Goal: Task Accomplishment & Management: Manage account settings

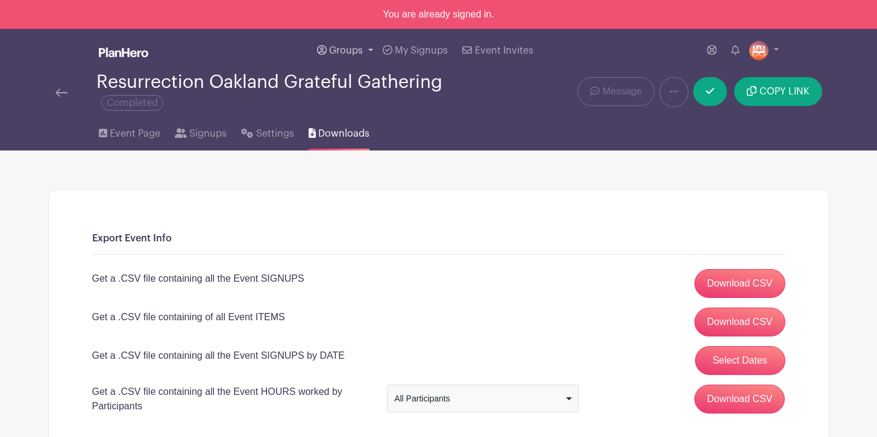
click at [340, 49] on span "Groups" at bounding box center [346, 51] width 34 height 10
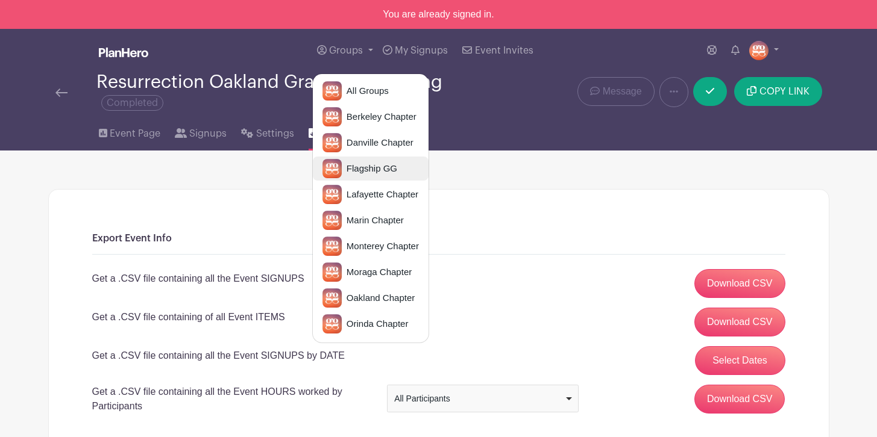
click at [360, 169] on span "Flagship GG" at bounding box center [369, 169] width 55 height 14
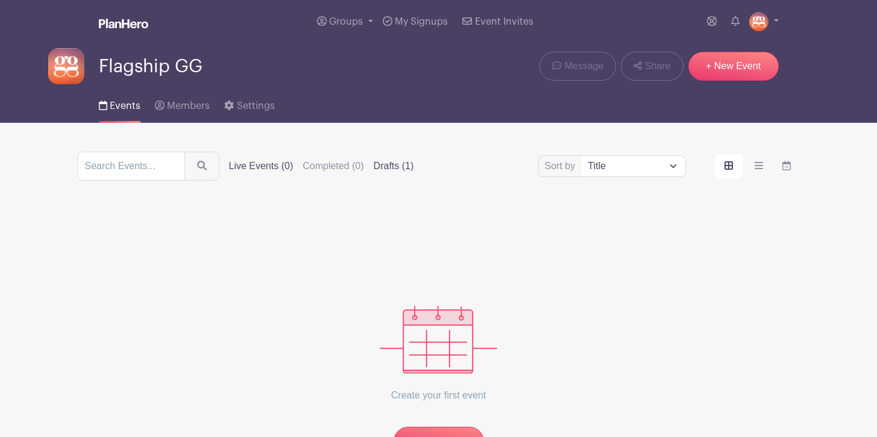
click at [374, 167] on label "Drafts (1)" at bounding box center [394, 166] width 40 height 14
click at [0, 0] on input "Drafts (1)" at bounding box center [0, 0] width 0 height 0
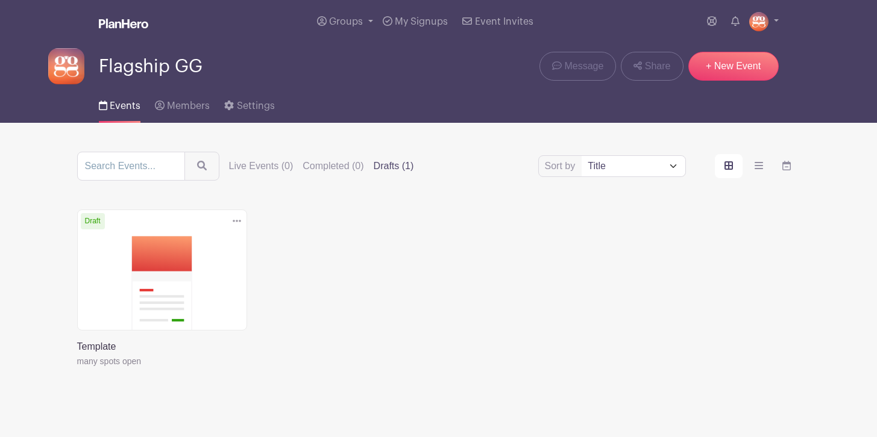
click at [77, 369] on link at bounding box center [77, 369] width 0 height 0
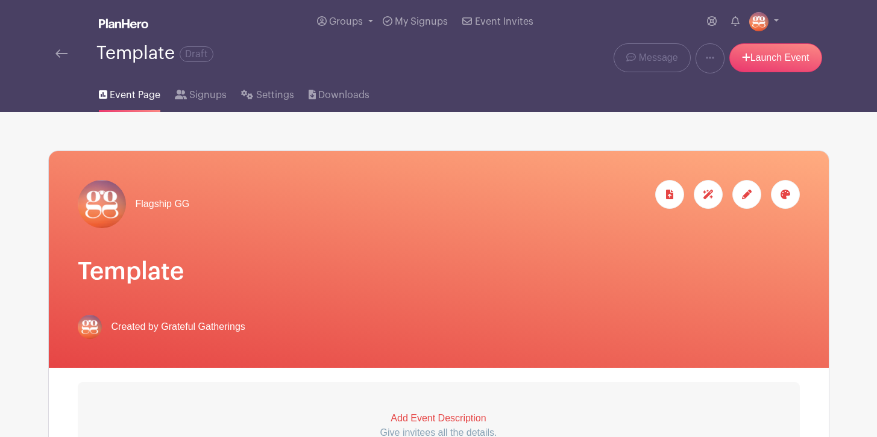
click at [62, 50] on img at bounding box center [61, 53] width 12 height 8
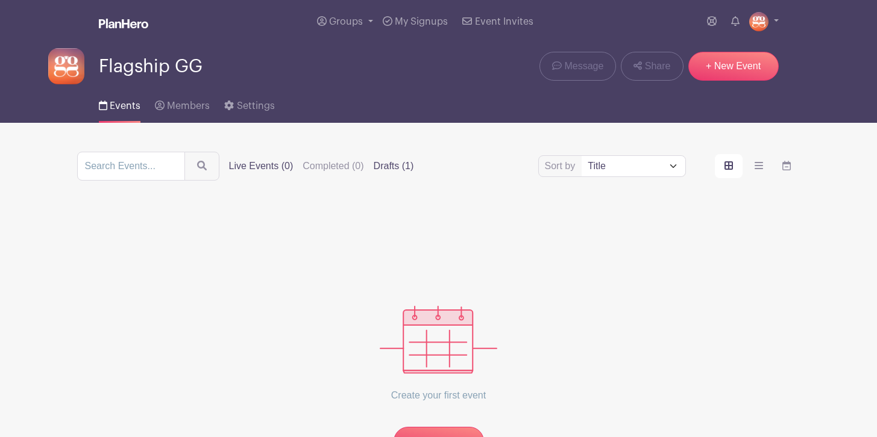
click at [377, 168] on label "Drafts (1)" at bounding box center [394, 166] width 40 height 14
click at [0, 0] on input "Drafts (1)" at bounding box center [0, 0] width 0 height 0
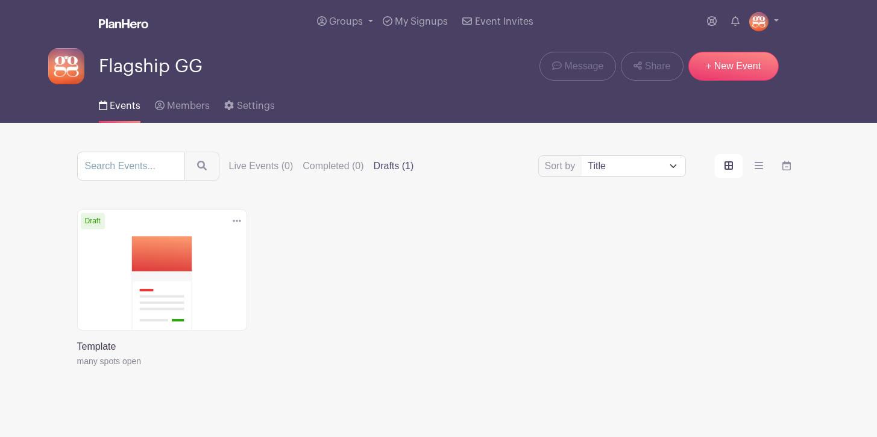
click at [236, 217] on icon at bounding box center [237, 221] width 8 height 10
click at [210, 245] on link "Duplicate" at bounding box center [197, 248] width 95 height 19
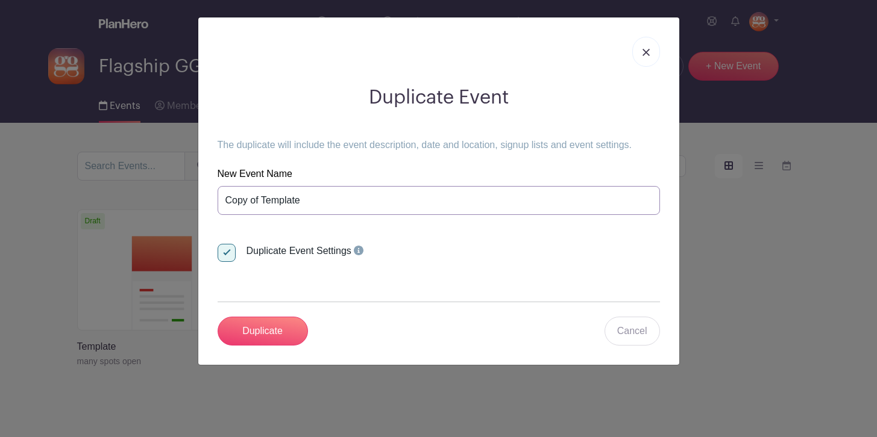
drag, startPoint x: 313, startPoint y: 199, endPoint x: 222, endPoint y: 201, distance: 90.4
click at [222, 201] on input "Copy of Template" at bounding box center [438, 200] width 442 height 29
type input "G"
type input "Flagship GG [DATE]"
click at [251, 327] on input "Duplicate" at bounding box center [262, 331] width 90 height 29
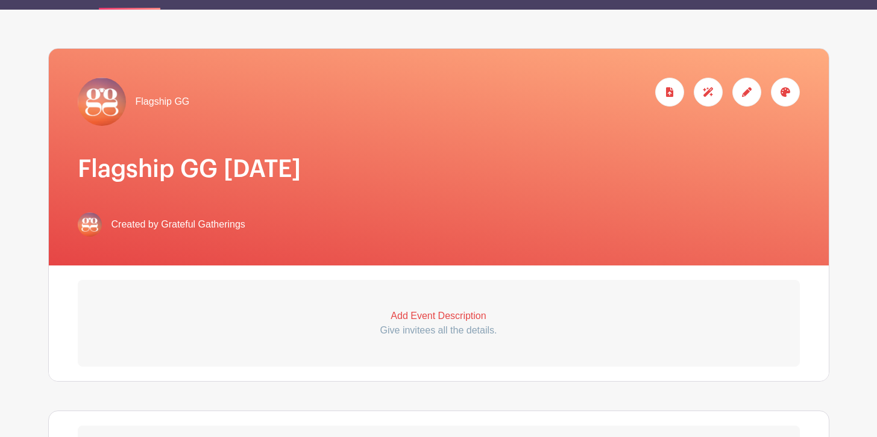
scroll to position [140, 0]
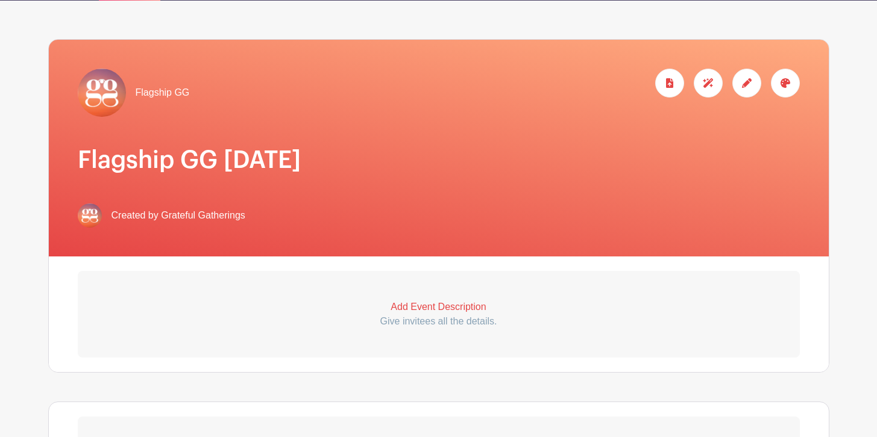
click at [463, 309] on p "Add Event Description" at bounding box center [439, 307] width 722 height 14
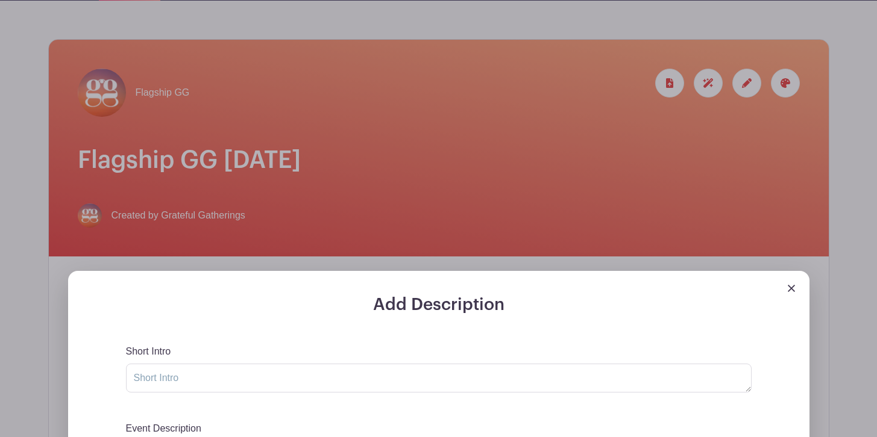
scroll to position [212, 0]
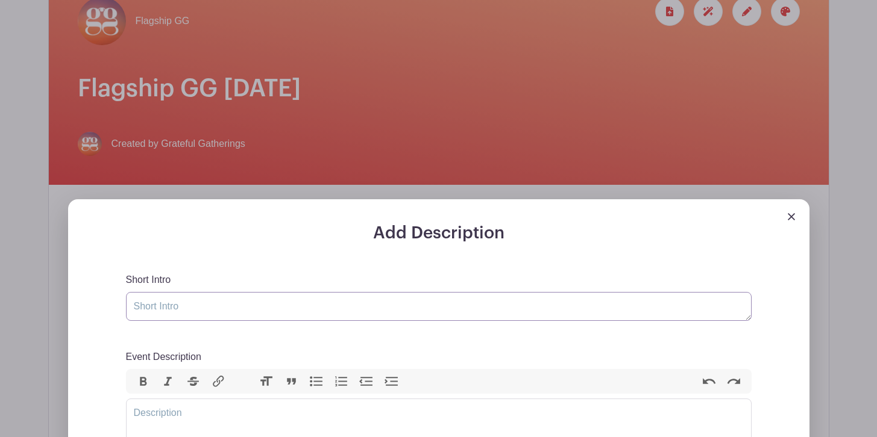
click at [284, 312] on textarea "Short Intro" at bounding box center [438, 306] width 625 height 29
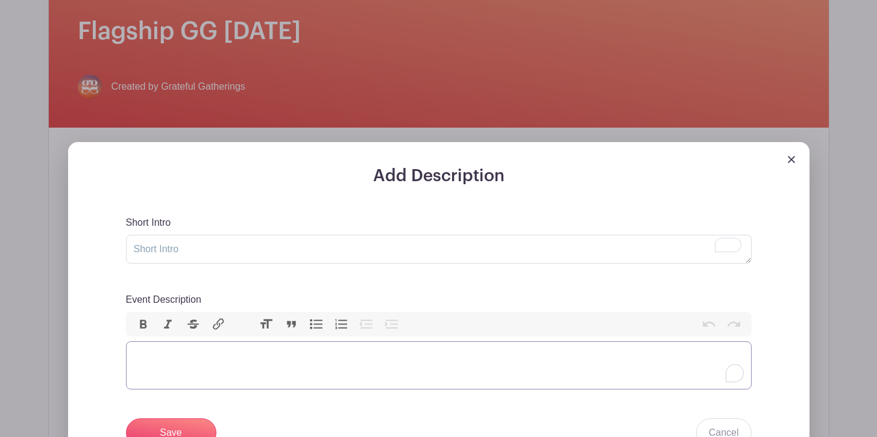
click at [239, 387] on trix-editor "Event Description" at bounding box center [438, 366] width 625 height 48
paste trix-editor "<lor>ipsumdol si a consect adipis el sed doeiu temp inci u labo etdo ma ali eni…"
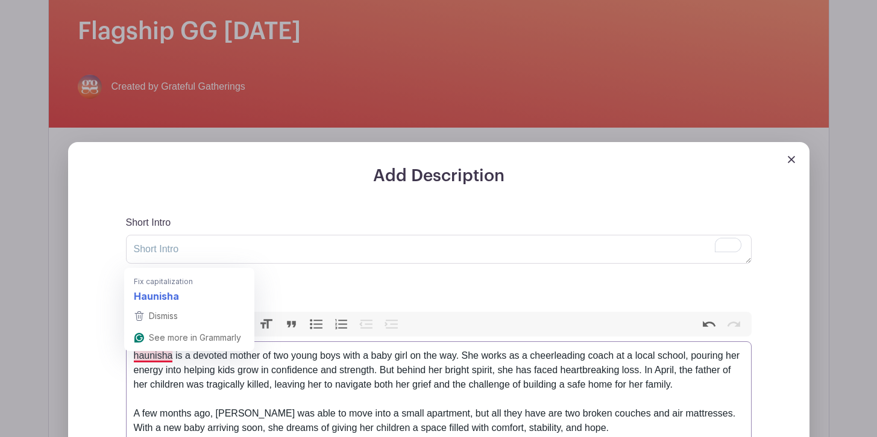
click at [135, 360] on div "haunisha is a devoted mother of two young boys with a baby girl on the way. She…" at bounding box center [439, 378] width 610 height 58
type trix-editor "<lor>Ipsumdolo si a consect adipis el sed doeiu temp inci u labo etdo ma ali en…"
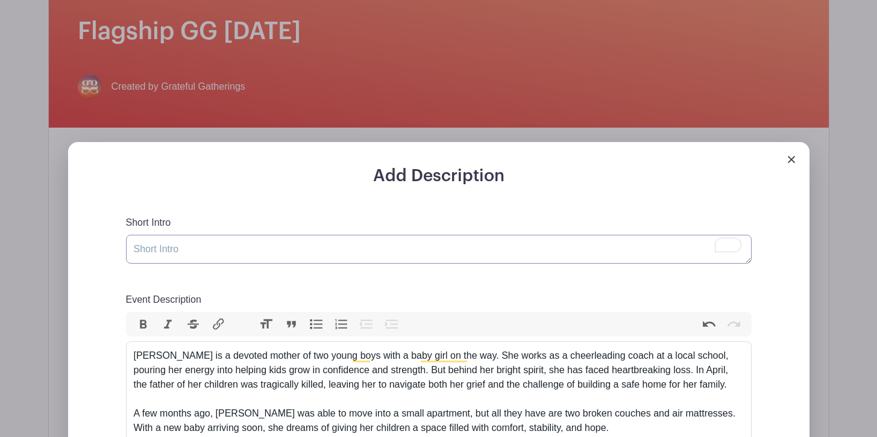
click at [253, 252] on textarea "Short Intro" at bounding box center [438, 249] width 625 height 29
paste textarea "Help Us Welcome [PERSON_NAME] and Her Children Home"
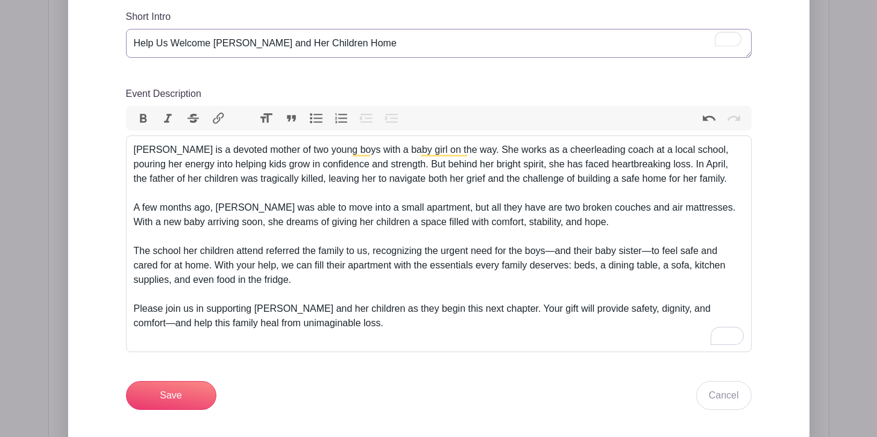
scroll to position [479, 0]
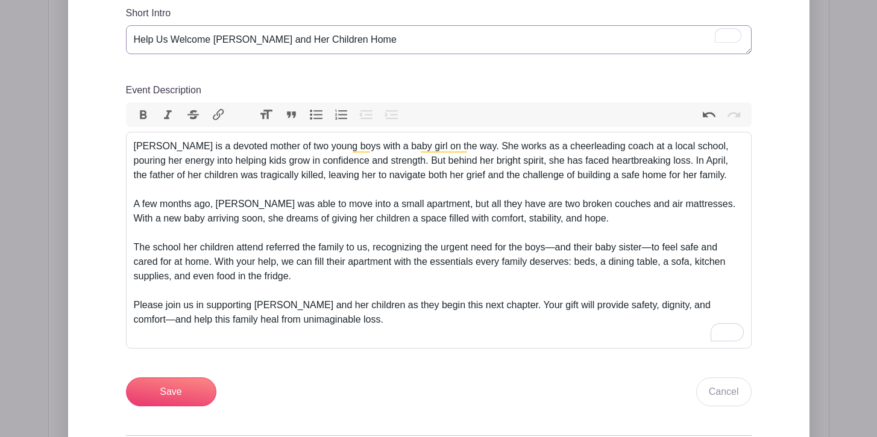
type textarea "Help Us Welcome [PERSON_NAME] and Her Children Home"
click at [134, 142] on div "[PERSON_NAME] is a devoted mother of two young boys with a baby girl on the way…" at bounding box center [439, 168] width 610 height 58
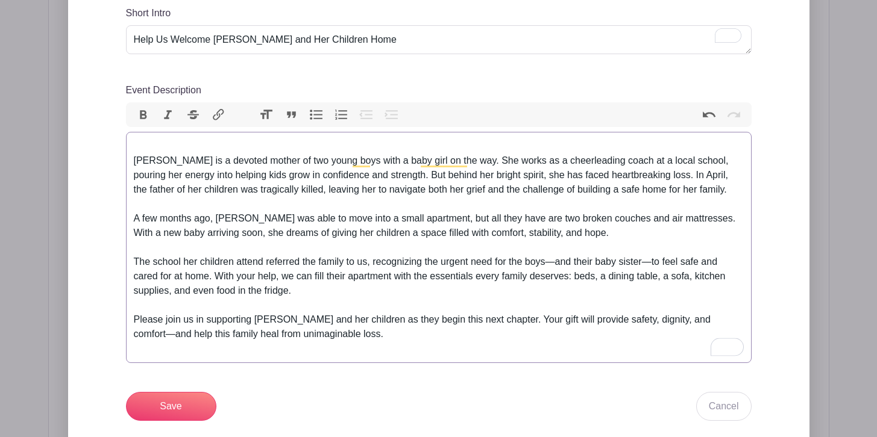
click at [140, 138] on trix-editor "[PERSON_NAME] is a devoted mother of two young boys with a baby girl on the way…" at bounding box center [438, 247] width 625 height 231
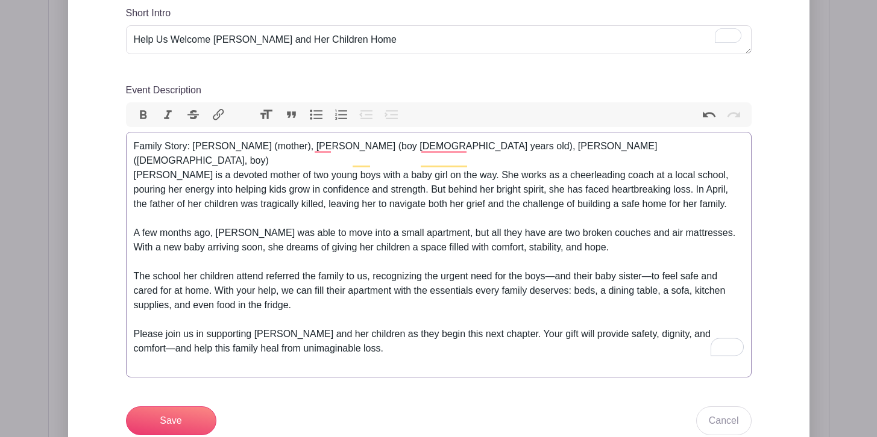
click at [333, 148] on div "Family Story: [PERSON_NAME] (mother), [PERSON_NAME] (boy [DEMOGRAPHIC_DATA] yea…" at bounding box center [439, 182] width 610 height 87
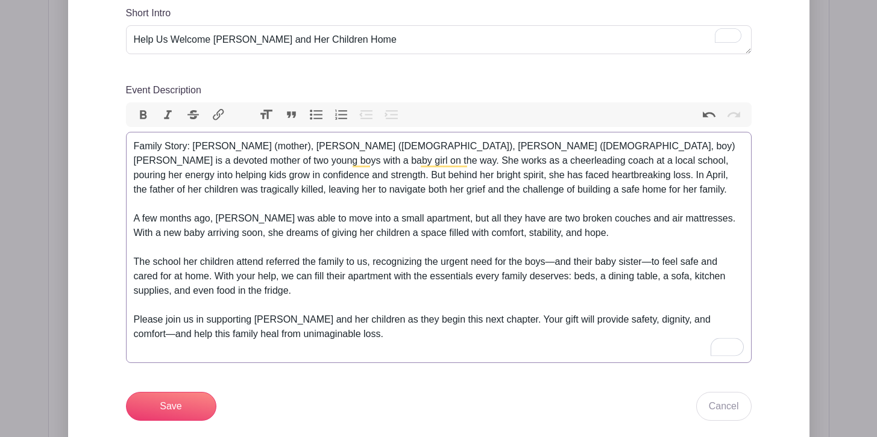
click at [360, 148] on div "Family Story: [PERSON_NAME] (mother), [PERSON_NAME] ([DEMOGRAPHIC_DATA]), [PERS…" at bounding box center [439, 175] width 610 height 72
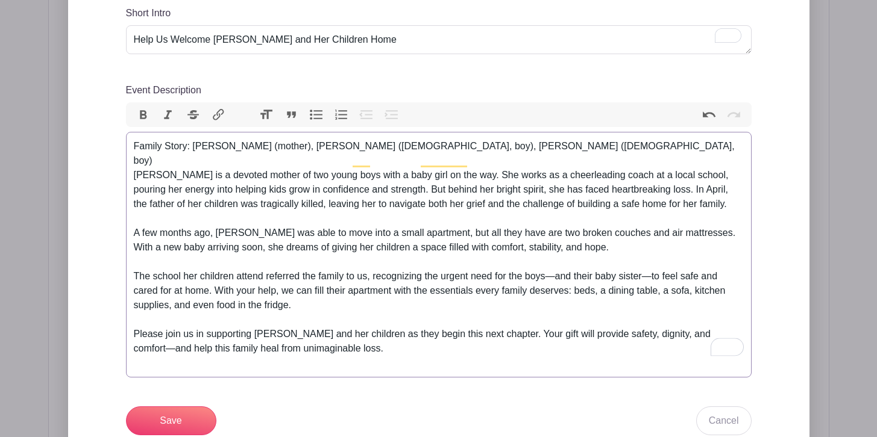
click at [504, 147] on div "Family Story: [PERSON_NAME] (mother), [PERSON_NAME] ([DEMOGRAPHIC_DATA], boy), …" at bounding box center [439, 182] width 610 height 87
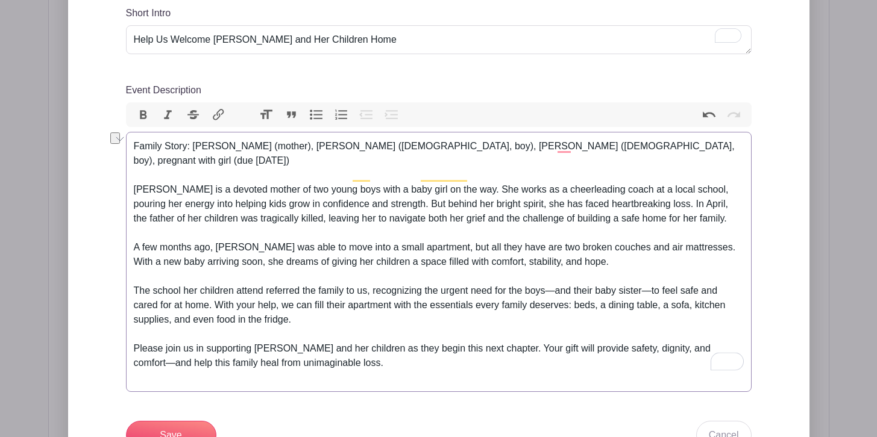
drag, startPoint x: 131, startPoint y: 144, endPoint x: 656, endPoint y: 139, distance: 524.8
click at [656, 139] on trix-editor "Family Story: [PERSON_NAME] (mother), [PERSON_NAME] ([DEMOGRAPHIC_DATA], boy), …" at bounding box center [438, 262] width 625 height 260
click at [656, 139] on div "Family Story: [PERSON_NAME] (mother), [PERSON_NAME] ([DEMOGRAPHIC_DATA], boy), …" at bounding box center [439, 189] width 610 height 101
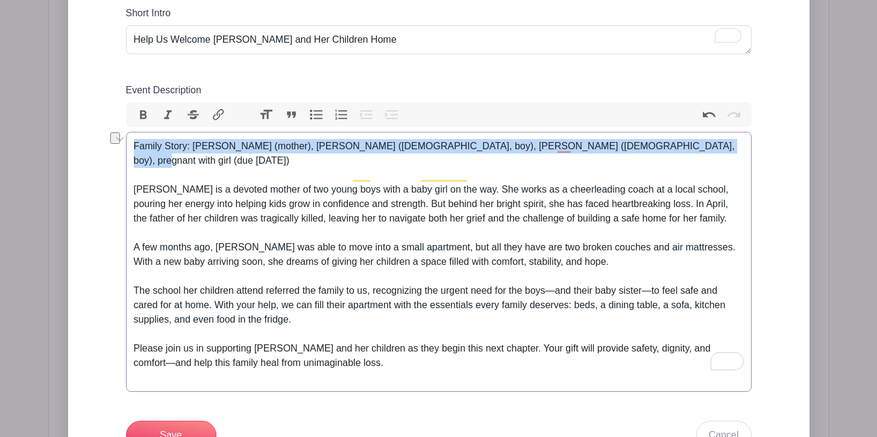
drag, startPoint x: 655, startPoint y: 148, endPoint x: 105, endPoint y: 143, distance: 550.1
click at [105, 143] on div "Add Description Short Intro Help Us Welcome [PERSON_NAME] and Her Children Home…" at bounding box center [438, 272] width 683 height 631
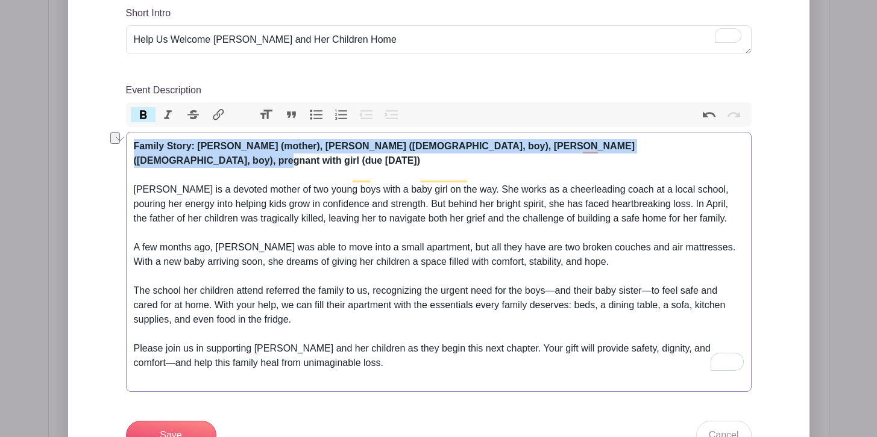
click at [141, 114] on button "Bold" at bounding box center [143, 115] width 25 height 16
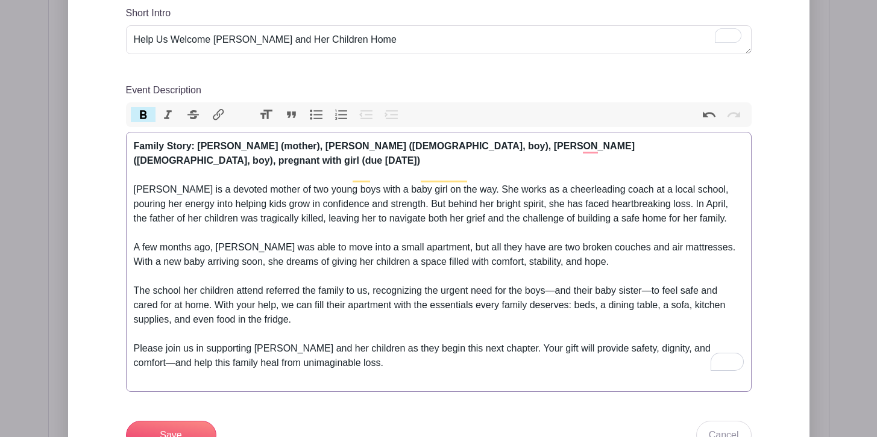
click at [361, 297] on div "The school her children attend referred the family to us, recognizing the urgen…" at bounding box center [439, 313] width 610 height 58
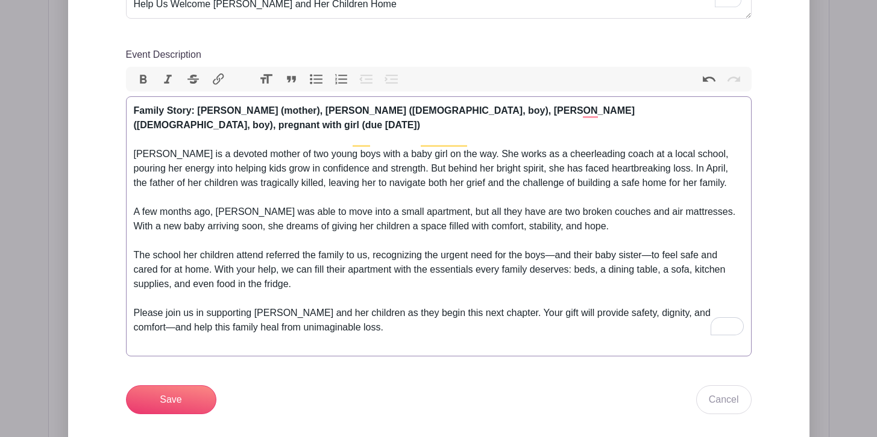
scroll to position [516, 0]
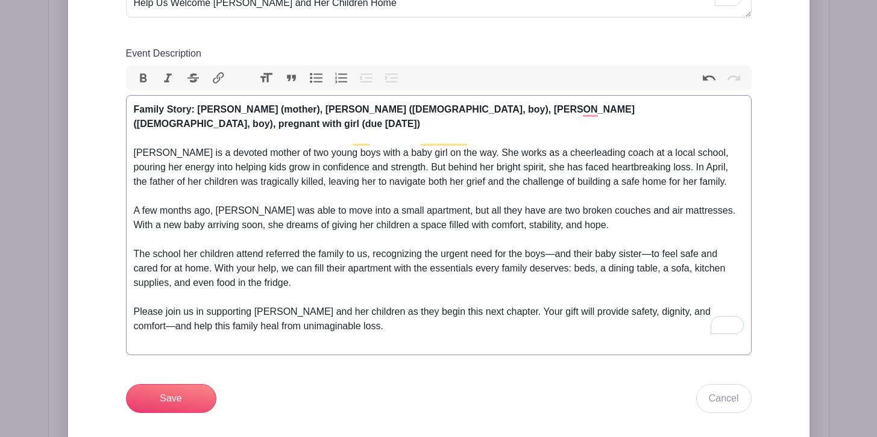
click at [378, 317] on div "Please join us in supporting [PERSON_NAME] and her children as they begin this …" at bounding box center [439, 326] width 610 height 43
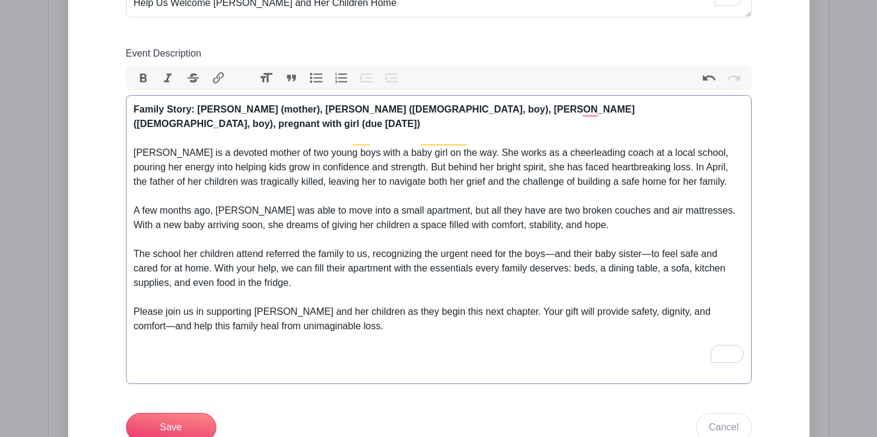
click at [557, 247] on div "The school her children attend referred the family to us, recognizing the urgen…" at bounding box center [439, 276] width 610 height 58
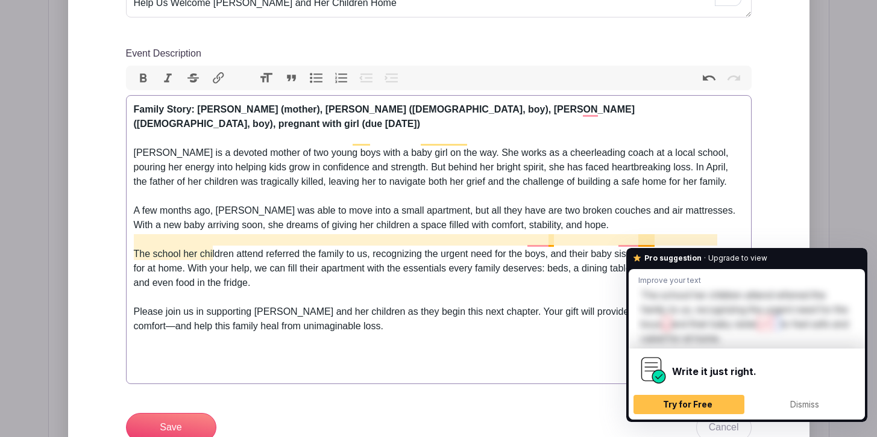
click at [651, 247] on div "The school her children attend referred the family to us, recognizing the urgen…" at bounding box center [439, 276] width 610 height 58
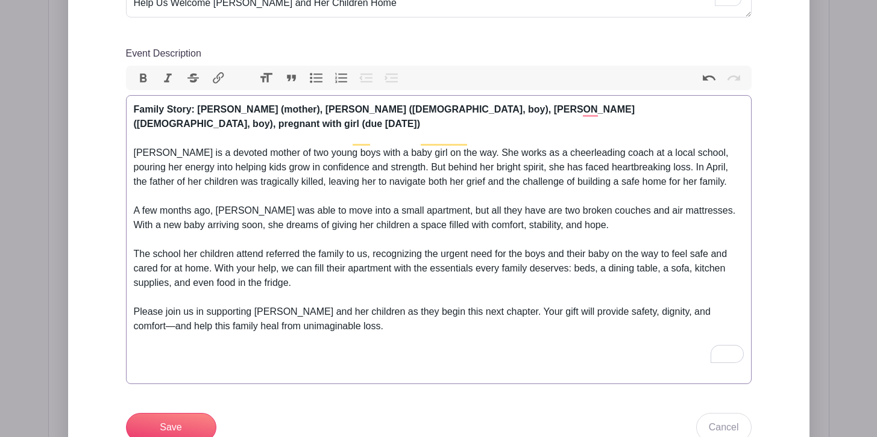
click at [376, 318] on div "Please join us in supporting [PERSON_NAME] and her children as they begin this …" at bounding box center [439, 341] width 610 height 72
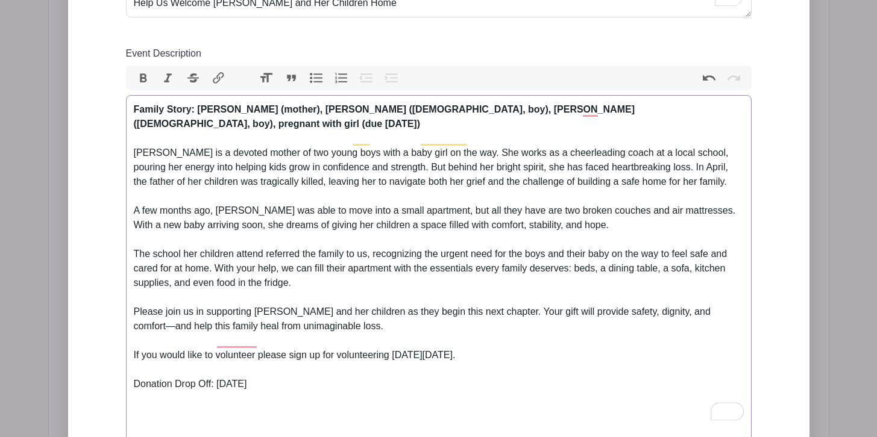
click at [219, 369] on div "Please join us in supporting [PERSON_NAME] and her children as they begin this …" at bounding box center [439, 370] width 610 height 130
click at [350, 371] on div "Please join us in supporting [PERSON_NAME] and her children as they begin this …" at bounding box center [439, 370] width 610 height 130
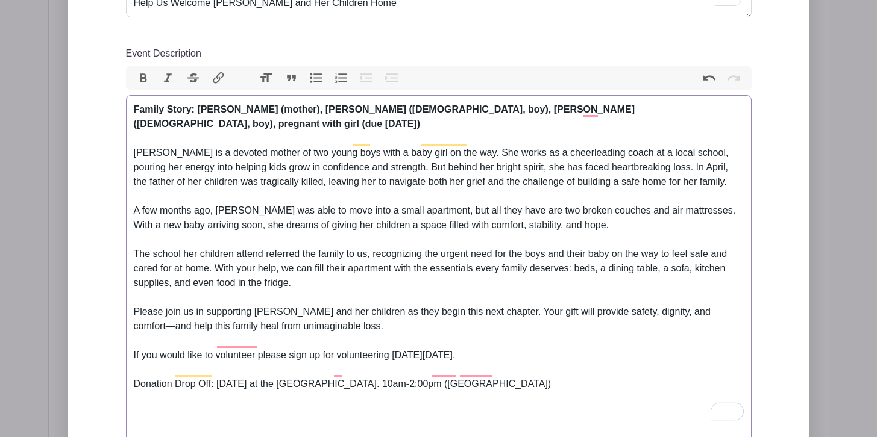
click at [172, 399] on div "Please join us in supporting [PERSON_NAME] and her children as they begin this …" at bounding box center [439, 370] width 610 height 130
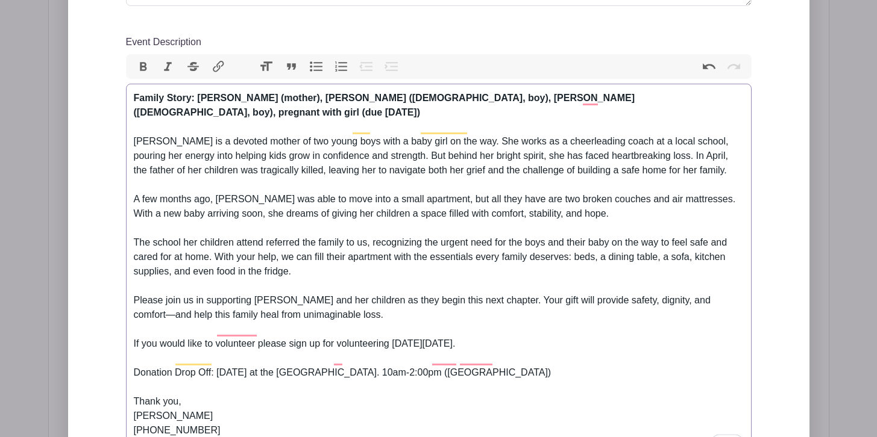
click at [189, 389] on div "Please join us in supporting [PERSON_NAME] and her children as they begin this …" at bounding box center [439, 380] width 610 height 174
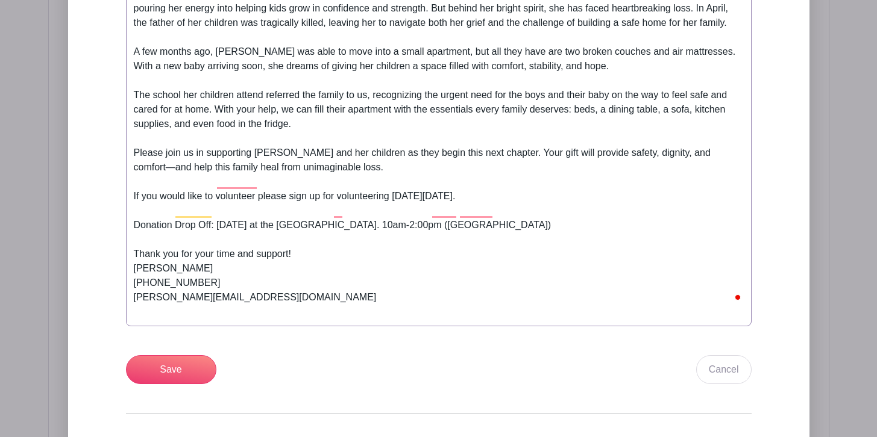
scroll to position [686, 0]
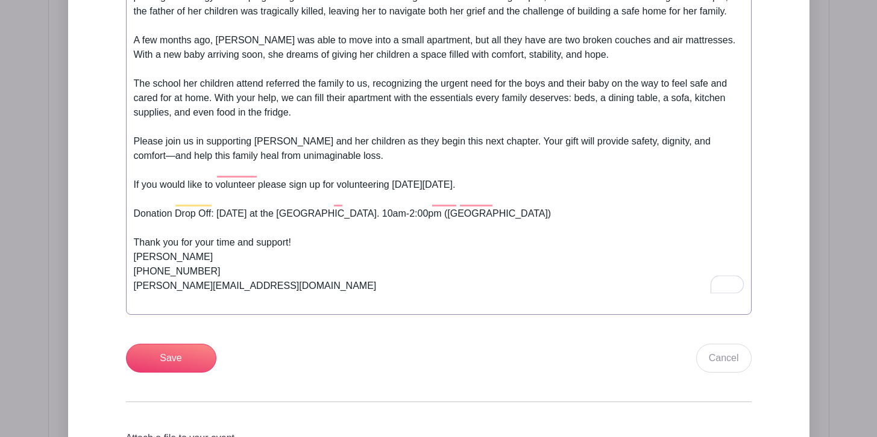
click at [170, 289] on div "Please join us in supporting [PERSON_NAME] and her children as they begin this …" at bounding box center [439, 221] width 610 height 174
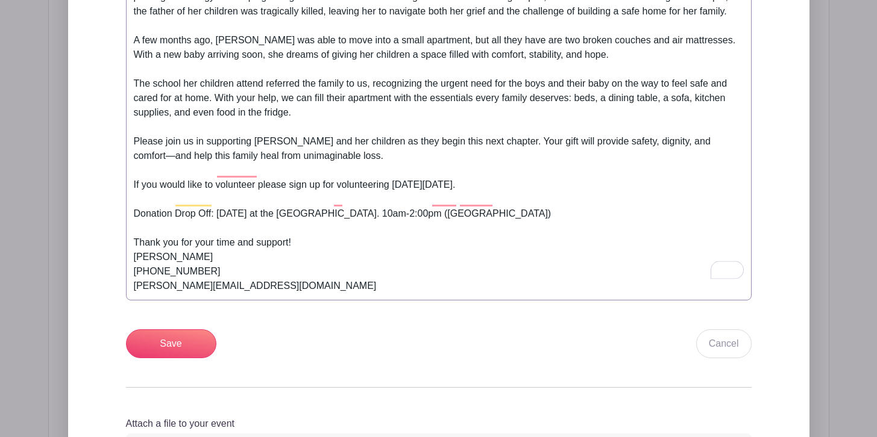
type trix-editor "<div><strong>Family Story: [PERSON_NAME] (mother), [PERSON_NAME] ([DEMOGRAPHIC_…"
click at [173, 330] on input "Save" at bounding box center [171, 344] width 90 height 29
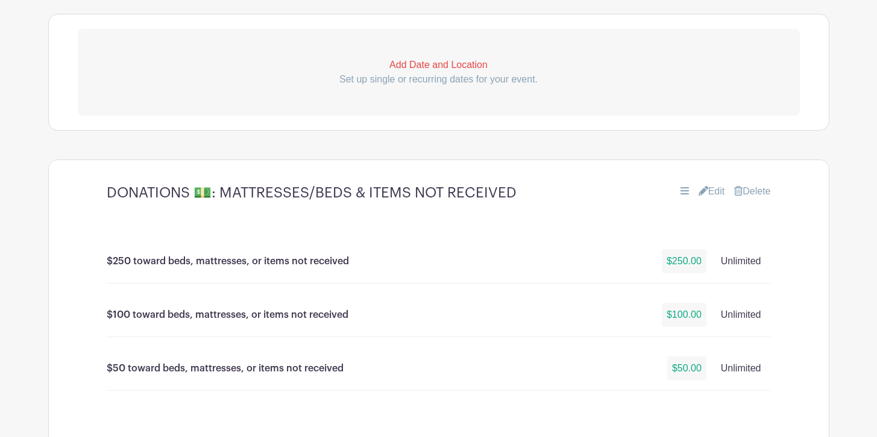
scroll to position [937, 0]
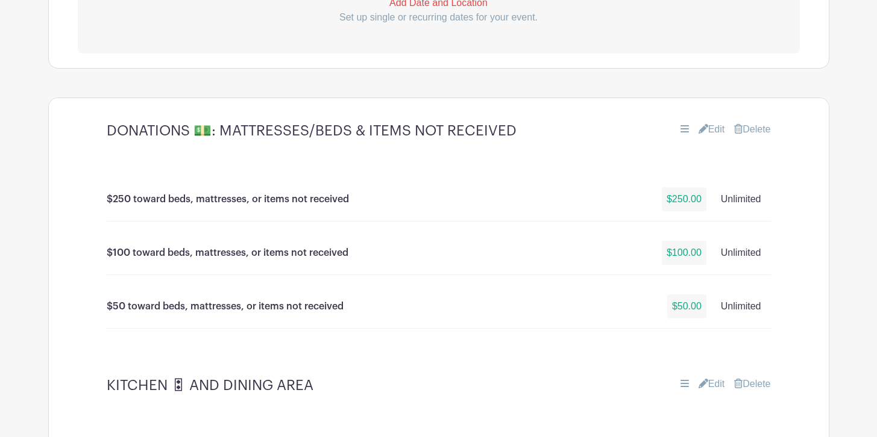
click at [717, 130] on link "Edit" at bounding box center [711, 129] width 27 height 14
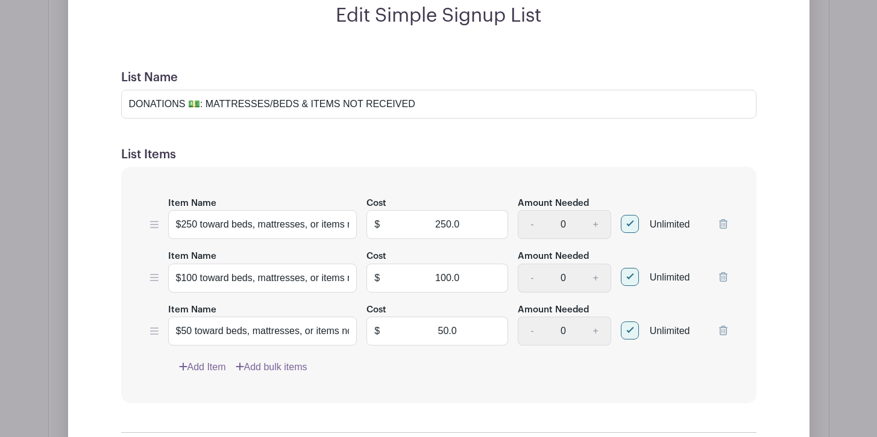
scroll to position [1137, 0]
click at [208, 369] on link "Add Item" at bounding box center [202, 367] width 47 height 14
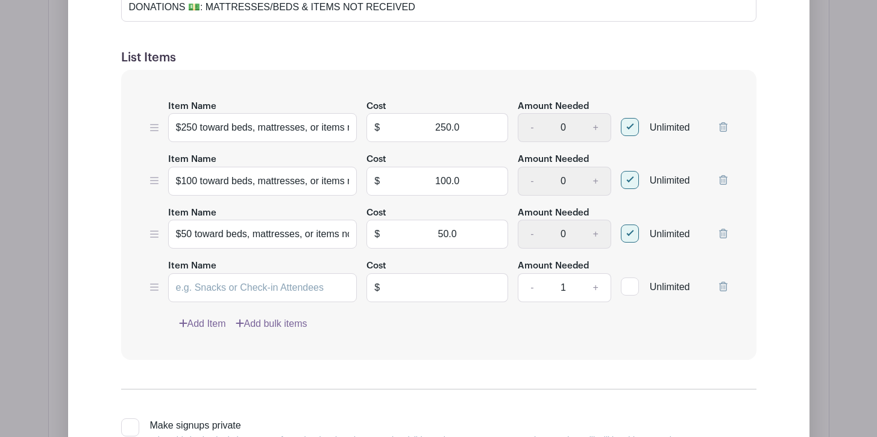
scroll to position [1041, 0]
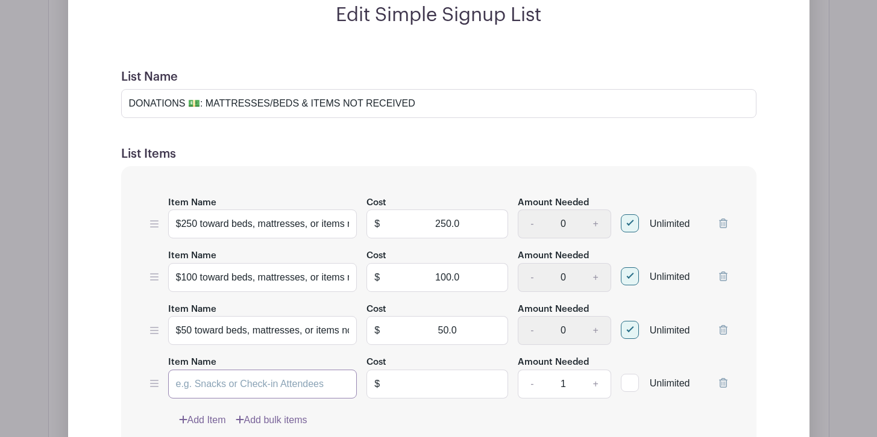
click at [222, 381] on input "Item Name" at bounding box center [262, 384] width 189 height 29
type input "Gift Cards for Groceries"
click at [445, 377] on input "text" at bounding box center [447, 384] width 121 height 29
type input "25.00"
click at [629, 386] on div at bounding box center [630, 383] width 18 height 18
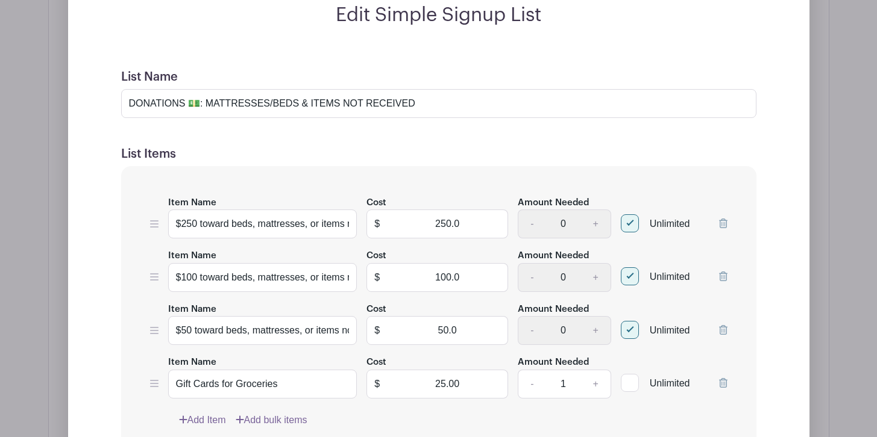
click at [628, 384] on input "Unlimited" at bounding box center [625, 381] width 8 height 8
checkbox input "true"
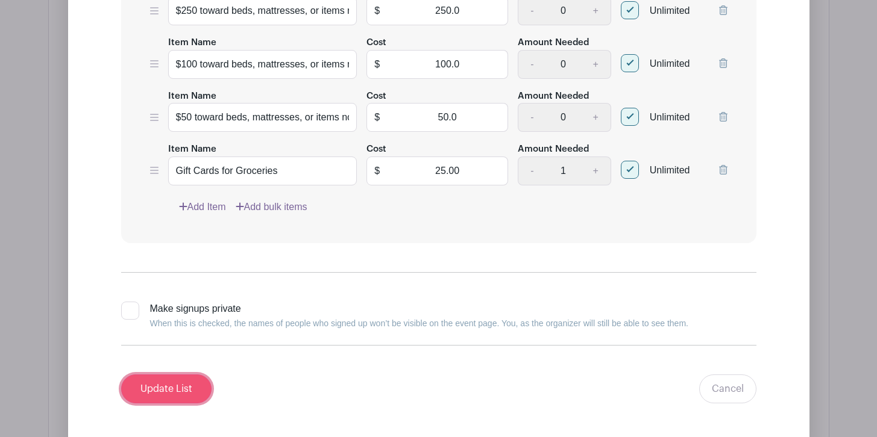
click at [168, 391] on input "Update List" at bounding box center [166, 389] width 90 height 29
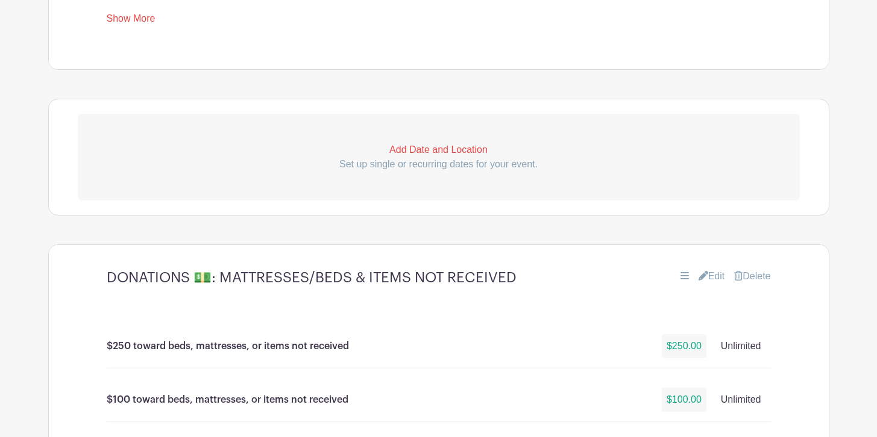
scroll to position [692, 0]
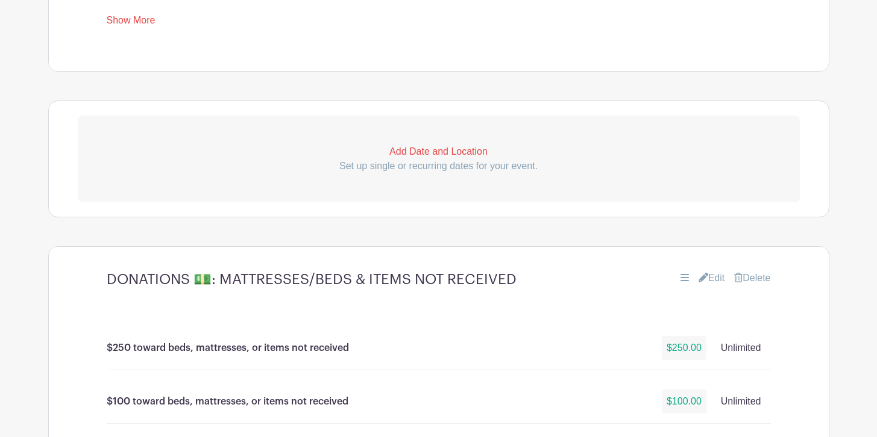
click at [435, 155] on p "Add Date and Location" at bounding box center [439, 152] width 722 height 14
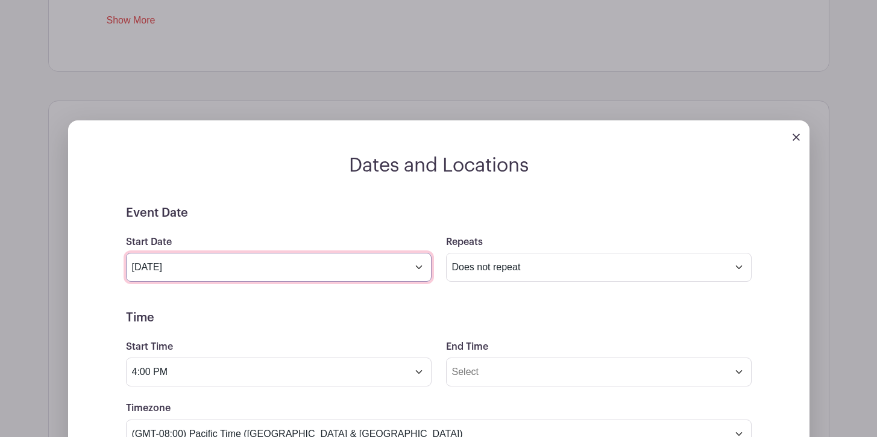
click at [283, 269] on input "[DATE]" at bounding box center [278, 267] width 305 height 29
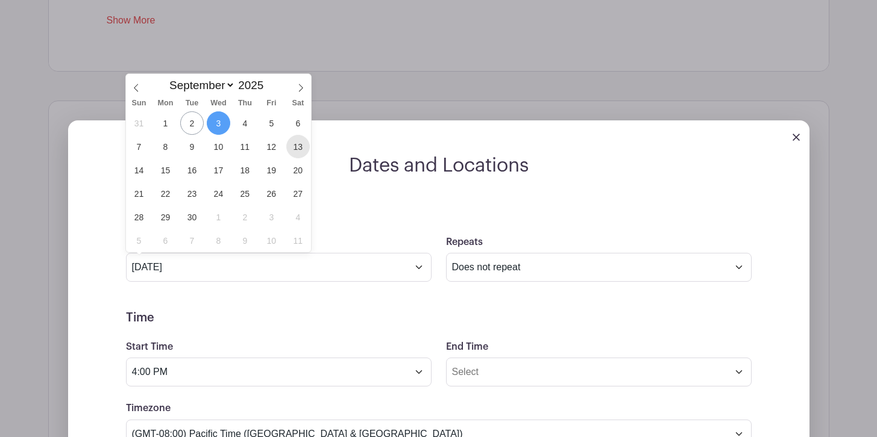
click at [300, 149] on span "13" at bounding box center [297, 146] width 23 height 23
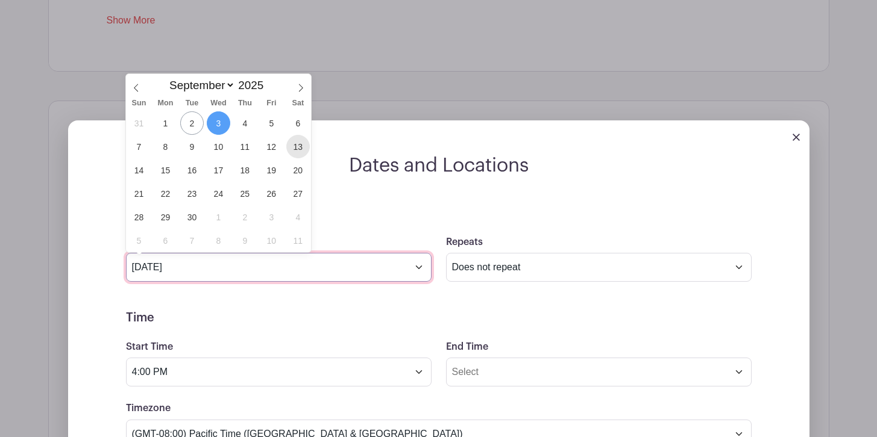
type input "[DATE]"
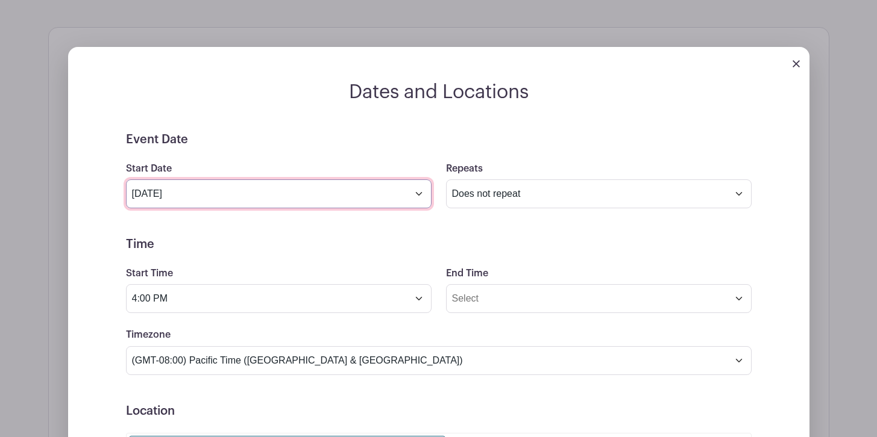
scroll to position [766, 0]
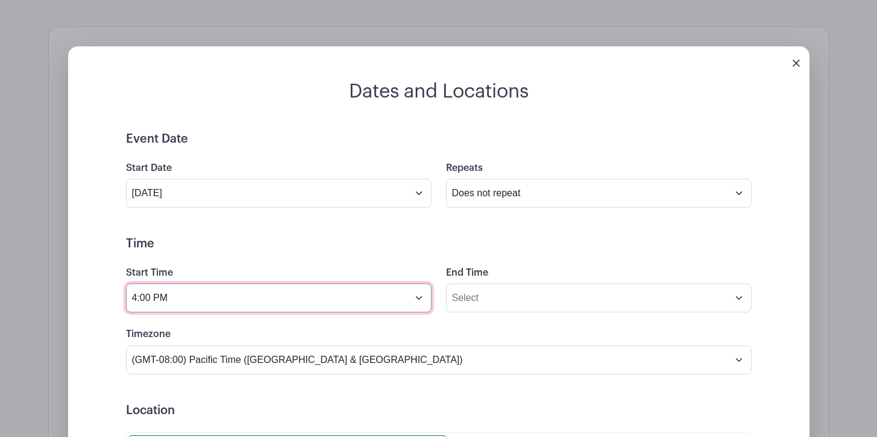
click at [264, 301] on input "4:00 PM" at bounding box center [278, 298] width 305 height 29
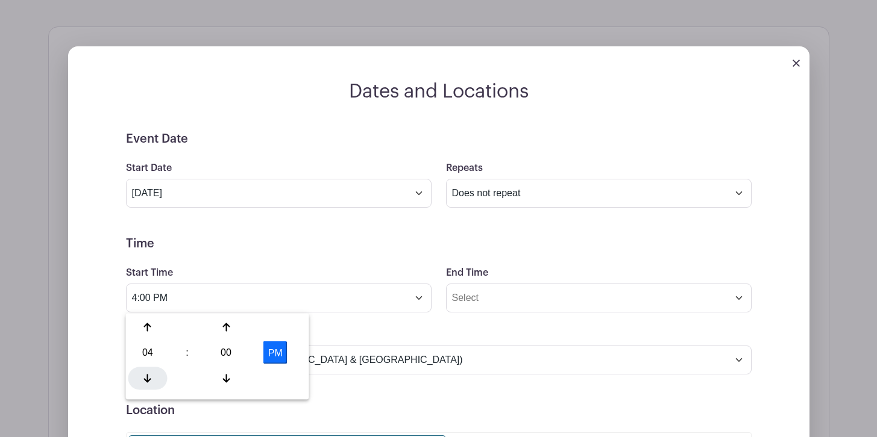
click at [146, 377] on icon at bounding box center [147, 379] width 7 height 10
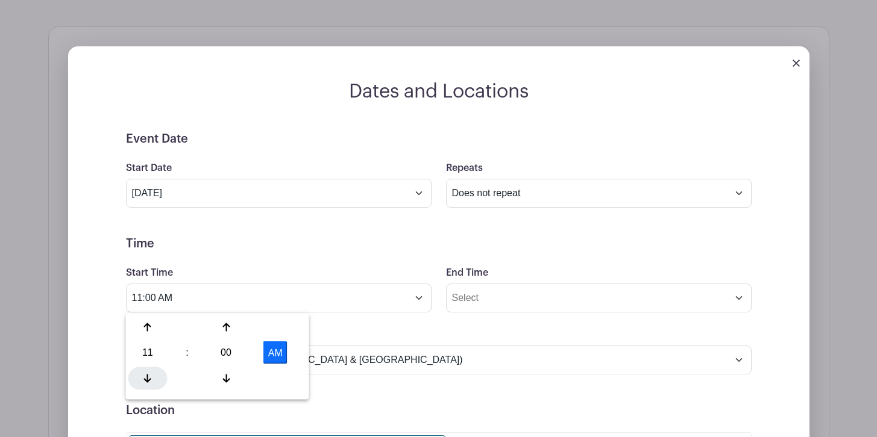
click at [146, 377] on icon at bounding box center [147, 379] width 7 height 10
click at [147, 323] on icon at bounding box center [147, 328] width 7 height 10
click at [225, 377] on icon at bounding box center [225, 378] width 7 height 8
click at [149, 324] on icon at bounding box center [147, 328] width 7 height 10
click at [228, 325] on icon at bounding box center [225, 328] width 7 height 10
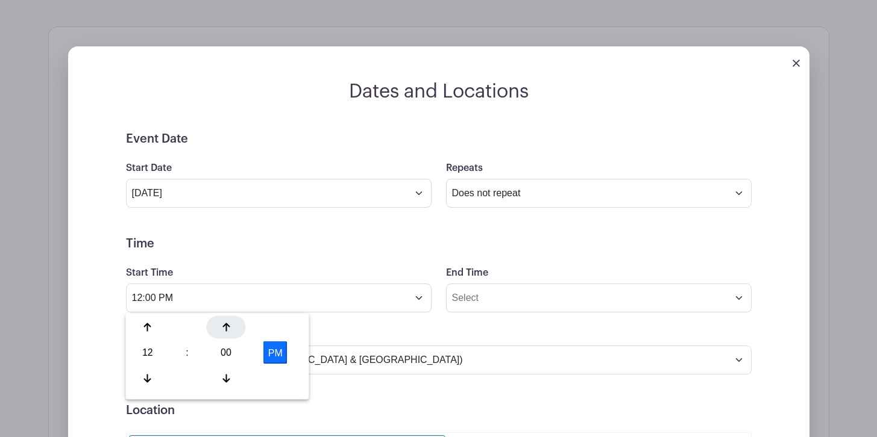
click at [228, 325] on icon at bounding box center [225, 328] width 7 height 10
click at [152, 379] on div at bounding box center [147, 378] width 39 height 23
click at [230, 376] on div at bounding box center [226, 378] width 39 height 23
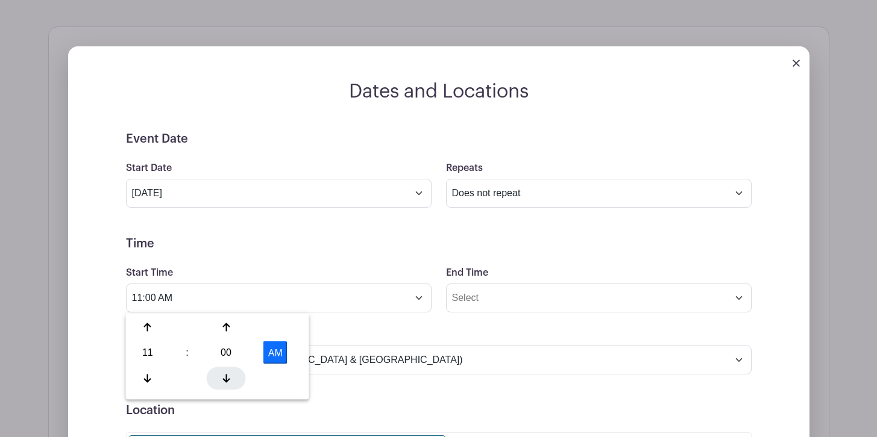
click at [230, 376] on div at bounding box center [226, 378] width 39 height 23
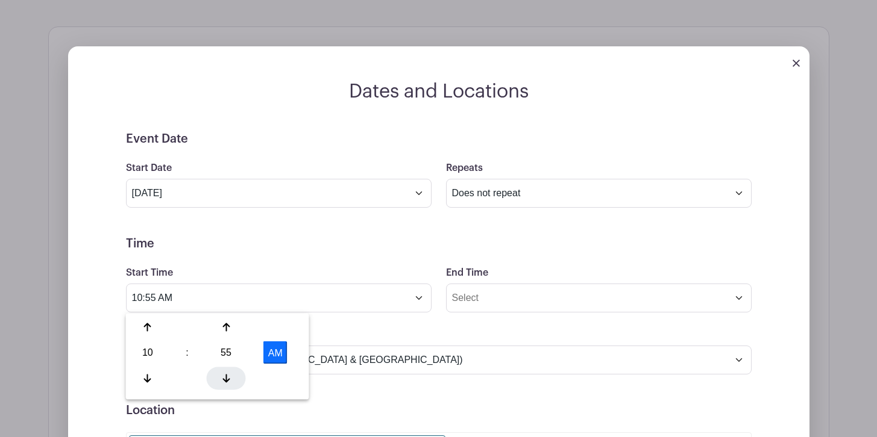
click at [230, 376] on div at bounding box center [226, 378] width 39 height 23
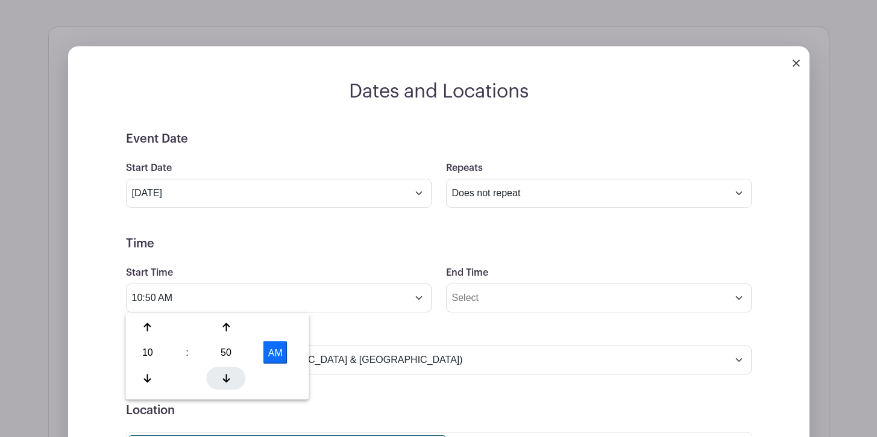
click at [230, 376] on div at bounding box center [226, 378] width 39 height 23
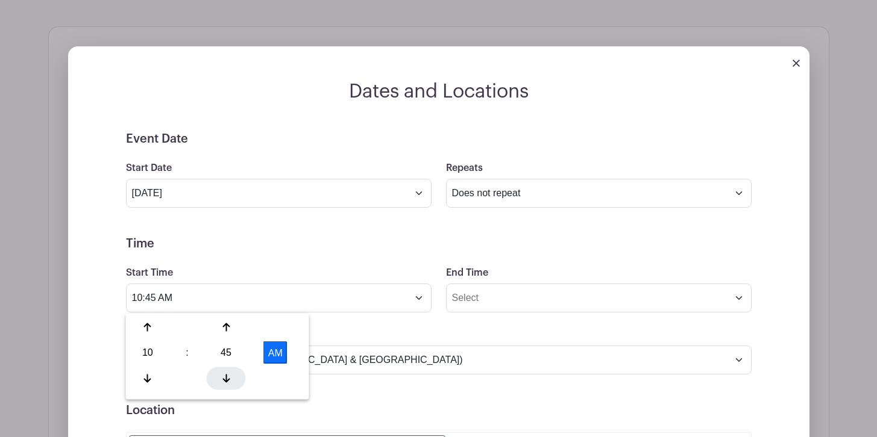
click at [230, 376] on div at bounding box center [226, 378] width 39 height 23
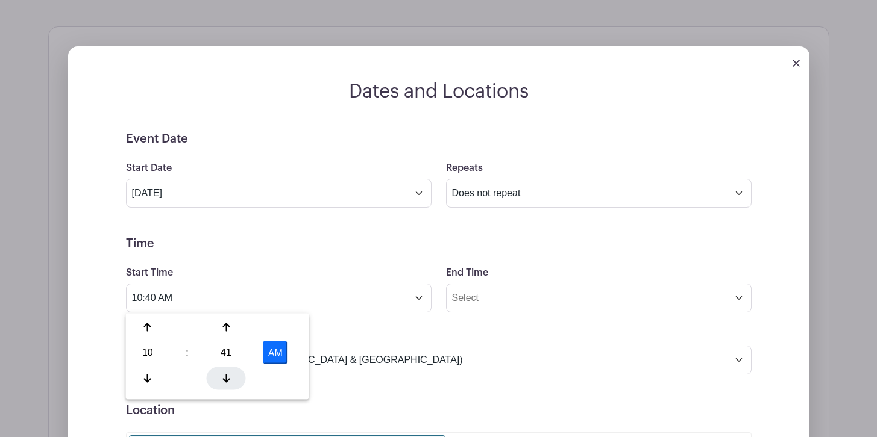
click at [230, 376] on div at bounding box center [226, 378] width 39 height 23
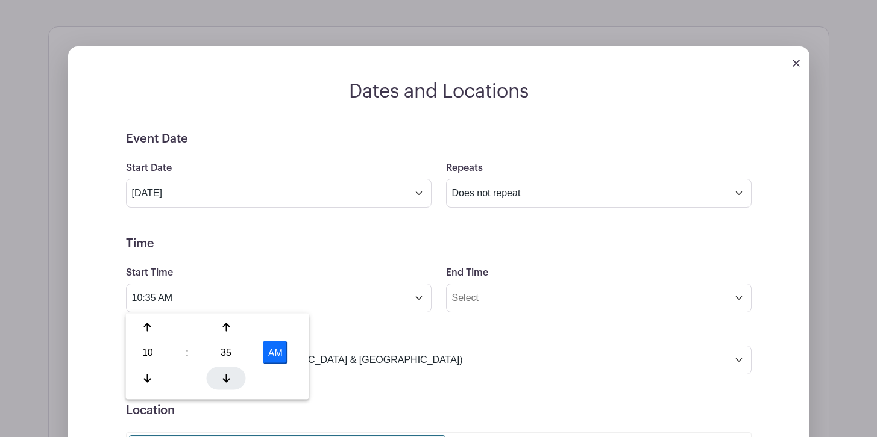
click at [230, 376] on div at bounding box center [226, 378] width 39 height 23
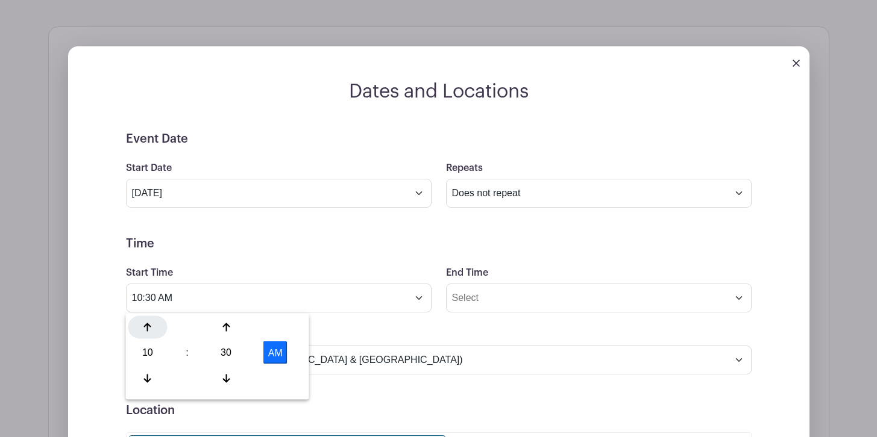
click at [149, 324] on icon at bounding box center [147, 328] width 7 height 10
type input "11:30 AM"
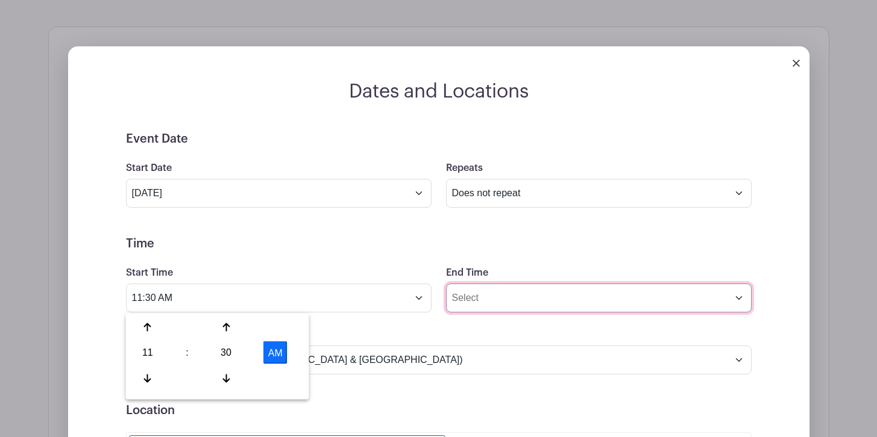
click at [495, 295] on input "End Time" at bounding box center [598, 298] width 305 height 29
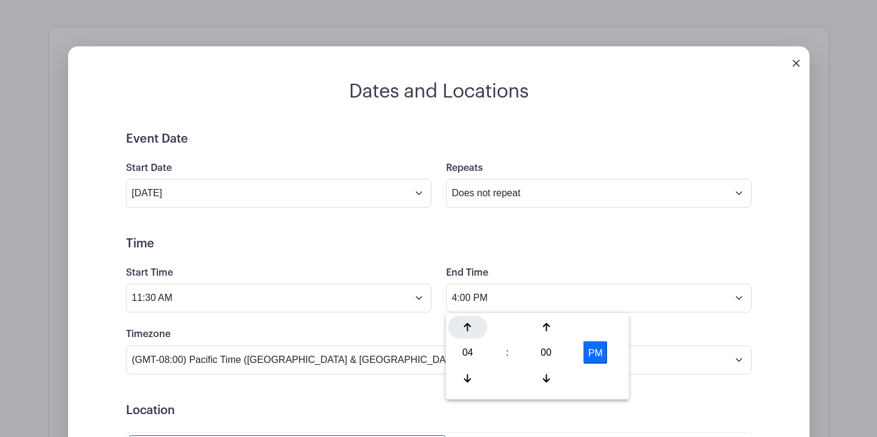
click at [468, 321] on div at bounding box center [467, 327] width 39 height 23
click at [468, 376] on icon at bounding box center [467, 379] width 7 height 10
click at [468, 375] on icon at bounding box center [467, 379] width 7 height 10
type input "3:00 PM"
click at [434, 253] on form "Event Date Start Date [DATE] Repeats Does not repeat Daily Weekly Monthly on da…" at bounding box center [438, 403] width 625 height 542
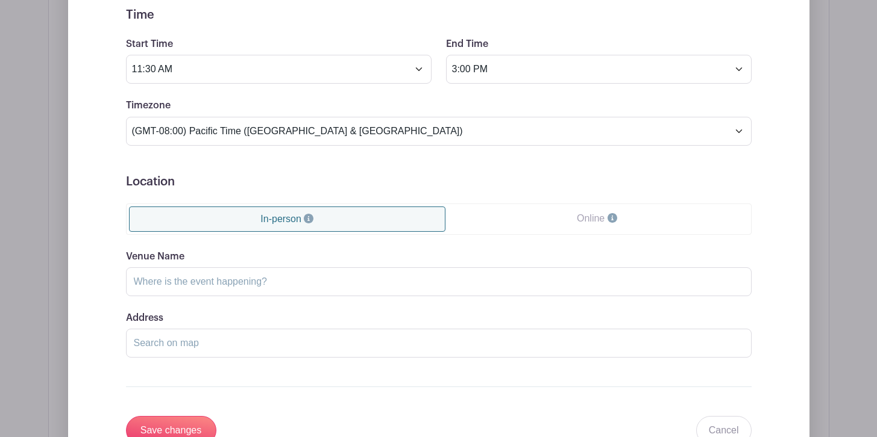
scroll to position [995, 0]
click at [278, 278] on input "Venue Name" at bounding box center [438, 281] width 625 height 29
type input "TBD Location - Client Home"
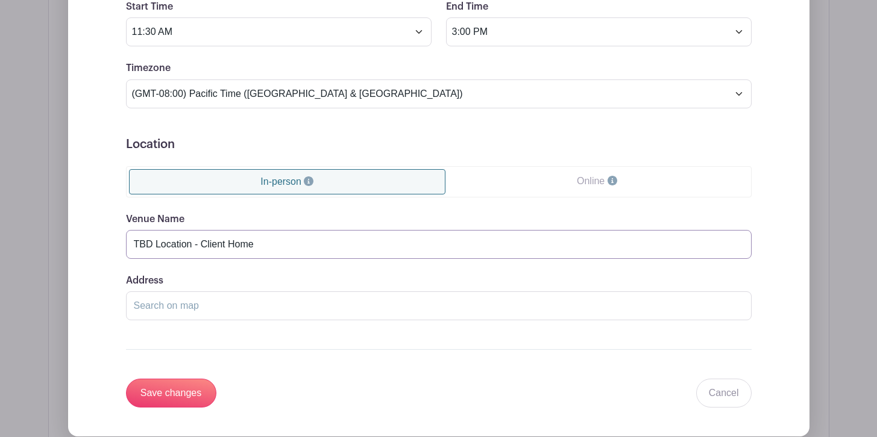
scroll to position [1083, 0]
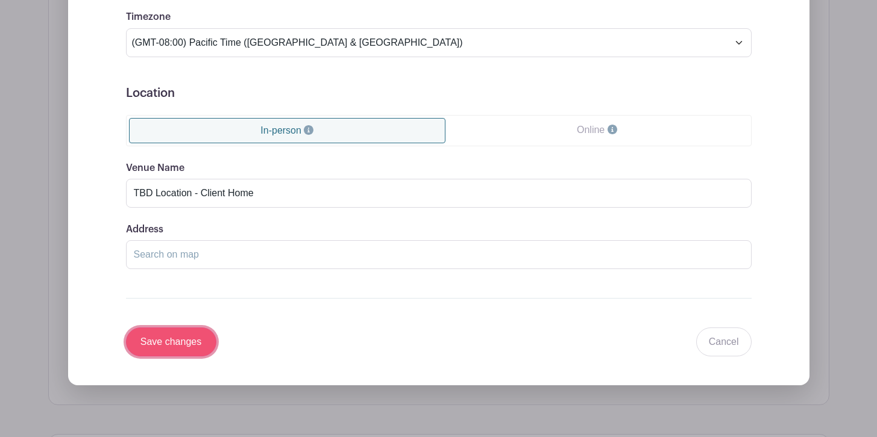
click at [193, 343] on input "Save changes" at bounding box center [171, 342] width 90 height 29
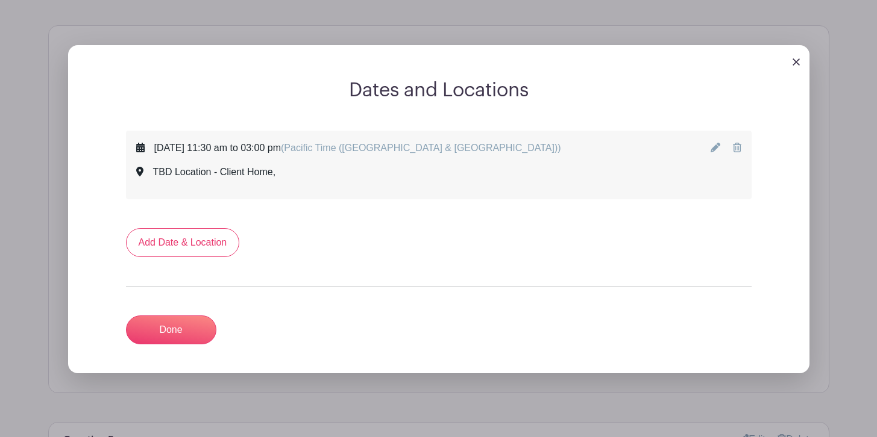
scroll to position [761, 0]
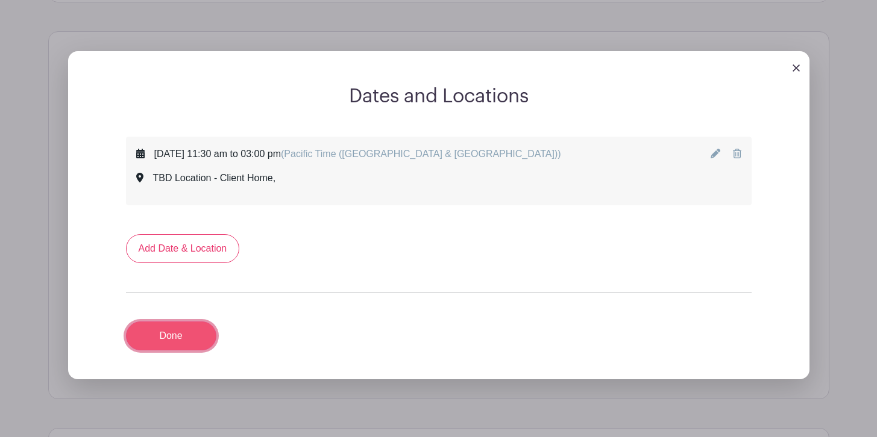
click at [176, 334] on link "Done" at bounding box center [171, 336] width 90 height 29
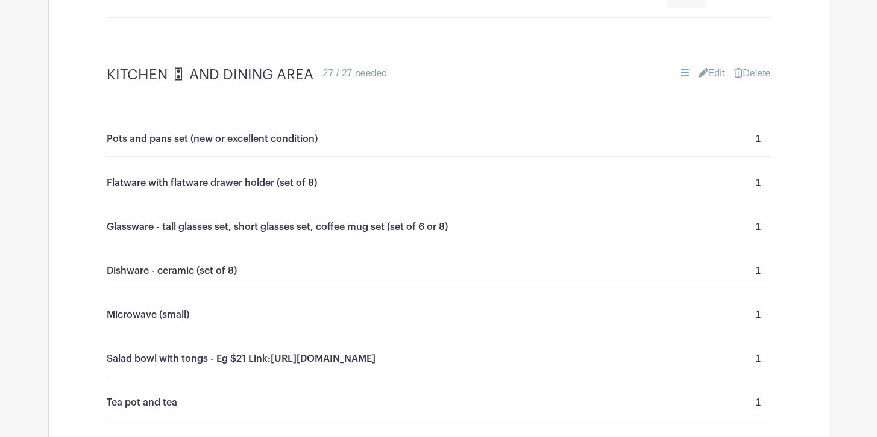
scroll to position [1223, 0]
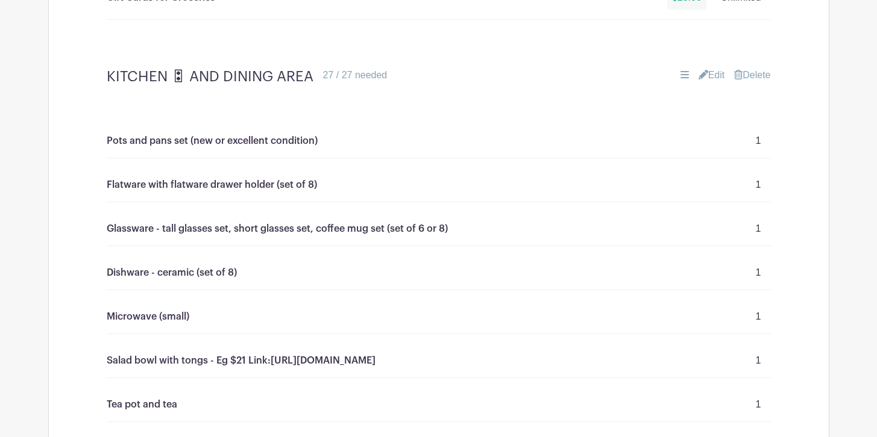
click at [715, 75] on link "Edit" at bounding box center [711, 75] width 27 height 14
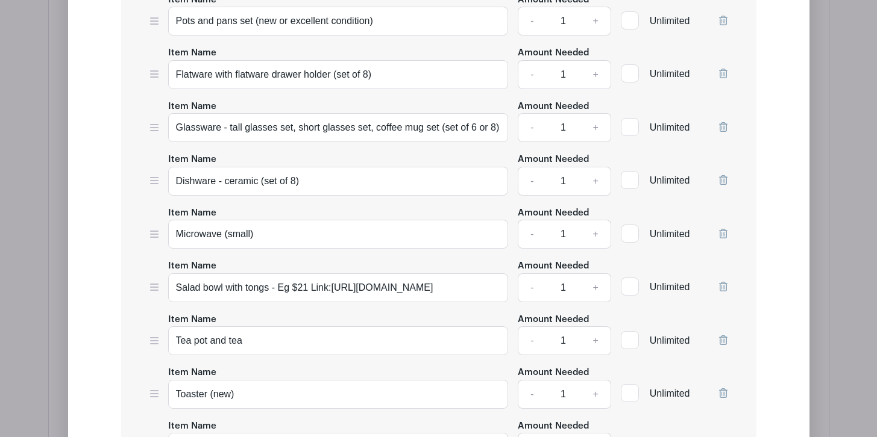
scroll to position [1574, 0]
click at [726, 230] on icon at bounding box center [723, 233] width 8 height 10
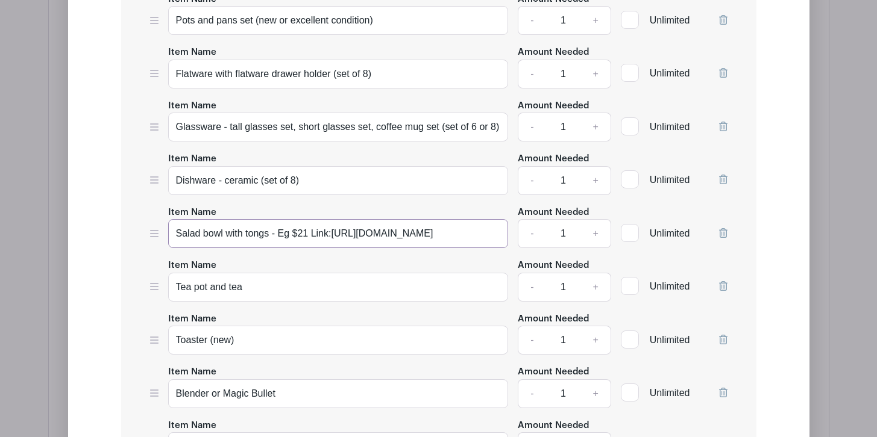
drag, startPoint x: 450, startPoint y: 227, endPoint x: 278, endPoint y: 230, distance: 171.7
click at [278, 230] on input "Salad bowl with tongs - Eg $21 Link:[URL][DOMAIN_NAME]" at bounding box center [338, 233] width 340 height 29
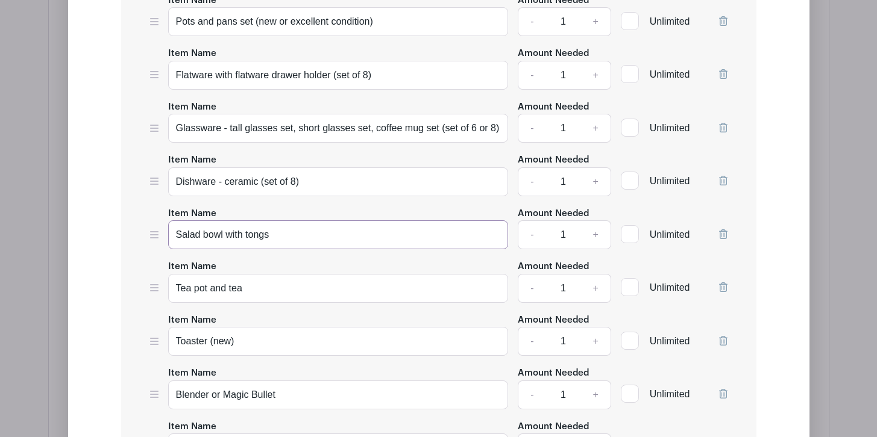
scroll to position [1587, 0]
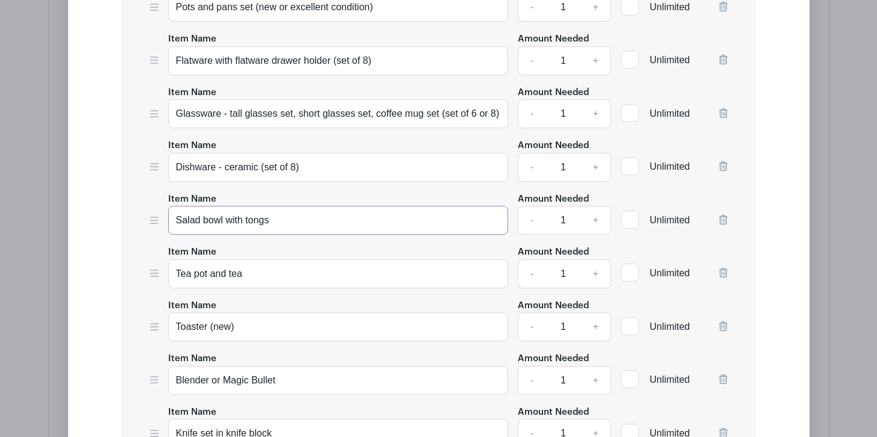
type input "Salad bowl with tongs"
drag, startPoint x: 261, startPoint y: 272, endPoint x: 168, endPoint y: 271, distance: 93.4
click at [168, 271] on input "Tea pot and tea" at bounding box center [338, 274] width 340 height 29
type input "c"
type input "Coffee Maker"
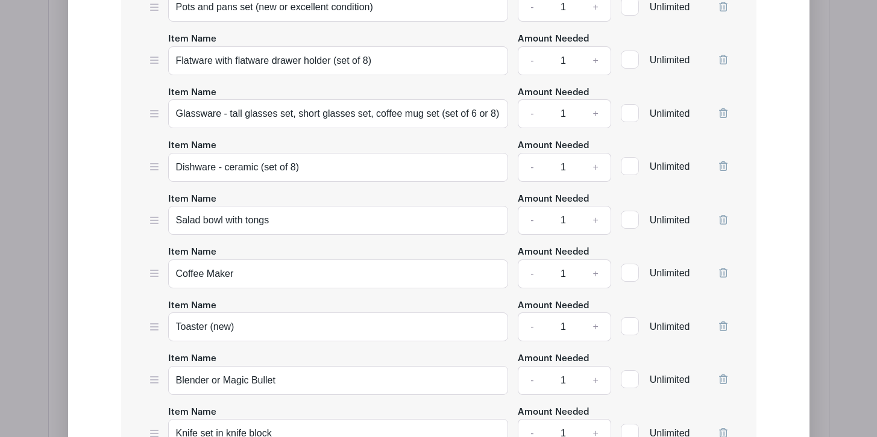
click at [266, 310] on div "Item Name Toaster (new)" at bounding box center [338, 320] width 340 height 44
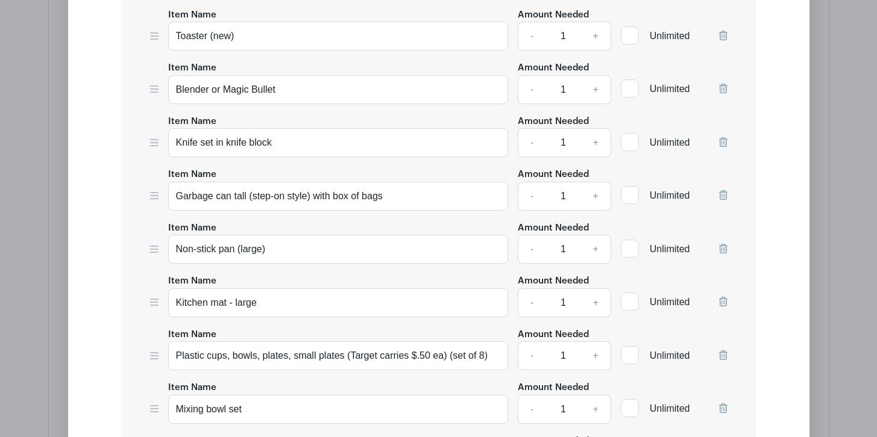
scroll to position [1878, 0]
drag, startPoint x: 332, startPoint y: 193, endPoint x: 364, endPoint y: 190, distance: 32.7
click at [364, 190] on input "Garbage can tall (step-on style) with box of bags" at bounding box center [338, 195] width 340 height 29
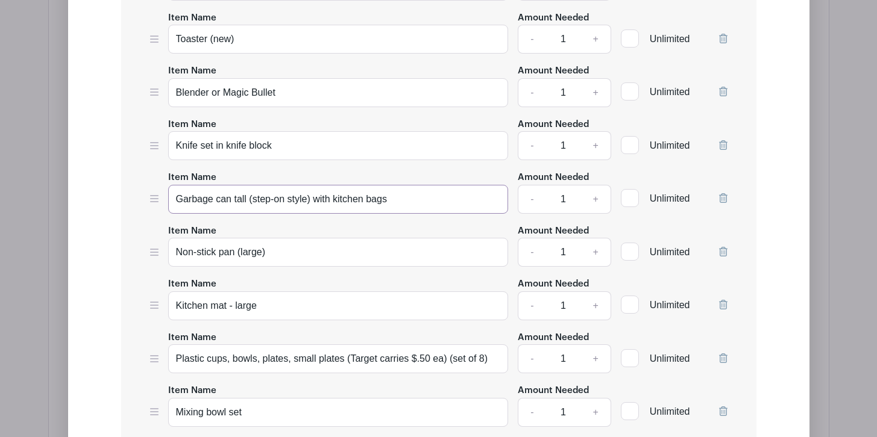
scroll to position [1871, 0]
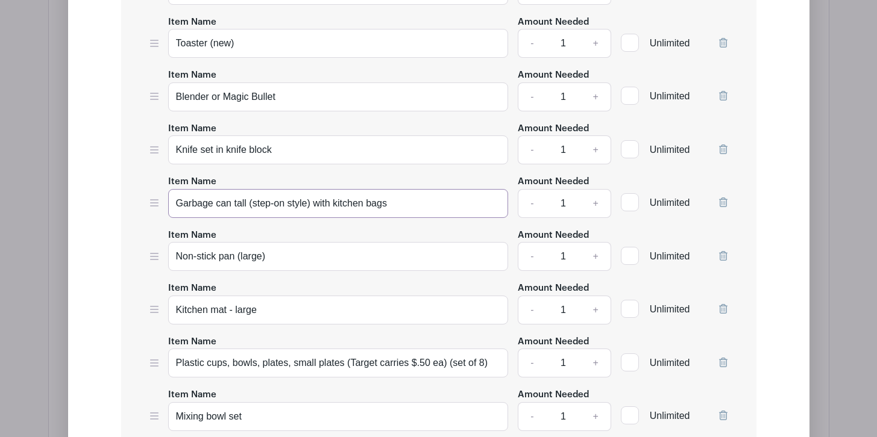
type input "Garbage can tall (step-on style) with kitchen bags"
click at [725, 255] on icon at bounding box center [723, 256] width 8 height 10
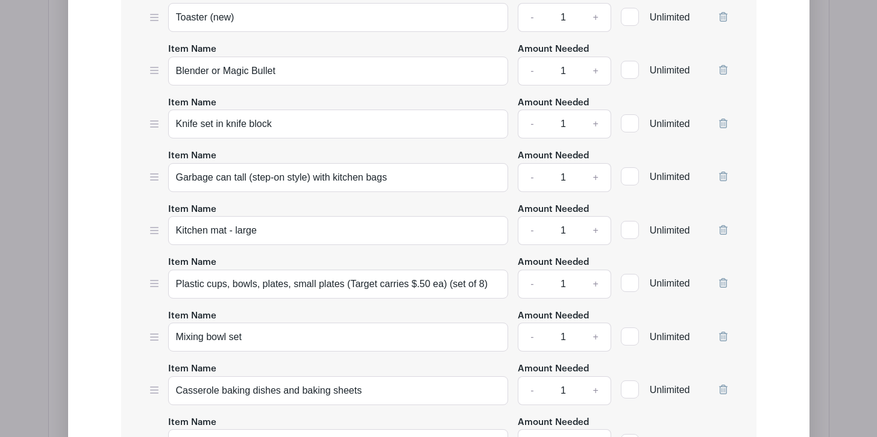
scroll to position [1904, 0]
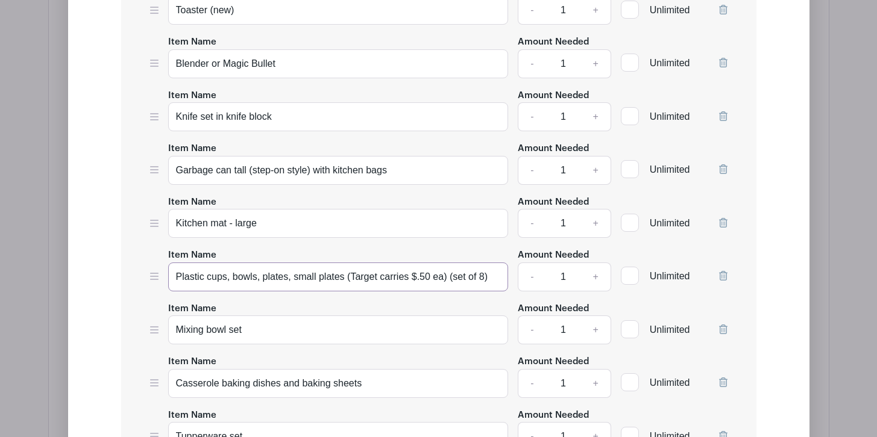
drag, startPoint x: 350, startPoint y: 272, endPoint x: 495, endPoint y: 269, distance: 145.2
click at [495, 269] on input "Plastic cups, bowls, plates, small plates (Target carries $.50 ea) (set of 8)" at bounding box center [338, 277] width 340 height 29
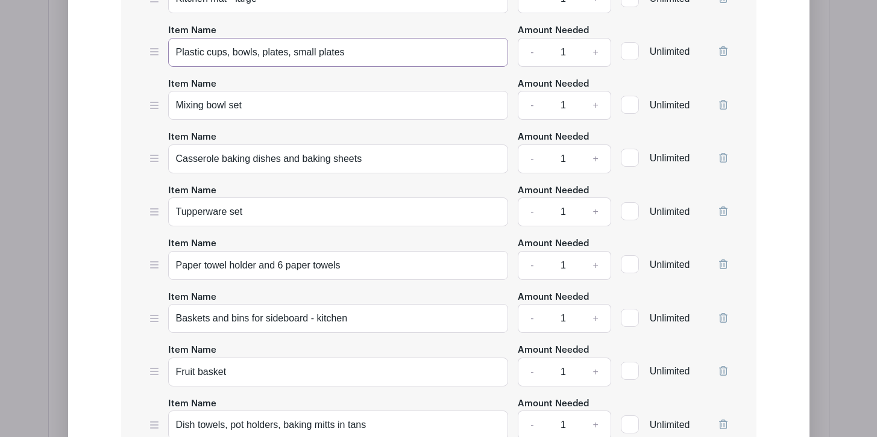
scroll to position [2136, 0]
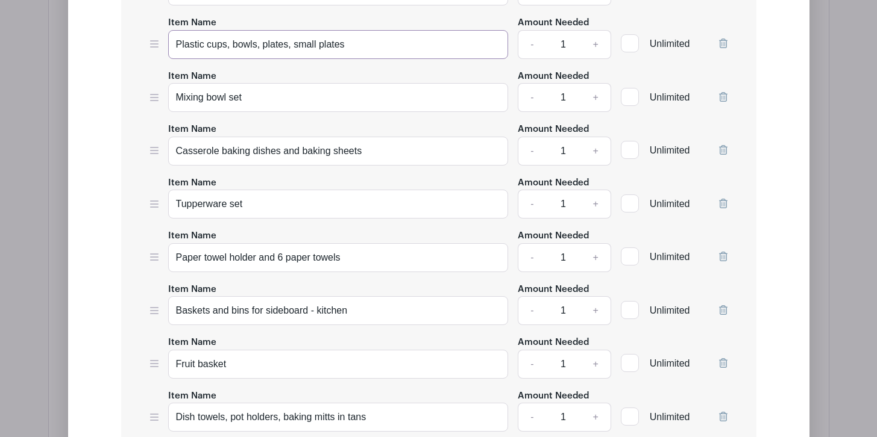
type input "Plastic cups, bowls, plates, small plates"
click at [287, 254] on input "Paper towel holder and 6 paper towels" at bounding box center [338, 257] width 340 height 29
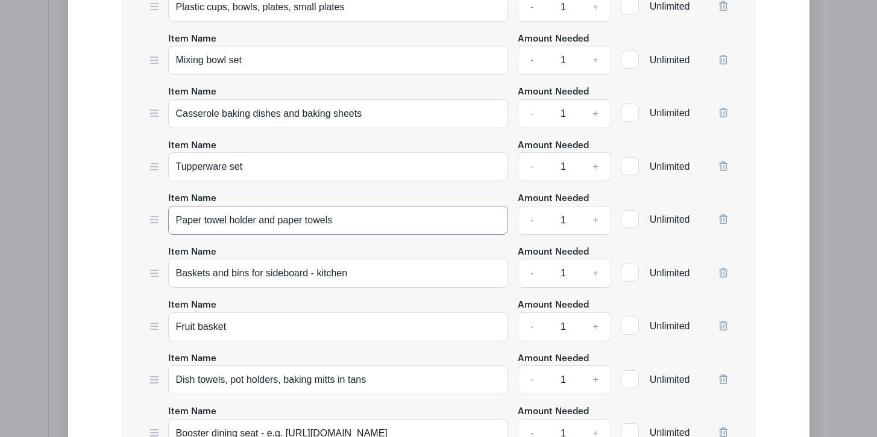
scroll to position [2177, 0]
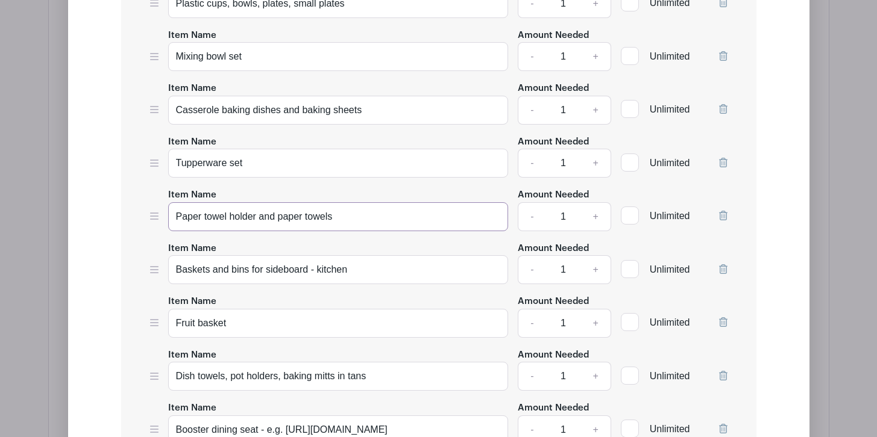
type input "Paper towel holder and paper towels"
click at [724, 264] on icon at bounding box center [723, 269] width 8 height 10
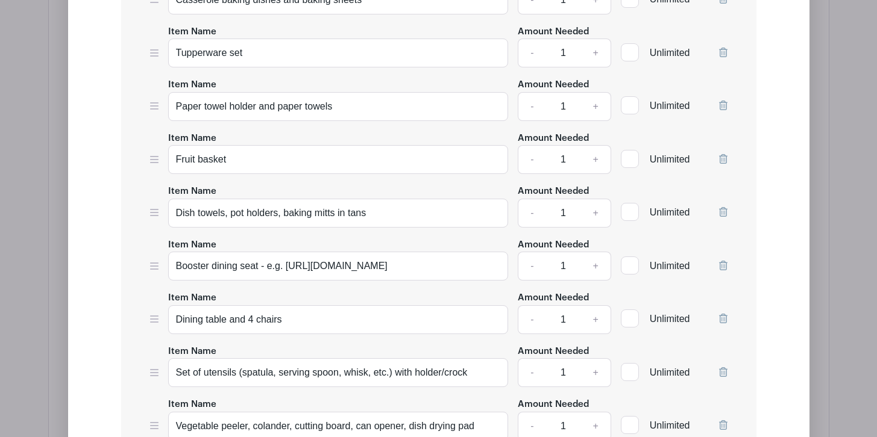
scroll to position [2289, 0]
click at [401, 207] on input "Dish towels, pot holders, baking mitts in tans" at bounding box center [338, 212] width 340 height 29
click at [231, 208] on input "Dish towels, pot holders" at bounding box center [338, 212] width 340 height 29
type input "Dish towels & pot holders"
drag, startPoint x: 261, startPoint y: 259, endPoint x: 388, endPoint y: 258, distance: 126.5
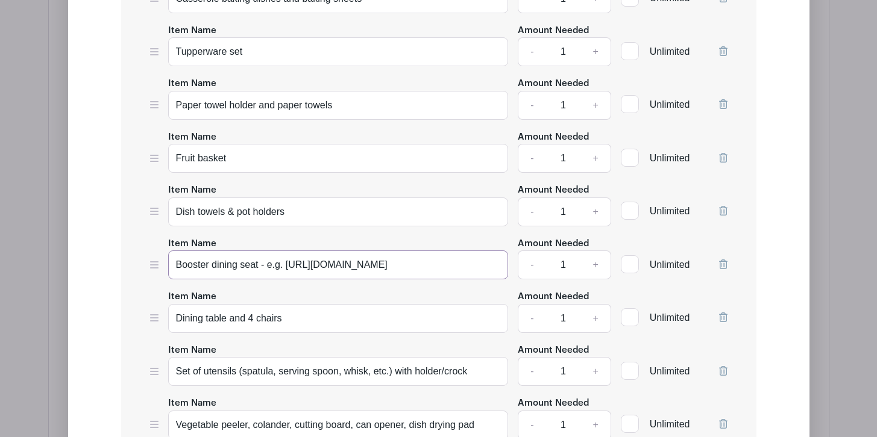
click at [387, 259] on input "Booster dining seat - e.g. [URL][DOMAIN_NAME]" at bounding box center [338, 265] width 340 height 29
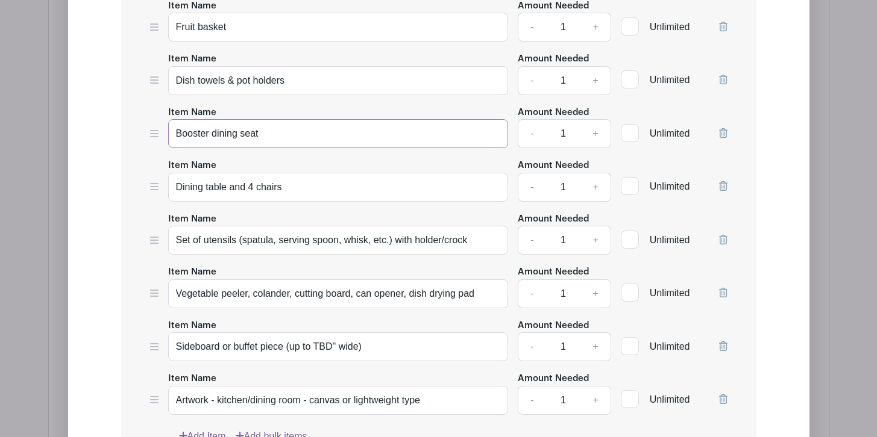
scroll to position [2423, 0]
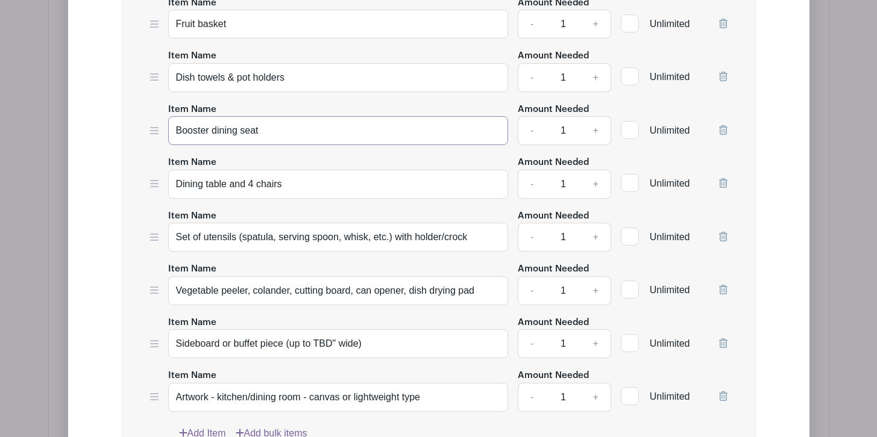
type input "Booster dining seat"
click at [330, 177] on input "Dining table and 4 chairs" at bounding box center [338, 184] width 340 height 29
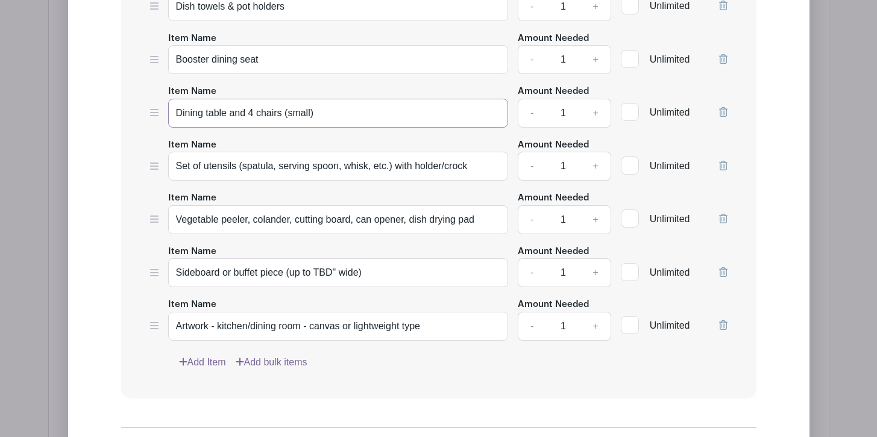
scroll to position [2495, 0]
type input "Dining table and 4 chairs (small)"
drag, startPoint x: 372, startPoint y: 269, endPoint x: 163, endPoint y: 260, distance: 209.3
click at [163, 260] on div "Item Name Sideboard or buffet piece (up to TBD" wide) Amount Needed - 1 + Unlim…" at bounding box center [438, 265] width 577 height 44
type input "B"
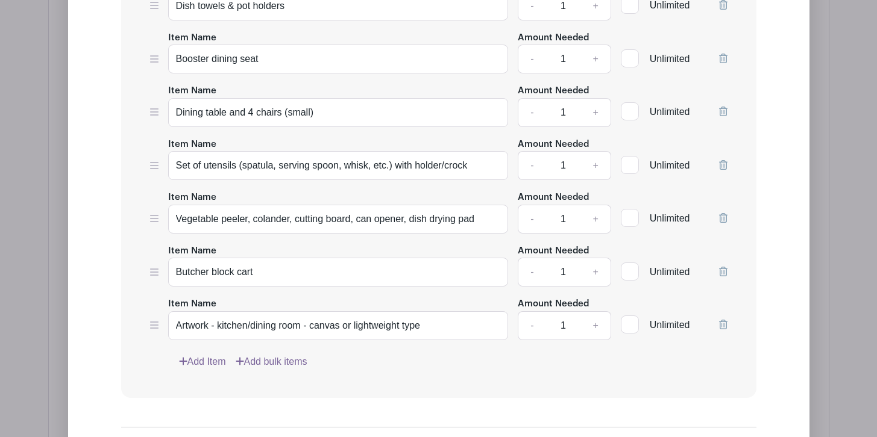
click at [721, 320] on icon at bounding box center [723, 325] width 8 height 10
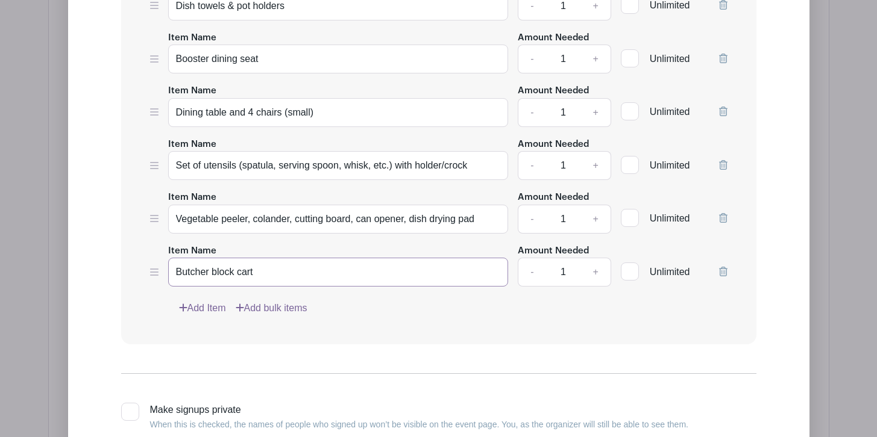
click at [286, 264] on input "Butcher block cart" at bounding box center [338, 272] width 340 height 29
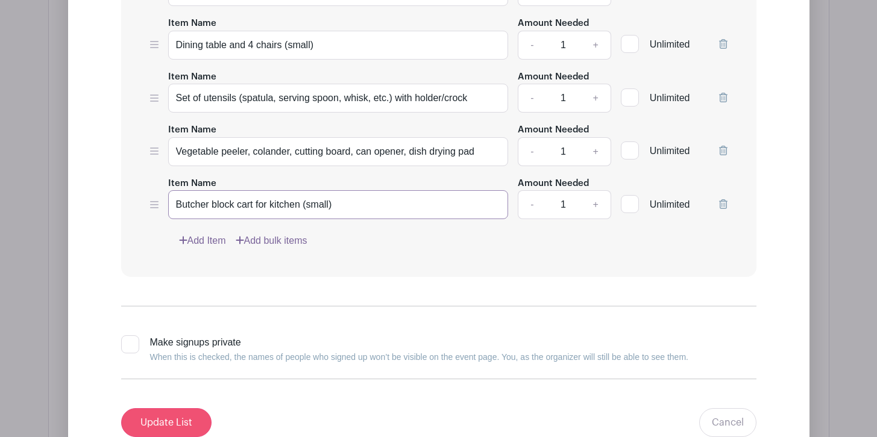
type input "Butcher block cart for kitchen (small)"
click at [187, 411] on input "Update List" at bounding box center [166, 422] width 90 height 29
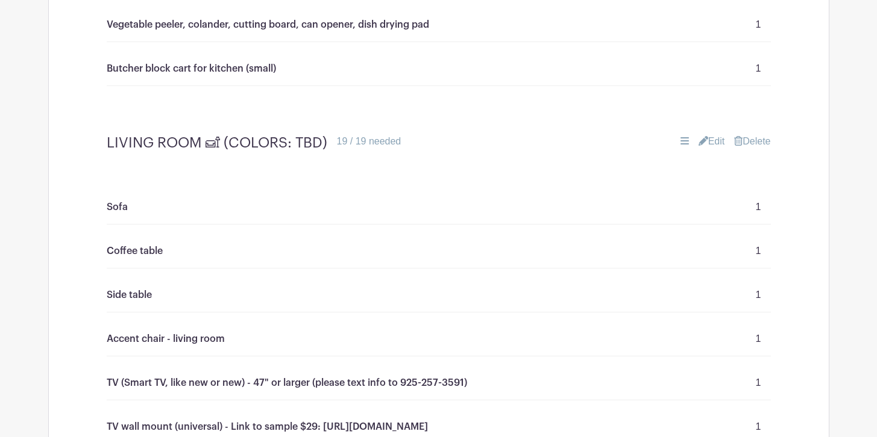
scroll to position [2266, 0]
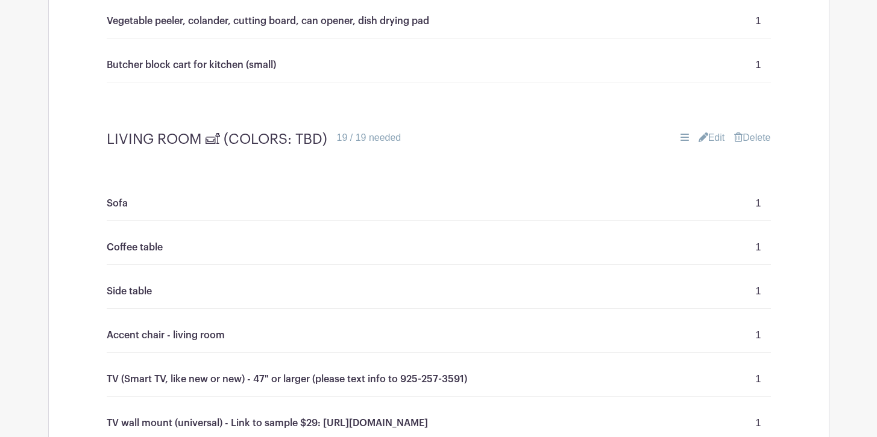
click at [710, 136] on link "Edit" at bounding box center [711, 138] width 27 height 14
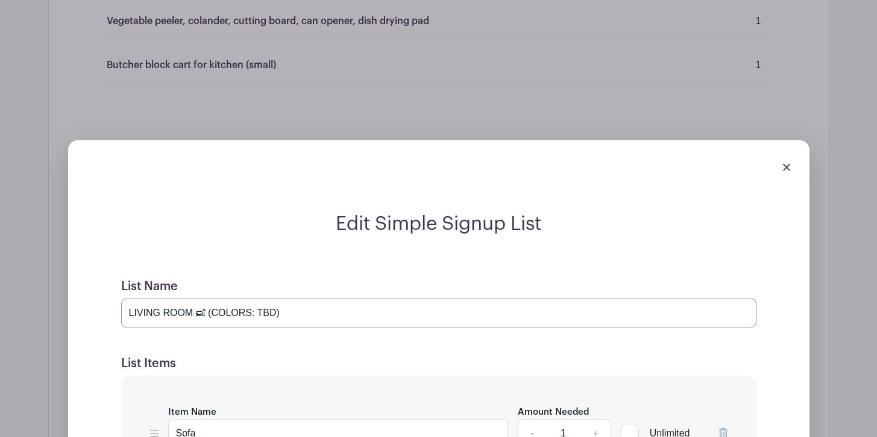
click at [287, 309] on input "LIVING ROOM 🛋 (COLORS: TBD)" at bounding box center [438, 313] width 635 height 29
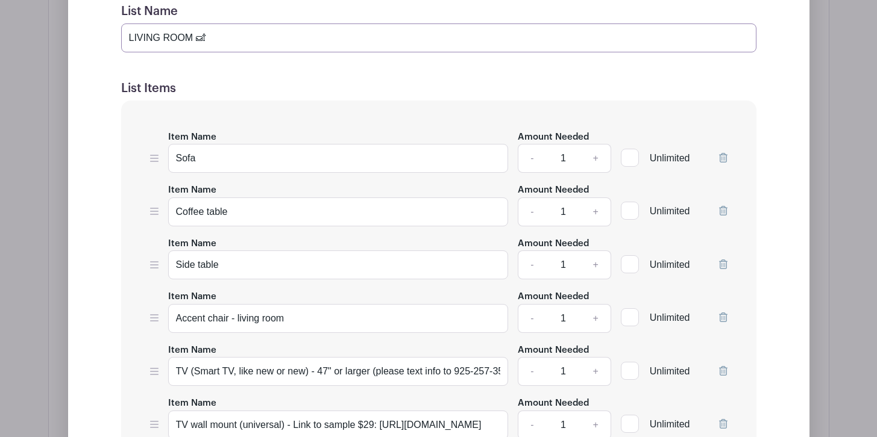
scroll to position [2545, 0]
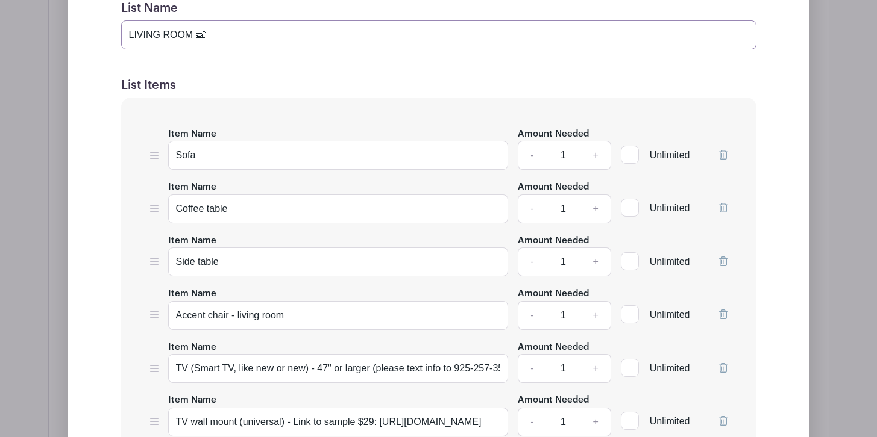
type input "LIVING ROOM 🛋"
click at [225, 154] on input "Sofa" at bounding box center [338, 155] width 340 height 29
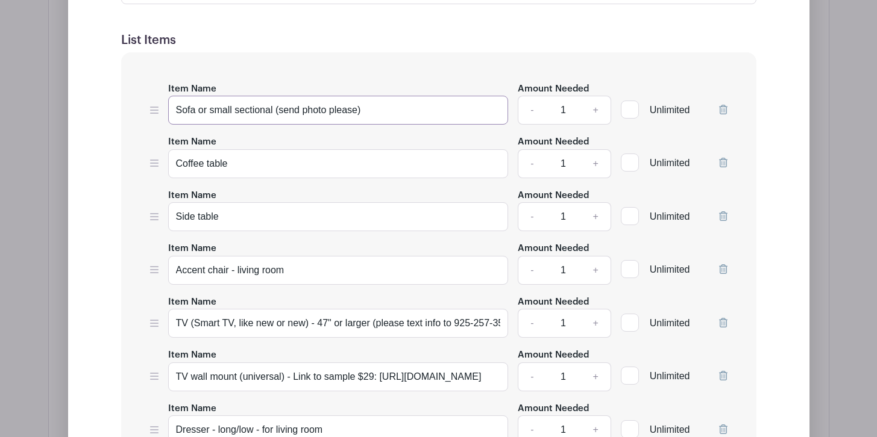
scroll to position [2593, 0]
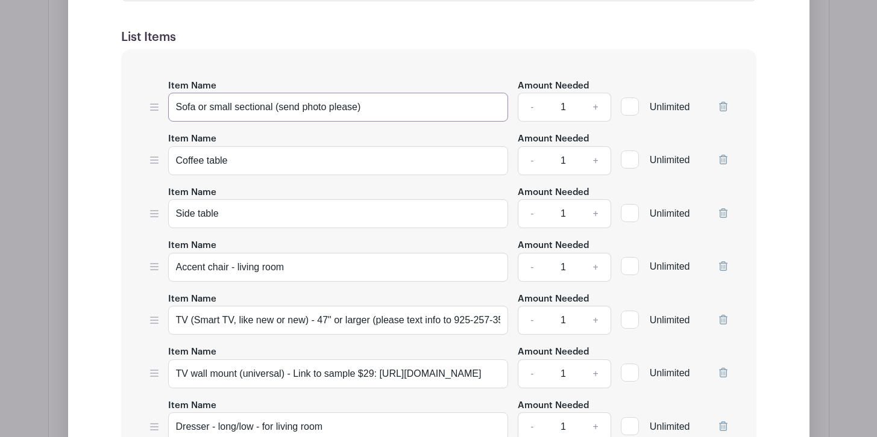
type input "Sofa or small sectional (send photo please)"
click at [268, 162] on input "Coffee table" at bounding box center [338, 160] width 340 height 29
type input "Coffee table (small - no glass)"
click at [277, 214] on input "Side table" at bounding box center [338, 213] width 340 height 29
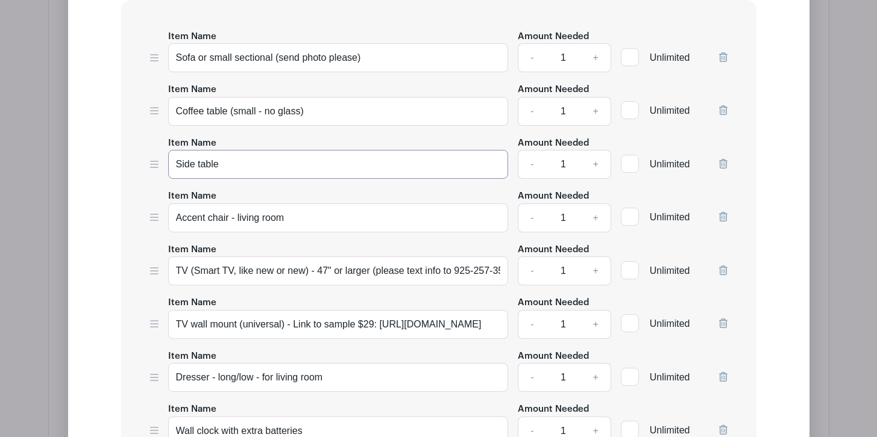
scroll to position [2648, 0]
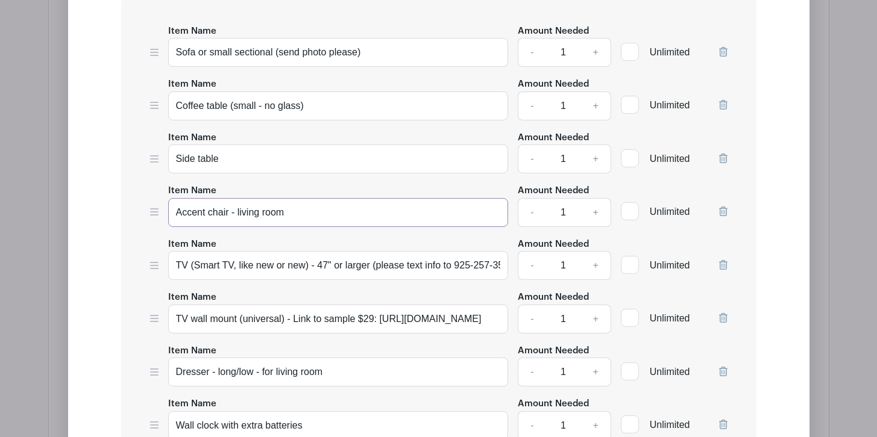
click at [321, 213] on input "Accent chair - living room" at bounding box center [338, 212] width 340 height 29
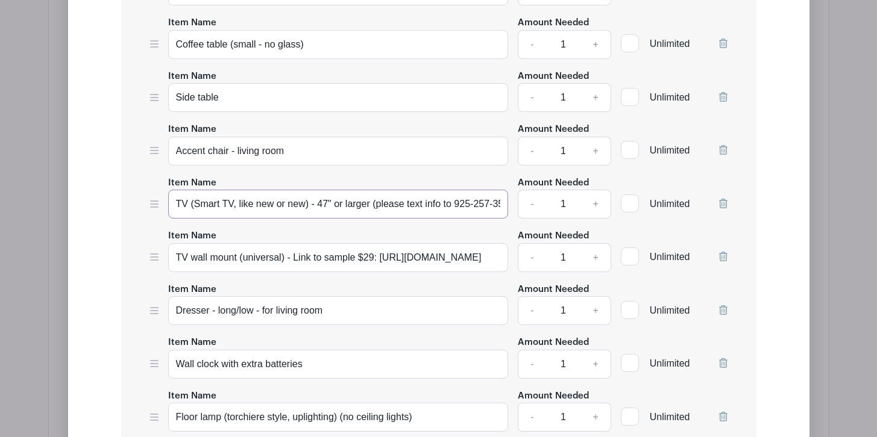
scroll to position [0, 17]
drag, startPoint x: 370, startPoint y: 201, endPoint x: 548, endPoint y: 205, distance: 177.8
click at [548, 205] on div "Item Name TV (Smart TV, like new or new) - 47" or larger (please text info to 9…" at bounding box center [438, 197] width 577 height 44
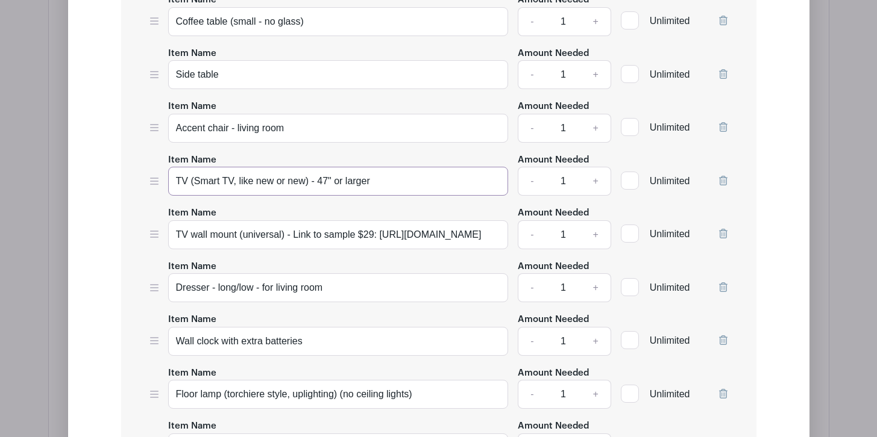
scroll to position [2735, 0]
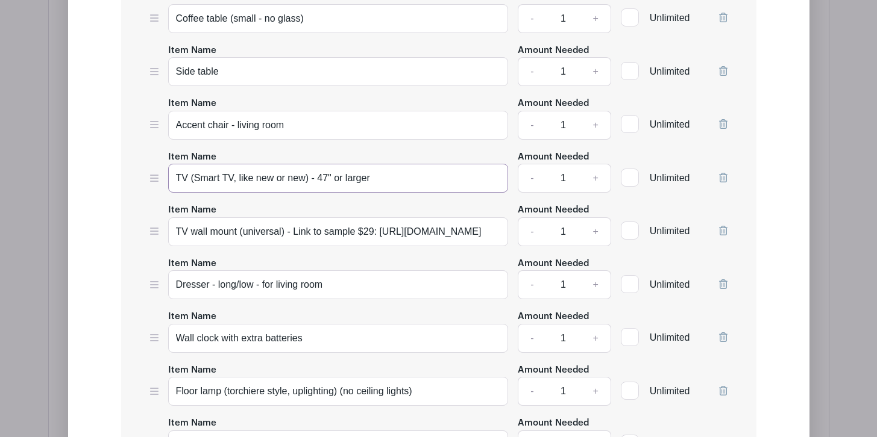
type input "TV (Smart TV, like new or new) - 47" or larger"
drag, startPoint x: 486, startPoint y: 231, endPoint x: 251, endPoint y: 221, distance: 235.2
click at [251, 221] on input "TV wall mount (universal) - Link to sample $29: [URL][DOMAIN_NAME]" at bounding box center [338, 231] width 340 height 29
click at [725, 227] on icon at bounding box center [723, 231] width 8 height 10
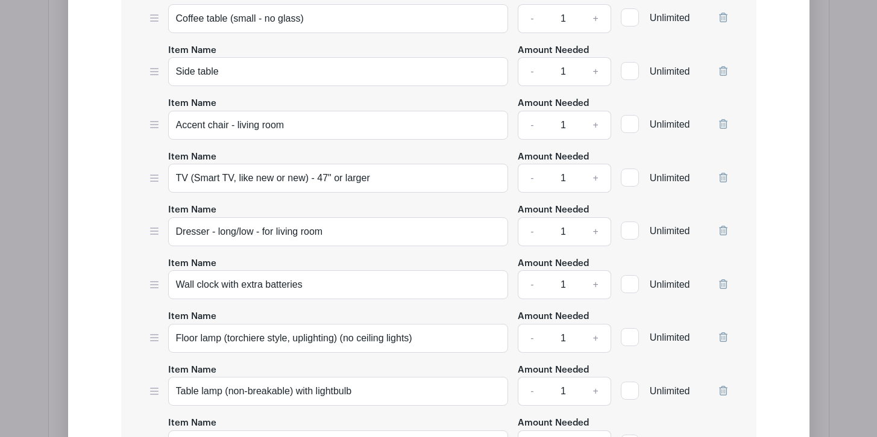
click at [724, 230] on icon at bounding box center [723, 231] width 8 height 10
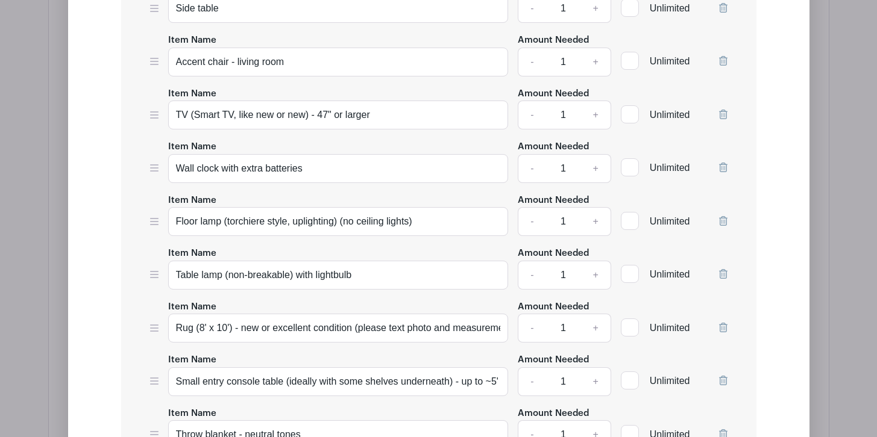
scroll to position [2799, 0]
drag, startPoint x: 418, startPoint y: 219, endPoint x: 223, endPoint y: 219, distance: 194.6
click at [223, 219] on input "Floor lamp (torchiere style, uplighting) (no ceiling lights)" at bounding box center [338, 221] width 340 height 29
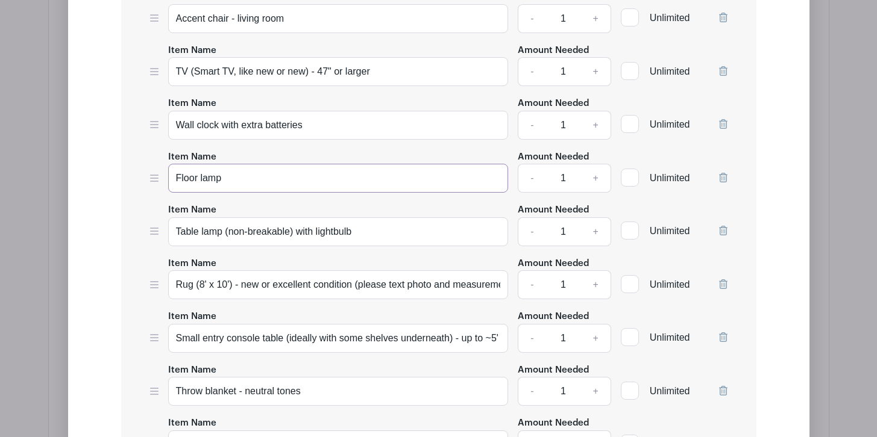
scroll to position [2843, 0]
type input "Floor lamp"
drag, startPoint x: 294, startPoint y: 230, endPoint x: 224, endPoint y: 230, distance: 70.5
click at [224, 230] on input "Table lamp (non-breakable) with lightbulb" at bounding box center [338, 230] width 340 height 29
type input "Table lamp with lightbulb"
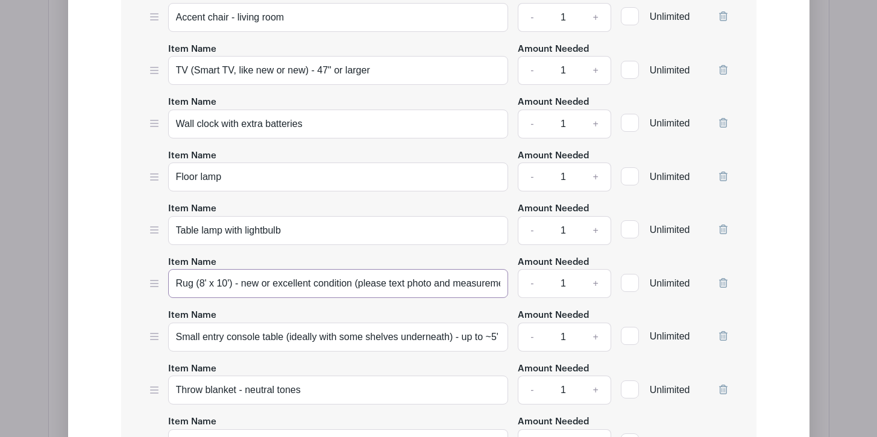
scroll to position [0, 99]
drag, startPoint x: 358, startPoint y: 279, endPoint x: 516, endPoint y: 292, distance: 158.4
click at [516, 292] on div "Item Name Rug (8' x 10') - new or excellent condition (please text photo and me…" at bounding box center [438, 277] width 577 height 44
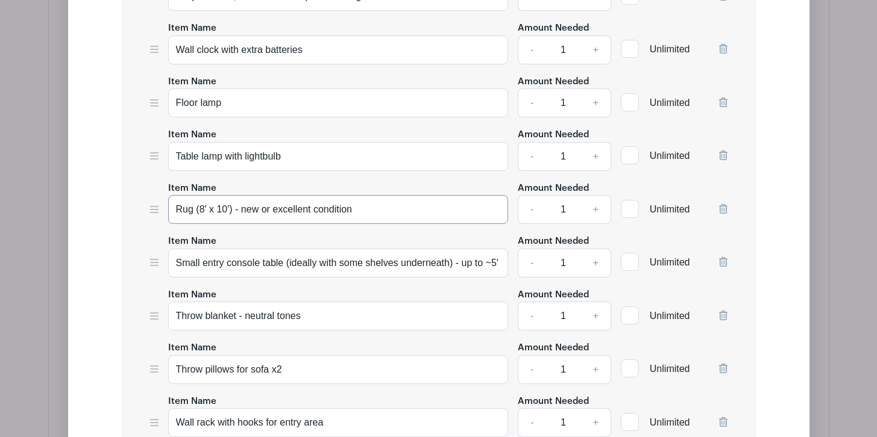
scroll to position [2920, 0]
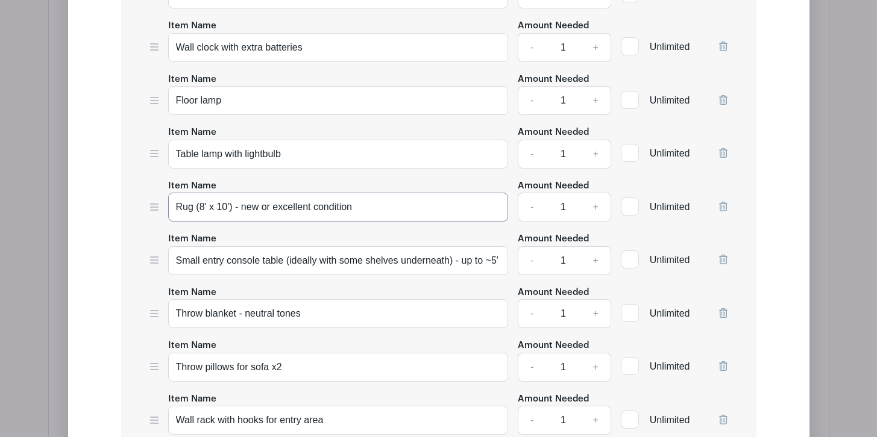
type input "Rug (8' x 10') - new or excellent condition"
drag, startPoint x: 463, startPoint y: 258, endPoint x: 286, endPoint y: 260, distance: 176.5
click at [286, 260] on input "Small entry console table (ideally with some shelves underneath) - up to ~5' wi…" at bounding box center [338, 260] width 340 height 29
click at [378, 259] on input "Small entry console table up to ~5' wide" at bounding box center [338, 260] width 340 height 29
click at [204, 258] on input "Small entry console table up to ~5' wide" at bounding box center [338, 260] width 340 height 29
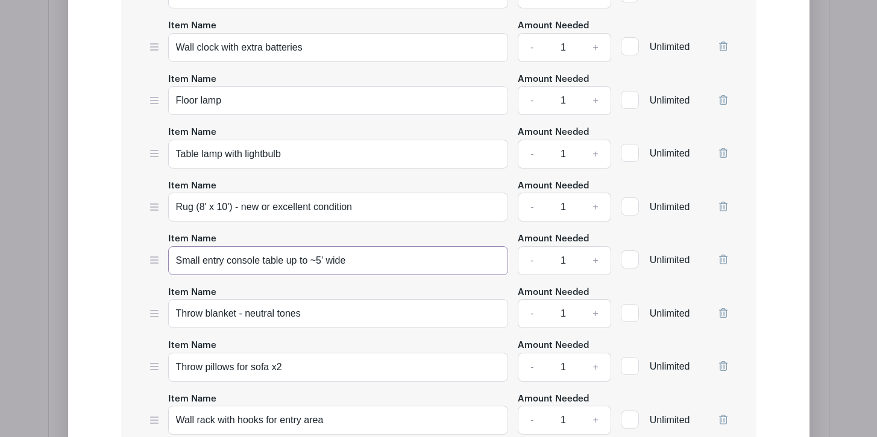
drag, startPoint x: 207, startPoint y: 258, endPoint x: 175, endPoint y: 258, distance: 31.9
click at [175, 258] on input "Small entry console table up to ~5' wide" at bounding box center [338, 260] width 340 height 29
drag, startPoint x: 321, startPoint y: 257, endPoint x: 216, endPoint y: 257, distance: 104.8
click at [216, 257] on input "TV stand ntry console table up to ~5' wide" at bounding box center [338, 260] width 340 height 29
click at [227, 257] on input "TV stand ~5' wide" at bounding box center [338, 260] width 340 height 29
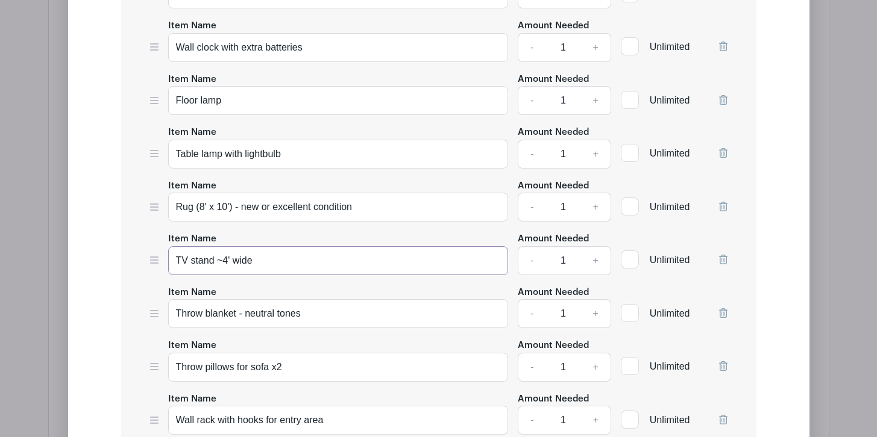
click at [223, 258] on input "TV stand ~4' wide" at bounding box center [338, 260] width 340 height 29
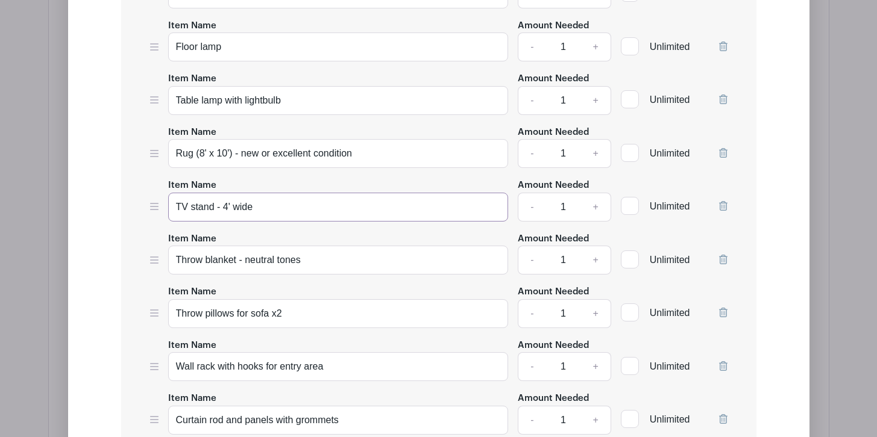
scroll to position [2976, 0]
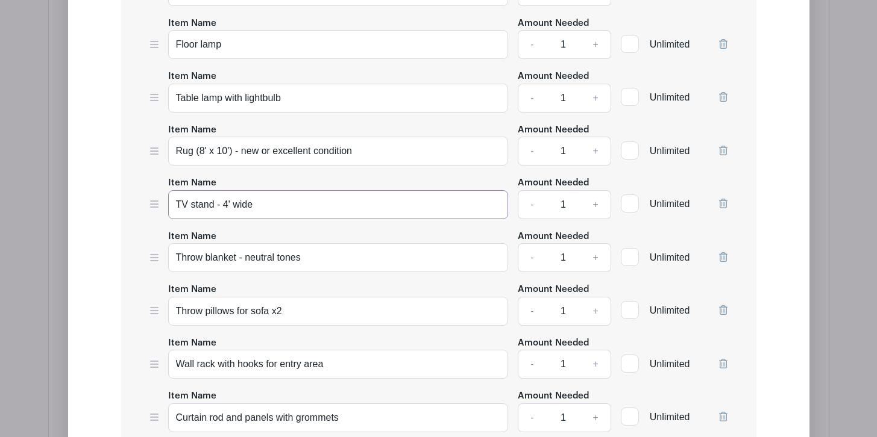
type input "TV stand - 4' wide"
click at [327, 305] on input "Throw pillows for sofa x2" at bounding box center [338, 311] width 340 height 29
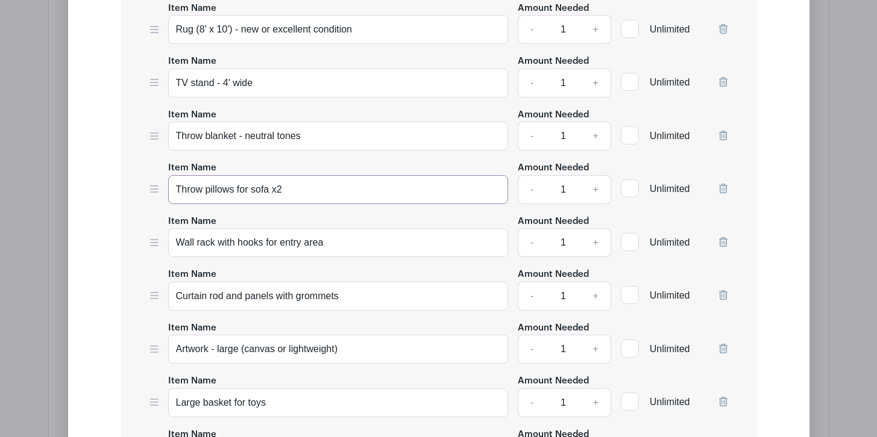
scroll to position [3100, 0]
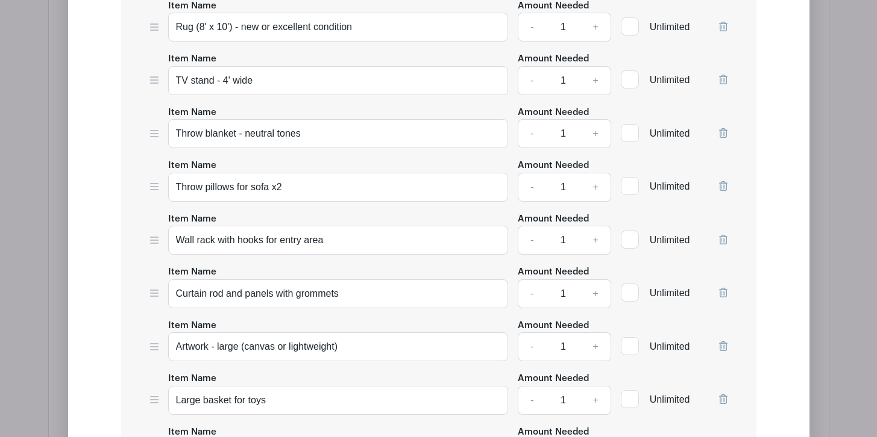
click at [722, 237] on icon at bounding box center [723, 240] width 8 height 10
click at [725, 239] on icon at bounding box center [723, 240] width 8 height 10
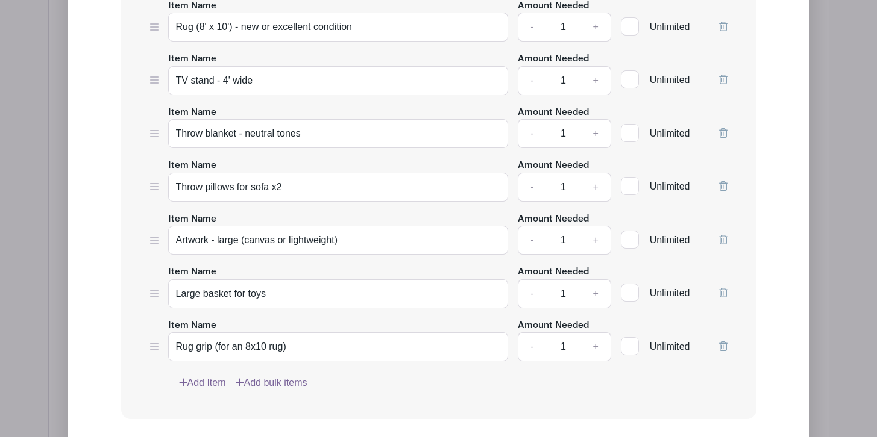
click at [724, 237] on icon at bounding box center [723, 240] width 8 height 10
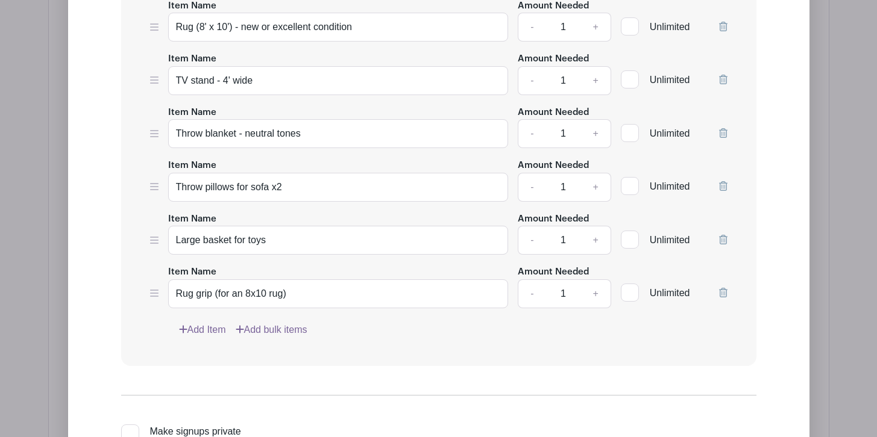
click at [722, 237] on icon at bounding box center [723, 240] width 8 height 10
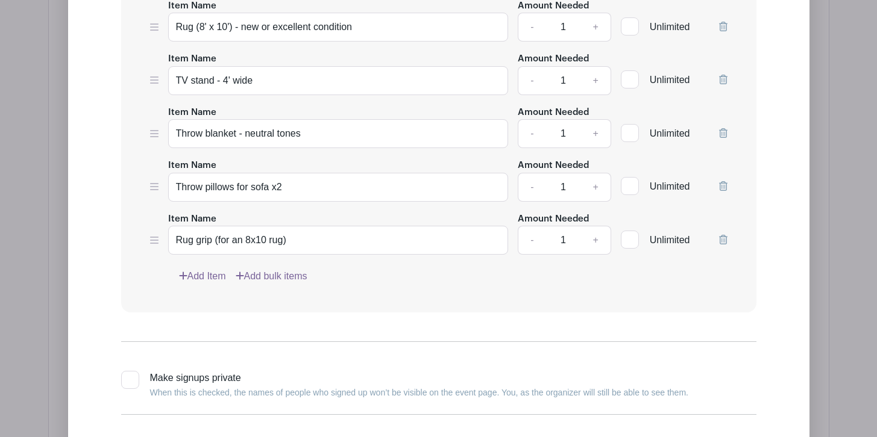
click at [724, 235] on icon at bounding box center [723, 240] width 8 height 10
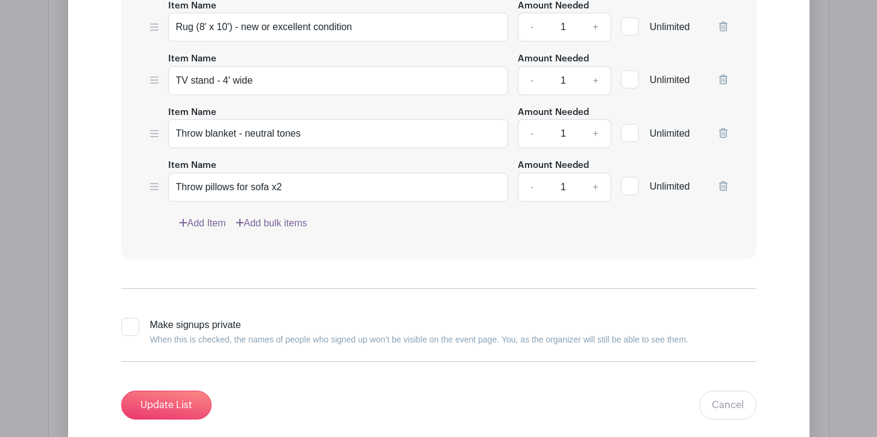
click at [213, 217] on link "Add Item" at bounding box center [202, 223] width 47 height 14
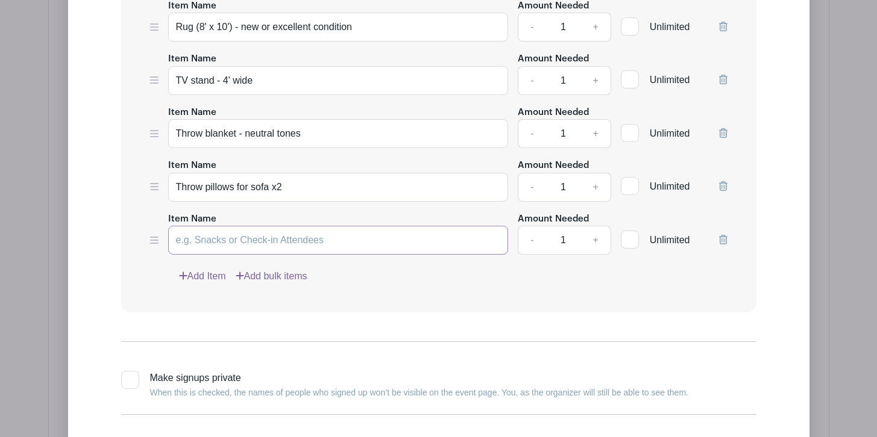
click at [275, 238] on input "Item Name" at bounding box center [338, 240] width 340 height 29
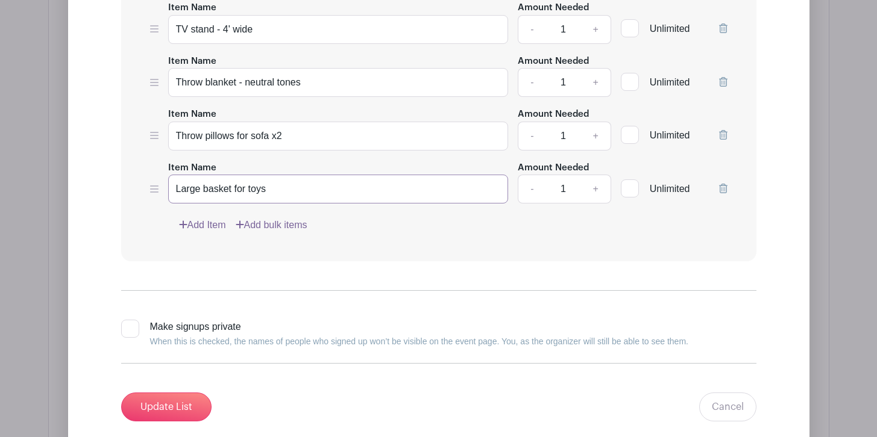
scroll to position [3167, 0]
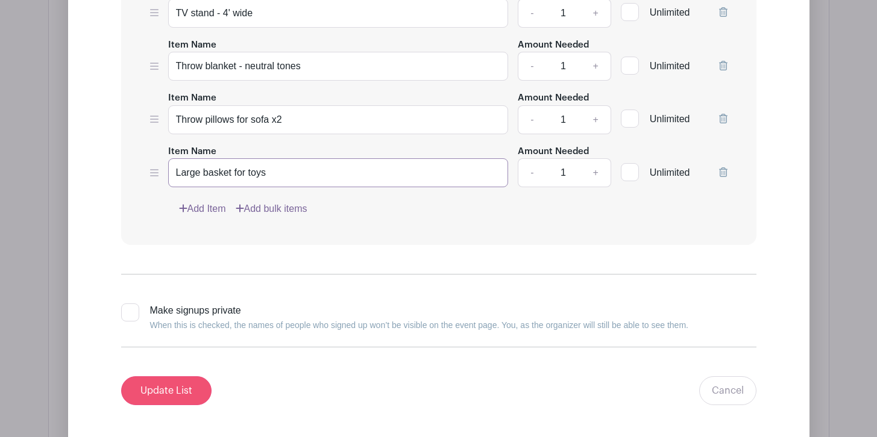
type input "Large basket for toys"
click at [189, 384] on input "Update List" at bounding box center [166, 391] width 90 height 29
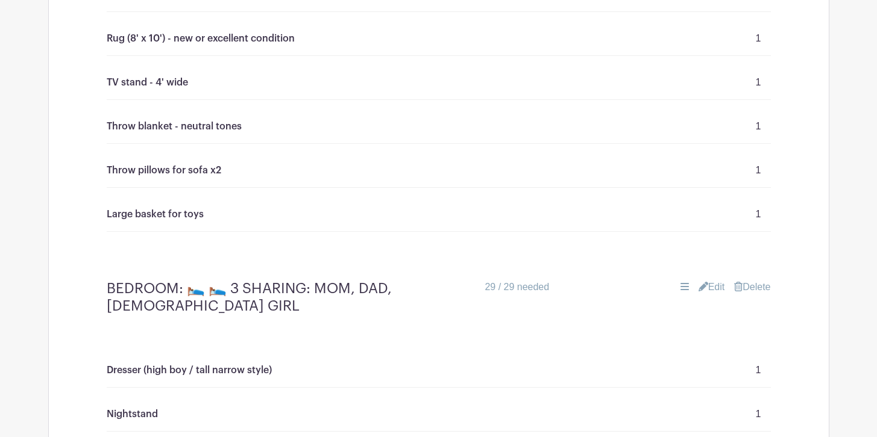
scroll to position [2789, 0]
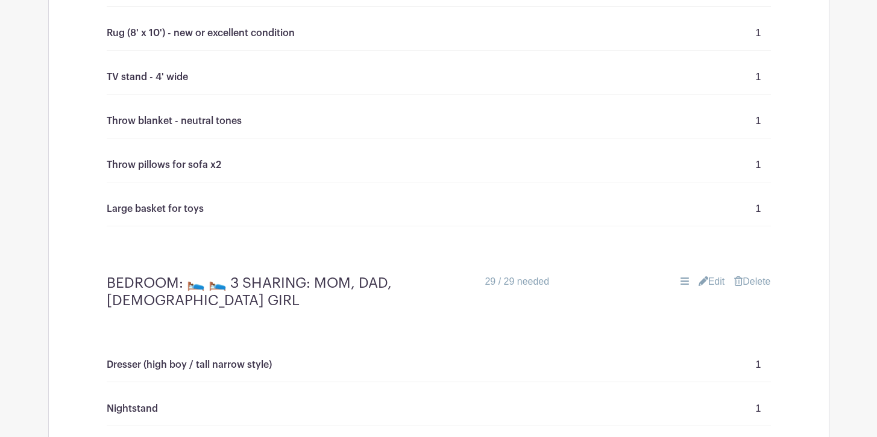
click at [712, 280] on link "Edit" at bounding box center [711, 282] width 27 height 14
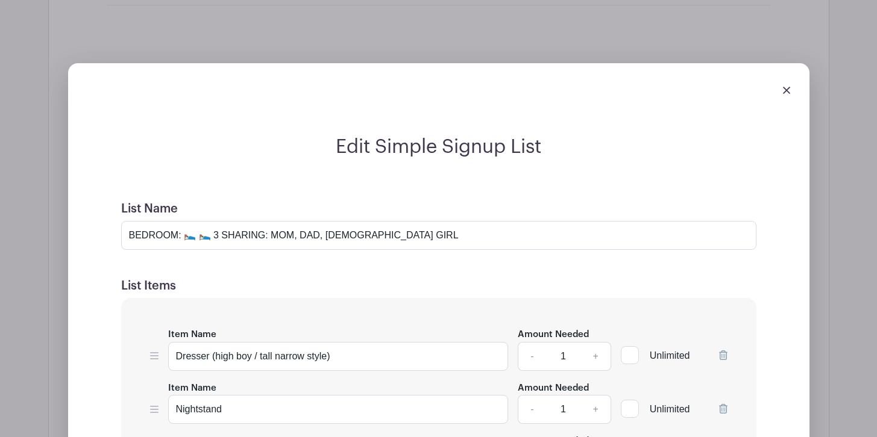
scroll to position [3025, 0]
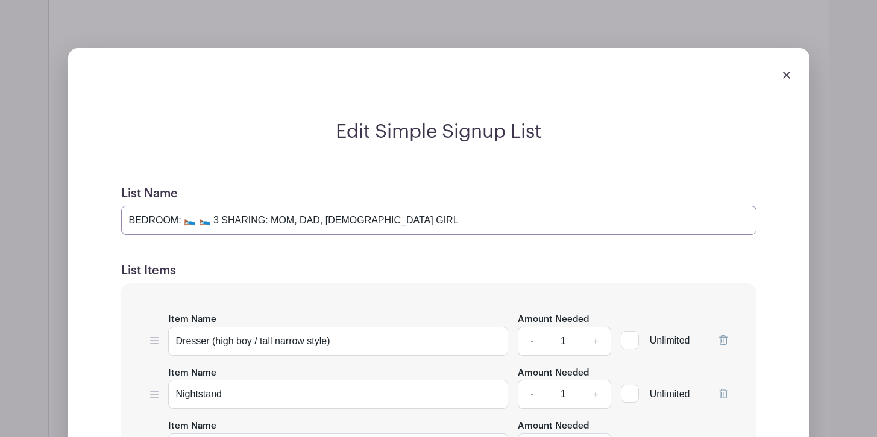
drag, startPoint x: 207, startPoint y: 221, endPoint x: 376, endPoint y: 221, distance: 168.7
click at [376, 221] on input "BEDROOM: 🛌 🛌 3 SHARING: MOM, DAD, [DEMOGRAPHIC_DATA] GIRL" at bounding box center [438, 220] width 635 height 29
drag, startPoint x: 255, startPoint y: 219, endPoint x: 308, endPoint y: 219, distance: 53.6
click at [308, 219] on input "BEDROOM: 🛌 🛌 MOM and BABY GIRL" at bounding box center [438, 220] width 635 height 29
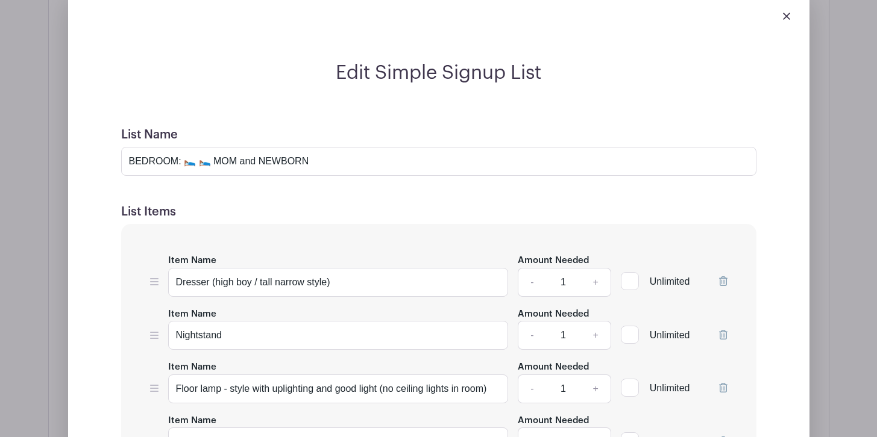
scroll to position [3089, 0]
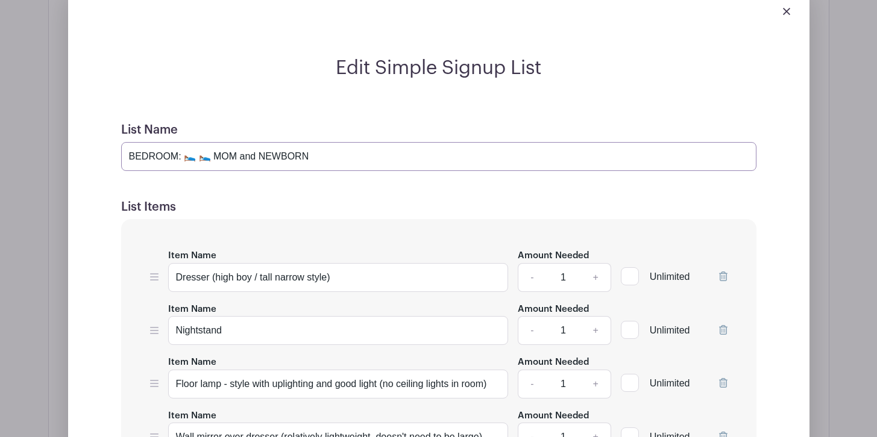
click at [323, 157] on input "BEDROOM: 🛌 🛌 MOM and NEWBORN" at bounding box center [438, 156] width 635 height 29
type input "BEDROOM: 🛌 🛌 MOM and NEWBORN BABY GIRL"
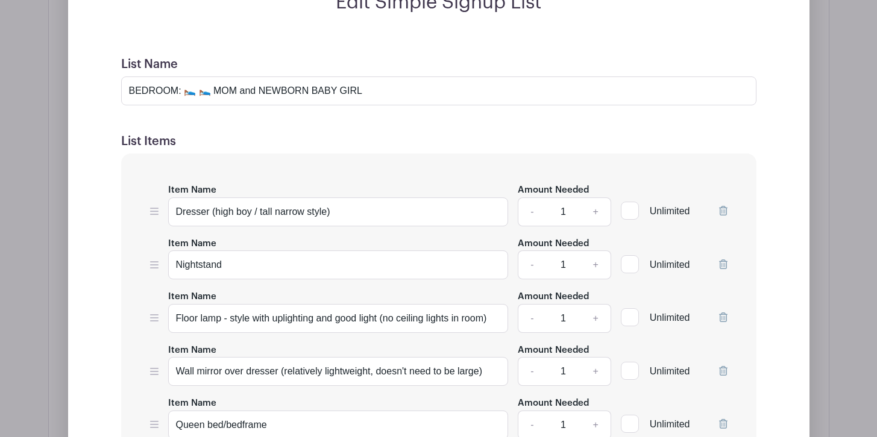
scroll to position [3156, 0]
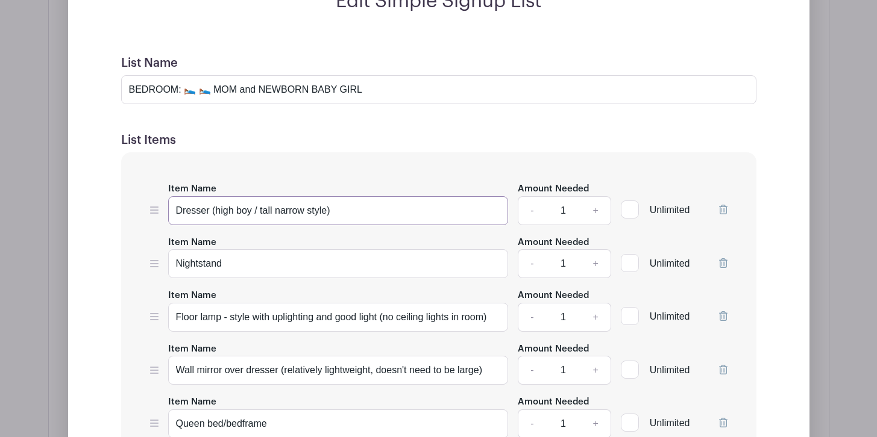
drag, startPoint x: 212, startPoint y: 211, endPoint x: 345, endPoint y: 210, distance: 132.5
click at [345, 210] on input "Dresser (high boy / tall narrow style)" at bounding box center [338, 210] width 340 height 29
drag, startPoint x: 345, startPoint y: 210, endPoint x: 211, endPoint y: 210, distance: 133.1
click at [211, 210] on input "Dresser (high boy / tall narrow style)" at bounding box center [338, 210] width 340 height 29
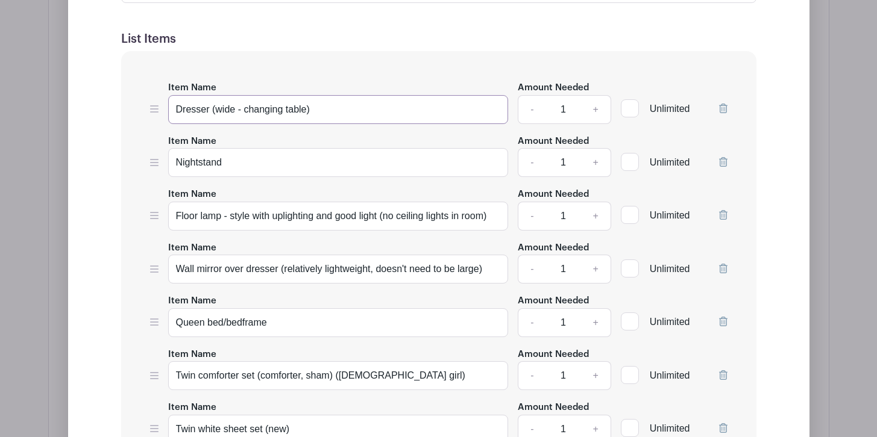
scroll to position [3261, 0]
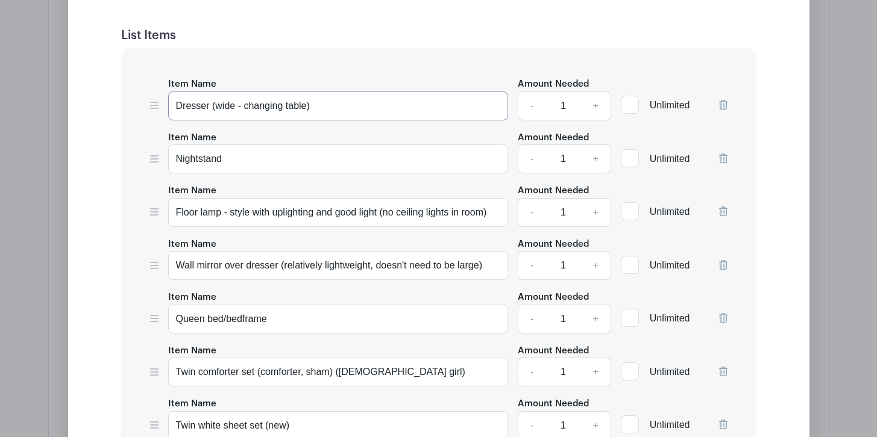
type input "Dresser (wide - changing table)"
drag, startPoint x: 494, startPoint y: 210, endPoint x: 381, endPoint y: 213, distance: 113.3
click at [381, 213] on input "Floor lamp - style with uplighting and good light (no ceiling lights in room)" at bounding box center [338, 212] width 340 height 29
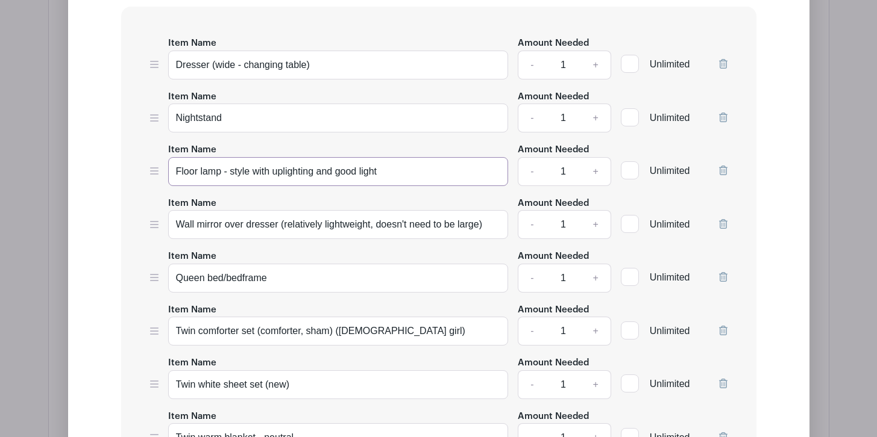
scroll to position [3306, 0]
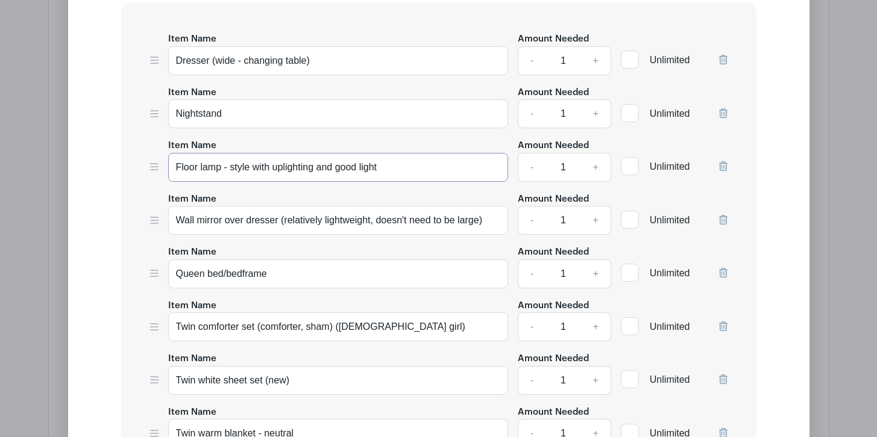
drag, startPoint x: 221, startPoint y: 167, endPoint x: 172, endPoint y: 166, distance: 48.2
click at [172, 166] on input "Floor lamp - style with uplighting and good light" at bounding box center [338, 167] width 340 height 29
drag, startPoint x: 392, startPoint y: 167, endPoint x: 224, endPoint y: 165, distance: 168.7
click at [224, 165] on input "Table lamp - style with uplighting and good light" at bounding box center [338, 167] width 340 height 29
type input "Table lamp"
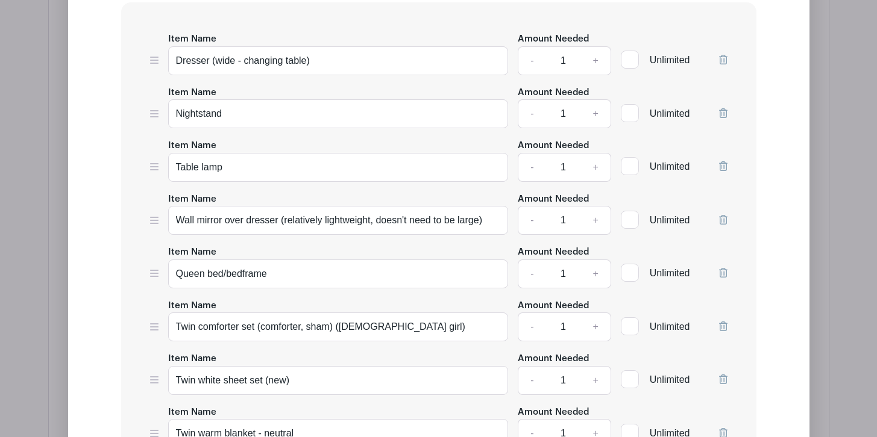
click at [725, 221] on icon at bounding box center [723, 220] width 8 height 10
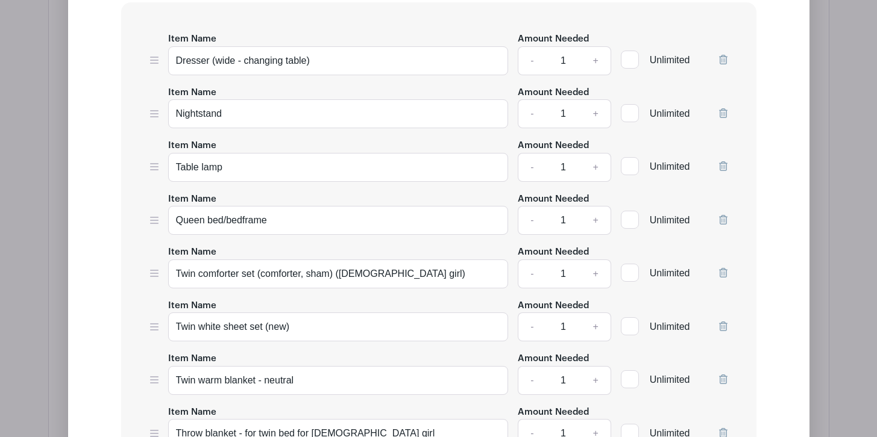
click at [724, 220] on icon at bounding box center [723, 220] width 8 height 10
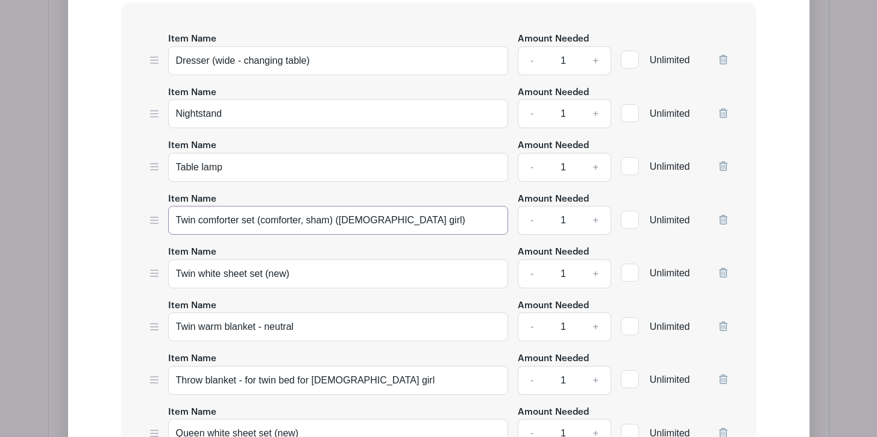
drag, startPoint x: 175, startPoint y: 219, endPoint x: 389, endPoint y: 224, distance: 213.9
click at [389, 224] on input "Twin comforter set (comforter, sham) ([DEMOGRAPHIC_DATA] girl)" at bounding box center [338, 220] width 340 height 29
type input "Queen"
click at [722, 219] on icon at bounding box center [723, 220] width 8 height 10
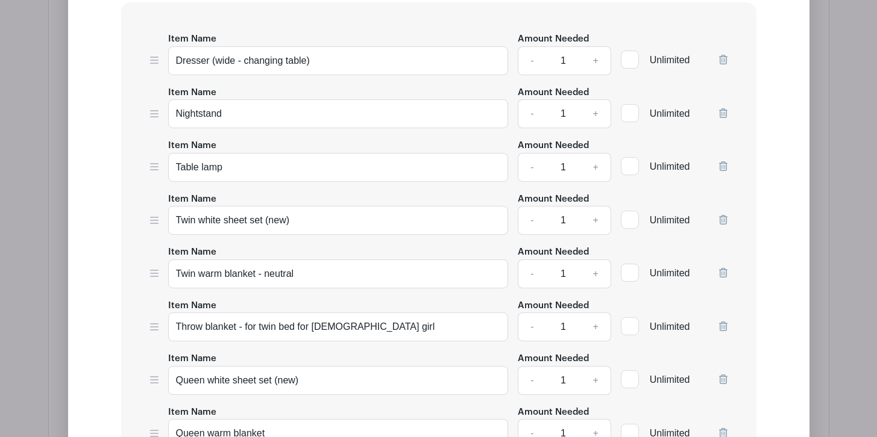
click at [722, 219] on icon at bounding box center [723, 220] width 8 height 10
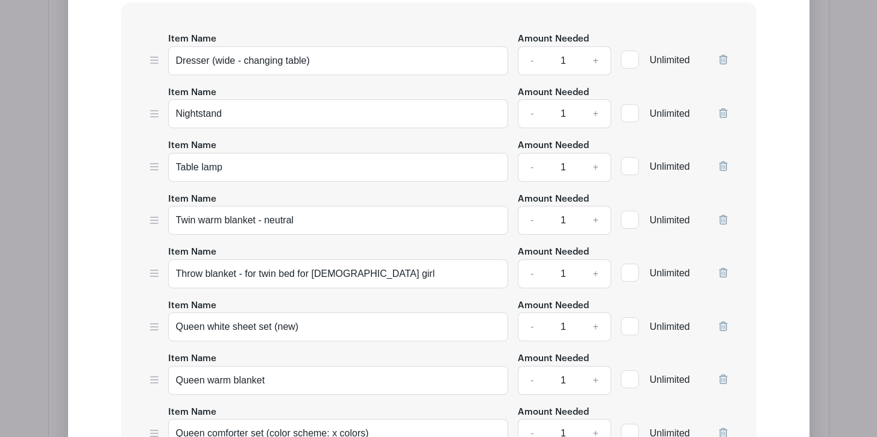
click at [722, 219] on icon at bounding box center [723, 220] width 8 height 10
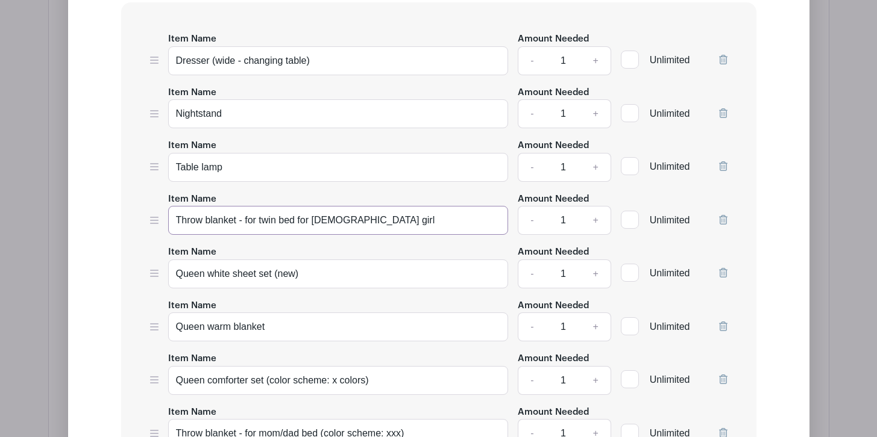
drag, startPoint x: 363, startPoint y: 219, endPoint x: 240, endPoint y: 220, distance: 122.9
click at [240, 220] on input "Throw blanket - for twin bed for [DEMOGRAPHIC_DATA] girl" at bounding box center [338, 220] width 340 height 29
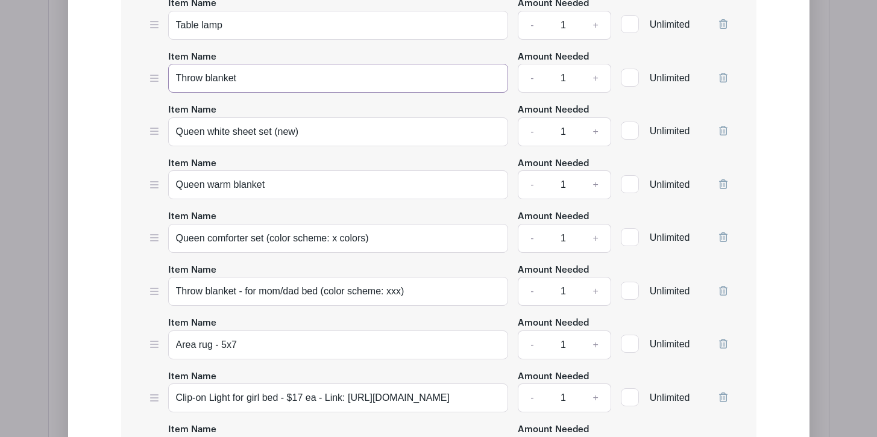
scroll to position [3449, 0]
type input "Throw blanket"
drag, startPoint x: 380, startPoint y: 233, endPoint x: 268, endPoint y: 237, distance: 112.1
click at [268, 237] on input "Queen comforter set (color scheme: x colors)" at bounding box center [338, 237] width 340 height 29
type input "Queen comforter set (new)"
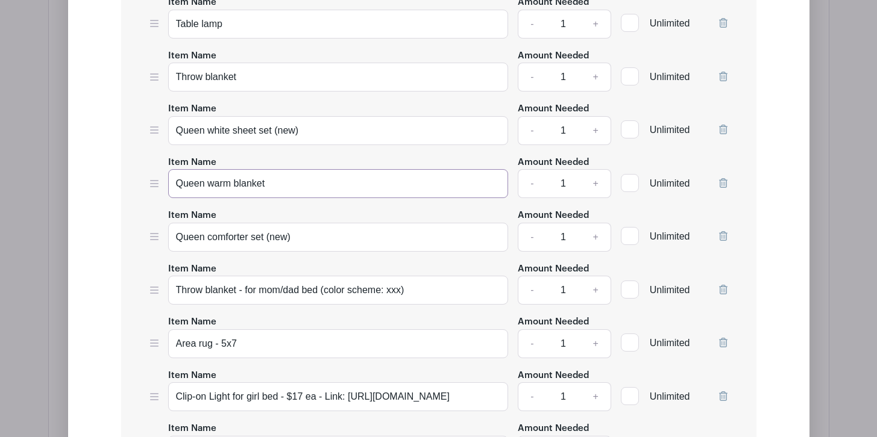
click at [311, 183] on input "Queen warm blanket" at bounding box center [338, 183] width 340 height 29
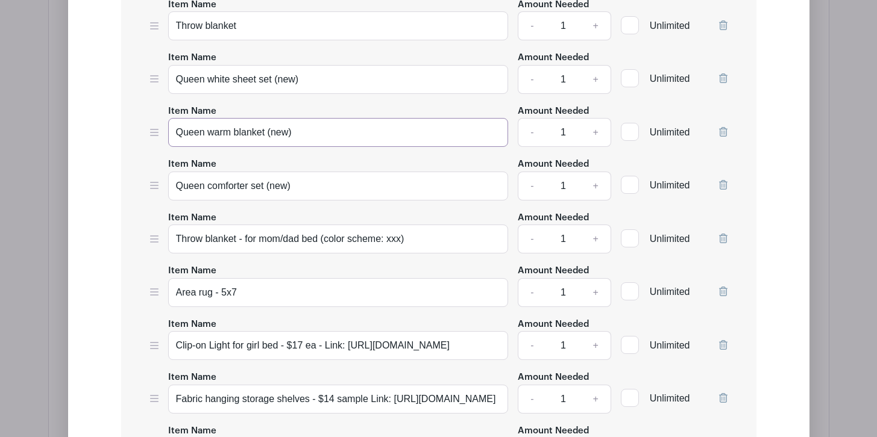
scroll to position [3501, 0]
type input "Queen warm blanket (new)"
click at [726, 235] on icon at bounding box center [723, 238] width 8 height 10
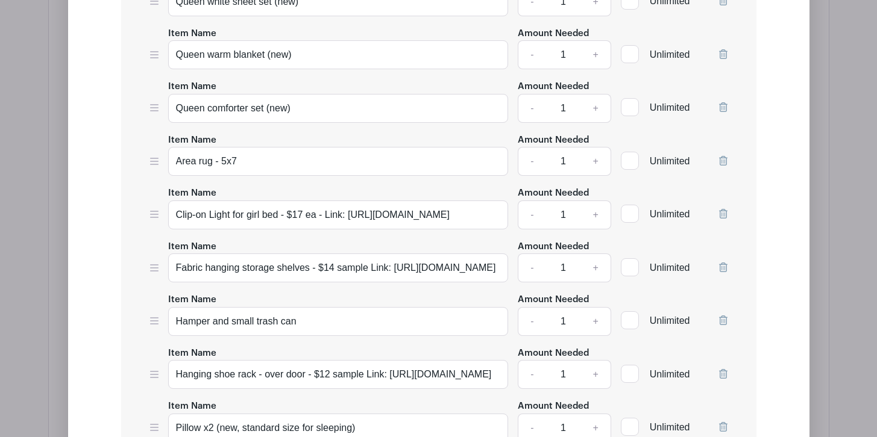
scroll to position [3582, 0]
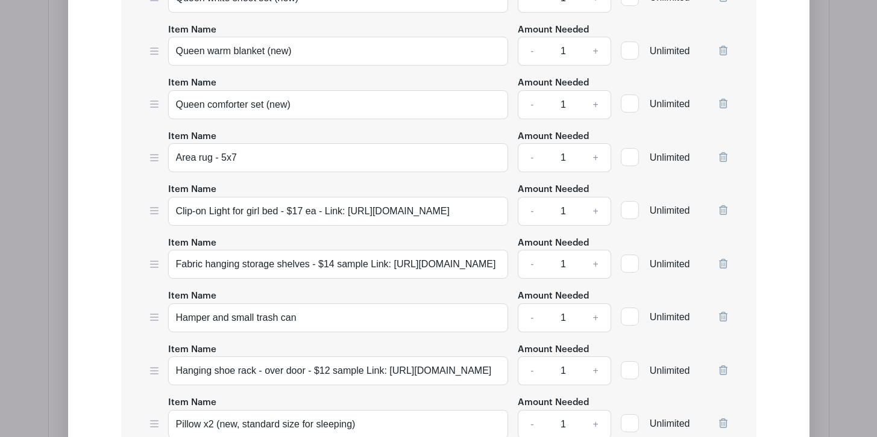
click at [724, 208] on icon at bounding box center [723, 210] width 8 height 10
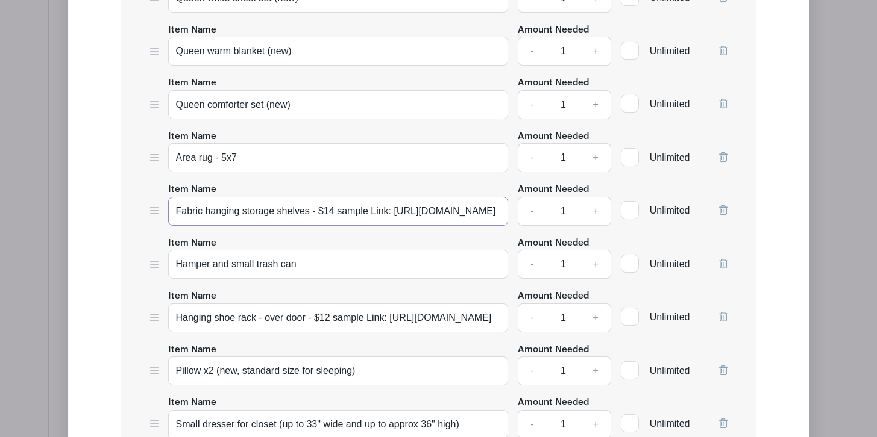
scroll to position [0, 4]
drag, startPoint x: 319, startPoint y: 207, endPoint x: 509, endPoint y: 205, distance: 189.8
click at [509, 205] on div "Item Name Fabric hanging storage shelves - $14 sample Link: [URL][DOMAIN_NAME] …" at bounding box center [438, 204] width 577 height 44
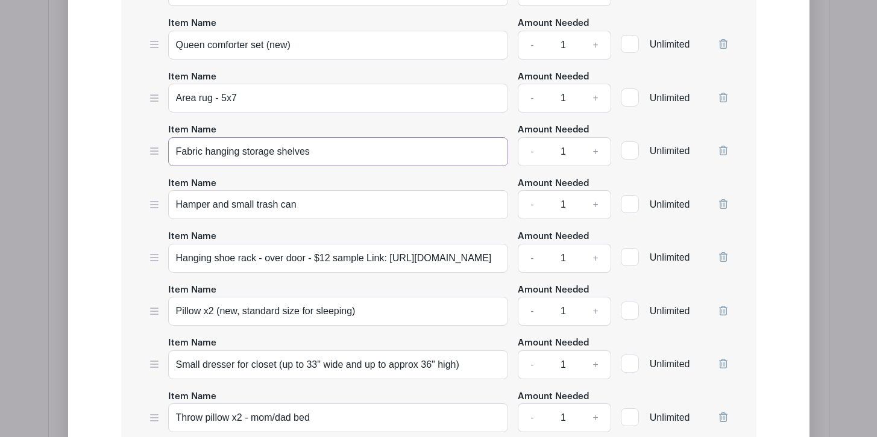
scroll to position [3647, 0]
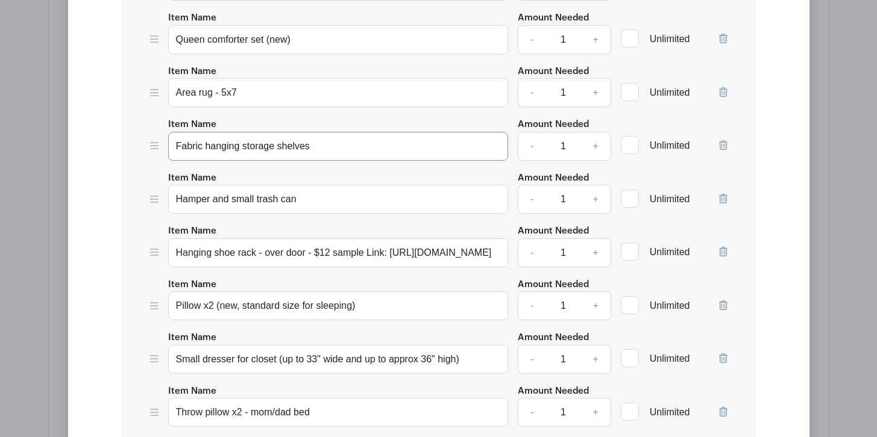
type input "Fabric hanging storage shelves"
drag, startPoint x: 176, startPoint y: 196, endPoint x: 312, endPoint y: 192, distance: 136.2
click at [312, 192] on input "Hamper and small trash can" at bounding box center [338, 199] width 340 height 29
type input "B"
type input "Diaper trash can"
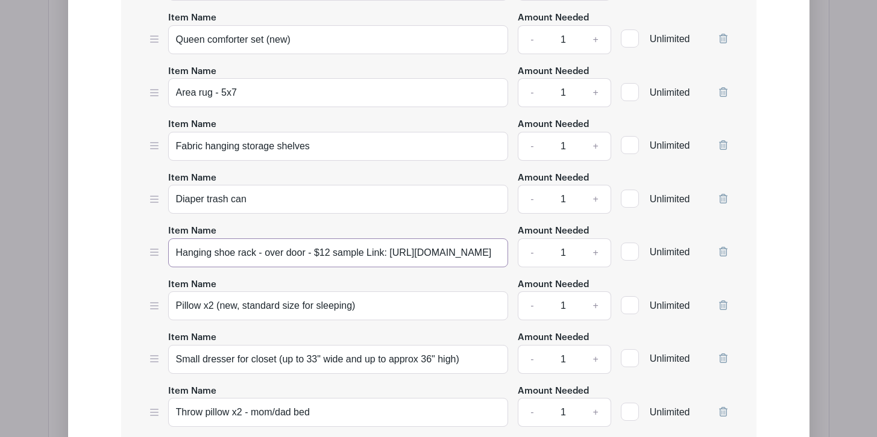
drag, startPoint x: 308, startPoint y: 249, endPoint x: 444, endPoint y: 276, distance: 138.7
click at [444, 276] on div "Item Name [PERSON_NAME] (wide - changing table) Amount Needed - 1 + Unlimited I…" at bounding box center [438, 286] width 635 height 1250
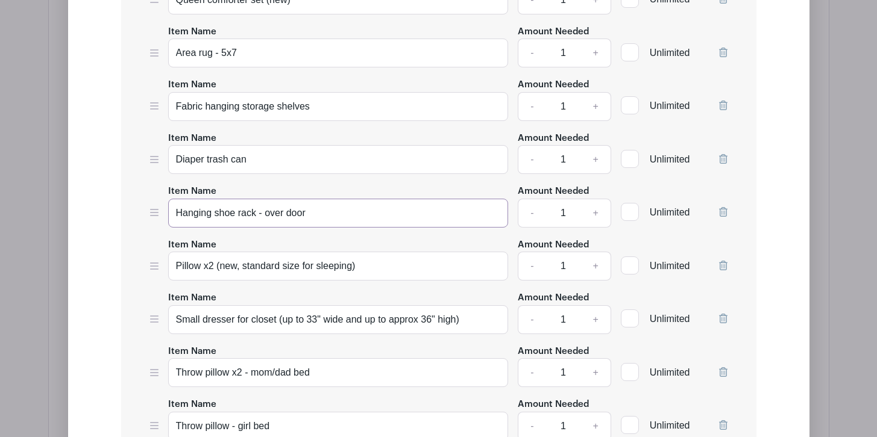
scroll to position [3690, 0]
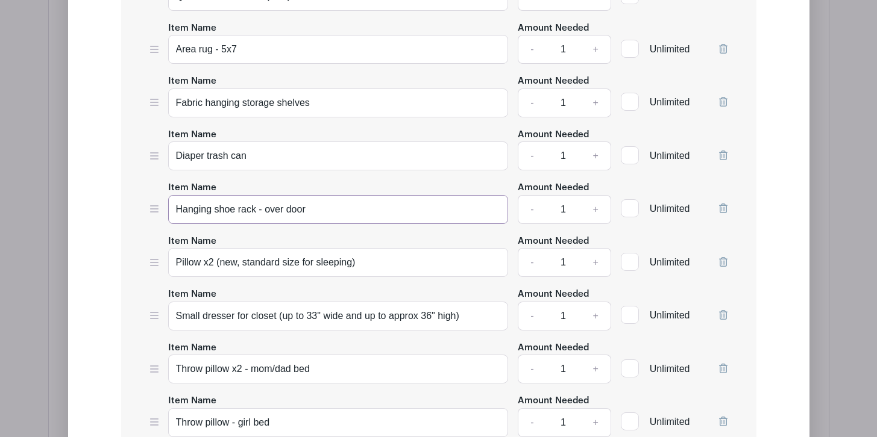
type input "Hanging shoe rack - over door"
click at [213, 260] on input "Pillow x2 (new, standard size for sleeping)" at bounding box center [338, 262] width 340 height 29
drag, startPoint x: 363, startPoint y: 259, endPoint x: 216, endPoint y: 263, distance: 147.7
click at [216, 263] on input "Pillow x4 (new, standard size for sleeping)" at bounding box center [338, 262] width 340 height 29
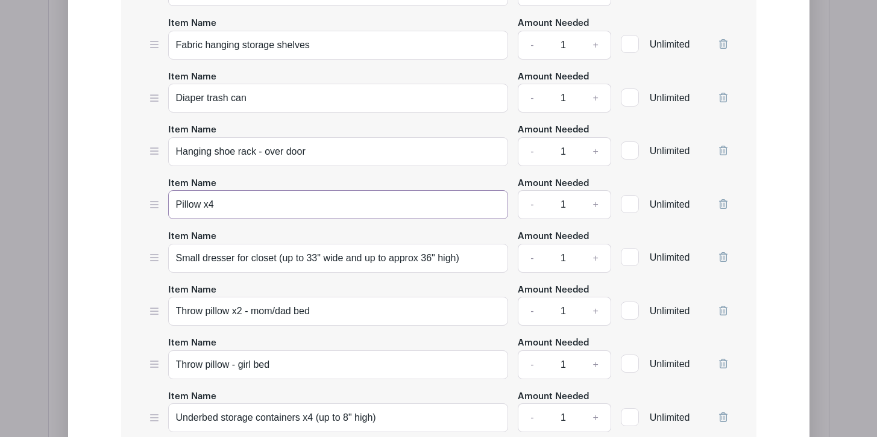
scroll to position [3750, 0]
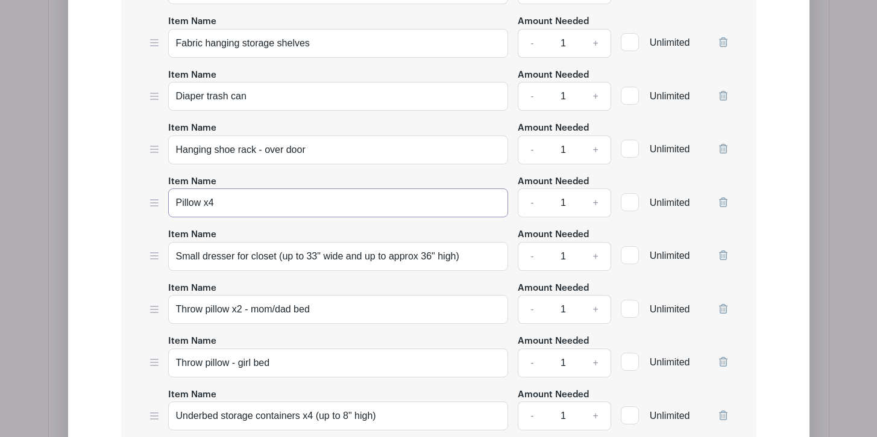
type input "Pillow x4"
click at [721, 253] on icon at bounding box center [723, 256] width 8 height 10
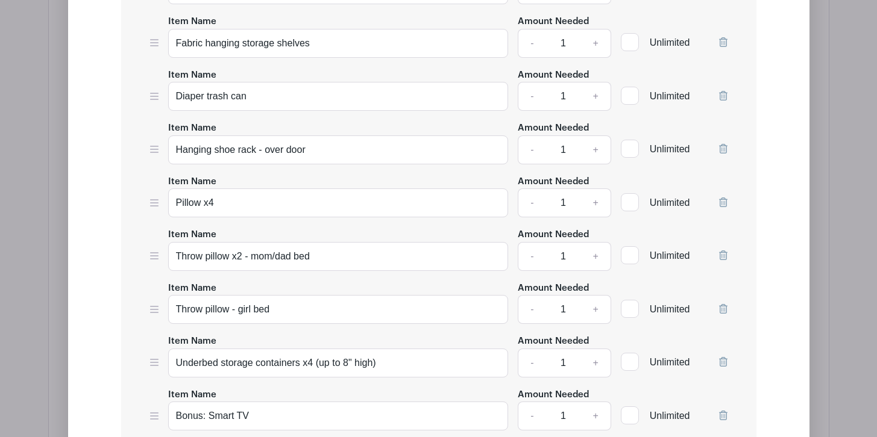
click at [722, 254] on icon at bounding box center [723, 256] width 8 height 10
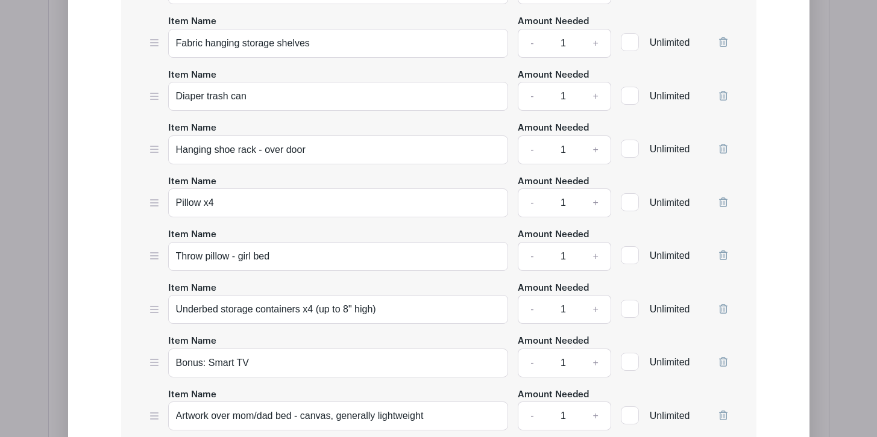
click at [724, 252] on icon at bounding box center [723, 256] width 8 height 10
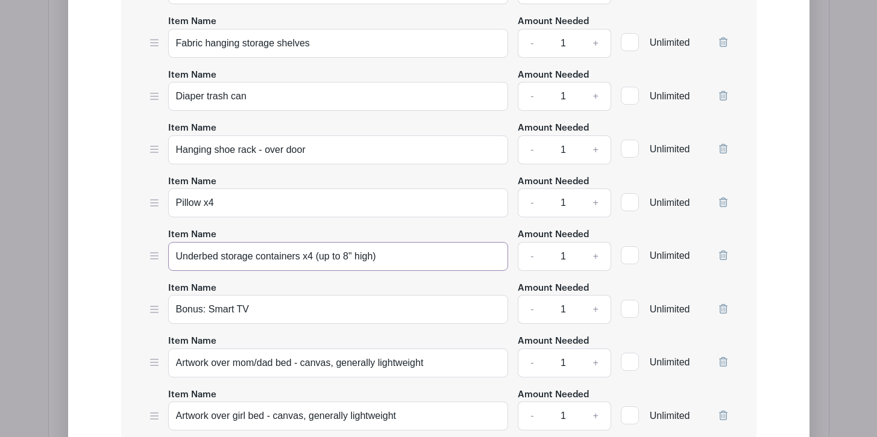
drag, startPoint x: 408, startPoint y: 253, endPoint x: 318, endPoint y: 251, distance: 89.8
click at [318, 251] on input "Underbed storage containers x4 (up to 8" high)" at bounding box center [338, 256] width 340 height 29
click at [312, 254] on input "Underbed storage containers x4 (up to 8" high)" at bounding box center [338, 256] width 340 height 29
click at [388, 281] on div "Item Name Bonus: Smart TV" at bounding box center [338, 303] width 340 height 44
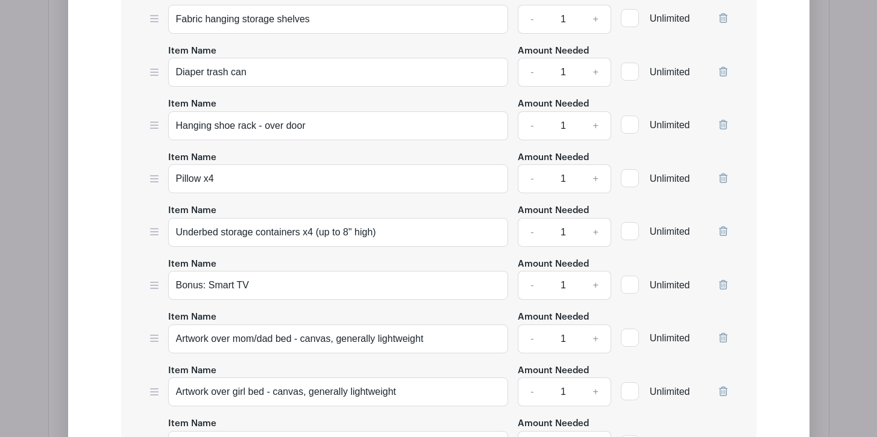
scroll to position [3789, 0]
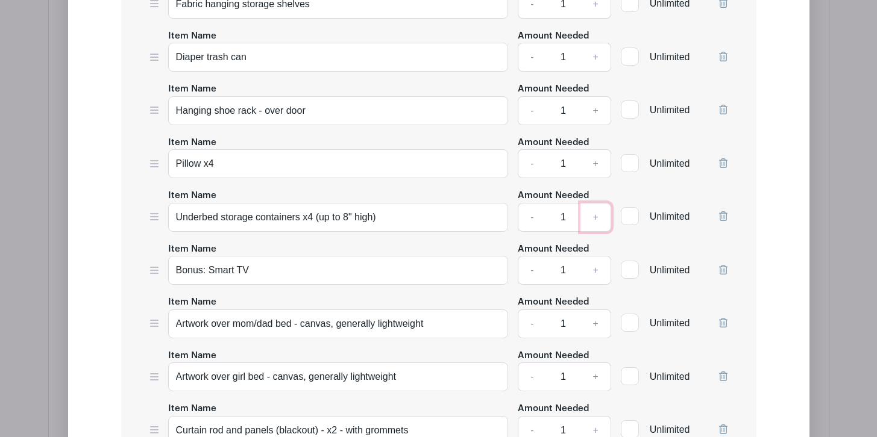
click at [596, 213] on link "+" at bounding box center [595, 217] width 30 height 29
type input "4"
click at [316, 213] on input "Underbed storage containers x4 (up to 8" high)" at bounding box center [338, 217] width 340 height 29
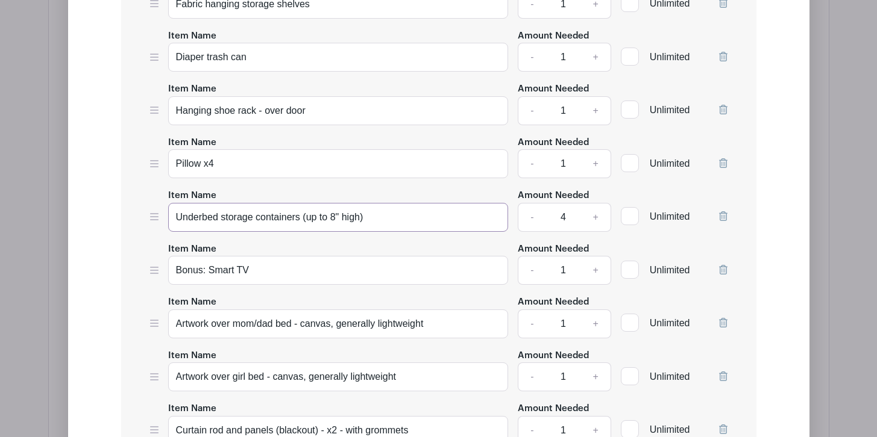
type input "Underbed storage containers (up to 8" high)"
click at [358, 246] on div "Item Name Bonus: Smart TV" at bounding box center [338, 264] width 340 height 44
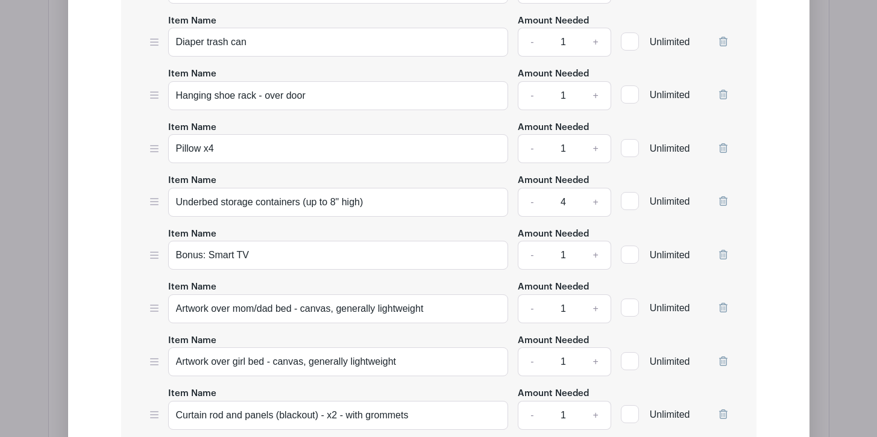
scroll to position [3811, 0]
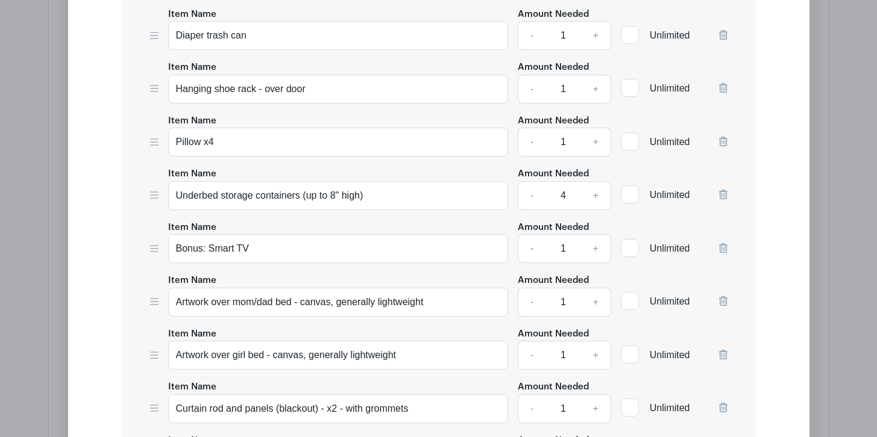
click at [721, 246] on icon at bounding box center [723, 248] width 8 height 10
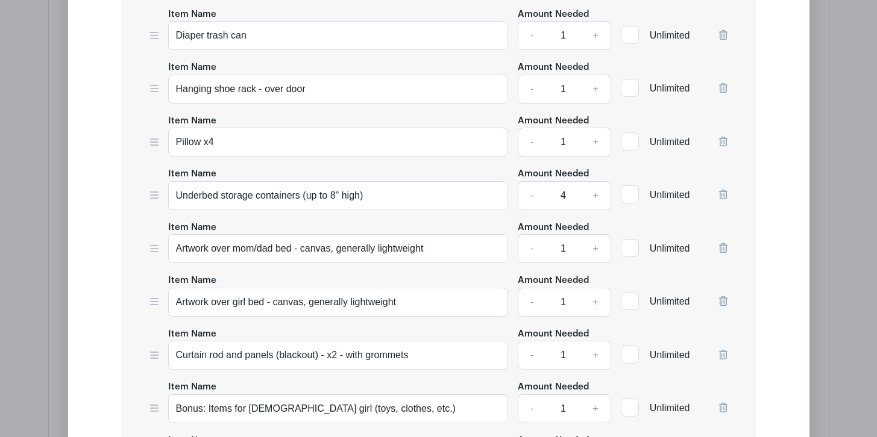
click at [724, 245] on icon at bounding box center [723, 248] width 8 height 10
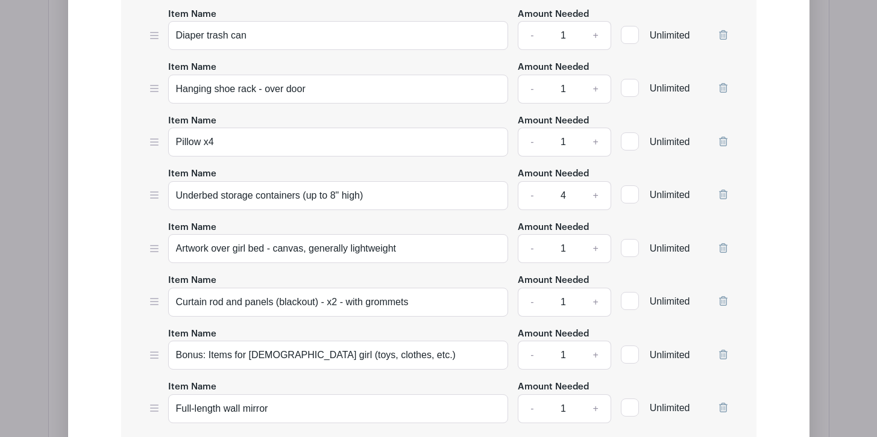
click at [723, 245] on icon at bounding box center [723, 248] width 8 height 10
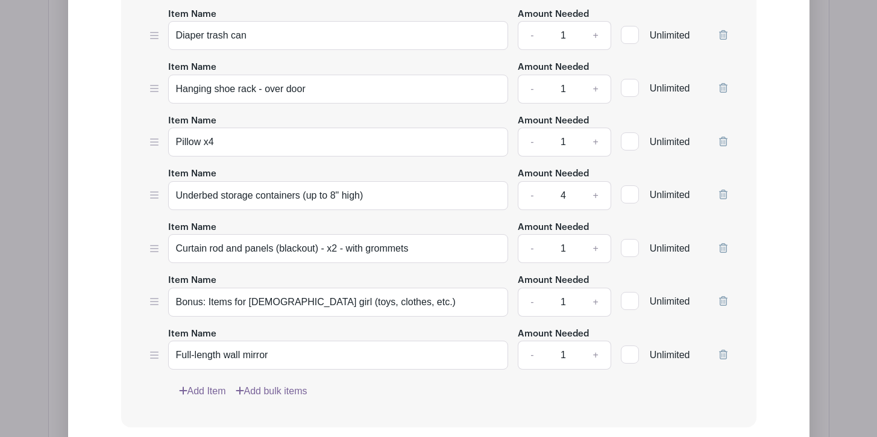
click at [724, 243] on icon at bounding box center [723, 248] width 8 height 10
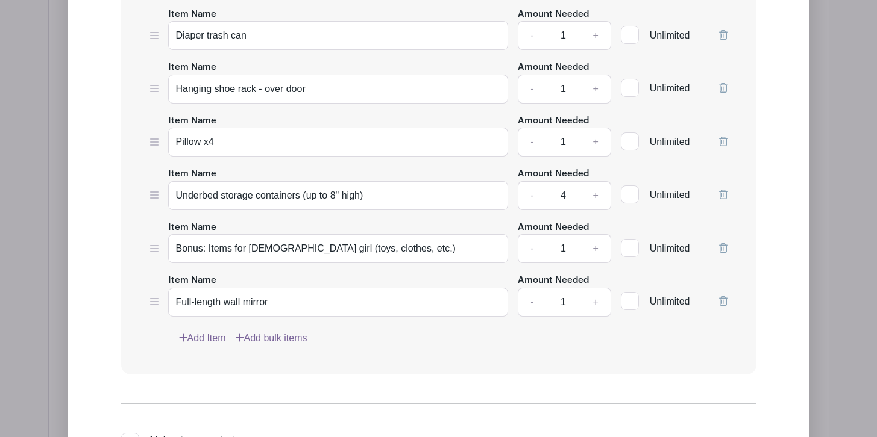
click at [722, 243] on icon at bounding box center [723, 248] width 8 height 10
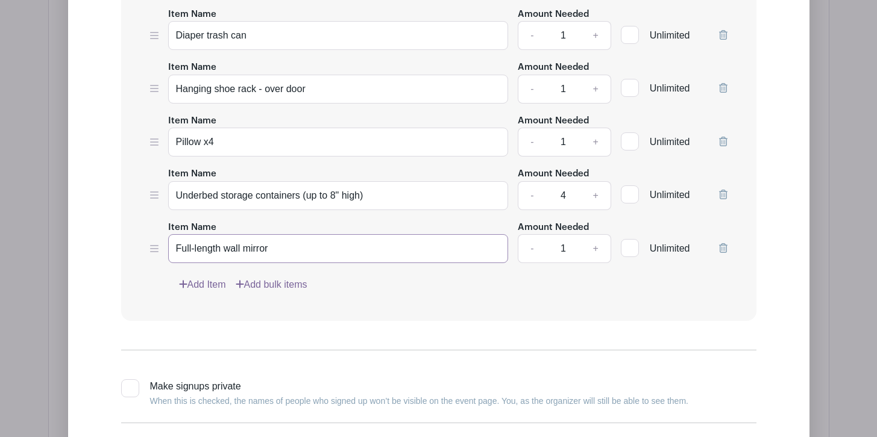
click at [294, 247] on input "Full-length wall mirror" at bounding box center [338, 248] width 340 height 29
type input "Full-length wall mirror (lightweight)"
click at [207, 278] on link "Add Item" at bounding box center [202, 285] width 47 height 14
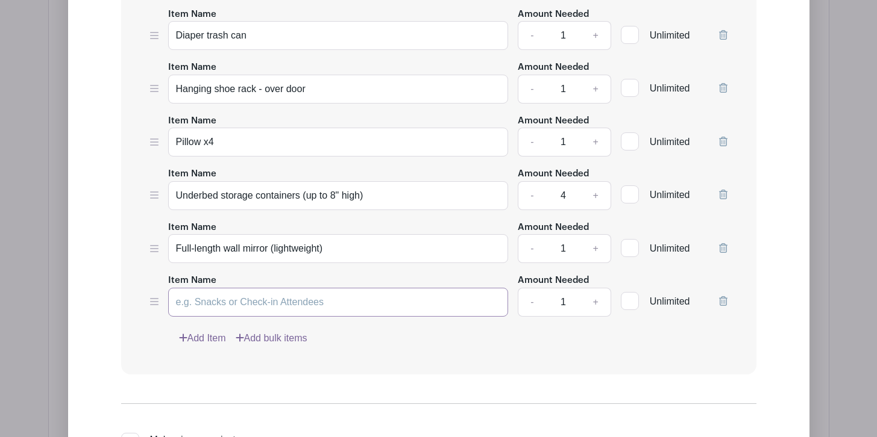
click at [221, 292] on input "Item Name" at bounding box center [338, 302] width 340 height 29
type input "Baby Monitor"
click at [211, 332] on link "Add Item" at bounding box center [202, 338] width 47 height 14
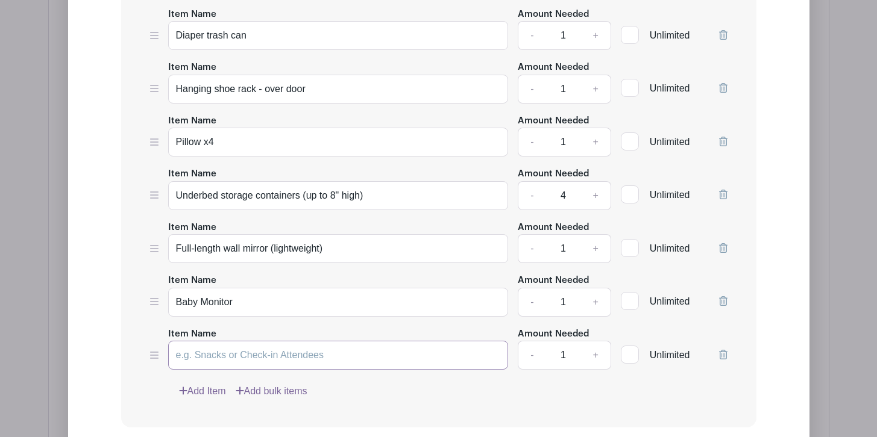
click at [216, 351] on input "Item Name" at bounding box center [338, 355] width 340 height 29
click at [233, 348] on input "Pack N Play (new)" at bounding box center [338, 355] width 340 height 29
click at [229, 350] on input "Pack N Play (new)" at bounding box center [338, 355] width 340 height 29
drag, startPoint x: 252, startPoint y: 350, endPoint x: 288, endPoint y: 350, distance: 35.5
click at [288, 350] on input "Pack N Play with bassinet (new)" at bounding box center [338, 355] width 340 height 29
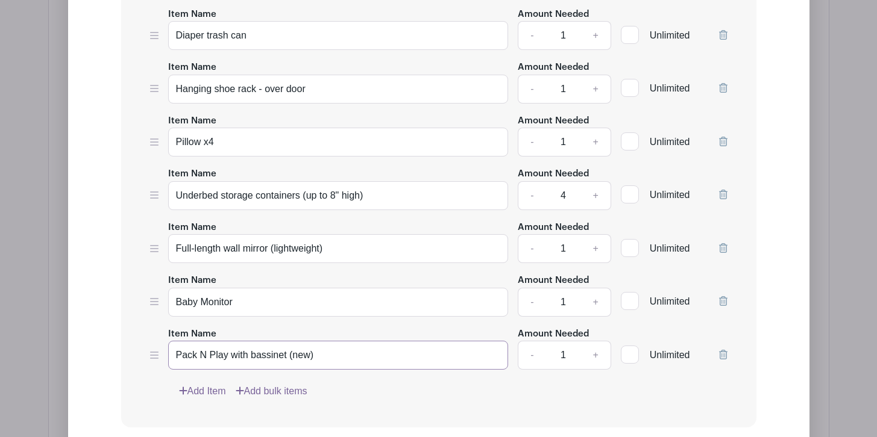
type input "Pack N Play with bassinet (new)"
click at [342, 352] on input "Pack N Play with bassinet (new)" at bounding box center [338, 355] width 340 height 29
click at [210, 390] on link "Add Item" at bounding box center [202, 391] width 47 height 14
click at [223, 403] on input "Item Name" at bounding box center [338, 409] width 340 height 29
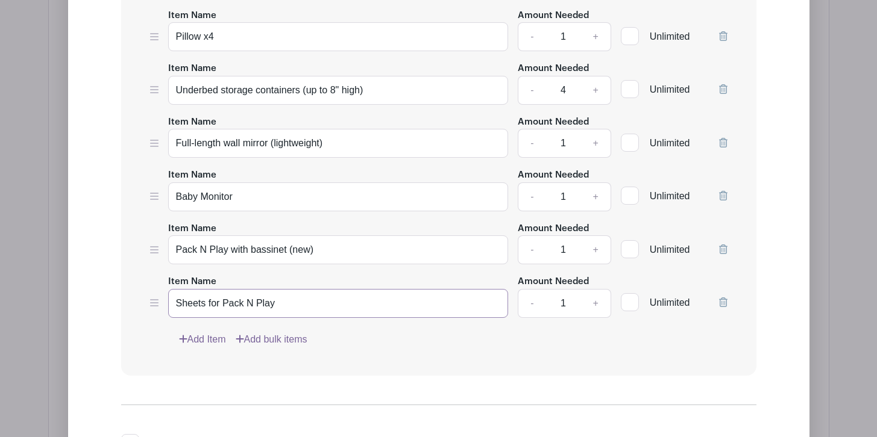
scroll to position [3920, 0]
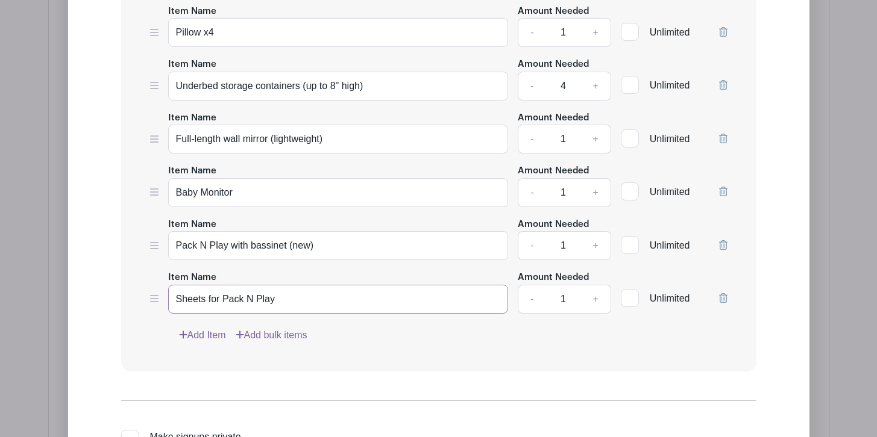
type input "Sheets for Pack N Play"
click at [218, 333] on link "Add Item" at bounding box center [202, 335] width 47 height 14
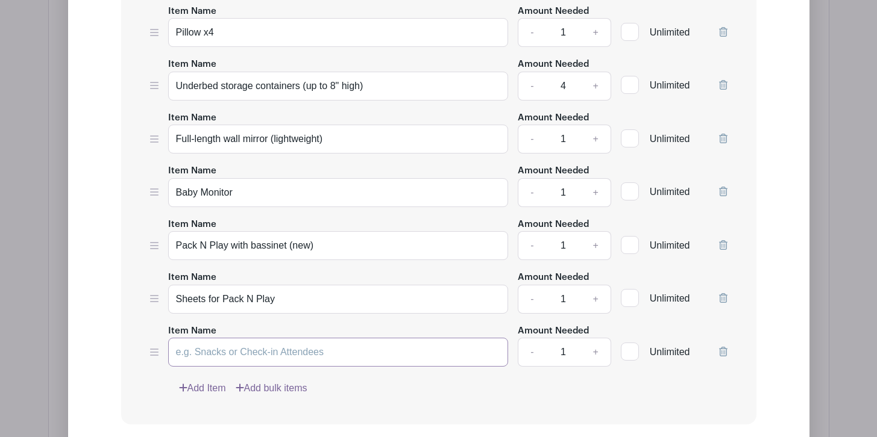
click at [248, 352] on input "Item Name" at bounding box center [338, 352] width 340 height 29
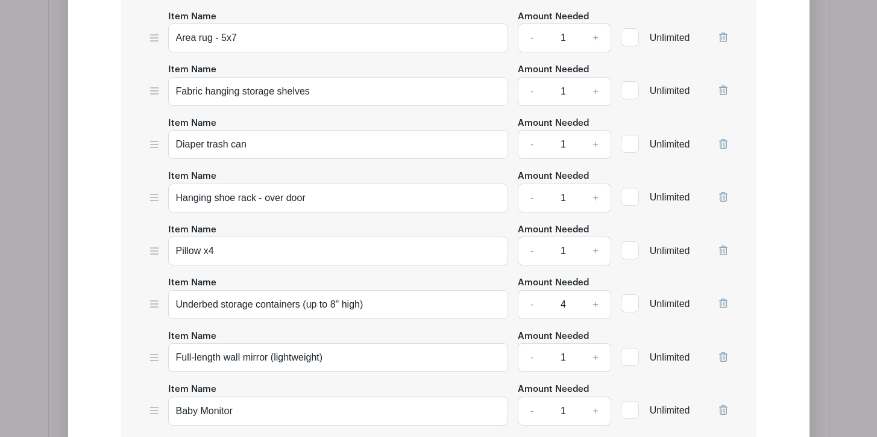
scroll to position [3697, 0]
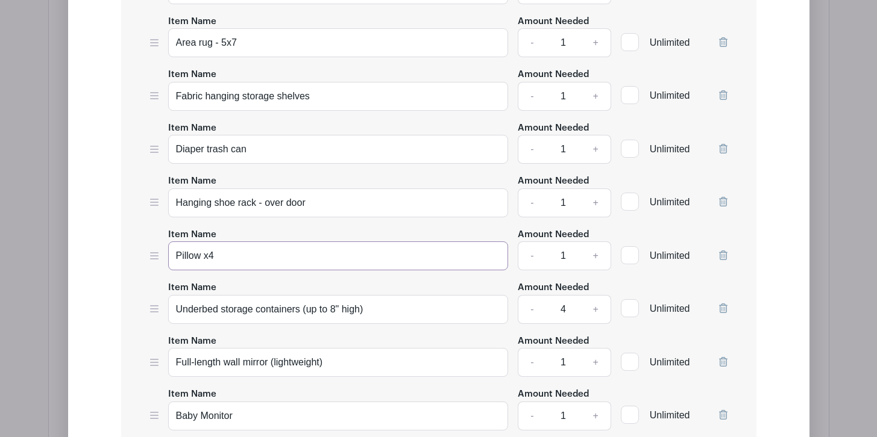
click at [304, 261] on input "Pillow x4" at bounding box center [338, 256] width 340 height 29
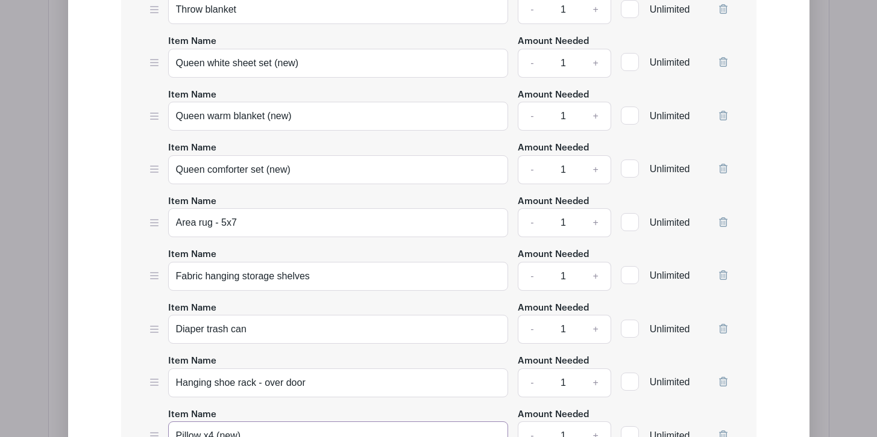
scroll to position [3501, 0]
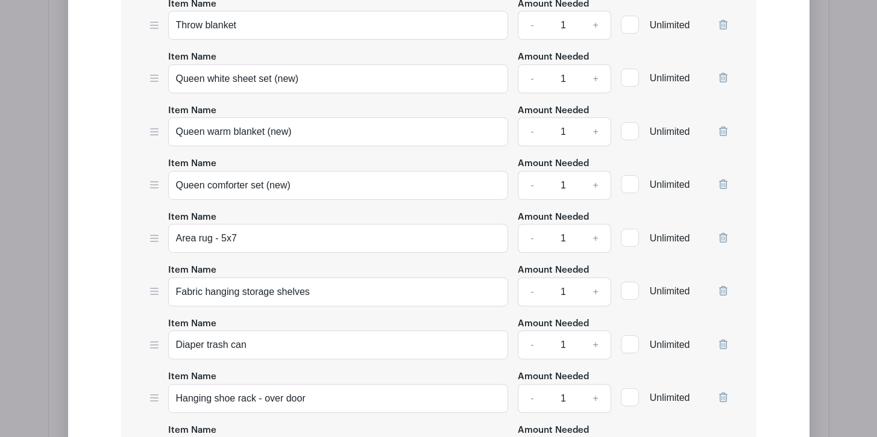
type input "Pillow x4 (new)"
click at [317, 344] on input "Diaper trash can" at bounding box center [338, 345] width 340 height 29
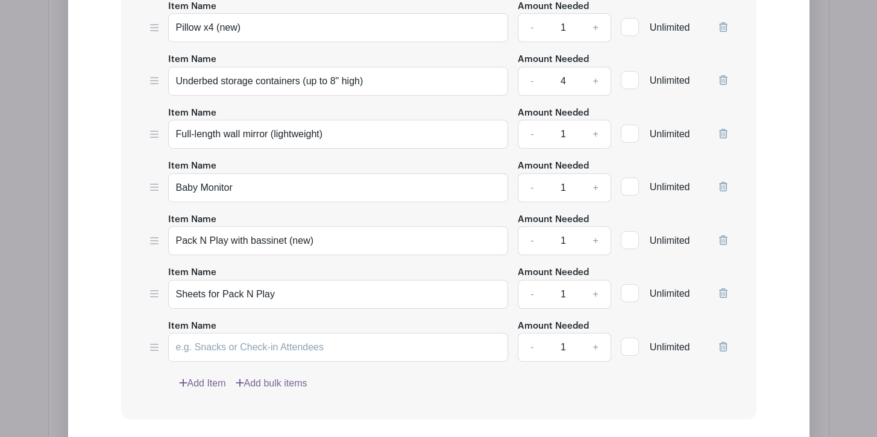
scroll to position [3935, 0]
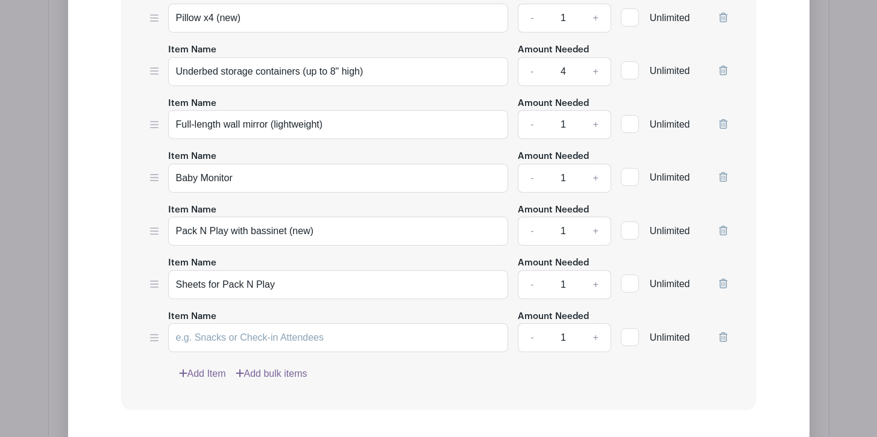
type input "Diaper trash can with liners"
click at [284, 335] on input "Item Name" at bounding box center [338, 338] width 340 height 29
type input "Baby soap, shampoo, wash clothes, towels"
click at [213, 373] on link "Add Item" at bounding box center [202, 374] width 47 height 14
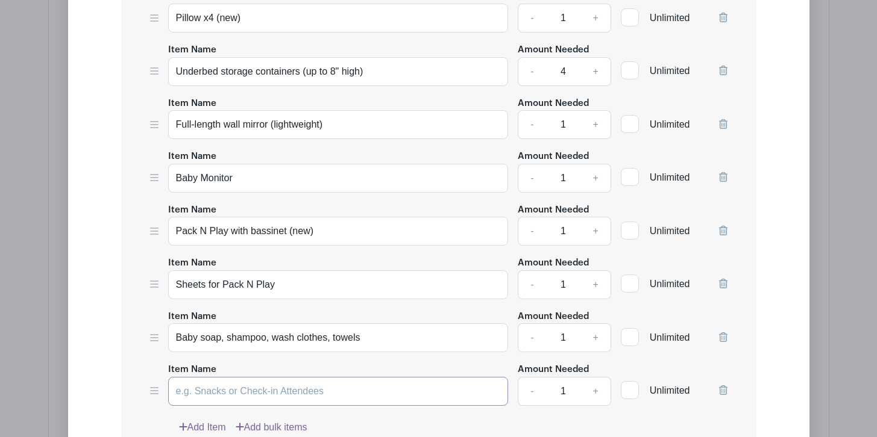
click at [222, 389] on input "Item Name" at bounding box center [338, 391] width 340 height 29
click at [197, 383] on input "Bins for closet" at bounding box center [338, 391] width 340 height 29
click at [307, 383] on input "Bins or baskets for closet" at bounding box center [338, 391] width 340 height 29
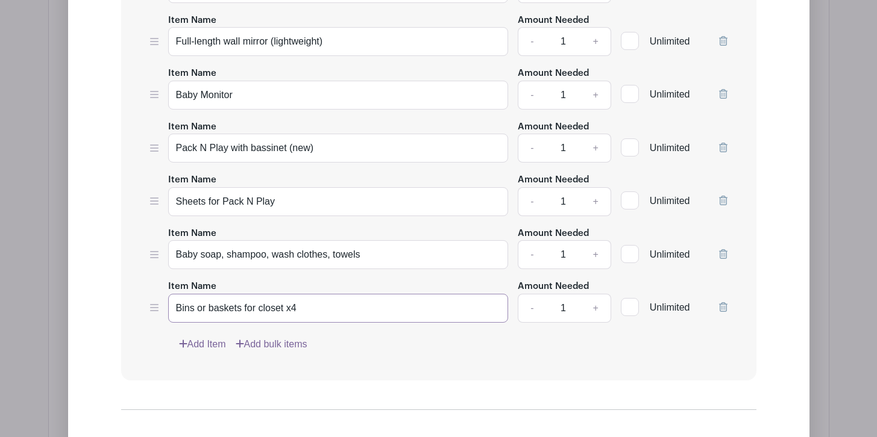
scroll to position [4019, 0]
type input "Bins or baskets for closet x4"
click at [214, 339] on link "Add Item" at bounding box center [202, 343] width 47 height 14
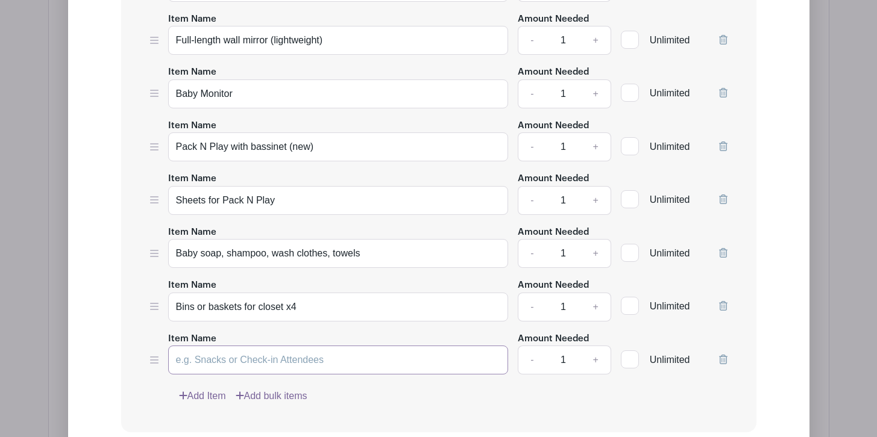
click at [211, 349] on input "Item Name" at bounding box center [338, 360] width 340 height 29
type input "Diapers (newborn)"
click at [595, 359] on link "+" at bounding box center [595, 360] width 30 height 29
type input "3"
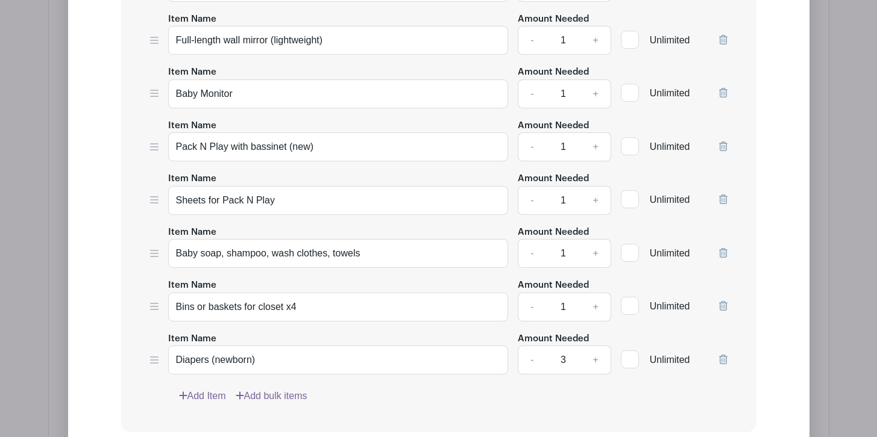
click at [203, 392] on link "Add Item" at bounding box center [202, 396] width 47 height 14
click at [254, 410] on input "Item Name" at bounding box center [338, 413] width 340 height 29
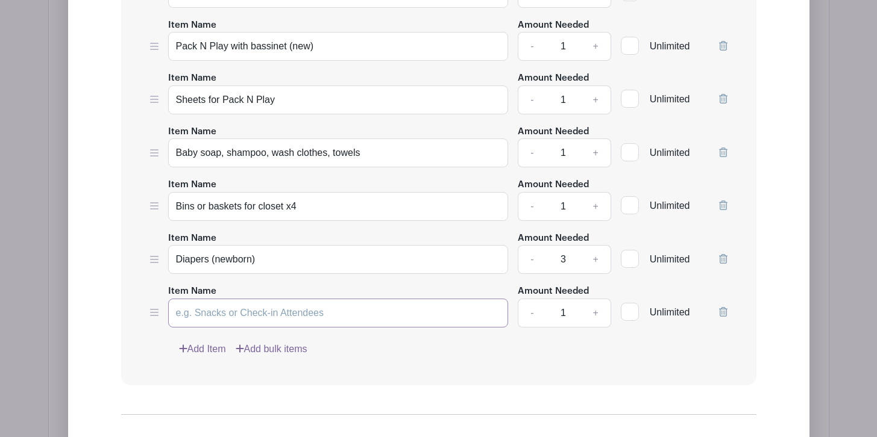
scroll to position [4127, 0]
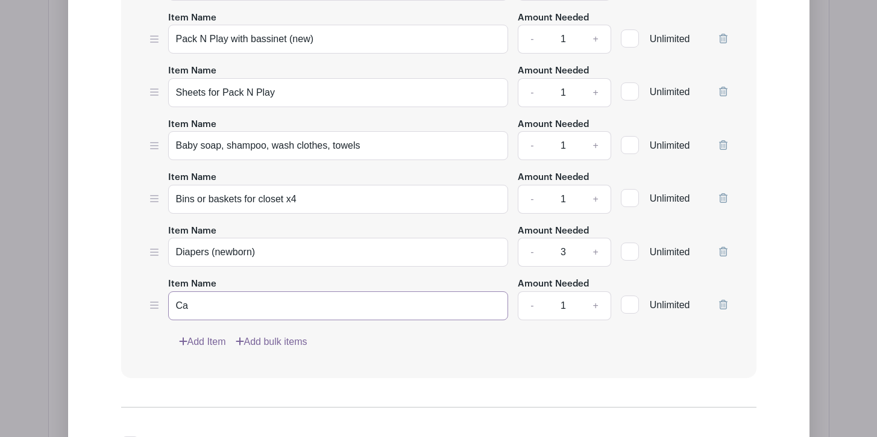
type input "C"
click at [725, 300] on icon at bounding box center [723, 305] width 8 height 10
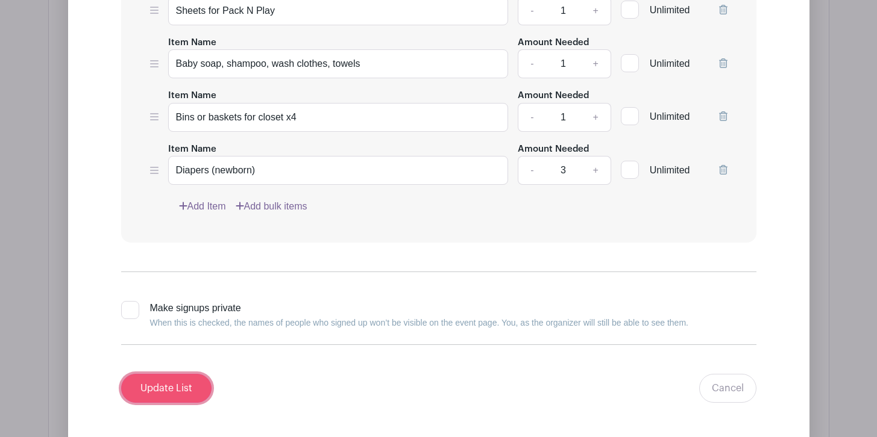
click at [184, 384] on input "Update List" at bounding box center [166, 388] width 90 height 29
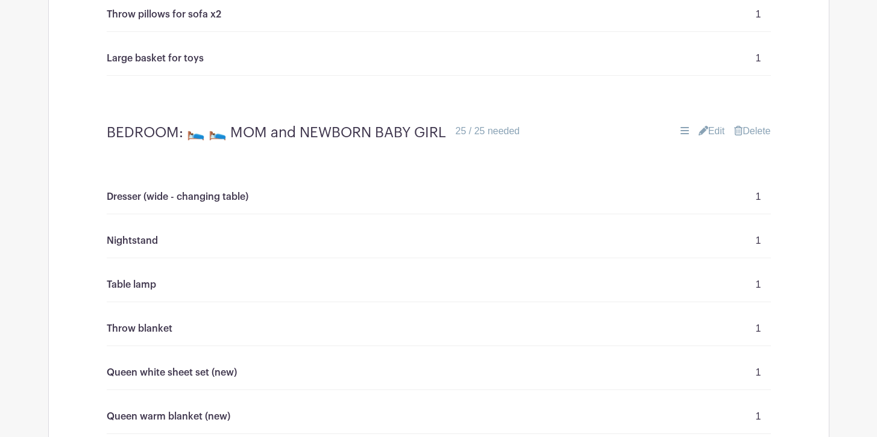
scroll to position [2935, 0]
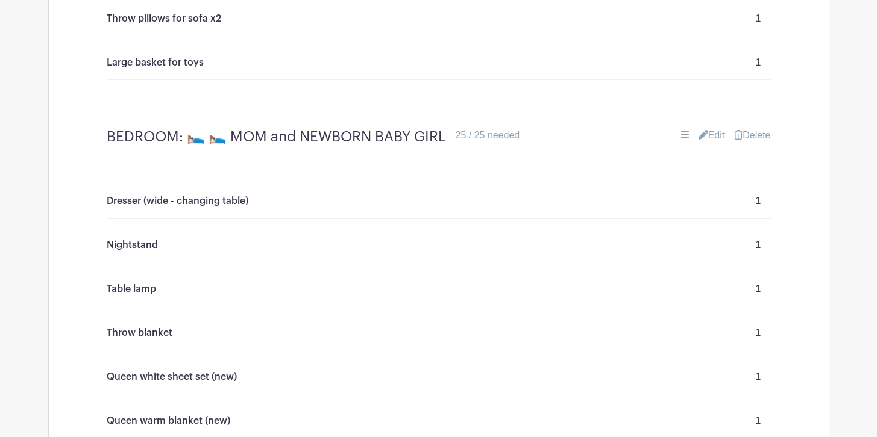
click at [711, 132] on link "Edit" at bounding box center [711, 135] width 27 height 14
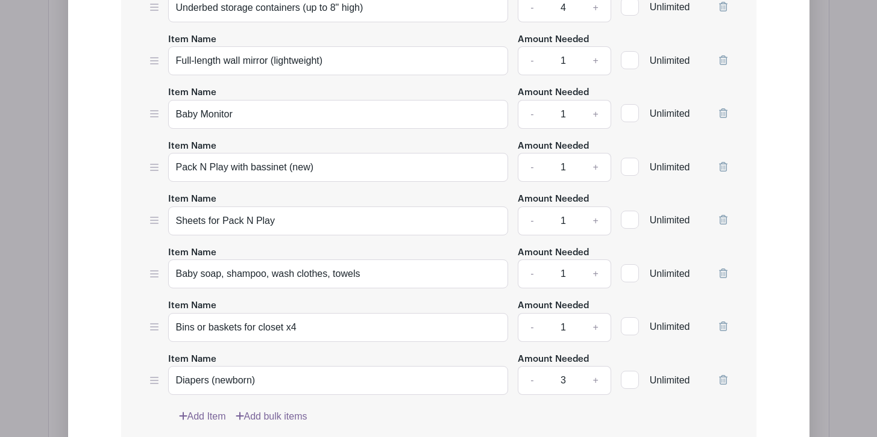
scroll to position [4009, 0]
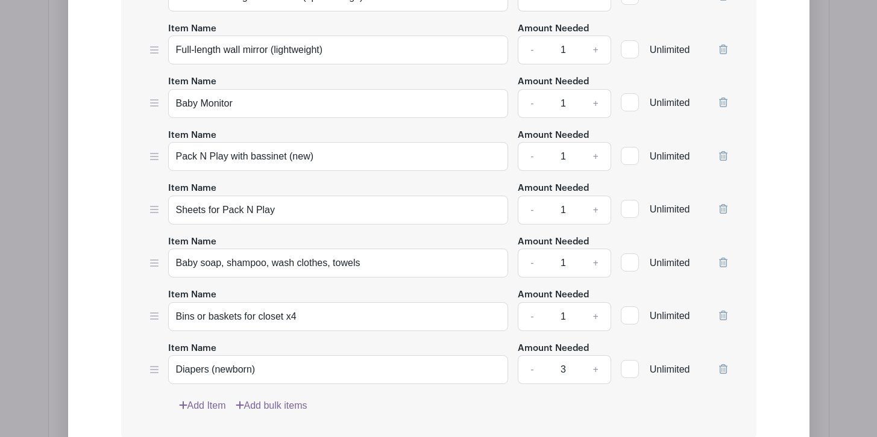
click at [208, 399] on link "Add Item" at bounding box center [202, 406] width 47 height 14
click at [234, 411] on input "Item Name" at bounding box center [338, 423] width 340 height 29
type input "q"
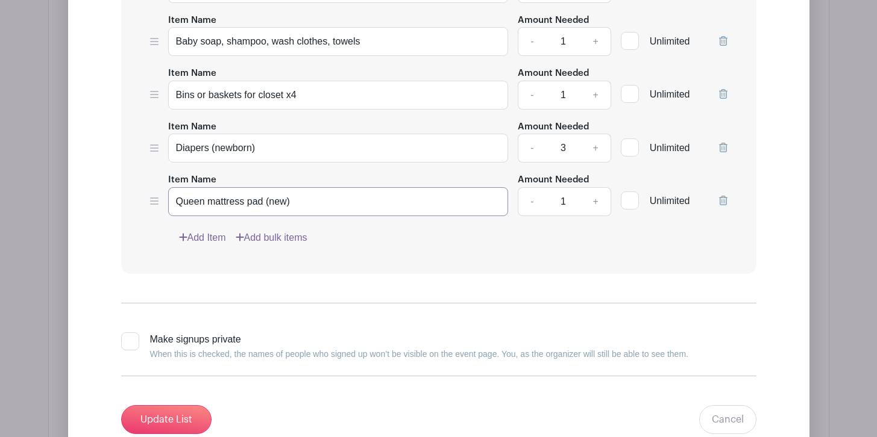
scroll to position [4232, 0]
type input "Queen mattress pad (new)"
click at [172, 411] on input "Update List" at bounding box center [166, 419] width 90 height 29
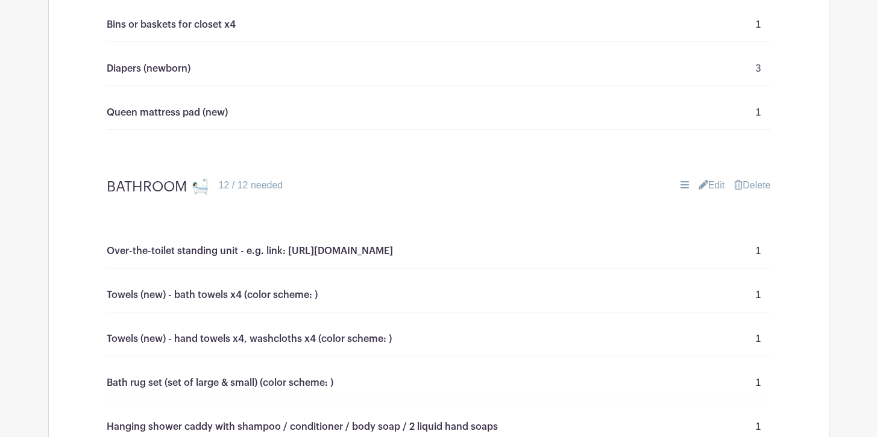
scroll to position [3898, 0]
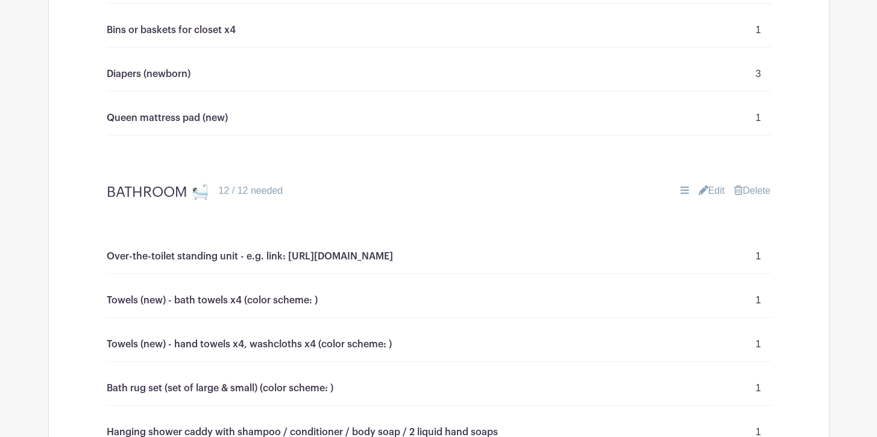
click at [712, 191] on link "Edit" at bounding box center [711, 191] width 27 height 14
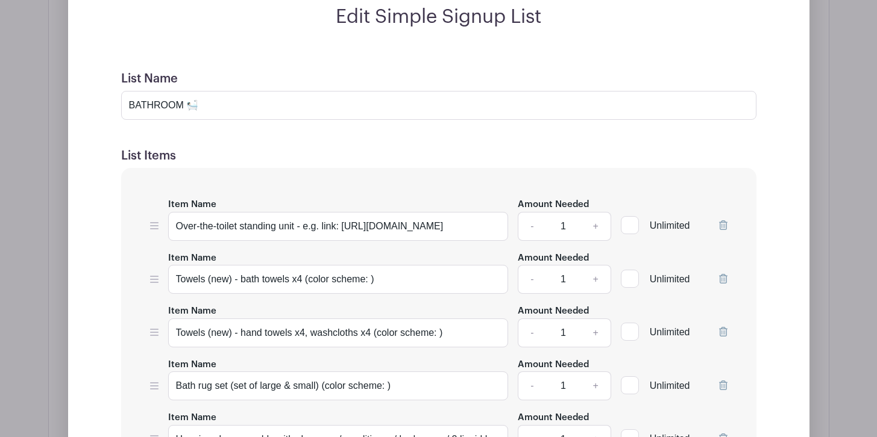
scroll to position [4161, 0]
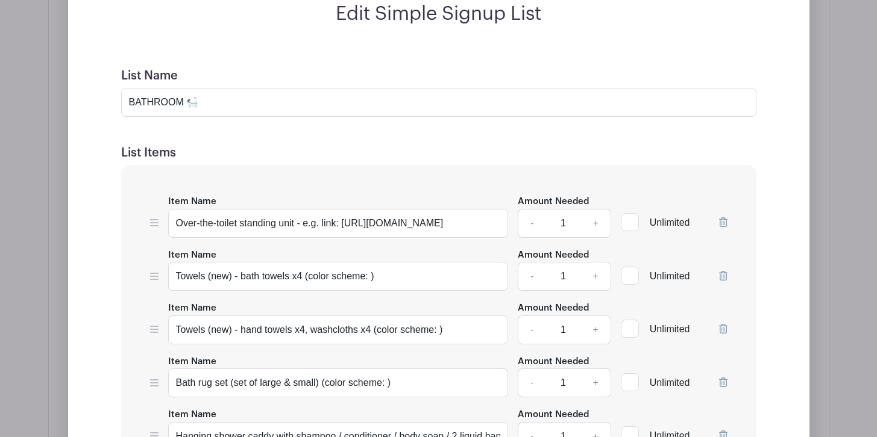
click at [725, 222] on icon at bounding box center [723, 222] width 8 height 10
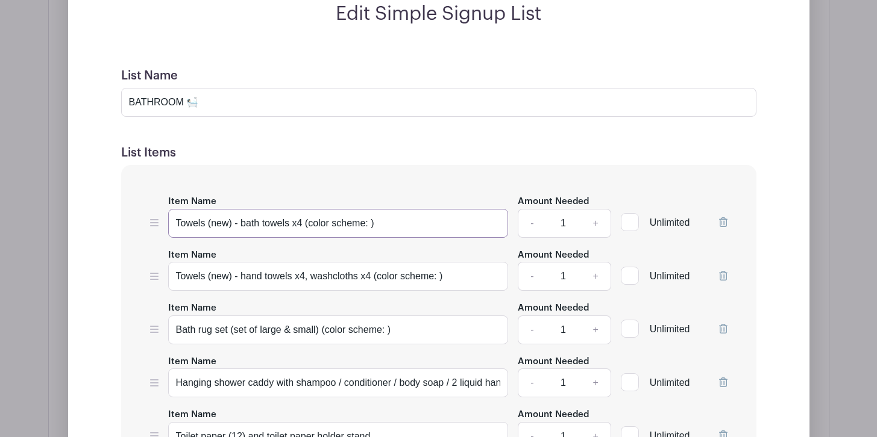
drag, startPoint x: 384, startPoint y: 224, endPoint x: 307, endPoint y: 225, distance: 77.7
click at [307, 225] on input "Towels (new) - bath towels x4 (color scheme: )" at bounding box center [338, 223] width 340 height 29
type input "Towels (new) - bath towels x6"
click at [234, 101] on input "BATHROOM 🛀🏻" at bounding box center [438, 102] width 635 height 29
type input "BATHROOM 🛀🏻 #1 & #2"
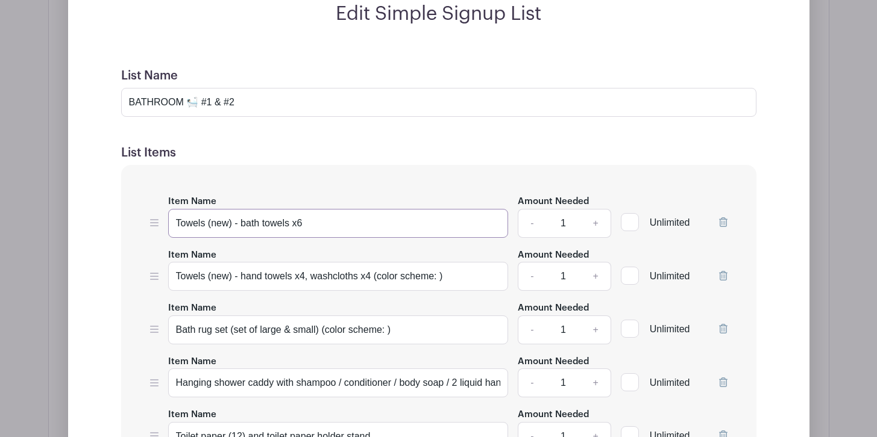
click at [322, 224] on input "Towels (new) - bath towels x6" at bounding box center [338, 223] width 340 height 29
type input "Towels (new) - bath towels x4 (Grey)"
click at [598, 223] on link "+" at bounding box center [595, 223] width 30 height 29
type input "2"
drag, startPoint x: 454, startPoint y: 275, endPoint x: 377, endPoint y: 279, distance: 77.8
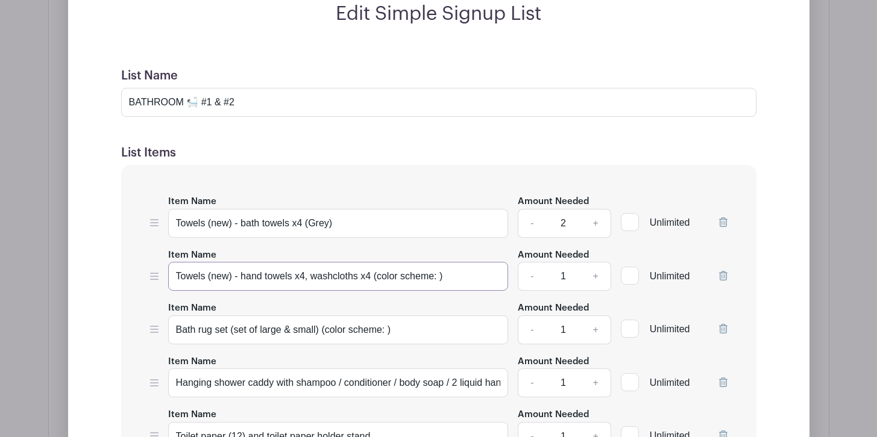
click at [377, 279] on input "Towels (new) - hand towels x4, washcloths x4 (color scheme: )" at bounding box center [338, 276] width 340 height 29
type input "Towels (new) - hand towels x4, washcloths x4 (grey)"
click at [592, 278] on link "+" at bounding box center [595, 276] width 30 height 29
type input "2"
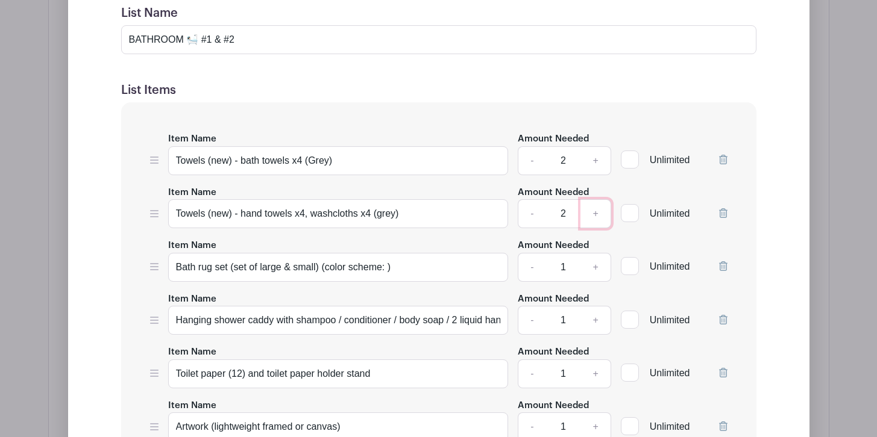
scroll to position [4225, 0]
click at [599, 265] on link "+" at bounding box center [595, 266] width 30 height 29
type input "2"
click at [431, 271] on input "Bath rug set (set of large & small) (color scheme: )" at bounding box center [338, 266] width 340 height 29
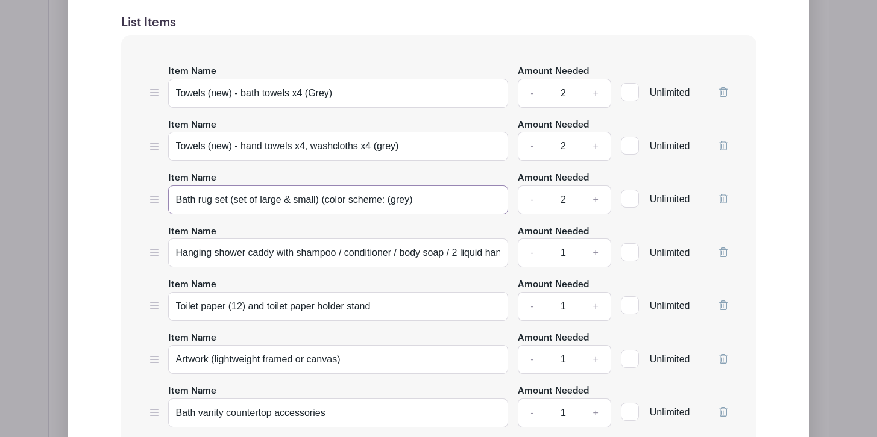
scroll to position [4293, 0]
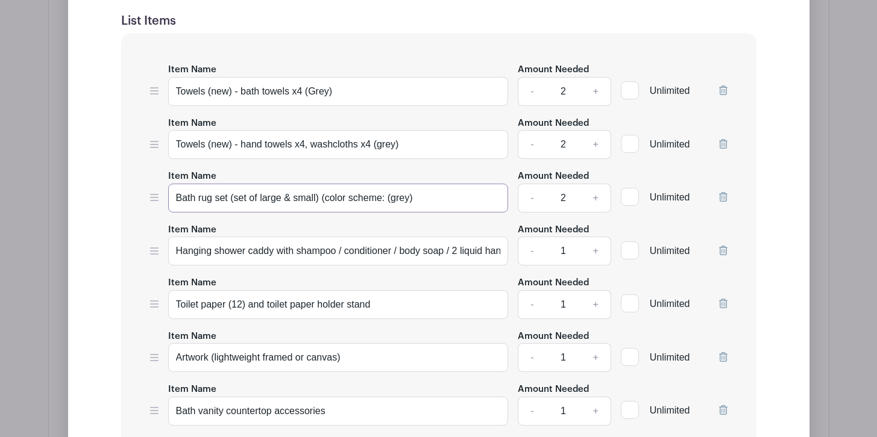
type input "Bath rug set (set of large & small) (color scheme: (grey)"
click at [596, 249] on link "+" at bounding box center [595, 251] width 30 height 29
type input "2"
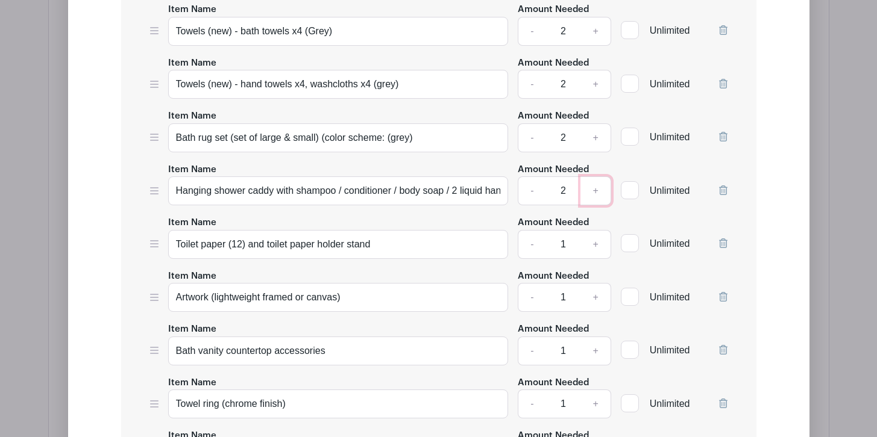
scroll to position [4357, 0]
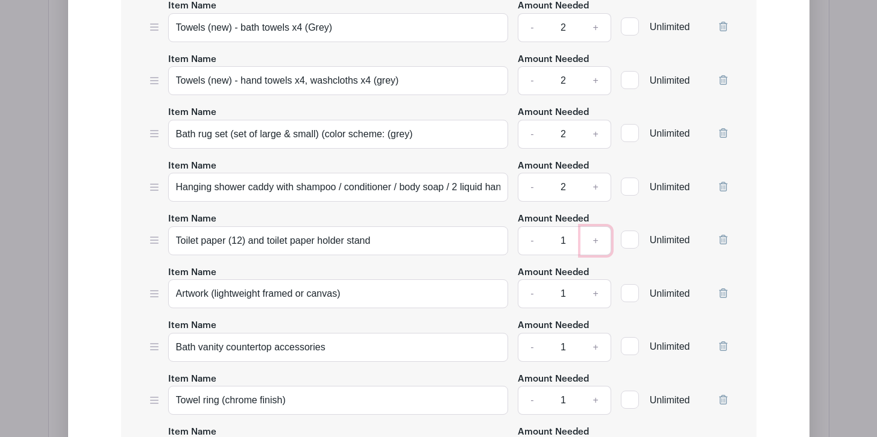
click at [593, 239] on link "+" at bounding box center [595, 241] width 30 height 29
type input "2"
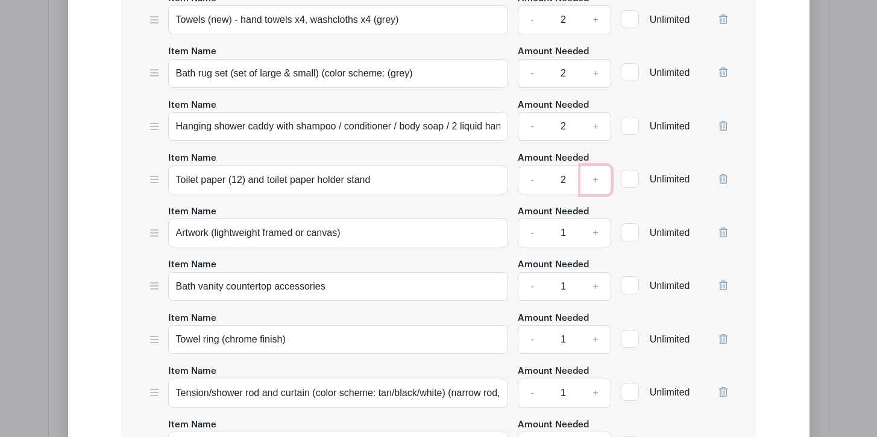
scroll to position [4420, 0]
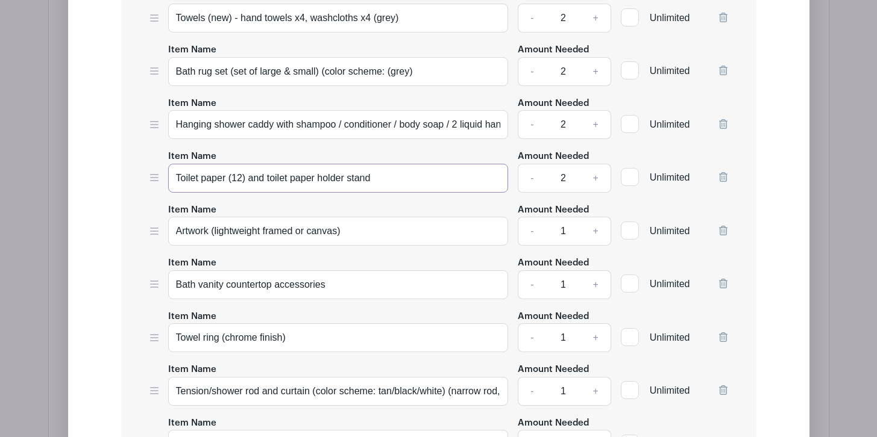
drag, startPoint x: 248, startPoint y: 177, endPoint x: 375, endPoint y: 176, distance: 127.1
click at [375, 176] on input "Toilet paper (12) and toilet paper holder stand" at bounding box center [338, 178] width 340 height 29
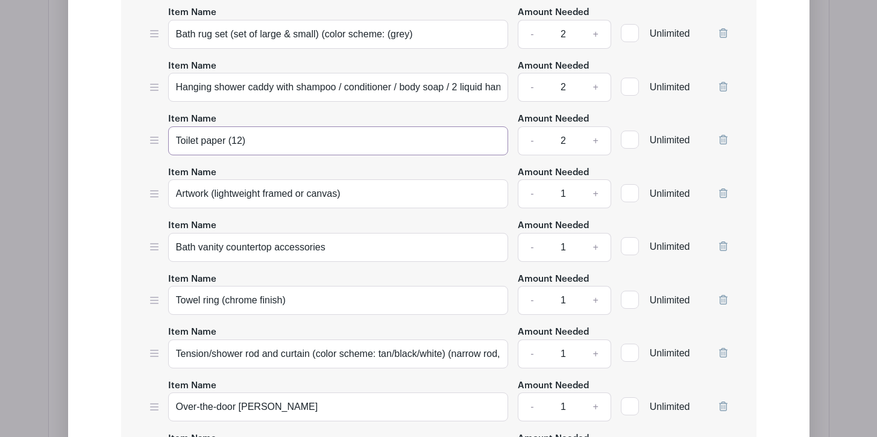
scroll to position [4461, 0]
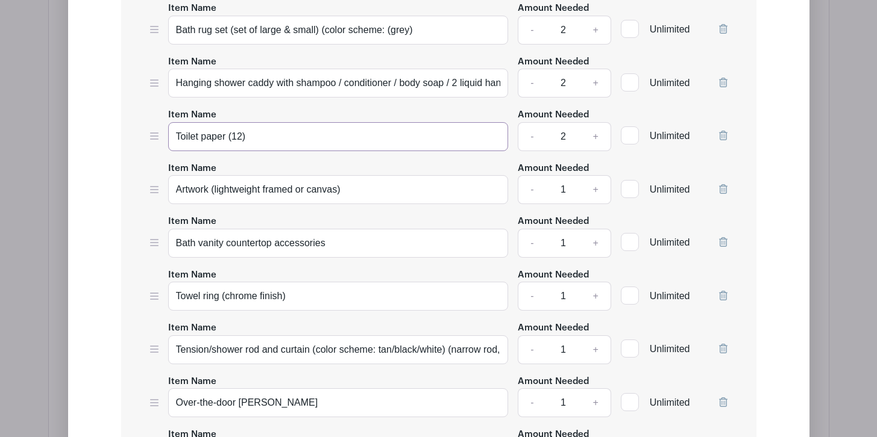
type input "Toilet paper (12)"
click at [723, 186] on icon at bounding box center [723, 189] width 8 height 10
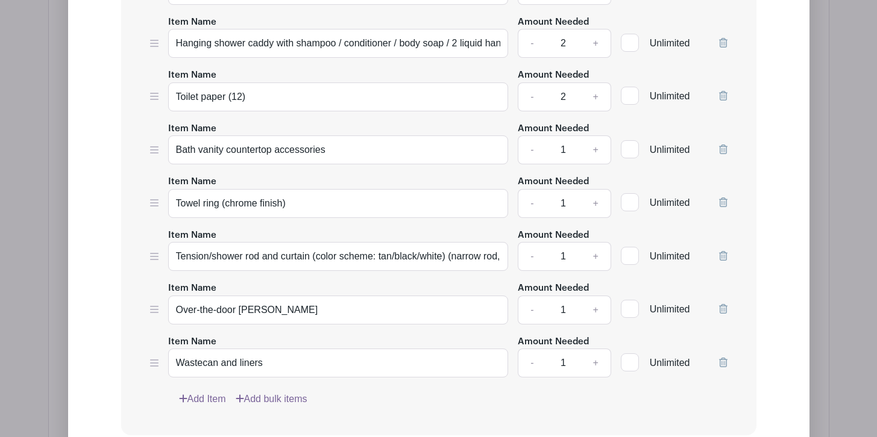
scroll to position [4502, 0]
click at [596, 148] on link "+" at bounding box center [595, 148] width 30 height 29
type input "2"
click at [371, 148] on input "Bath vanity countertop accessories" at bounding box center [338, 148] width 340 height 29
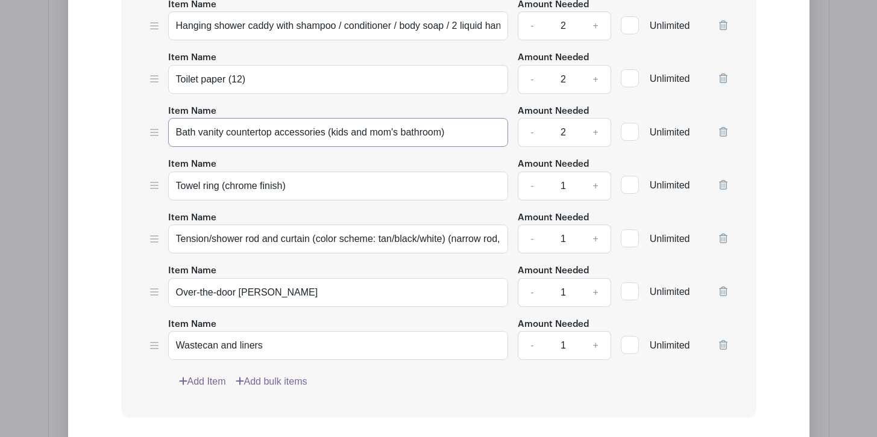
scroll to position [4525, 0]
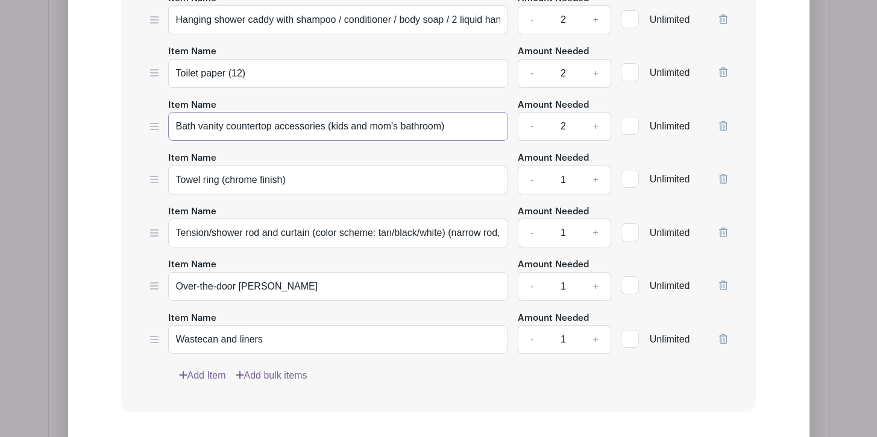
type input "Bath vanity countertop accessories (kids and mom's bathroom)"
click at [722, 177] on icon at bounding box center [723, 179] width 8 height 10
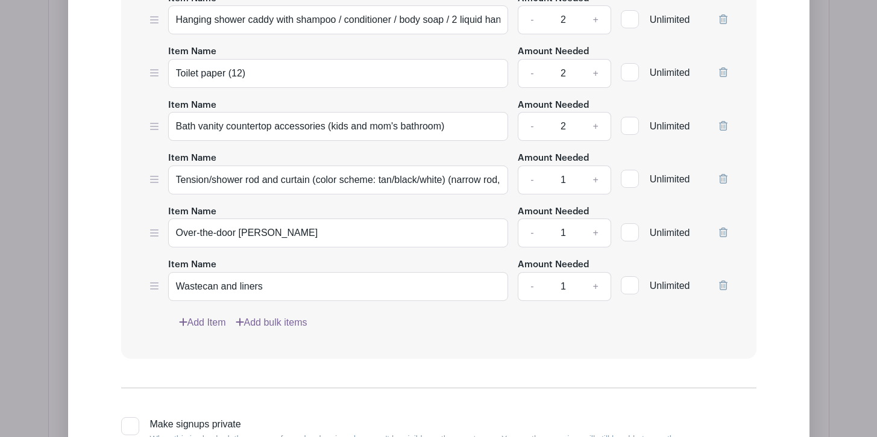
click at [723, 175] on icon at bounding box center [723, 179] width 8 height 10
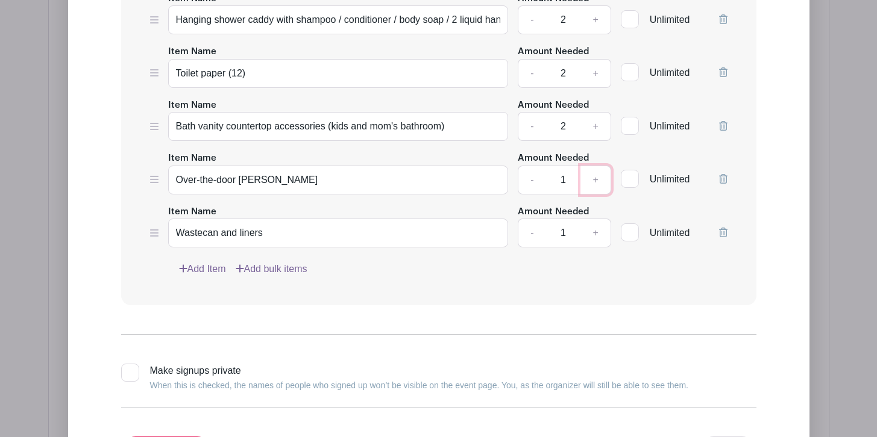
click at [599, 178] on link "+" at bounding box center [595, 180] width 30 height 29
type input "2"
click at [596, 231] on link "+" at bounding box center [595, 233] width 30 height 29
type input "2"
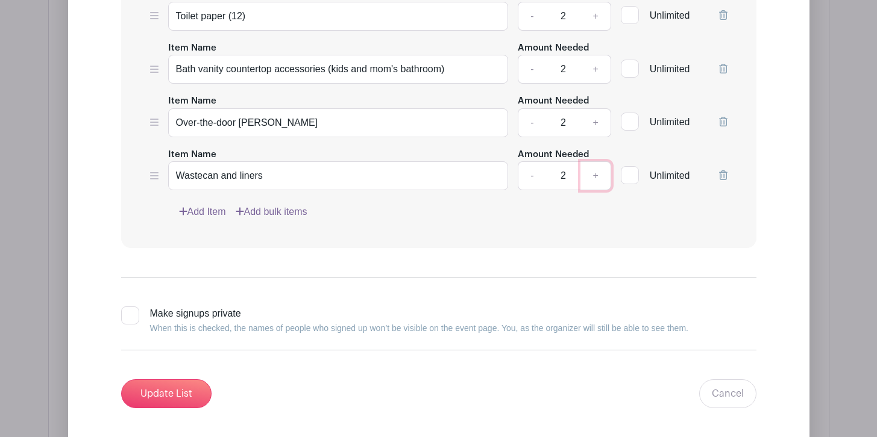
scroll to position [4582, 0]
click at [198, 210] on link "Add Item" at bounding box center [202, 211] width 47 height 14
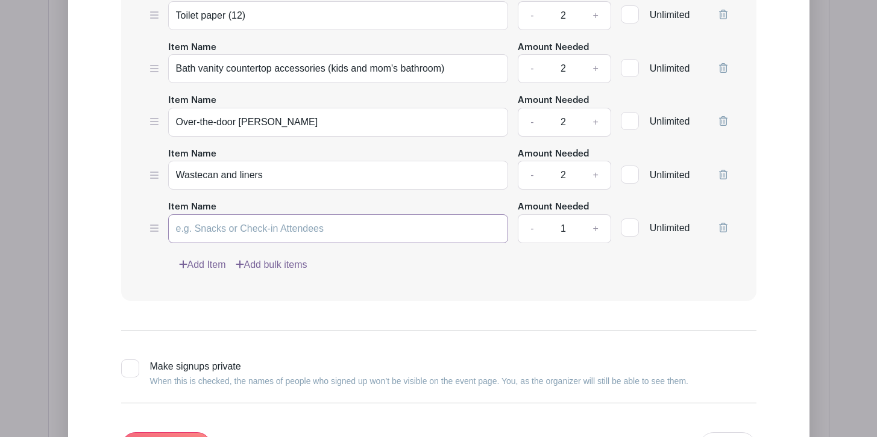
click at [213, 231] on input "Item Name" at bounding box center [338, 228] width 340 height 29
type input "Shampoo, Hand Soap, Conditioner, Body Wash"
click at [598, 224] on link "+" at bounding box center [595, 228] width 30 height 29
type input "2"
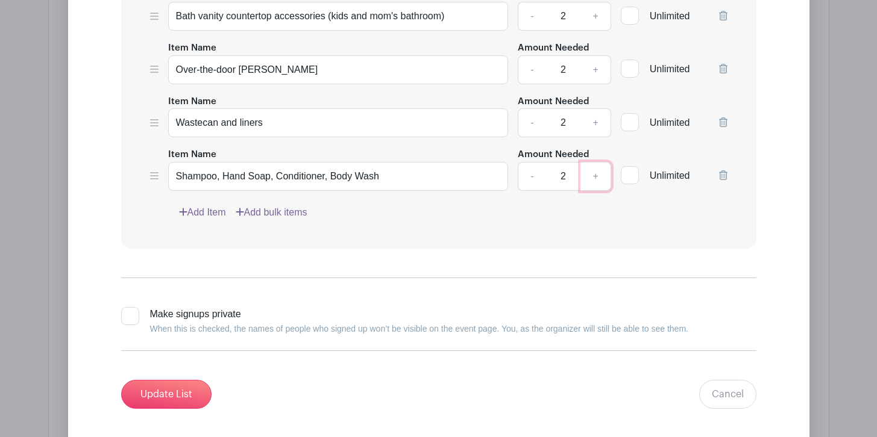
scroll to position [4636, 0]
click at [181, 389] on input "Update List" at bounding box center [166, 393] width 90 height 29
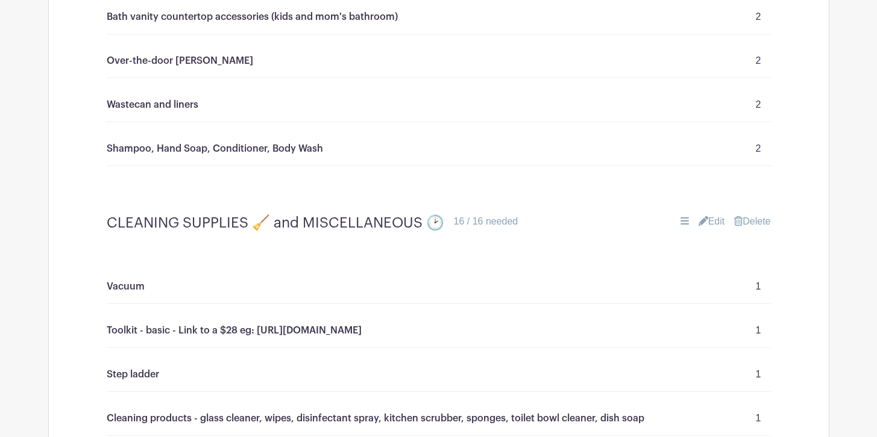
scroll to position [4353, 0]
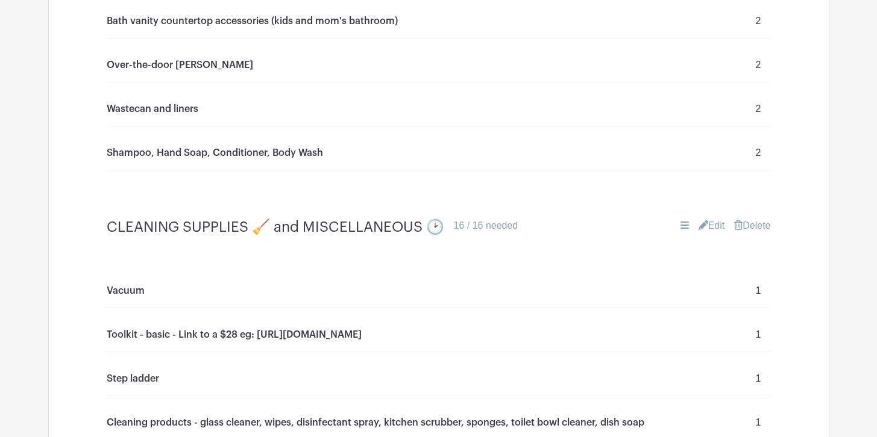
click at [712, 227] on link "Edit" at bounding box center [711, 226] width 27 height 14
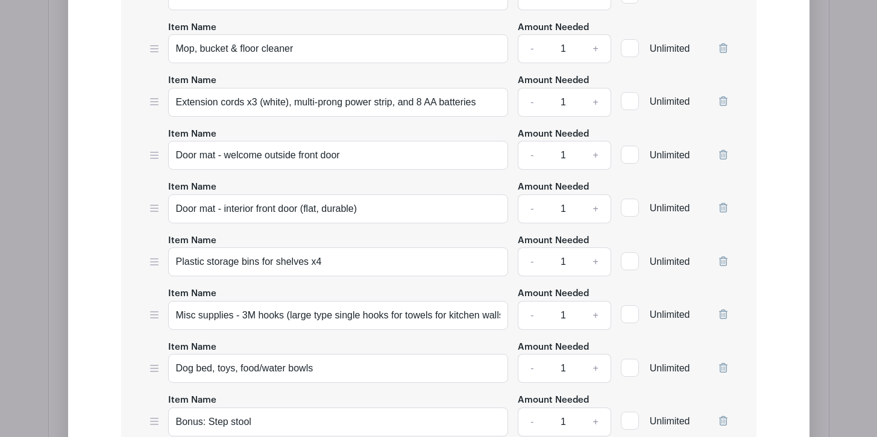
scroll to position [5257, 0]
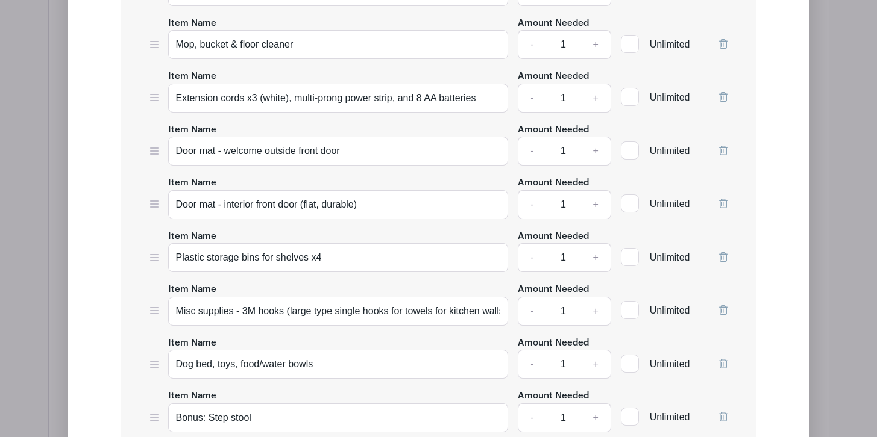
click at [721, 201] on icon at bounding box center [723, 204] width 8 height 10
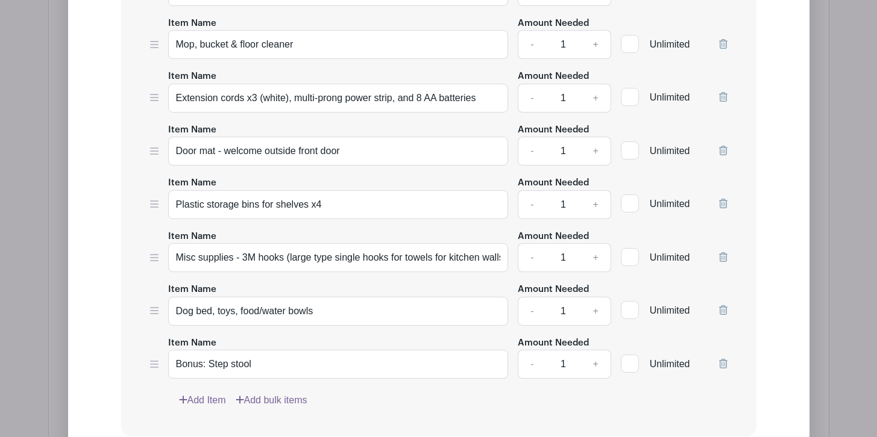
click at [725, 202] on icon at bounding box center [723, 204] width 8 height 10
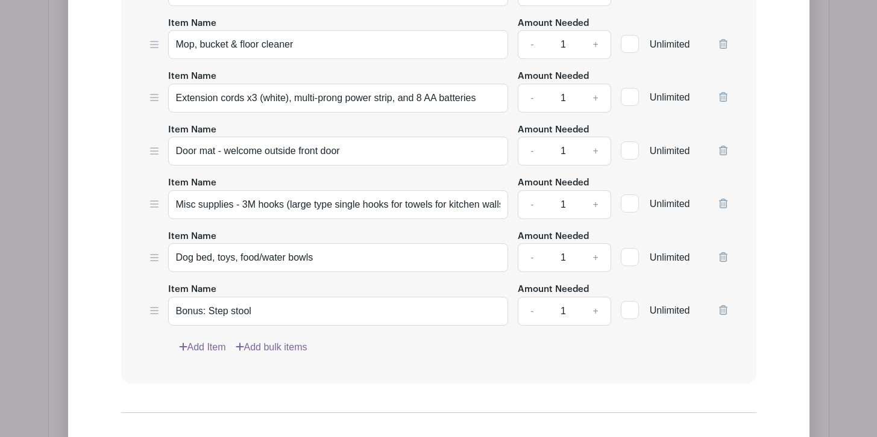
click at [722, 254] on icon at bounding box center [723, 257] width 8 height 10
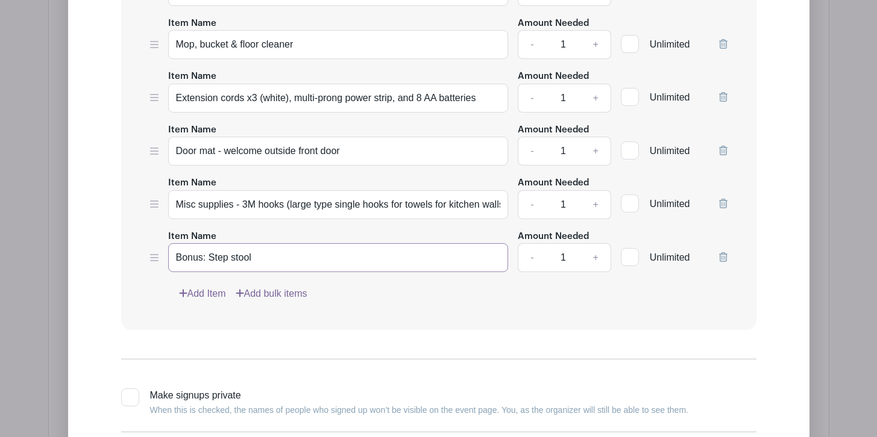
click at [274, 258] on input "Bonus: Step stool" at bounding box center [338, 257] width 340 height 29
click at [214, 287] on link "Add Item" at bounding box center [202, 294] width 47 height 14
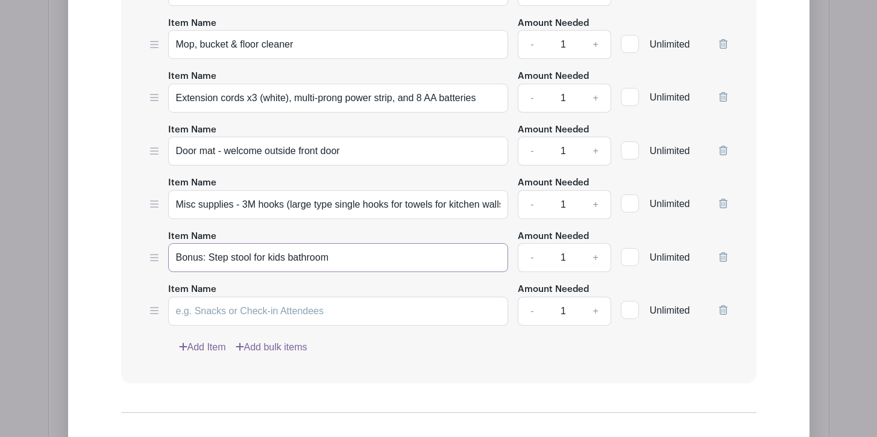
drag, startPoint x: 210, startPoint y: 254, endPoint x: 165, endPoint y: 254, distance: 45.2
click at [165, 254] on div "Item Name Bonus: Step stool for kids bathroom Amount Needed - 1 + Unlimited" at bounding box center [438, 251] width 577 height 44
type input "Step stool for kids bathroom"
click at [200, 306] on input "Item Name" at bounding box center [338, 311] width 340 height 29
type input "Carseat for baby (convertible)"
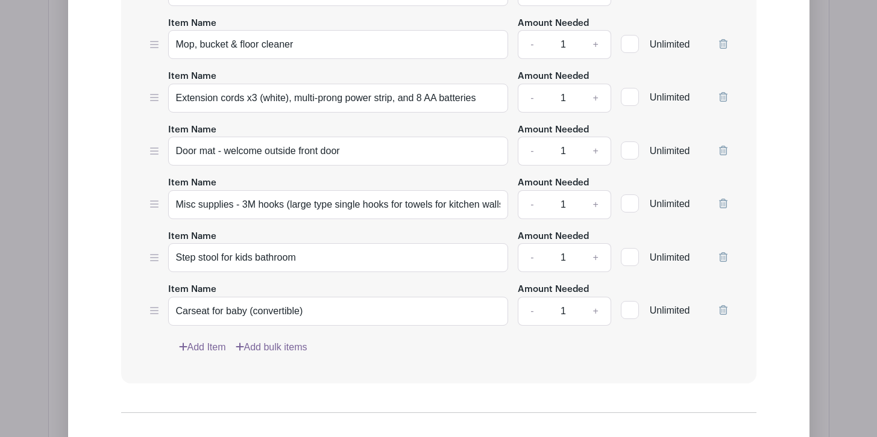
click at [202, 342] on link "Add Item" at bounding box center [202, 347] width 47 height 14
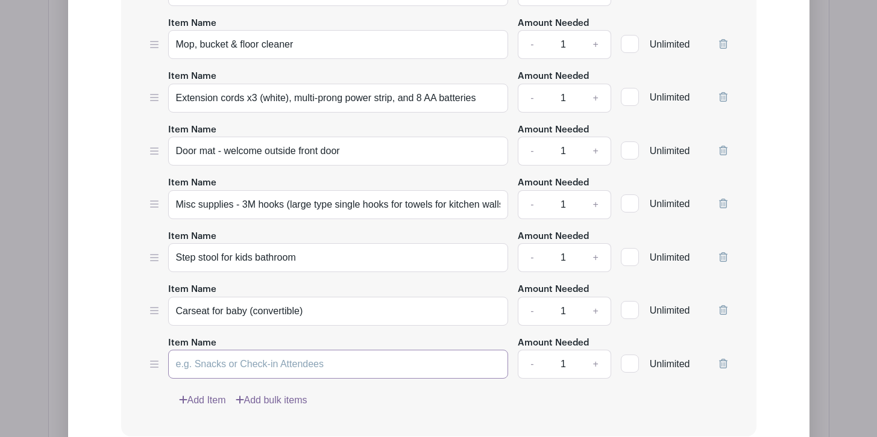
click at [217, 357] on input "Item Name" at bounding box center [338, 364] width 340 height 29
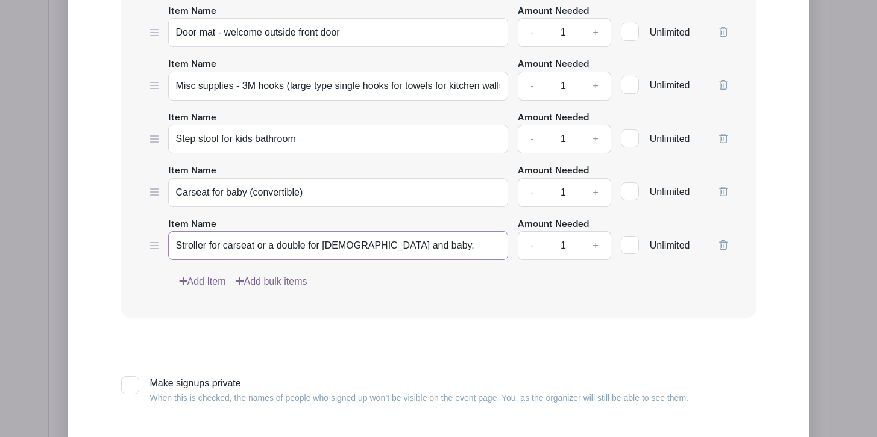
scroll to position [5391, 0]
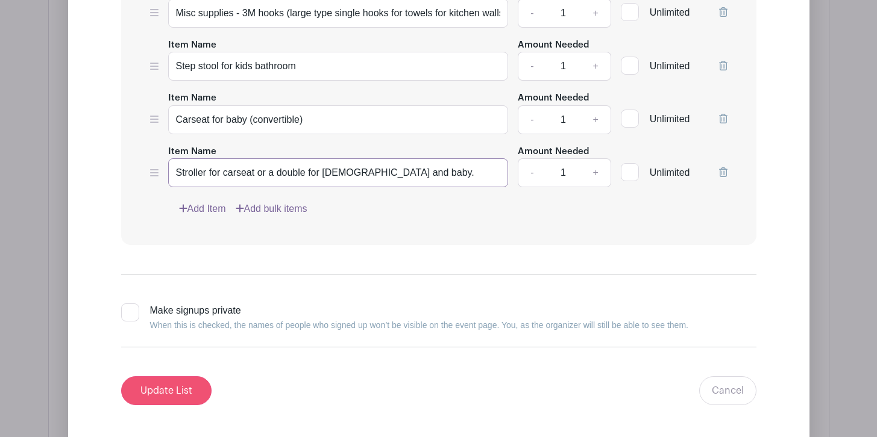
type input "Stroller for carseat or a double for [DEMOGRAPHIC_DATA] and baby."
click at [183, 382] on input "Update List" at bounding box center [166, 391] width 90 height 29
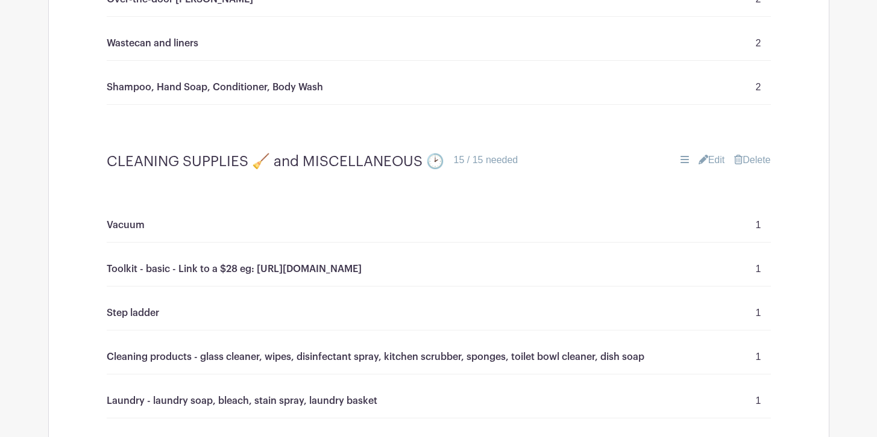
scroll to position [4419, 0]
click at [714, 160] on link "Edit" at bounding box center [711, 161] width 27 height 14
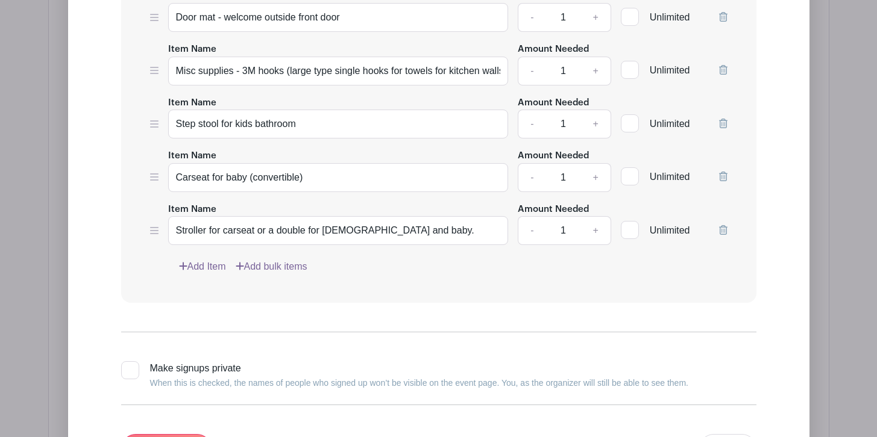
scroll to position [5395, 0]
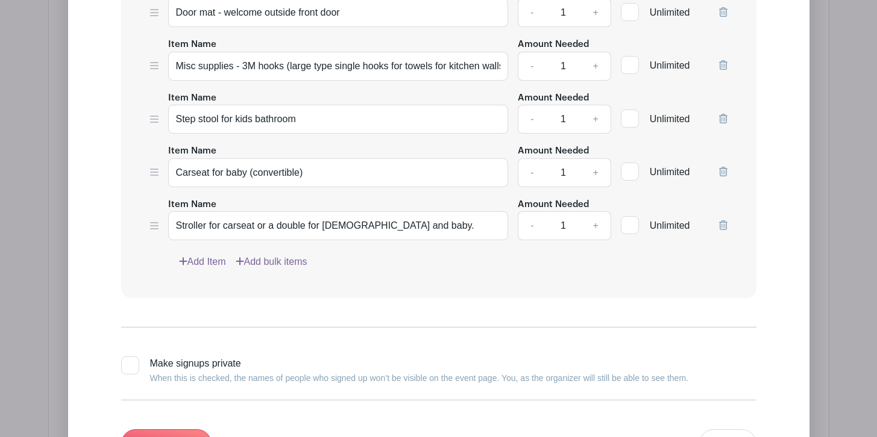
click at [211, 258] on link "Add Item" at bounding box center [202, 262] width 47 height 14
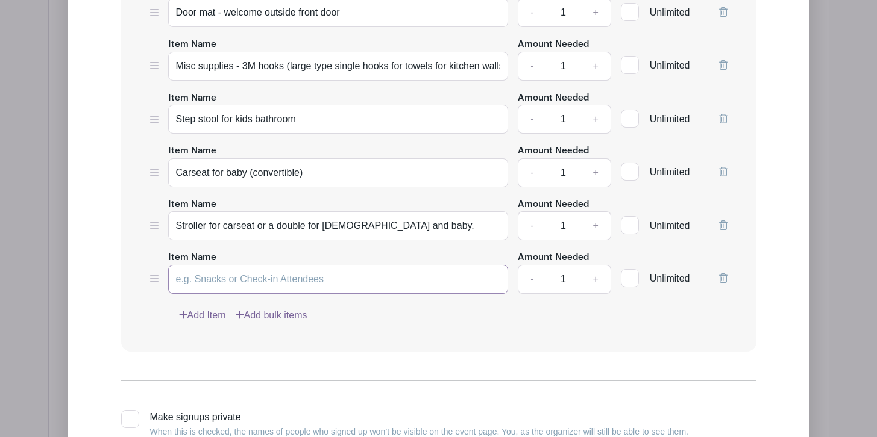
click at [204, 278] on input "Item Name" at bounding box center [338, 279] width 340 height 29
type input "Bouncy seat for baby"
click at [213, 315] on link "Add Item" at bounding box center [202, 315] width 47 height 14
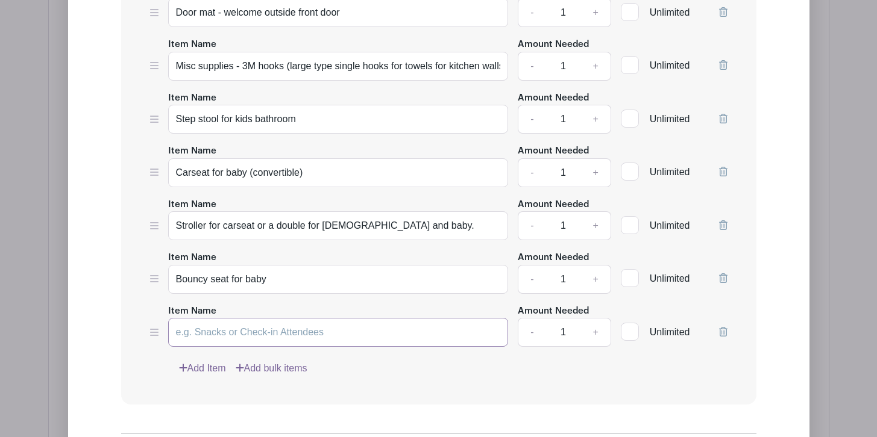
click at [228, 339] on input "Item Name" at bounding box center [338, 332] width 340 height 29
type input "F"
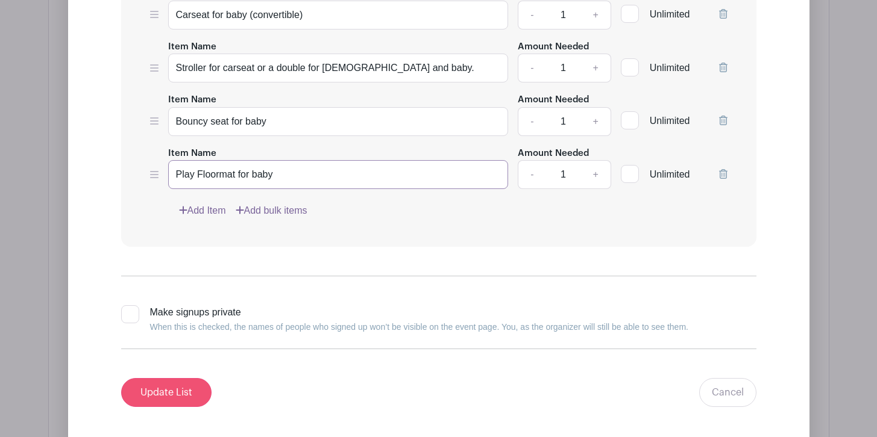
type input "Play Floormat for baby"
click at [183, 394] on input "Update List" at bounding box center [166, 392] width 90 height 29
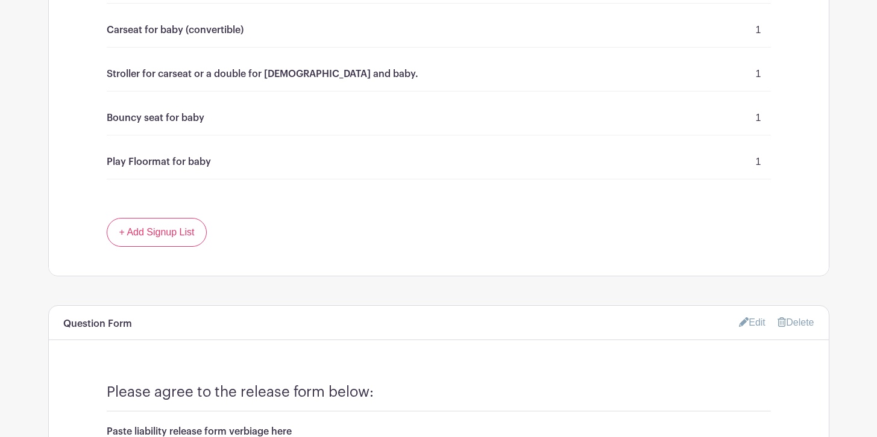
scroll to position [5199, 0]
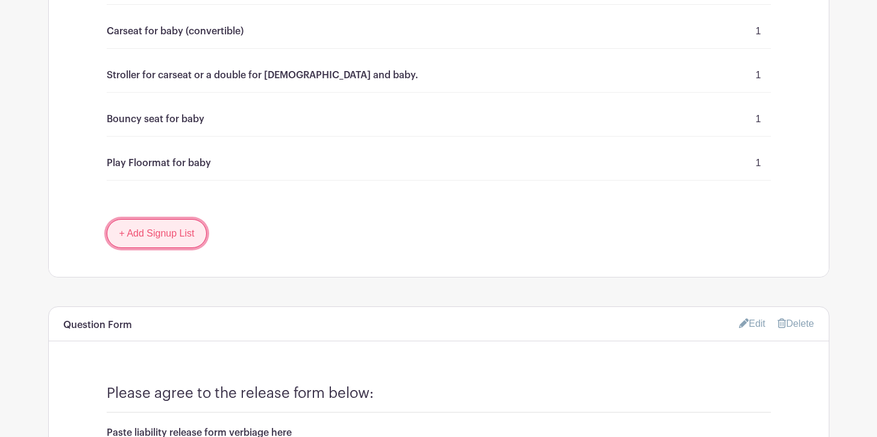
click at [177, 236] on link "+ Add Signup List" at bounding box center [157, 233] width 101 height 29
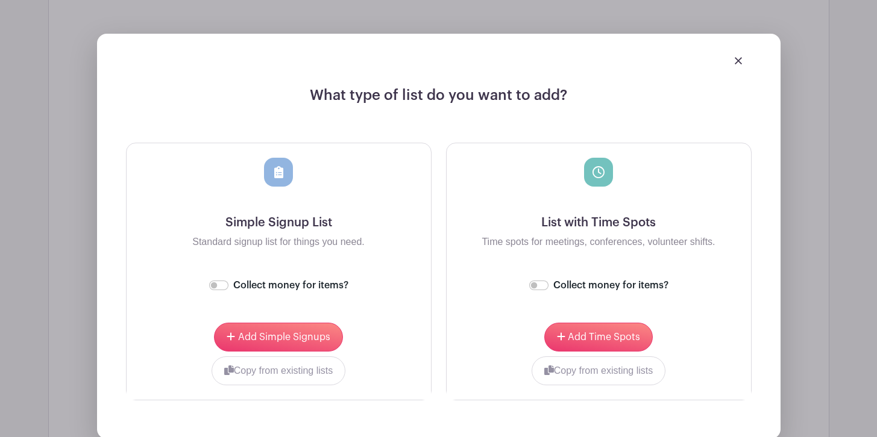
scroll to position [5430, 0]
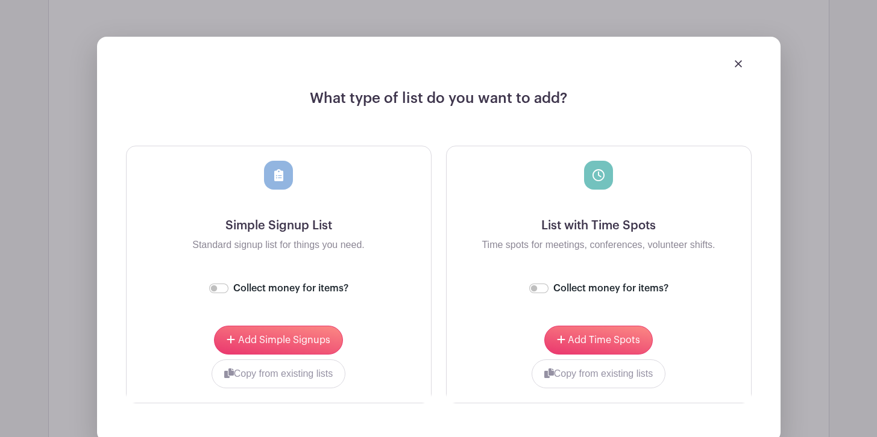
click at [738, 61] on img at bounding box center [737, 63] width 7 height 7
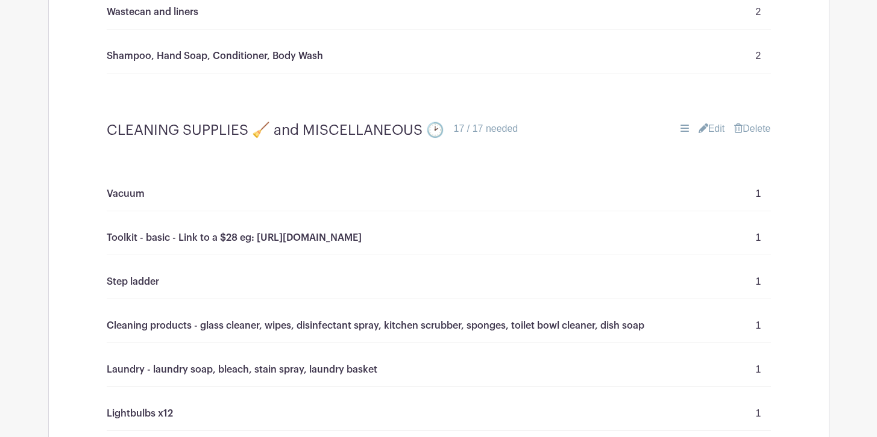
scroll to position [4447, 0]
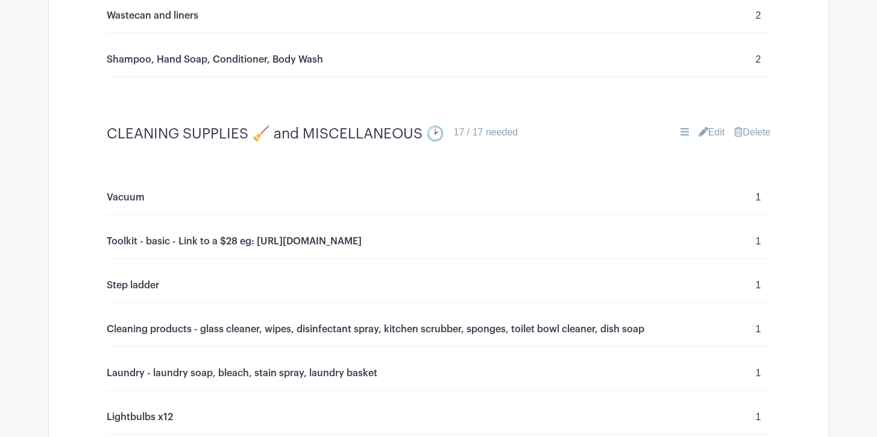
click at [719, 131] on link "Edit" at bounding box center [711, 132] width 27 height 14
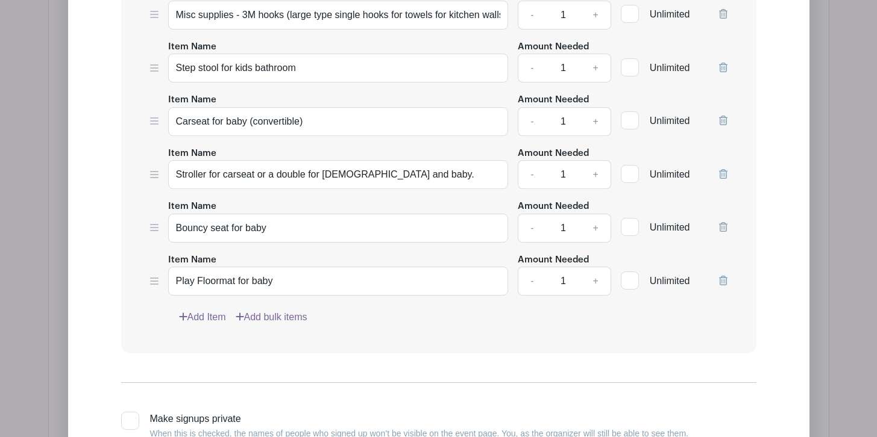
scroll to position [5448, 0]
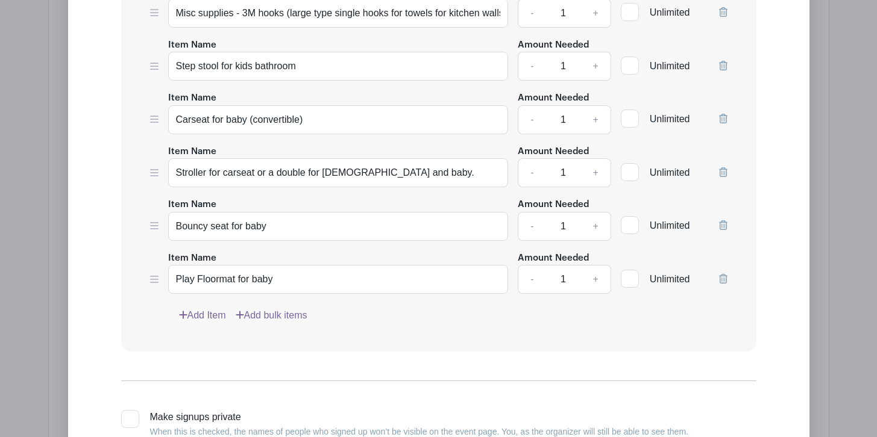
click at [207, 308] on link "Add Item" at bounding box center [202, 315] width 47 height 14
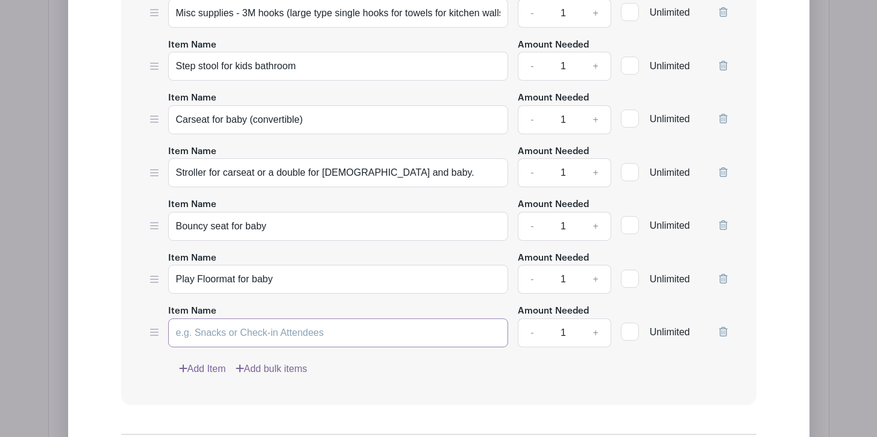
click at [217, 332] on input "Item Name" at bounding box center [338, 333] width 340 height 29
type input "Air Purifier"
click at [210, 367] on link "Add Item" at bounding box center [202, 369] width 47 height 14
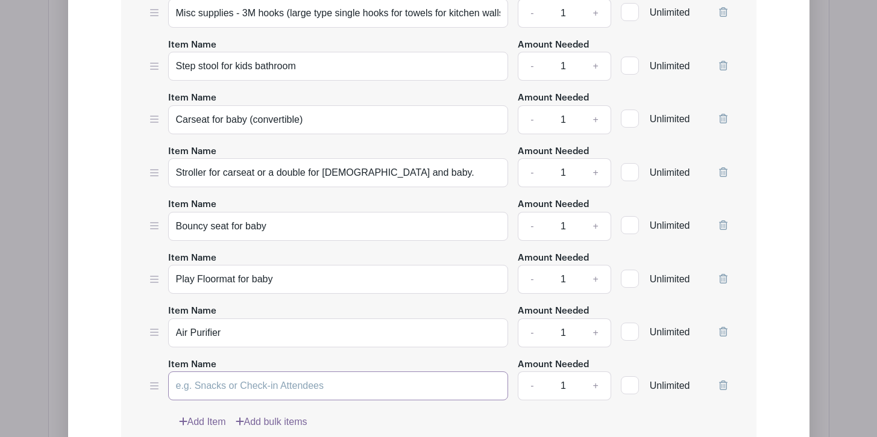
click at [204, 380] on input "Item Name" at bounding box center [338, 386] width 340 height 29
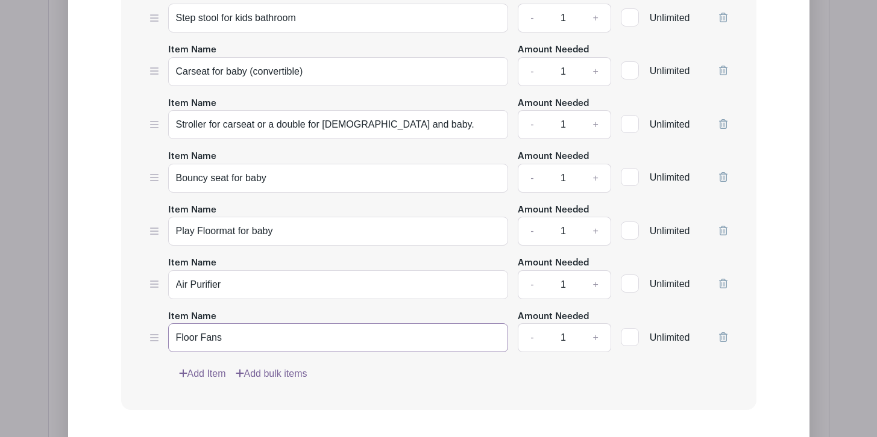
scroll to position [5499, 0]
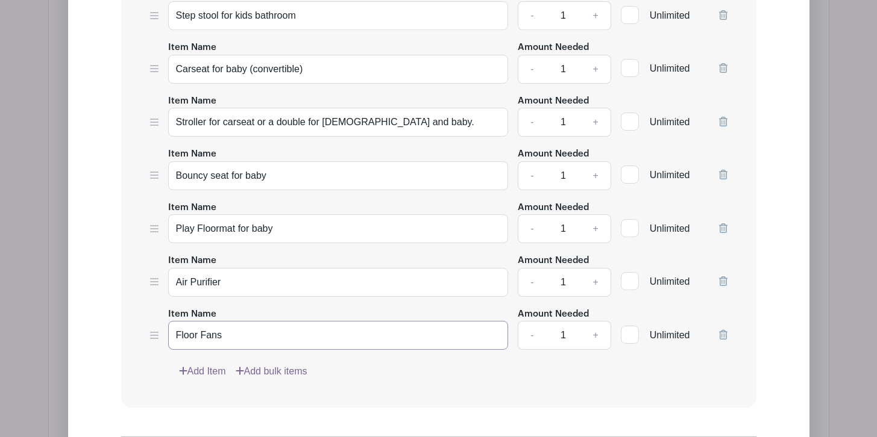
type input "Floor Fans"
click at [595, 330] on link "+" at bounding box center [595, 335] width 30 height 29
type input "3"
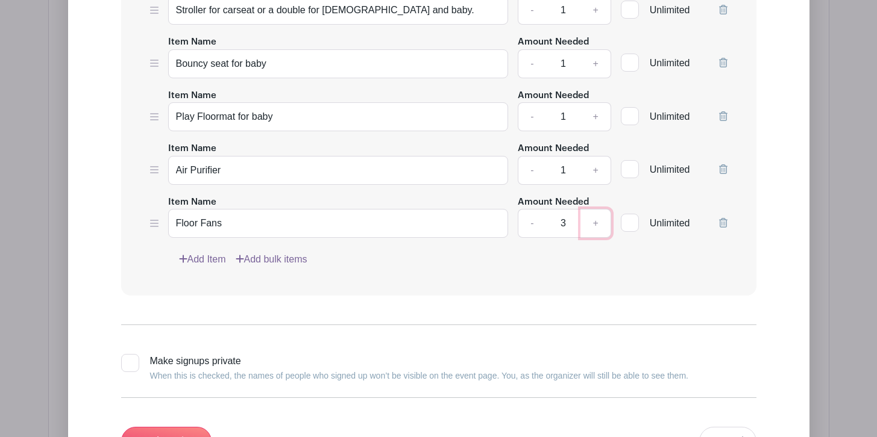
scroll to position [5664, 0]
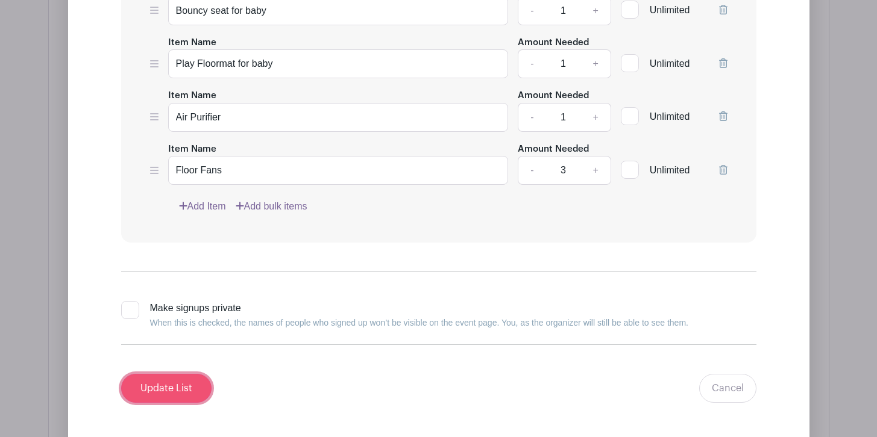
click at [186, 375] on input "Update List" at bounding box center [166, 388] width 90 height 29
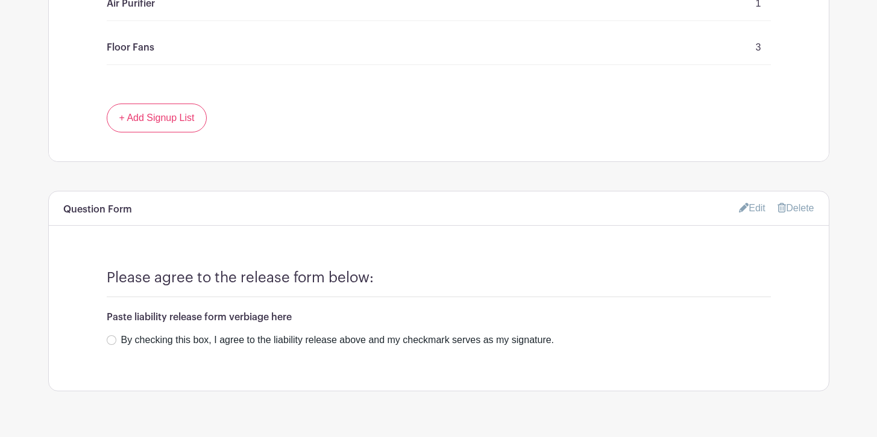
scroll to position [5433, 0]
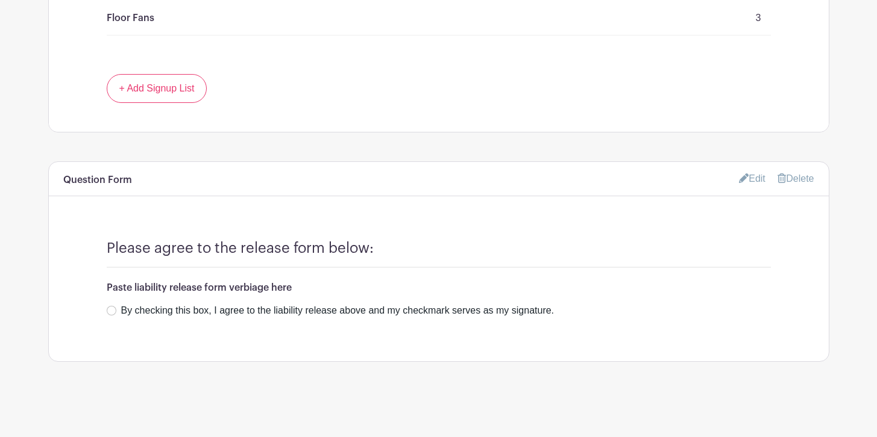
click at [749, 181] on link "Edit" at bounding box center [752, 179] width 27 height 20
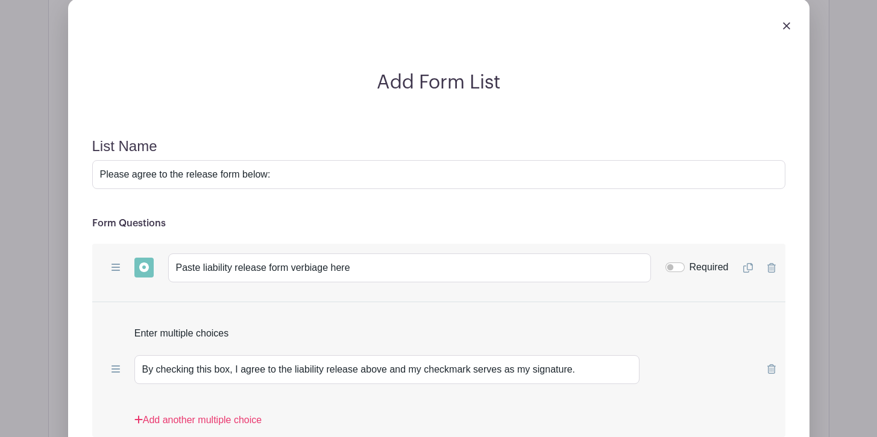
scroll to position [5616, 0]
drag, startPoint x: 175, startPoint y: 266, endPoint x: 390, endPoint y: 267, distance: 215.1
click at [390, 267] on input "Paste liability release form verbiage here" at bounding box center [409, 266] width 483 height 29
click at [679, 267] on input "Required" at bounding box center [674, 266] width 19 height 10
click at [668, 269] on input "Required" at bounding box center [674, 266] width 19 height 10
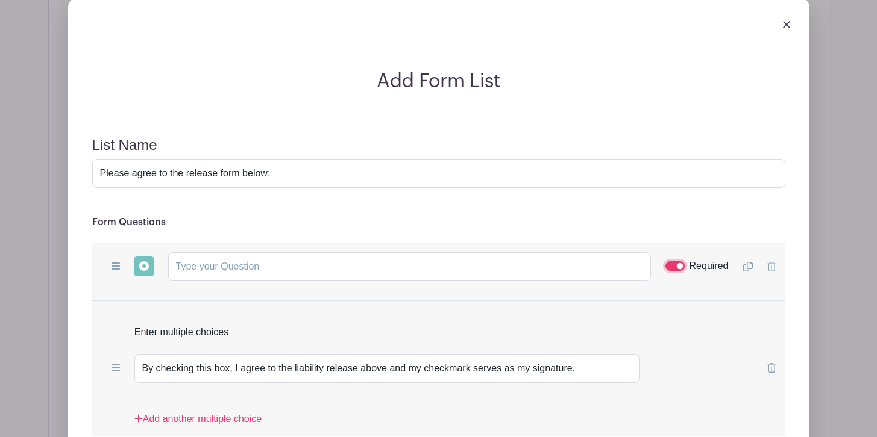
checkbox input "false"
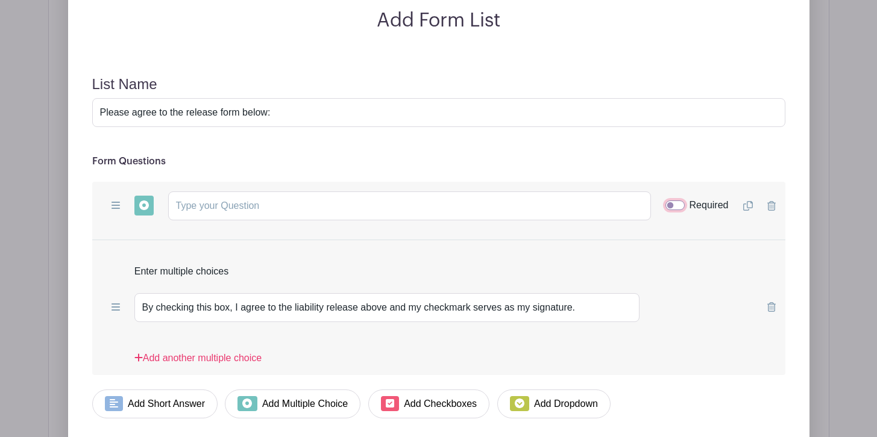
scroll to position [5675, 0]
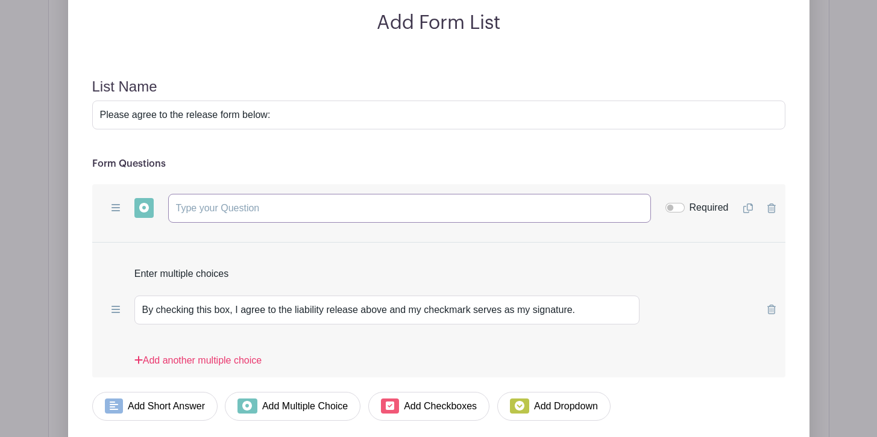
click at [242, 212] on input "text" at bounding box center [409, 208] width 483 height 29
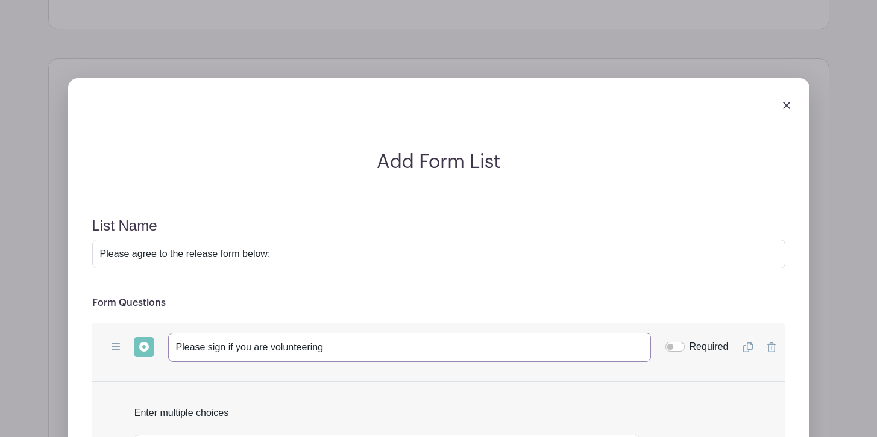
scroll to position [5534, 0]
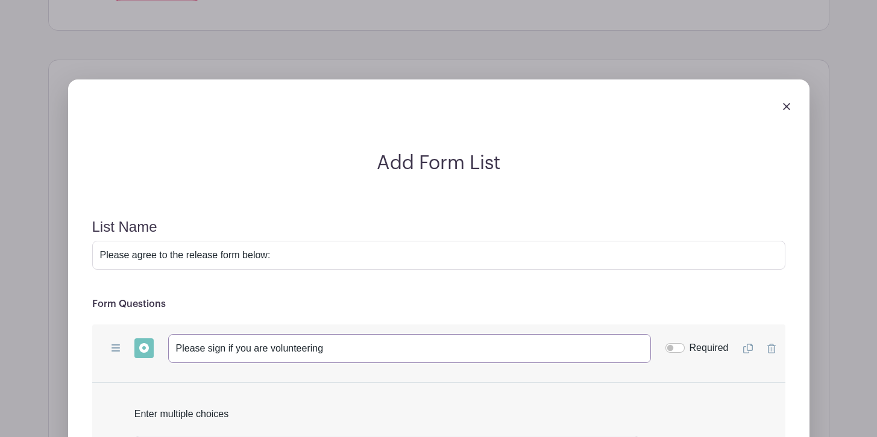
type input "Please sign if you are volunteering"
click at [783, 104] on img at bounding box center [786, 106] width 7 height 7
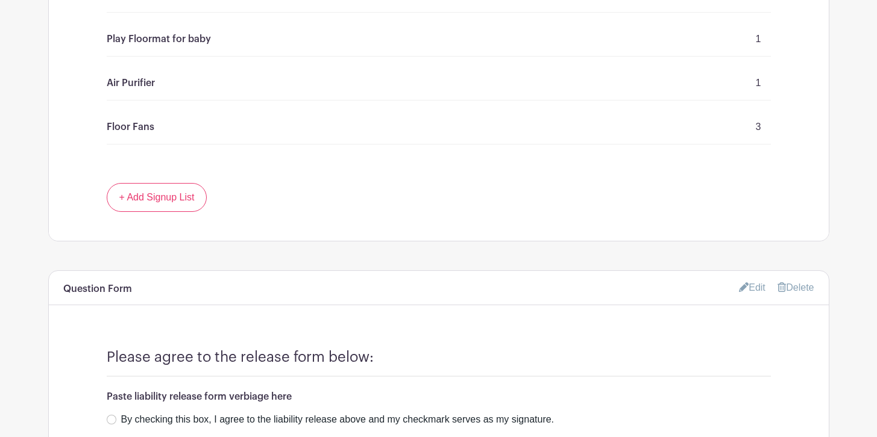
scroll to position [5328, 0]
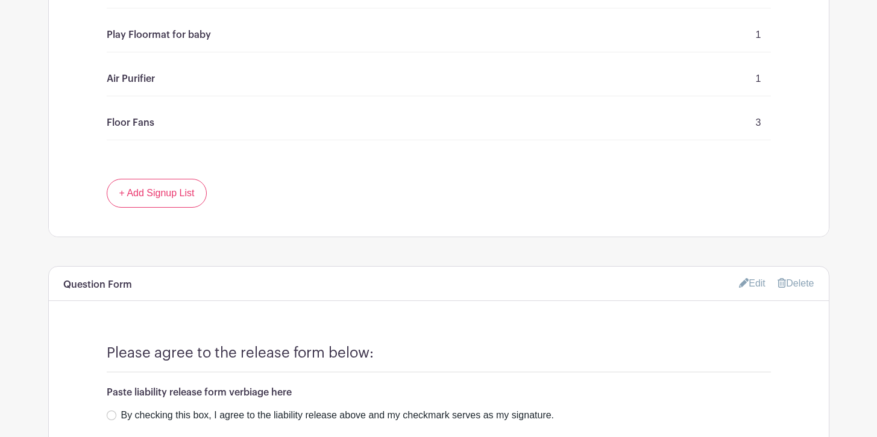
click at [754, 284] on link "Edit" at bounding box center [752, 284] width 27 height 20
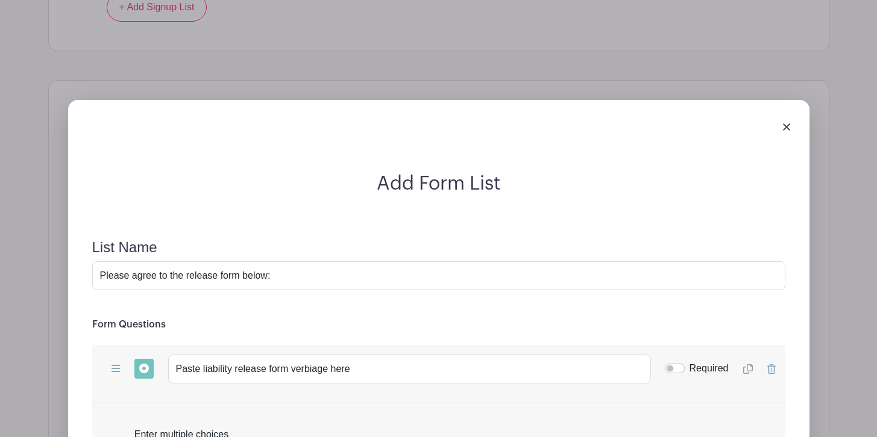
scroll to position [5543, 0]
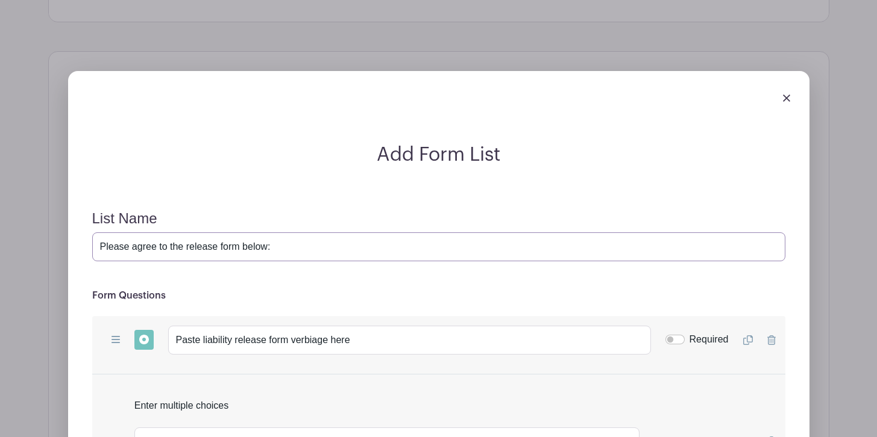
click at [99, 248] on input "Please agree to the release form below:" at bounding box center [438, 247] width 693 height 29
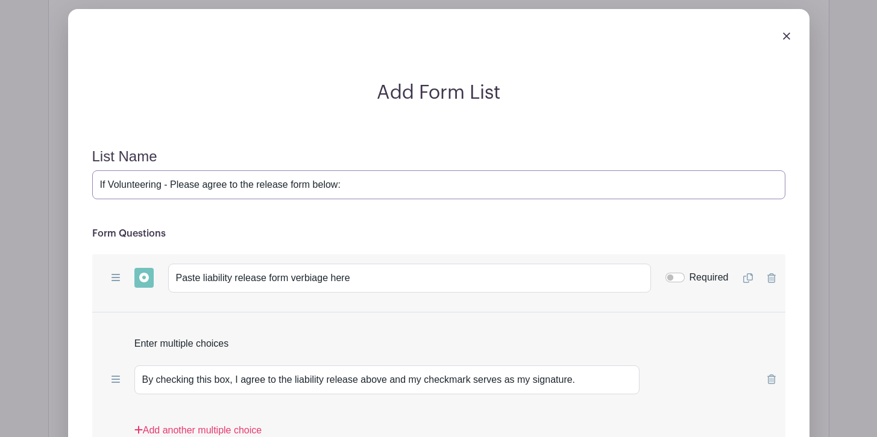
scroll to position [5605, 0]
type input "If Volunteering - Please agree to the release form below:"
click at [221, 274] on input "Paste liability release form verbiage here" at bounding box center [409, 277] width 483 height 29
paste input "LORE IPSUMD SITAMET CO ADIPISCINGELI SE doeiu tempori ut laboreetdol ma ali Eni…"
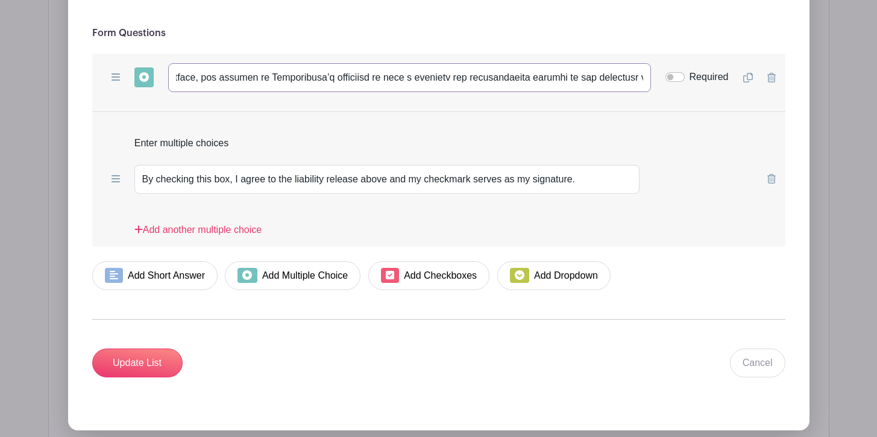
scroll to position [5806, 0]
type input "Lorem ipsumDOLO SITAME CONSECT AD ELITSEDDOEIUS TE incid utlabor et doloremagna…"
click at [131, 364] on input "Update List" at bounding box center [137, 362] width 90 height 29
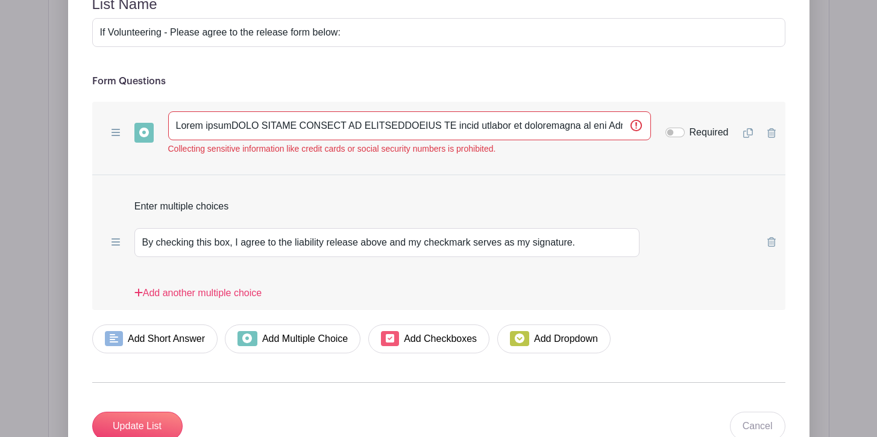
scroll to position [5851, 0]
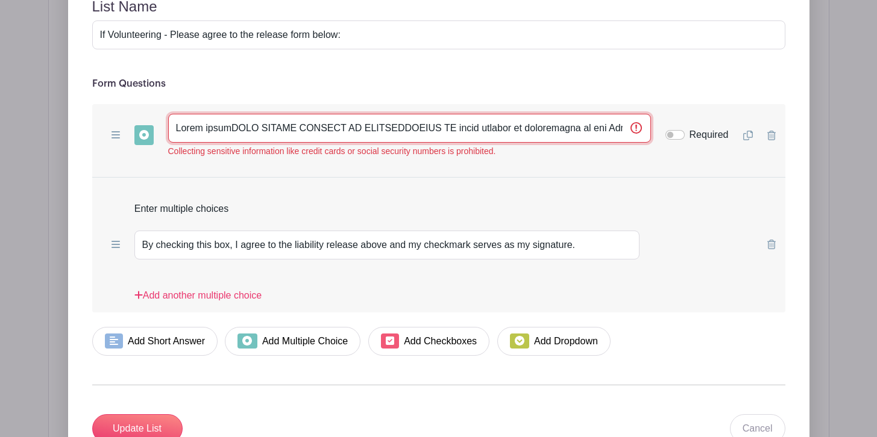
drag, startPoint x: 221, startPoint y: 127, endPoint x: 170, endPoint y: 125, distance: 50.0
click at [170, 125] on input "text" at bounding box center [409, 128] width 483 height 29
click at [453, 128] on input "text" at bounding box center [409, 128] width 483 height 29
click at [425, 127] on input "text" at bounding box center [409, 128] width 483 height 29
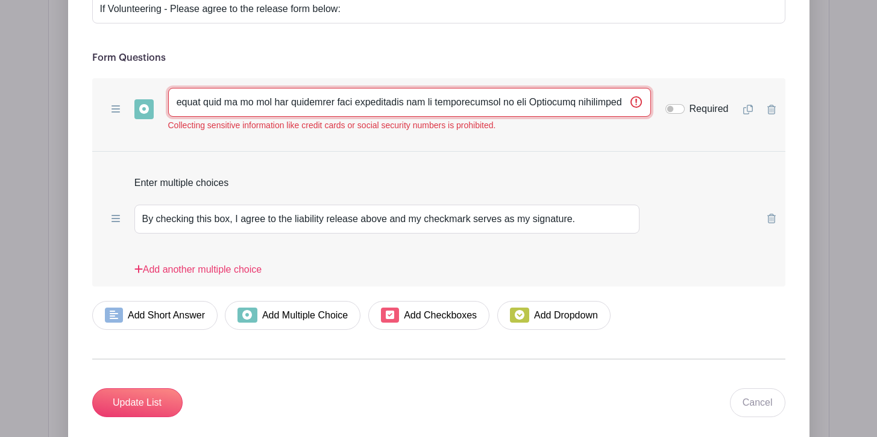
scroll to position [5879, 0]
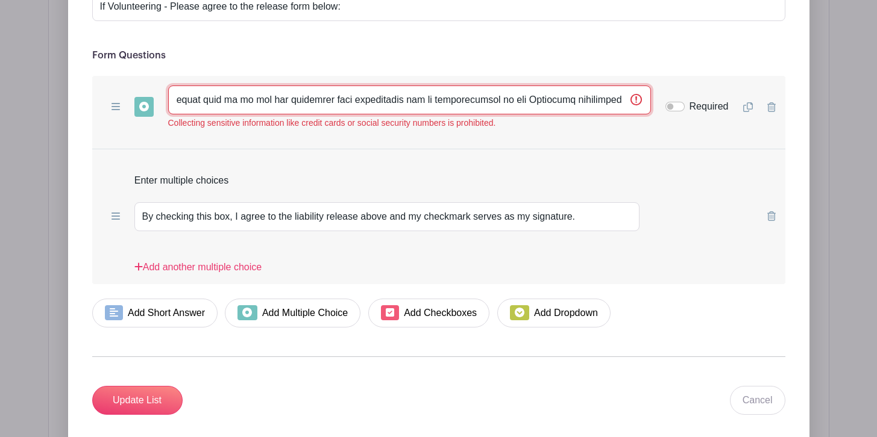
type input "LORE IPSUMD SITAMET CO ADIPISCINGELI SE doeiu tempori ut laboreetdol ma ali Eni…"
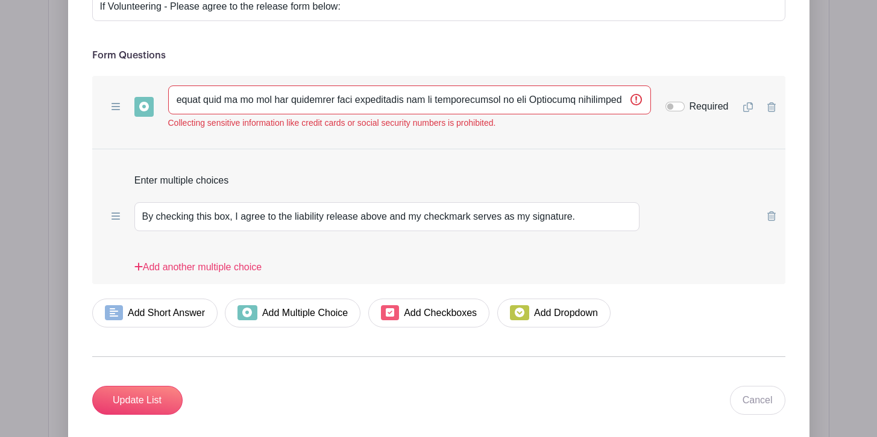
click at [586, 169] on div "Enter multiple choices" at bounding box center [438, 176] width 693 height 34
click at [116, 110] on icon at bounding box center [115, 106] width 8 height 7
click at [143, 110] on icon at bounding box center [144, 107] width 10 height 10
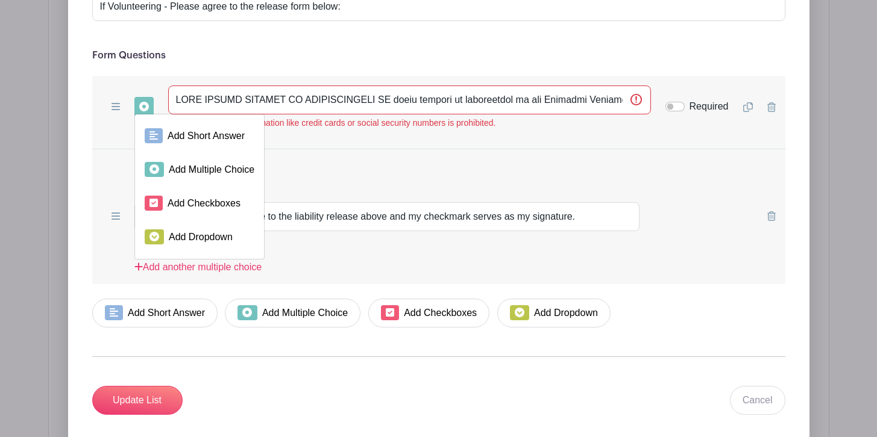
click at [337, 149] on hr at bounding box center [438, 149] width 693 height 1
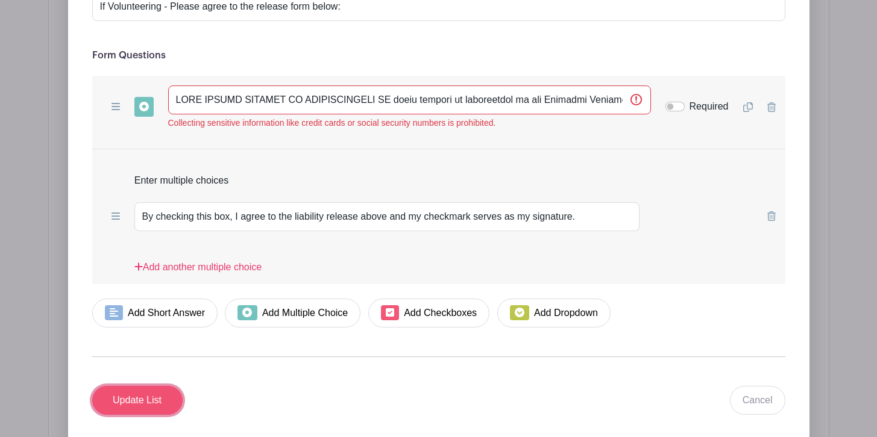
click at [146, 405] on input "Update List" at bounding box center [137, 400] width 90 height 29
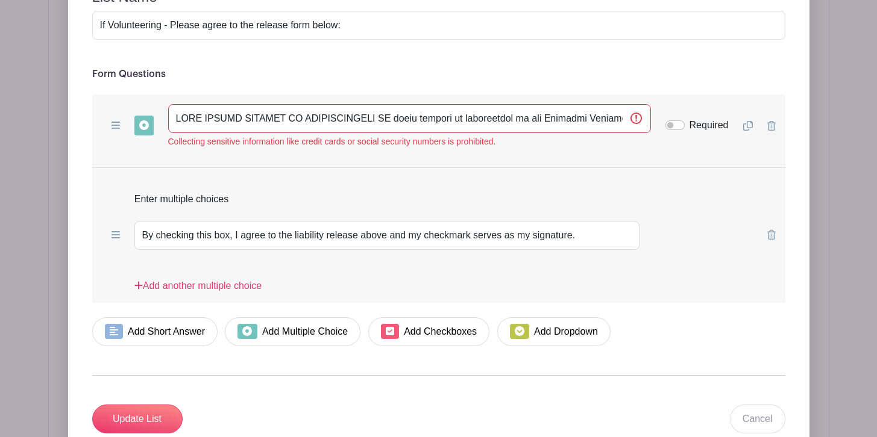
scroll to position [5861, 0]
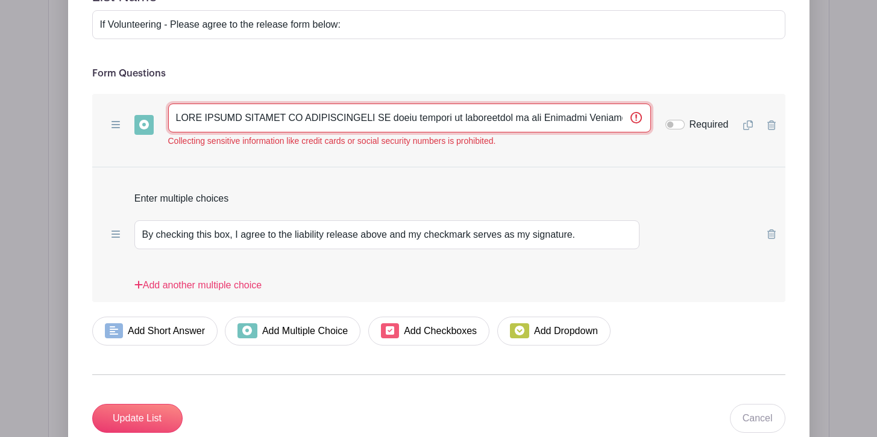
drag, startPoint x: 174, startPoint y: 118, endPoint x: 507, endPoint y: 160, distance: 335.2
click at [506, 164] on div "Add Short Answer Add Multiple Choice Add Checkboxes Add Dropdown Collecting sen…" at bounding box center [438, 198] width 693 height 208
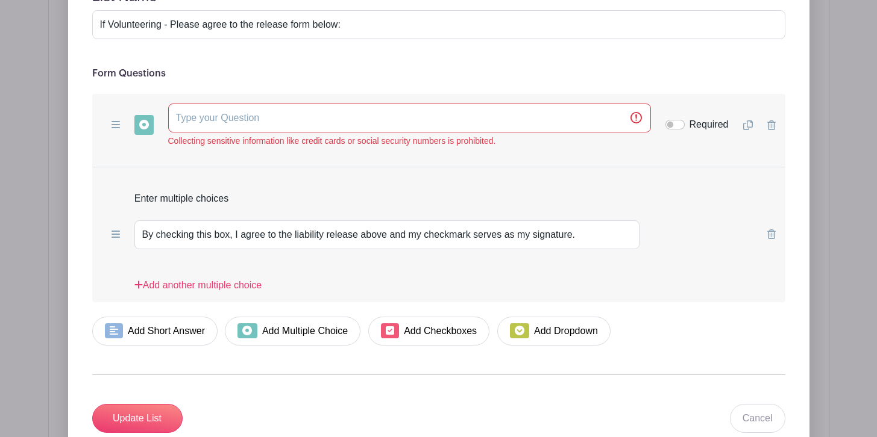
click at [748, 122] on icon at bounding box center [748, 125] width 10 height 10
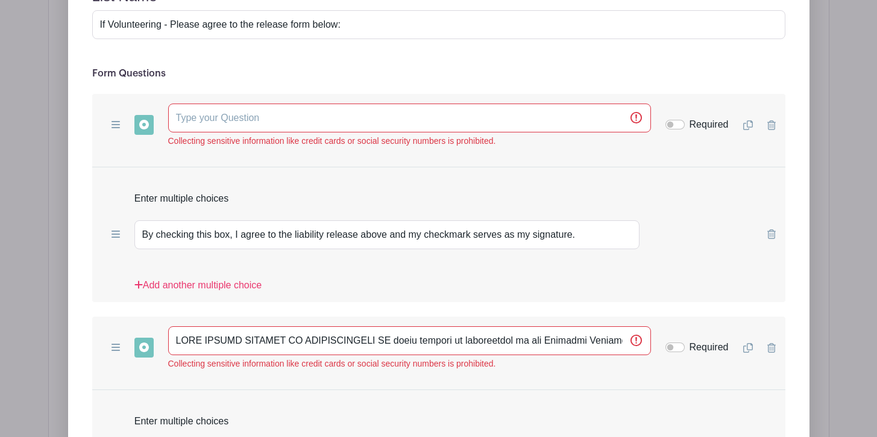
click at [770, 349] on icon at bounding box center [771, 348] width 8 height 10
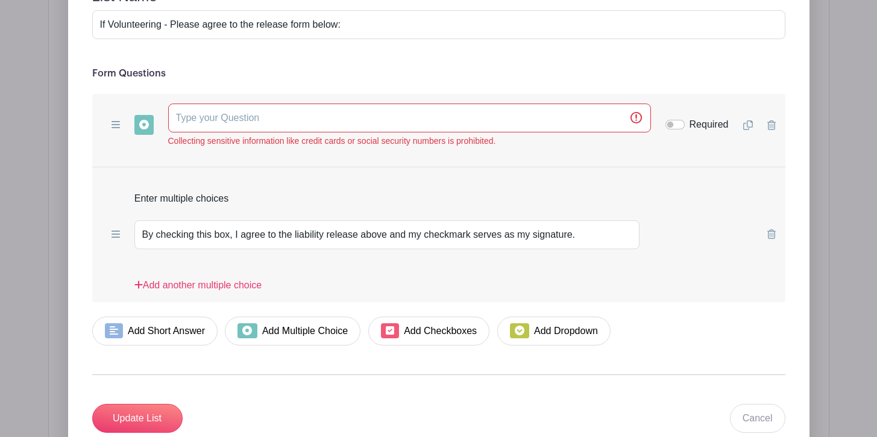
click at [767, 231] on icon at bounding box center [771, 235] width 8 height 10
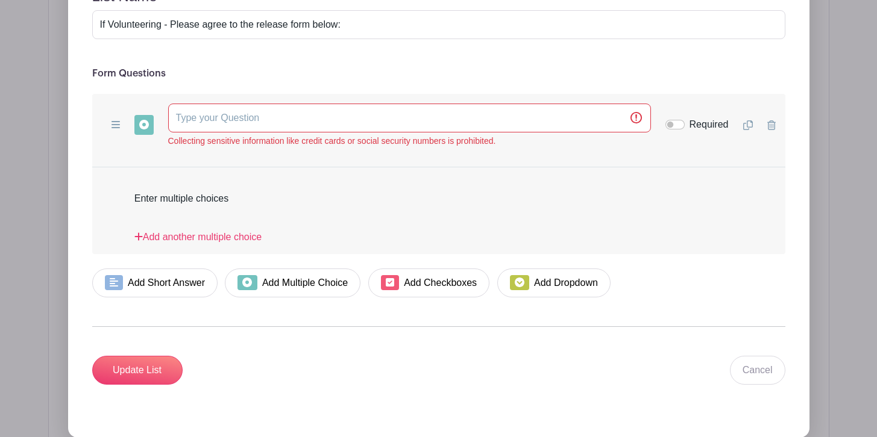
click at [771, 125] on icon at bounding box center [771, 125] width 8 height 10
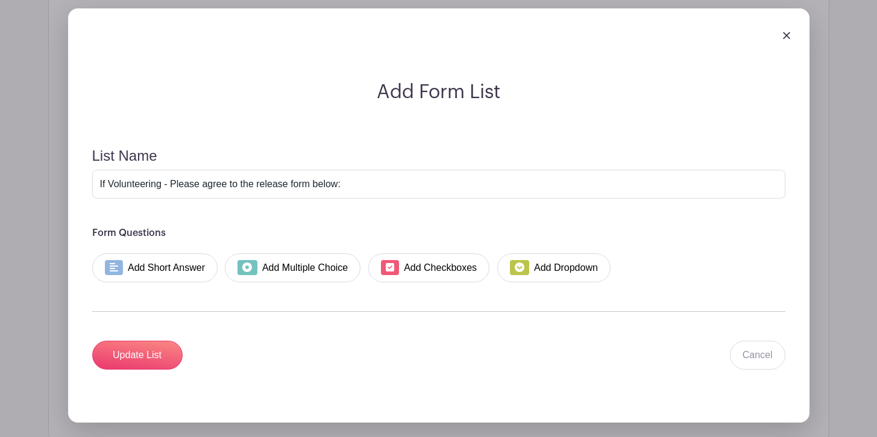
scroll to position [5691, 0]
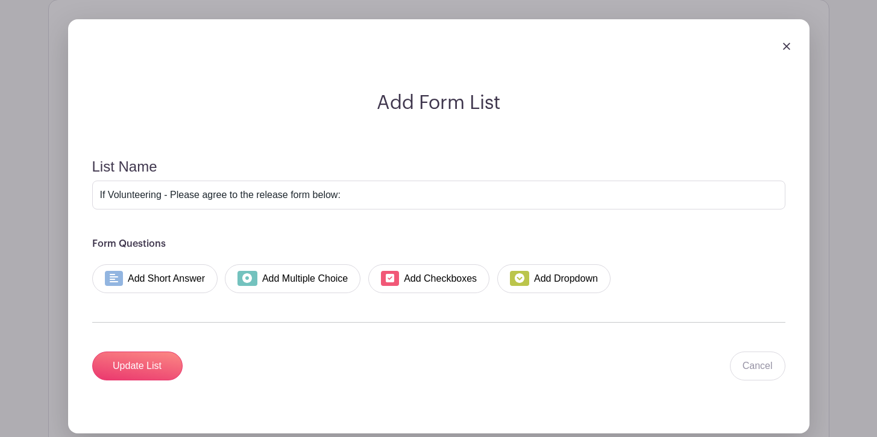
click at [787, 48] on img at bounding box center [786, 46] width 7 height 7
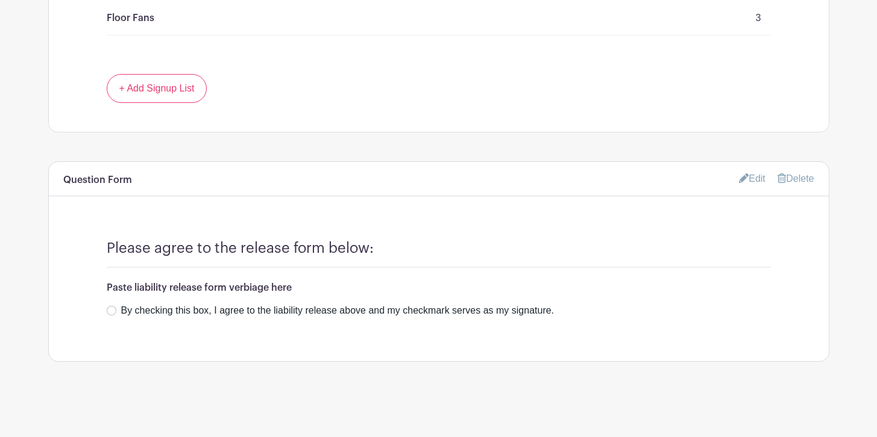
scroll to position [5529, 0]
click at [793, 180] on link "Delete" at bounding box center [795, 179] width 36 height 10
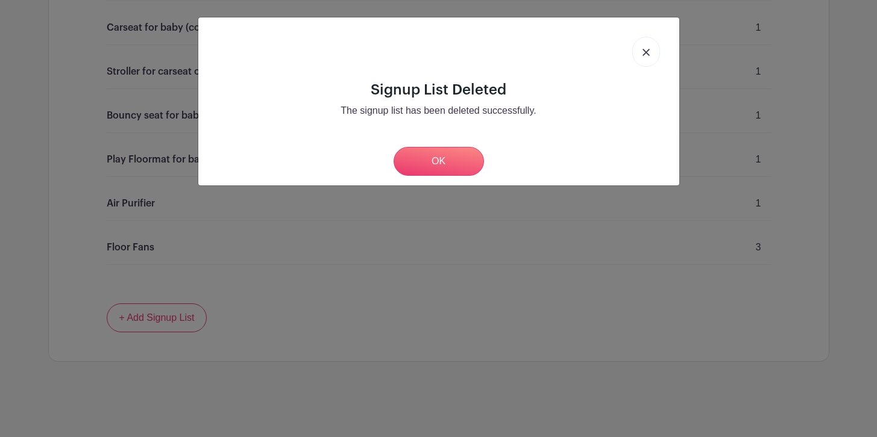
scroll to position [5204, 0]
click at [435, 171] on link "OK" at bounding box center [438, 161] width 90 height 29
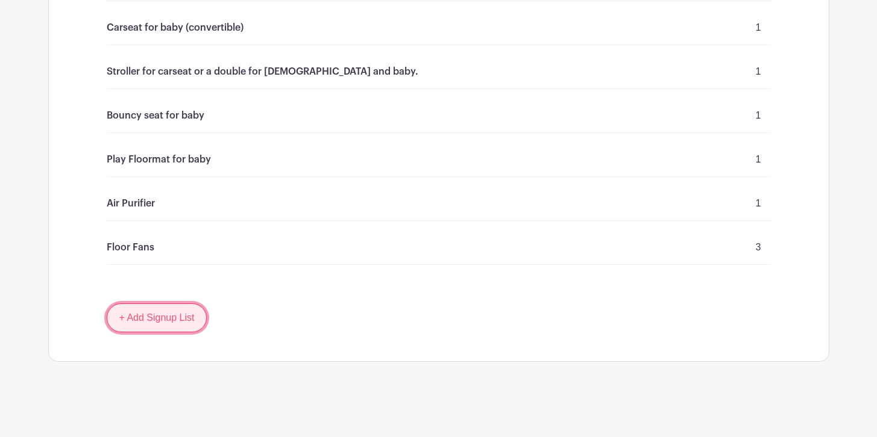
click at [169, 319] on link "+ Add Signup List" at bounding box center [157, 318] width 101 height 29
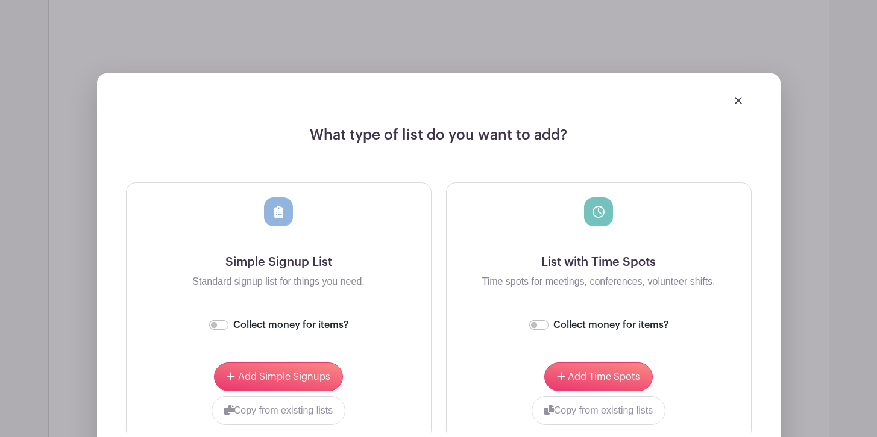
scroll to position [5484, 0]
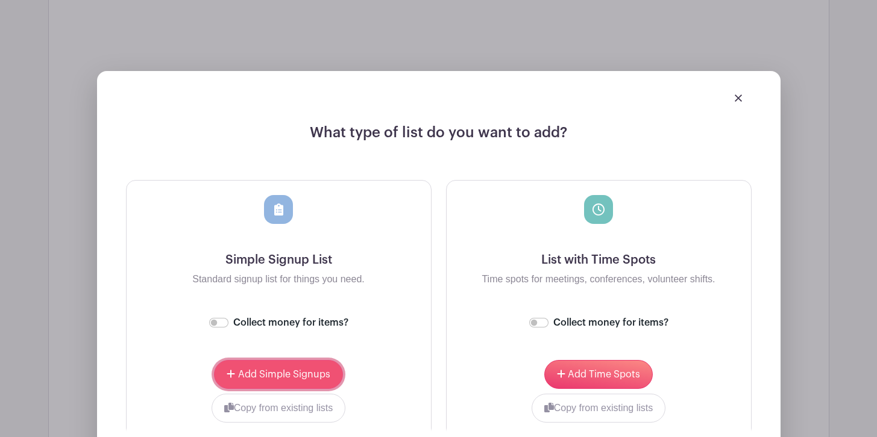
click at [279, 380] on button "Add Simple Signups" at bounding box center [278, 374] width 128 height 29
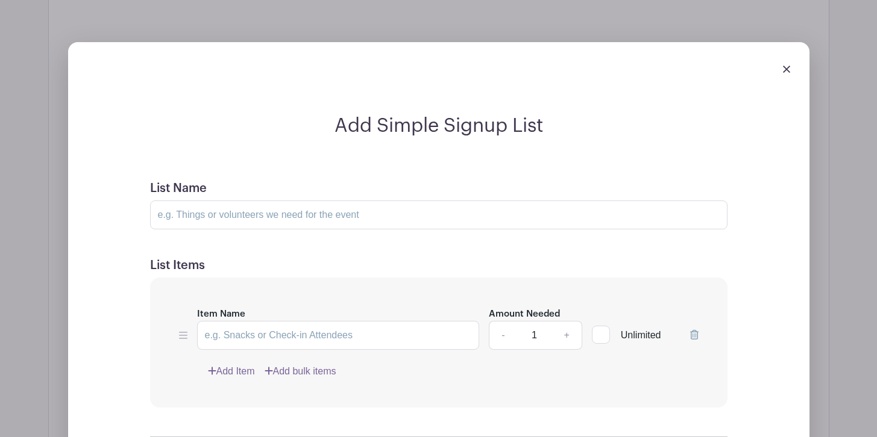
click at [787, 69] on img at bounding box center [786, 69] width 7 height 7
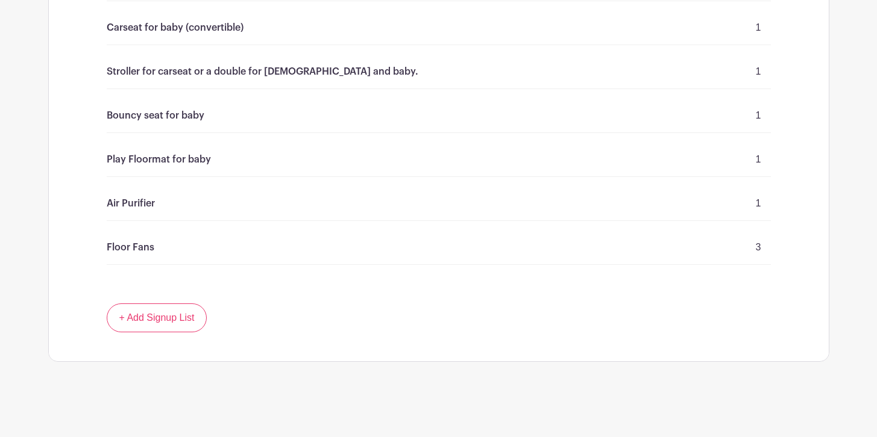
scroll to position [5300, 0]
click at [184, 308] on link "+ Add Signup List" at bounding box center [157, 318] width 101 height 29
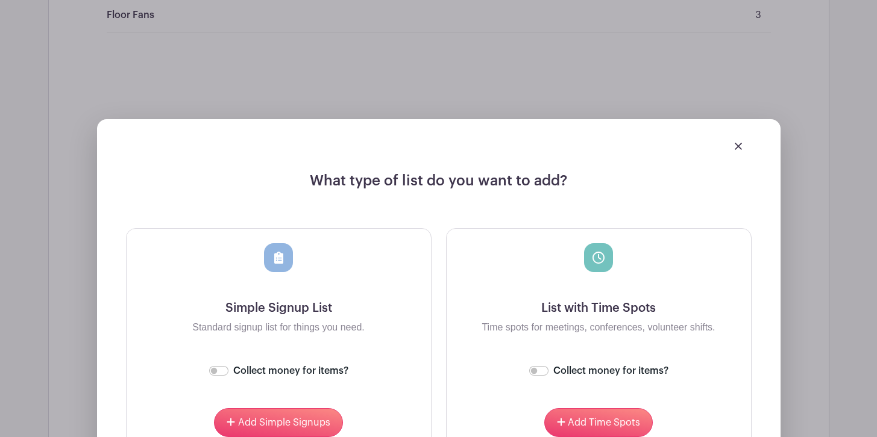
scroll to position [5654, 0]
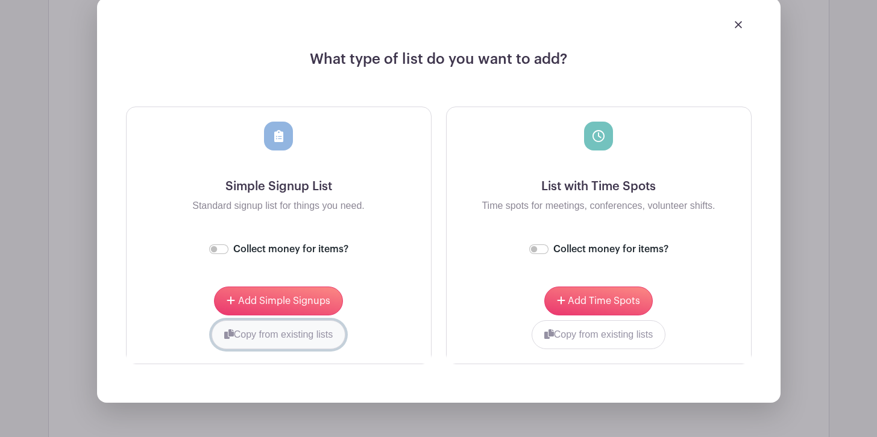
click at [271, 339] on button "Copy from existing lists" at bounding box center [278, 335] width 134 height 29
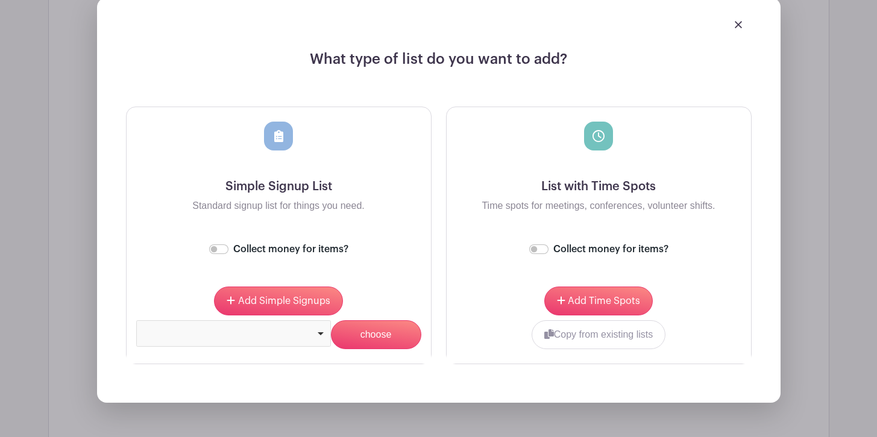
click at [262, 333] on div at bounding box center [233, 332] width 184 height 5
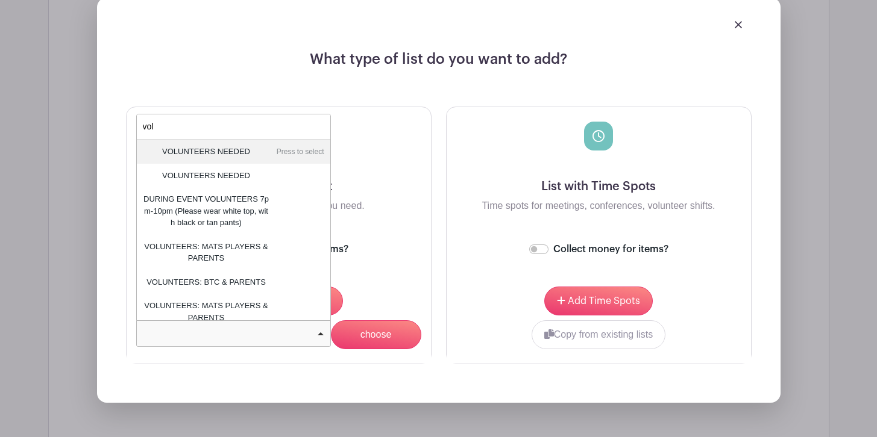
type input "volu"
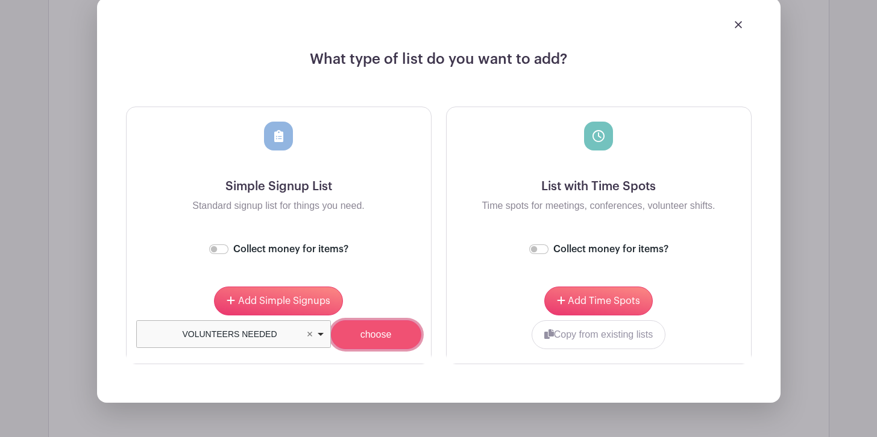
click at [389, 342] on input "choose" at bounding box center [376, 335] width 90 height 29
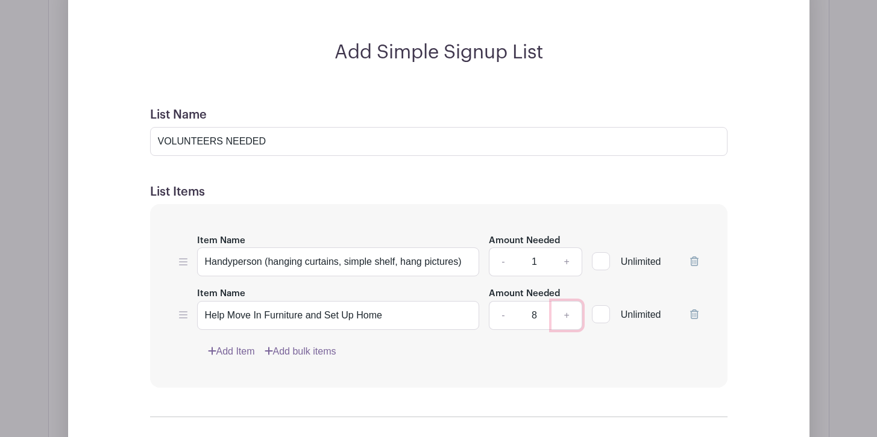
click at [567, 312] on link "+" at bounding box center [566, 315] width 30 height 29
type input "10"
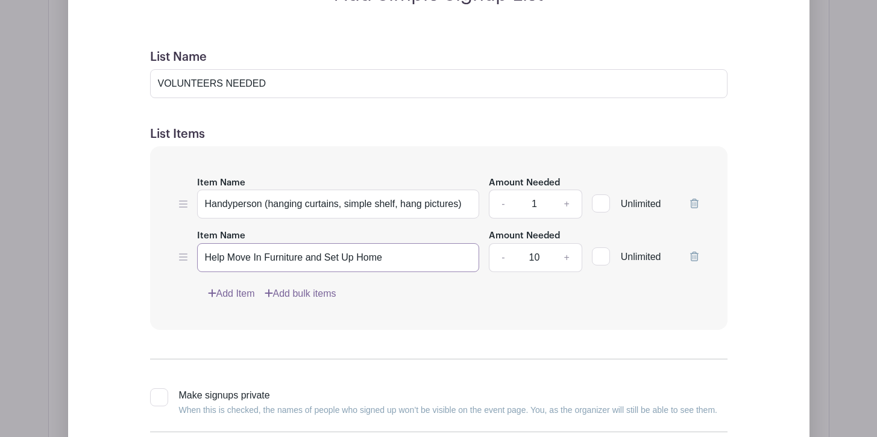
click at [413, 254] on input "Help Move In Furniture and Set Up Home" at bounding box center [338, 257] width 283 height 29
click at [453, 257] on input "Help Move In Furniture and Set Up Home ([DATE] 11:30-3:00PM)" at bounding box center [338, 257] width 283 height 29
drag, startPoint x: 343, startPoint y: 256, endPoint x: 501, endPoint y: 259, distance: 158.5
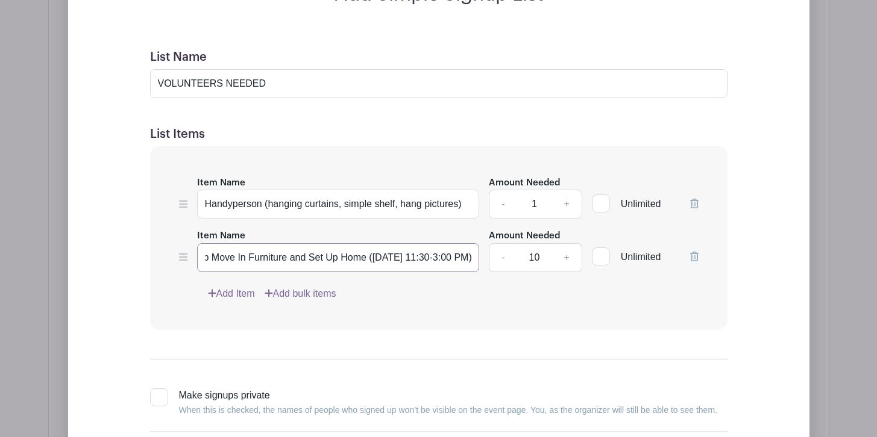
click at [501, 259] on div "Item Name Help Move In Furniture and Set Up Home ([DATE] 11:30-3:00 PM) Amount …" at bounding box center [438, 250] width 519 height 44
type input "Help Move In Furniture and Set Up Home ([DATE] 11:30-3:00 PM)"
click at [469, 202] on input "Handyperson (hanging curtains, simple shelf, hang pictures)" at bounding box center [338, 204] width 283 height 29
paste input "([DATE] 11:30-3:00 PM)"
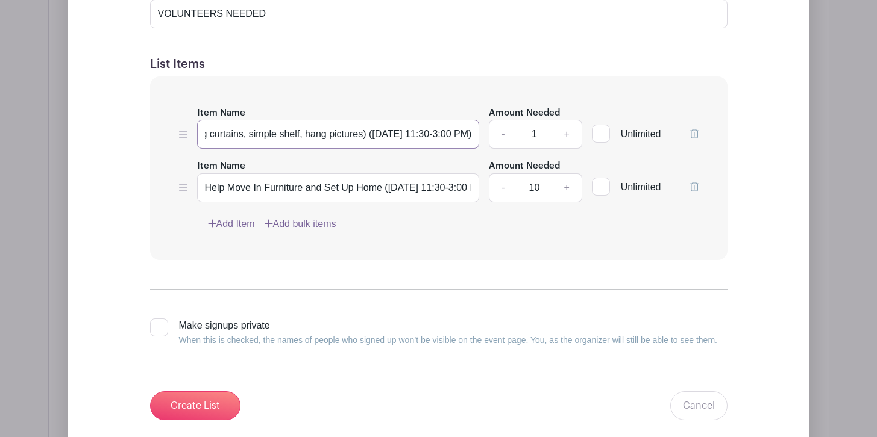
scroll to position [5782, 0]
type input "Handyperson (hanging curtains, simple shelf, hang pictures) ([DATE] 11:30-3:00 …"
click at [568, 130] on link "+" at bounding box center [566, 133] width 30 height 29
type input "2"
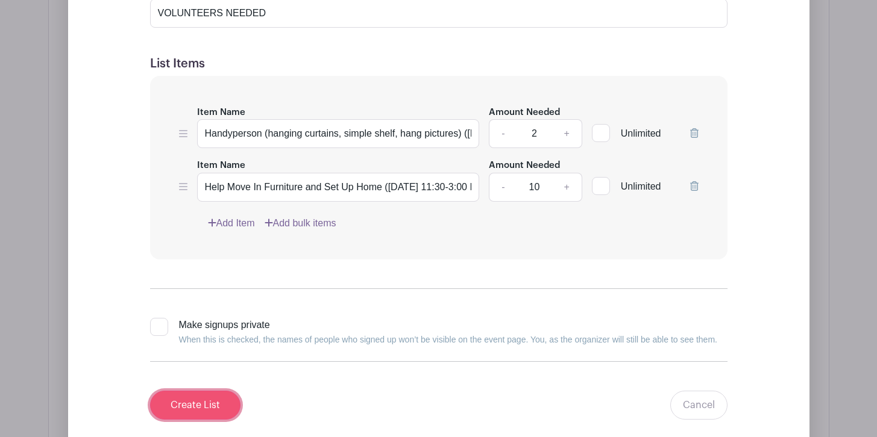
click at [214, 404] on input "Create List" at bounding box center [195, 405] width 90 height 29
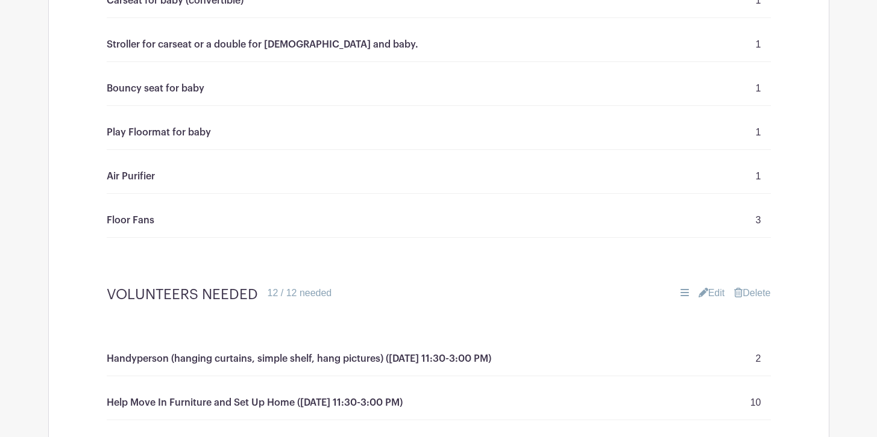
scroll to position [5229, 0]
click at [714, 293] on link "Edit" at bounding box center [711, 294] width 27 height 14
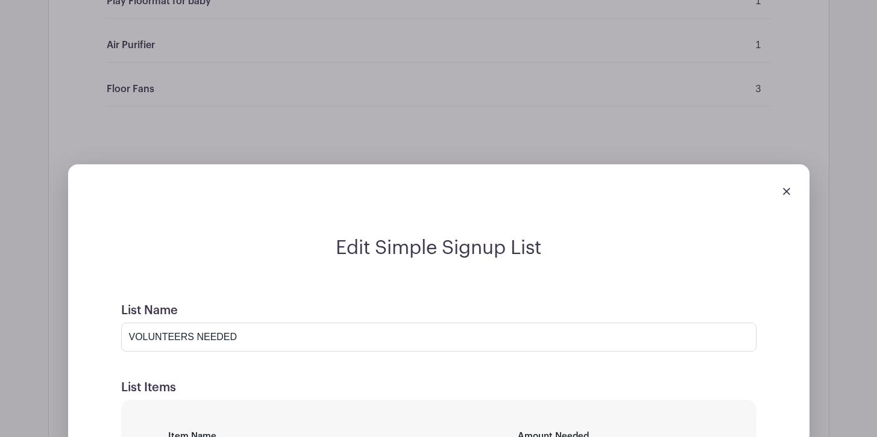
scroll to position [5363, 0]
click at [255, 335] on input "VOLUNTEERS NEEDED" at bounding box center [438, 336] width 635 height 29
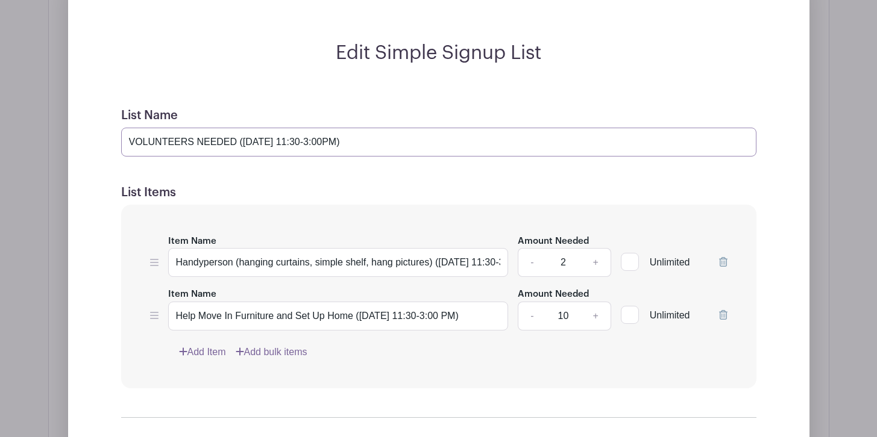
scroll to position [5588, 0]
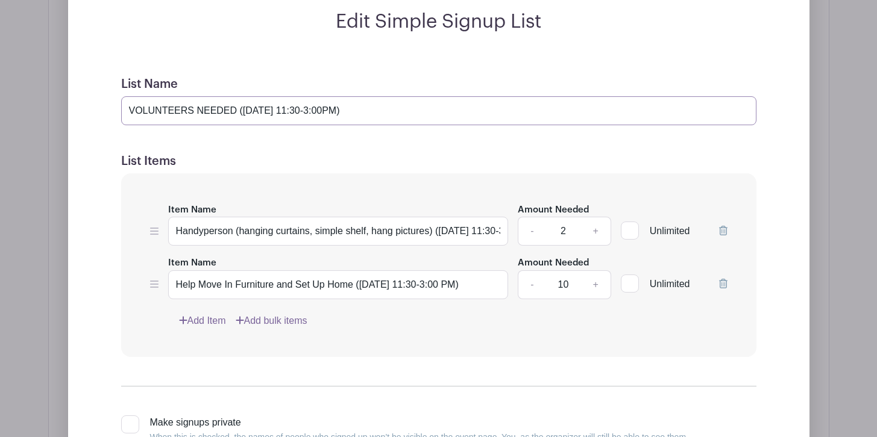
click at [329, 107] on input "VOLUNTEERS NEEDED ([DATE] 11:30-3:00PM)" at bounding box center [438, 110] width 635 height 29
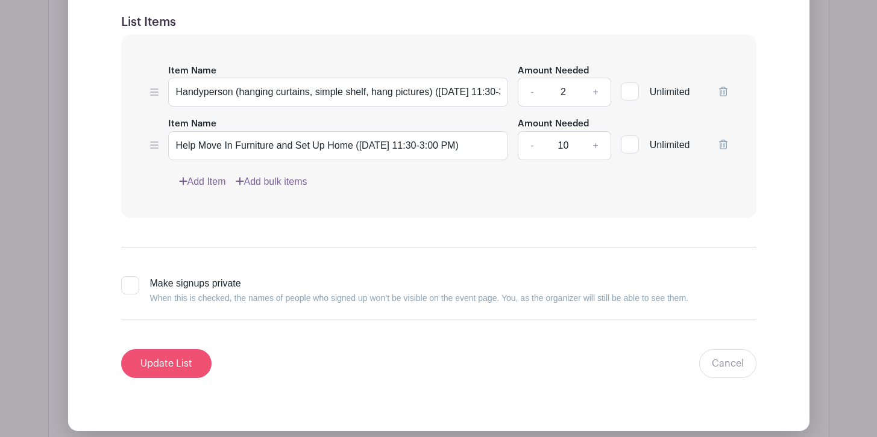
type input "VOLUNTEERS NEEDED ([DATE] 11:30AM-3:00PM)"
click at [175, 353] on input "Update List" at bounding box center [166, 363] width 90 height 29
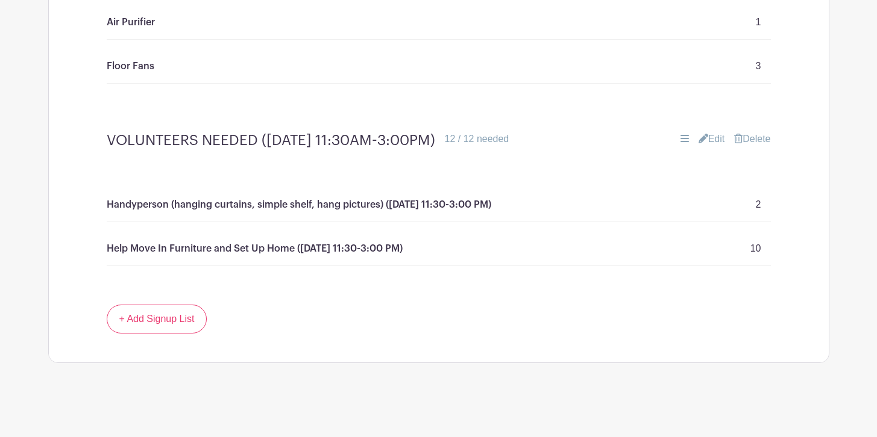
scroll to position [5388, 0]
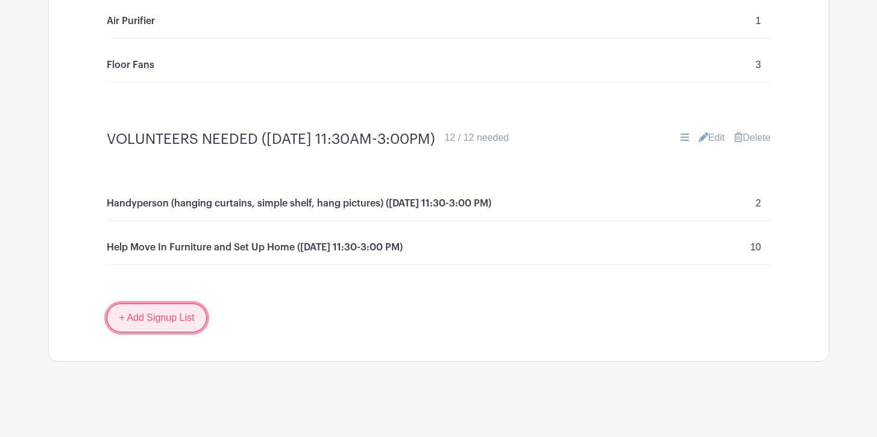
click at [157, 333] on link "+ Add Signup List" at bounding box center [157, 318] width 101 height 29
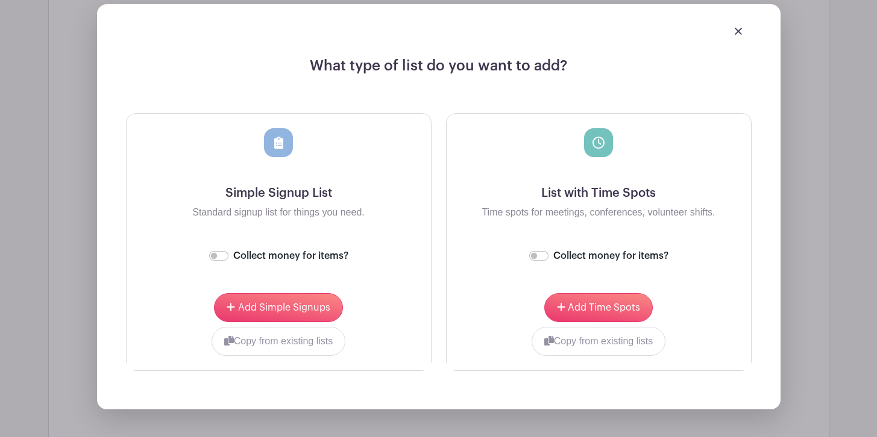
scroll to position [5739, 0]
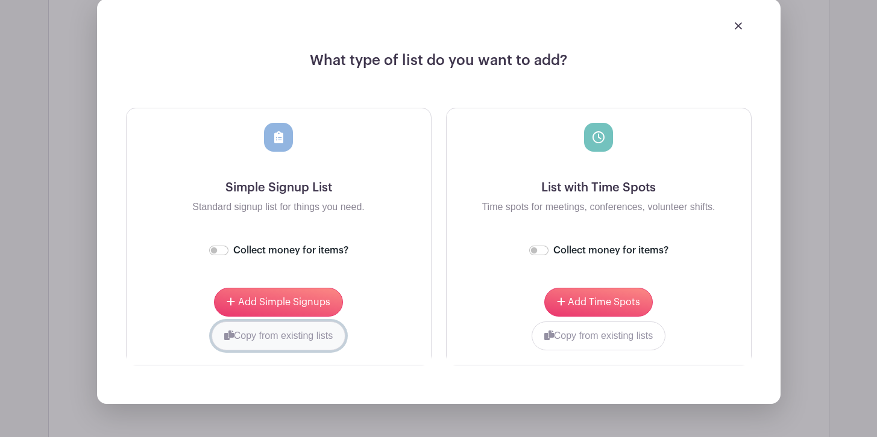
click at [294, 351] on button "Copy from existing lists" at bounding box center [278, 336] width 134 height 29
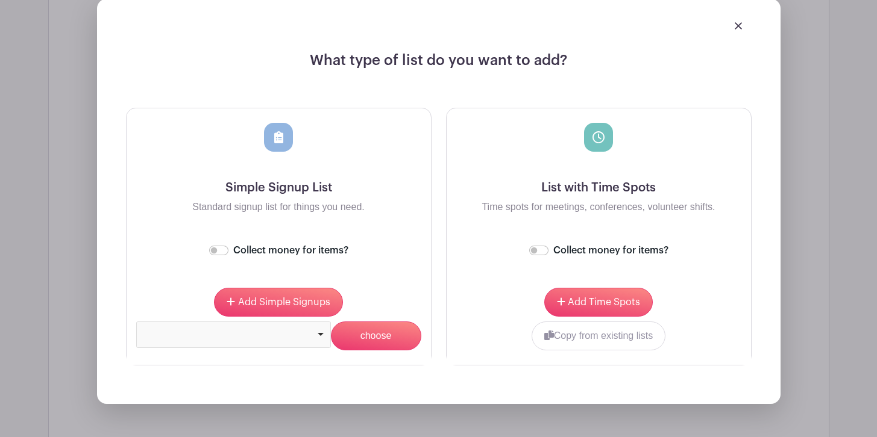
click at [275, 336] on div at bounding box center [233, 333] width 184 height 5
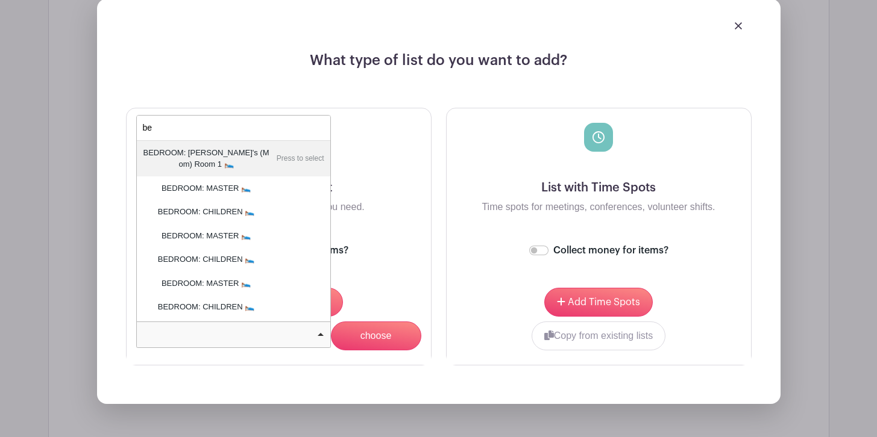
type input "bed"
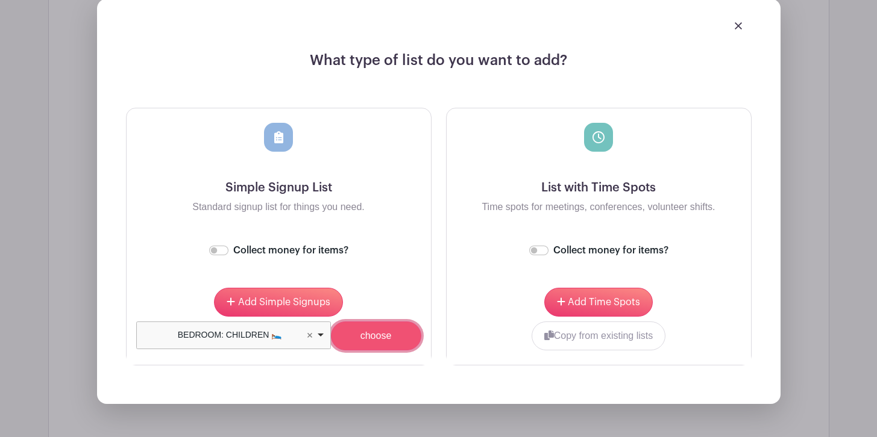
click at [382, 351] on input "choose" at bounding box center [376, 336] width 90 height 29
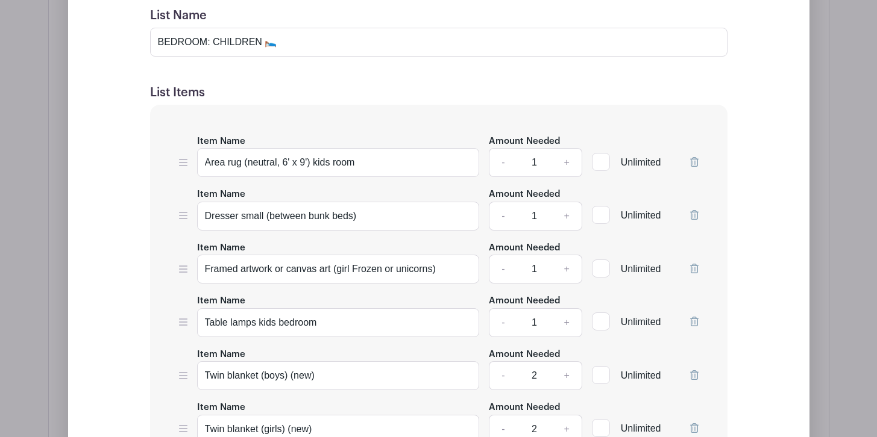
scroll to position [5938, 0]
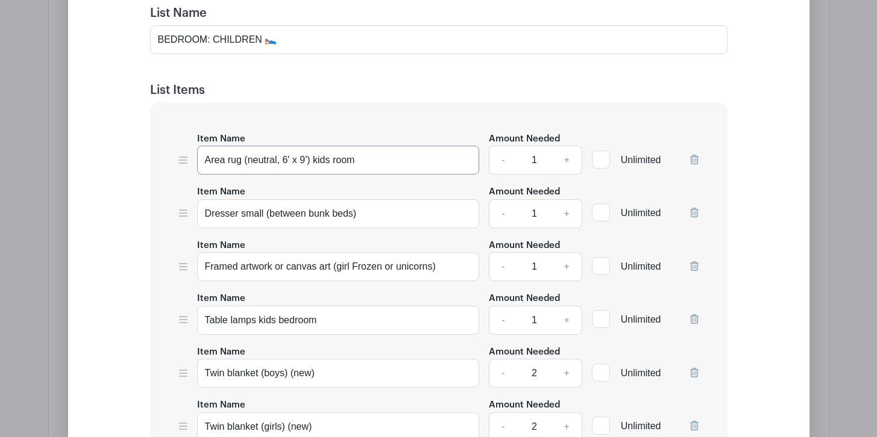
drag, startPoint x: 283, startPoint y: 178, endPoint x: 304, endPoint y: 178, distance: 21.7
click at [304, 175] on input "Area rug (neutral, 6' x 9') kids room" at bounding box center [338, 160] width 283 height 29
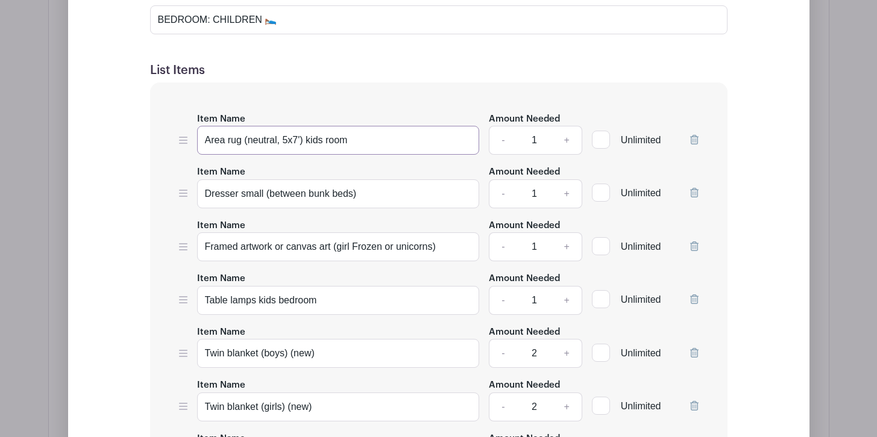
scroll to position [5964, 0]
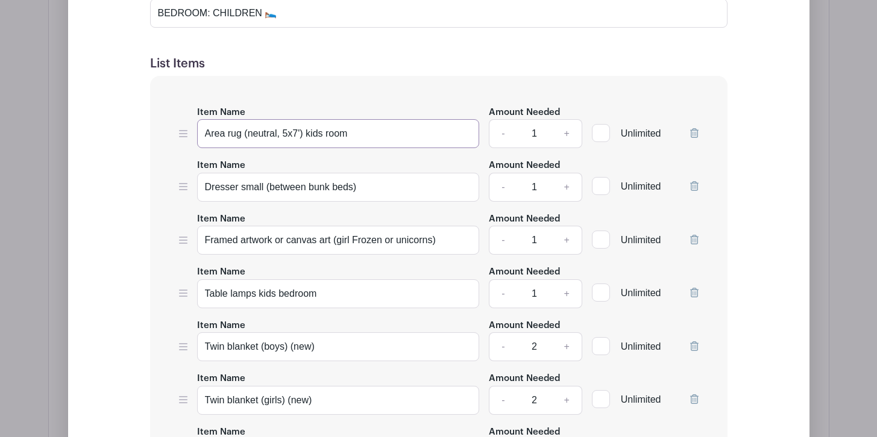
type input "Area rug (neutral, 5x7') kids room"
click at [694, 138] on icon at bounding box center [694, 133] width 8 height 10
drag, startPoint x: 368, startPoint y: 152, endPoint x: 266, endPoint y: 154, distance: 102.4
click at [266, 148] on input "Dresser small (between bunk beds)" at bounding box center [338, 133] width 283 height 29
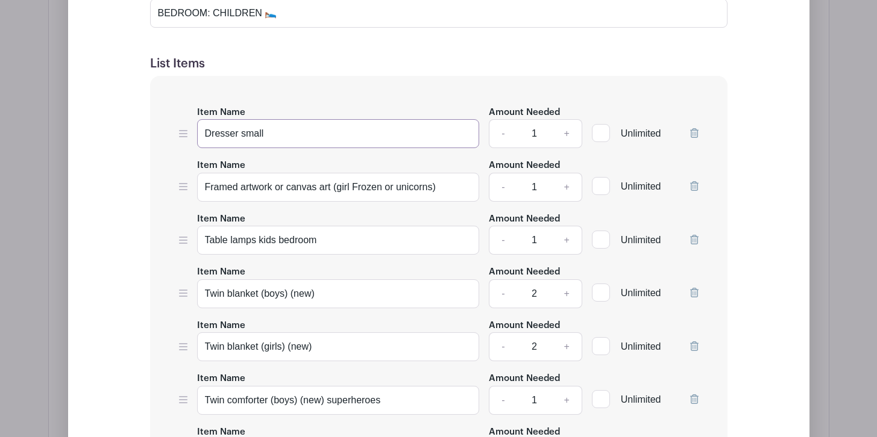
type input "Dresser small"
click at [695, 191] on icon at bounding box center [694, 186] width 8 height 10
click at [565, 202] on link "+" at bounding box center [566, 187] width 30 height 29
type input "2"
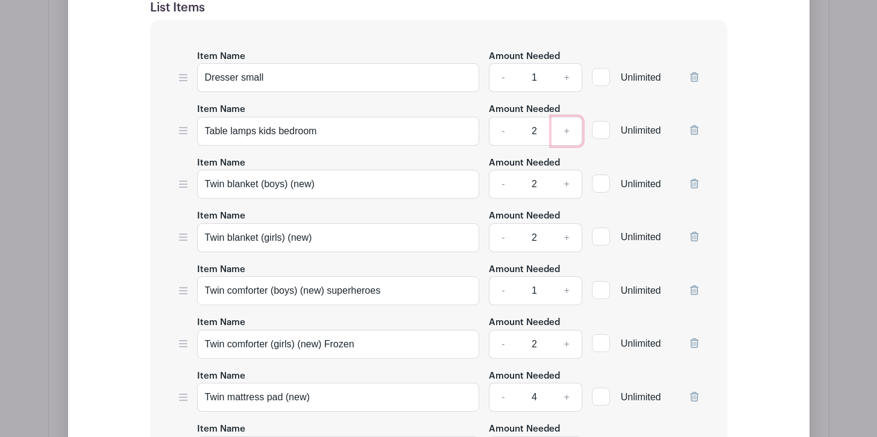
scroll to position [6023, 0]
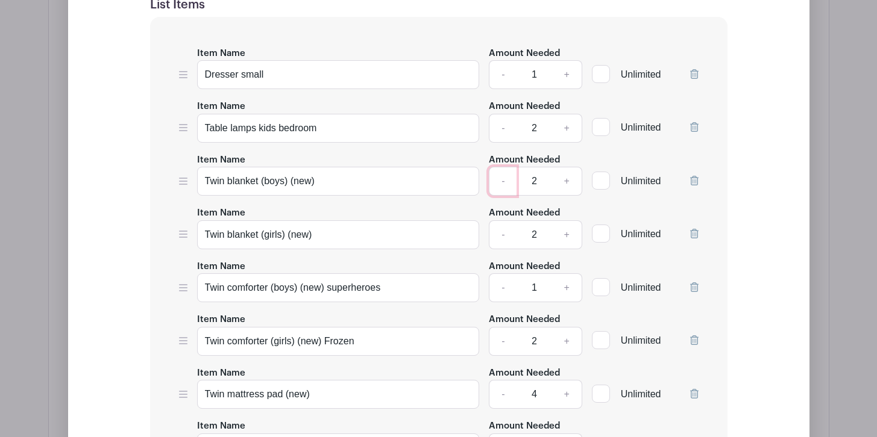
click at [501, 196] on link "-" at bounding box center [503, 181] width 28 height 29
type input "1"
click at [694, 239] on icon at bounding box center [694, 234] width 8 height 10
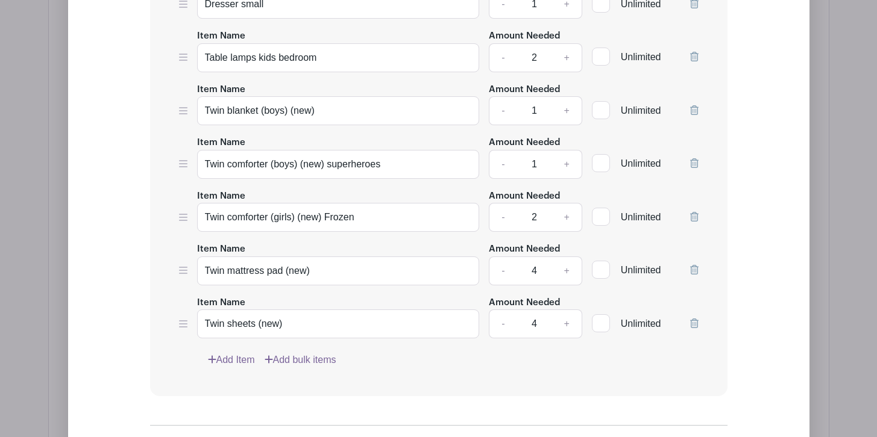
scroll to position [6098, 0]
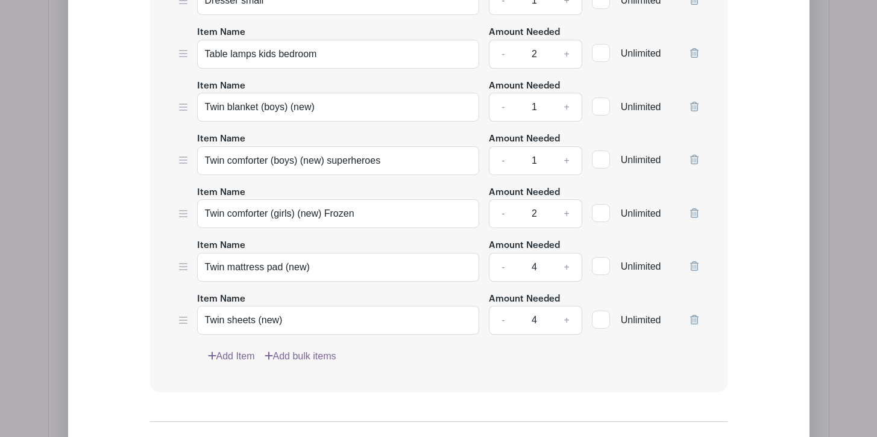
click at [695, 164] on icon at bounding box center [694, 160] width 8 height 10
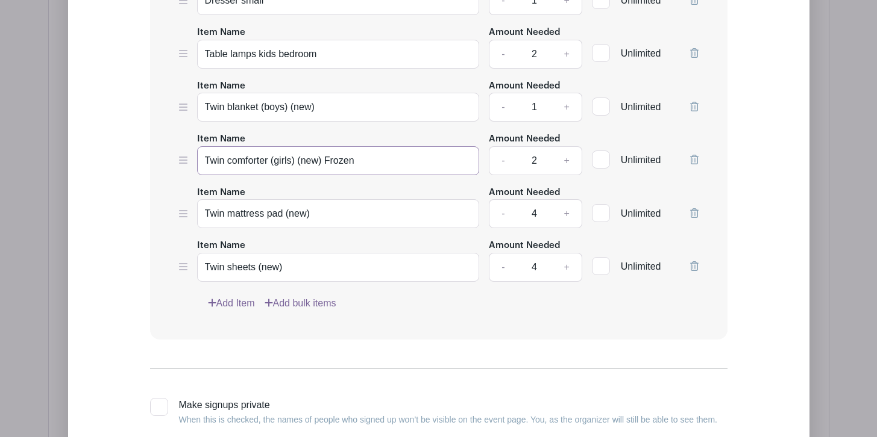
drag, startPoint x: 293, startPoint y: 177, endPoint x: 271, endPoint y: 178, distance: 22.3
click at [271, 175] on input "Twin comforter (girls) (new) Frozen" at bounding box center [338, 160] width 283 height 29
drag, startPoint x: 360, startPoint y: 177, endPoint x: 321, endPoint y: 180, distance: 39.9
click at [321, 175] on input "Twin comforter (boy) (new) Frozen" at bounding box center [338, 160] width 283 height 29
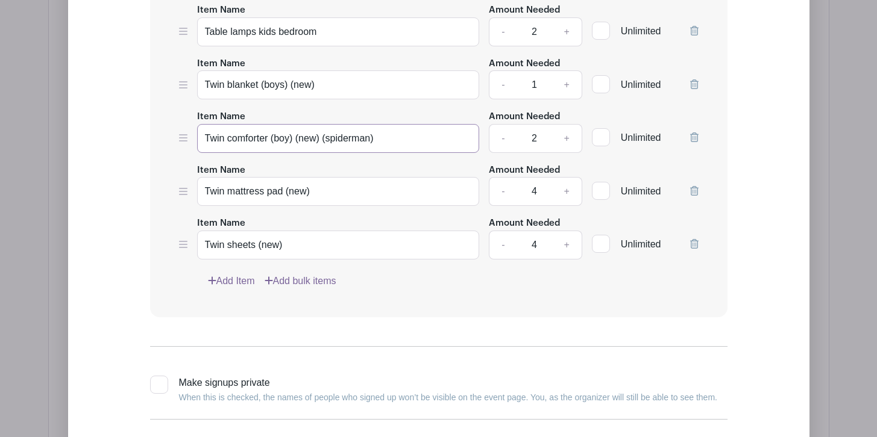
scroll to position [6127, 0]
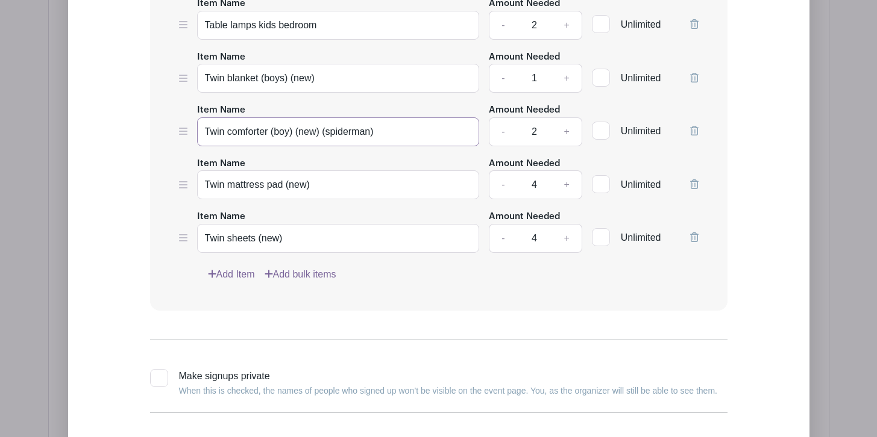
type input "Twin comforter (boy) (new) (spiderman)"
click at [339, 199] on input "Twin mattress pad (new)" at bounding box center [338, 184] width 283 height 29
click at [504, 199] on link "-" at bounding box center [503, 184] width 28 height 29
type input "2"
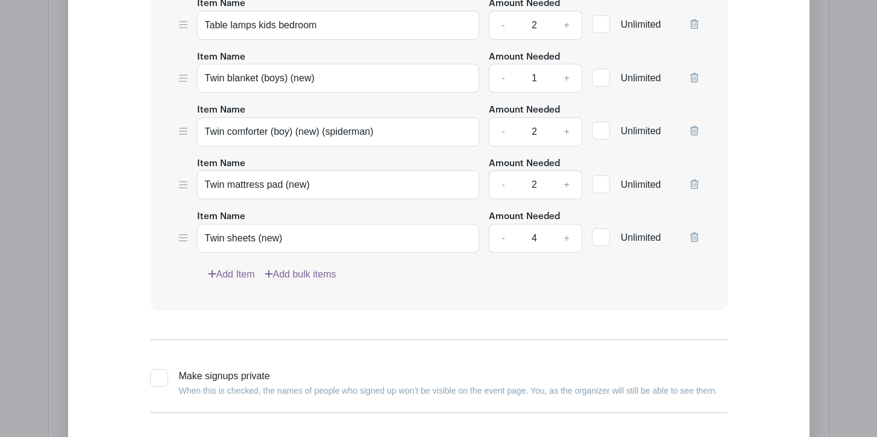
click at [368, 224] on div "Item Name Dresser small Amount Needed - 1 + Unlimited Item Name Table lamps kid…" at bounding box center [438, 112] width 577 height 397
click at [352, 253] on input "Twin sheets (new)" at bounding box center [338, 238] width 283 height 29
click at [499, 250] on link "-" at bounding box center [503, 238] width 28 height 29
type input "2"
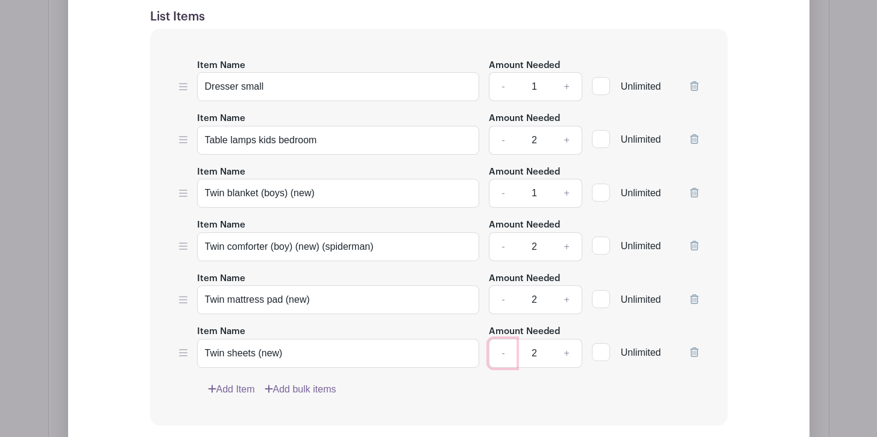
scroll to position [6045, 0]
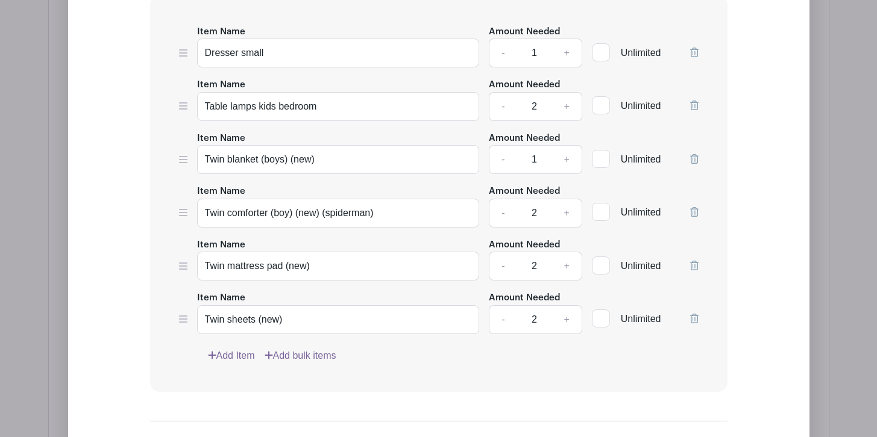
click at [232, 363] on link "Add Item" at bounding box center [231, 356] width 47 height 14
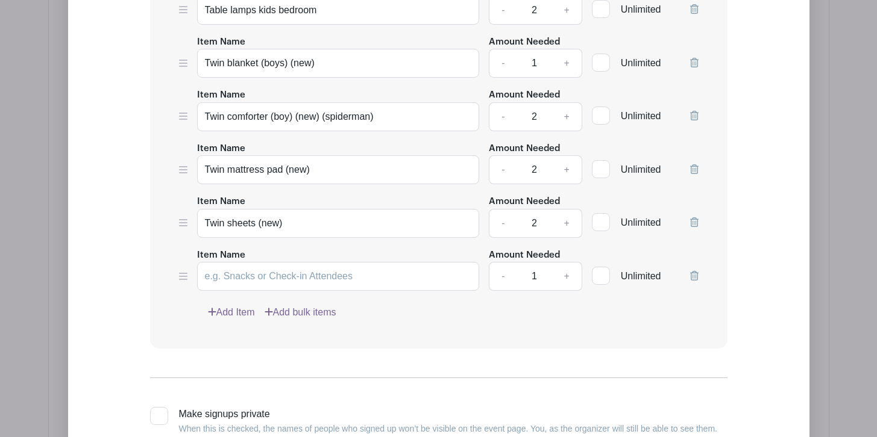
scroll to position [5949, 0]
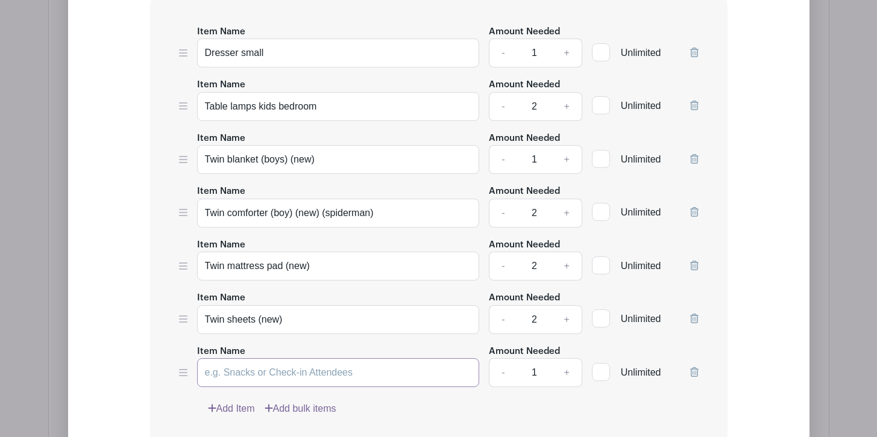
click at [249, 380] on input "Item Name" at bounding box center [338, 372] width 283 height 29
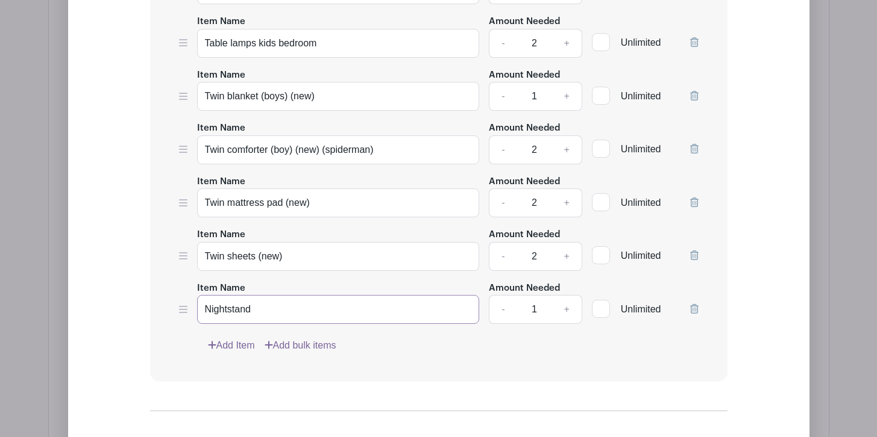
scroll to position [6014, 0]
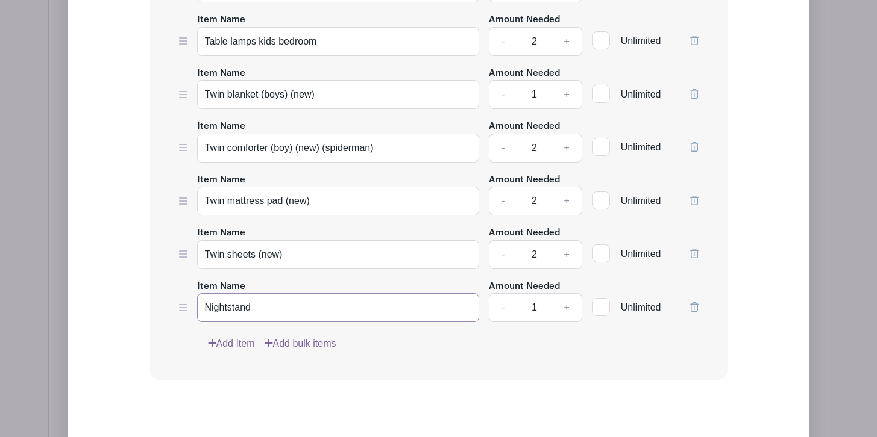
type input "Nightstand"
click at [225, 351] on link "Add Item" at bounding box center [231, 344] width 47 height 14
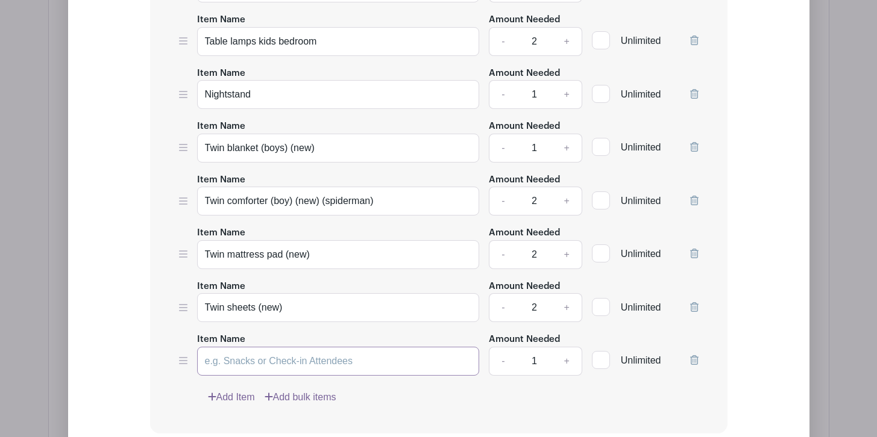
click at [242, 374] on input "Item Name" at bounding box center [338, 361] width 283 height 29
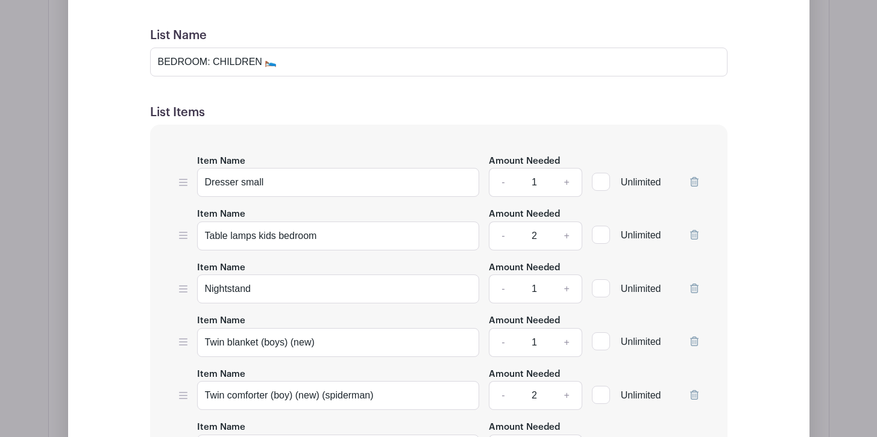
scroll to position [5797, 0]
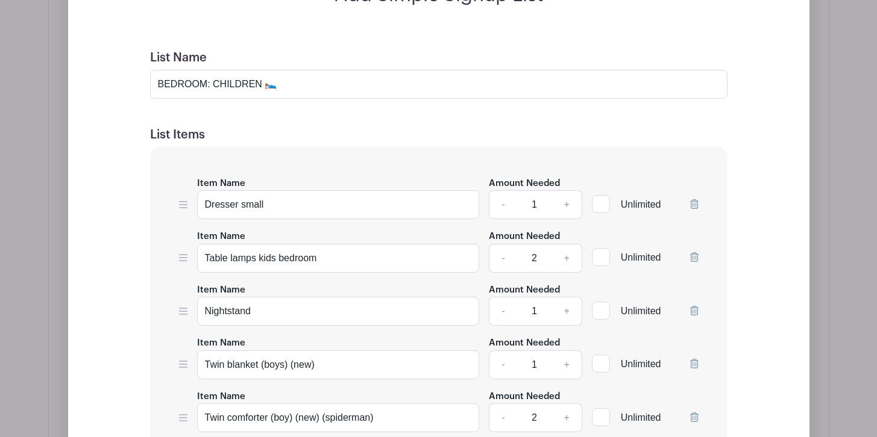
type input "Pillows x2 (new)"
click at [298, 99] on input "BEDROOM: CHILDREN 🛌" at bounding box center [438, 84] width 577 height 29
type input "BEDROOM: CHILDREN 🛌 BOY ([DEMOGRAPHIC_DATA])"
click at [336, 142] on h5 "List Items" at bounding box center [438, 135] width 577 height 14
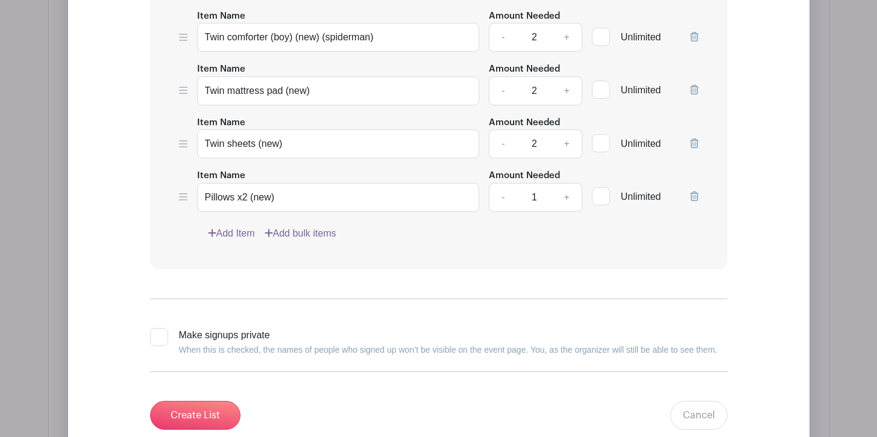
scroll to position [6190, 0]
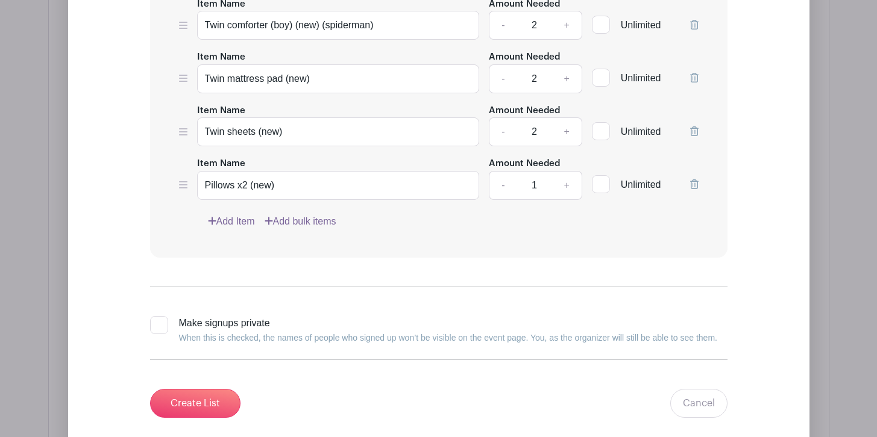
click at [237, 229] on link "Add Item" at bounding box center [231, 221] width 47 height 14
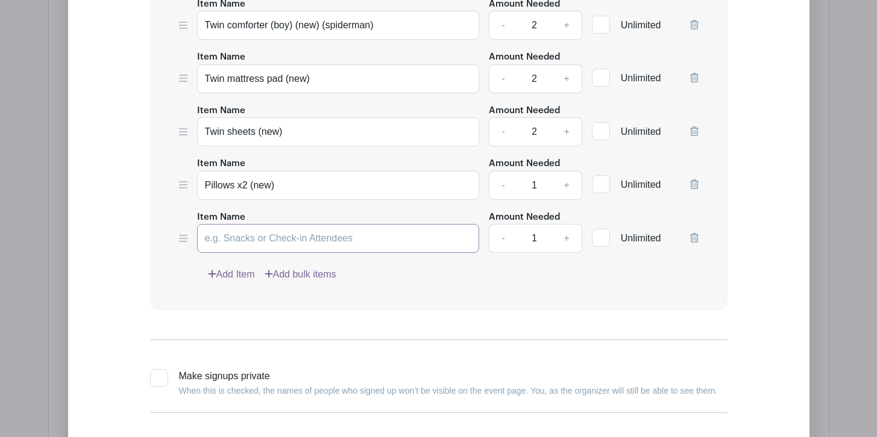
click at [237, 243] on input "Item Name" at bounding box center [338, 238] width 283 height 29
type input "Spiderman artwork"
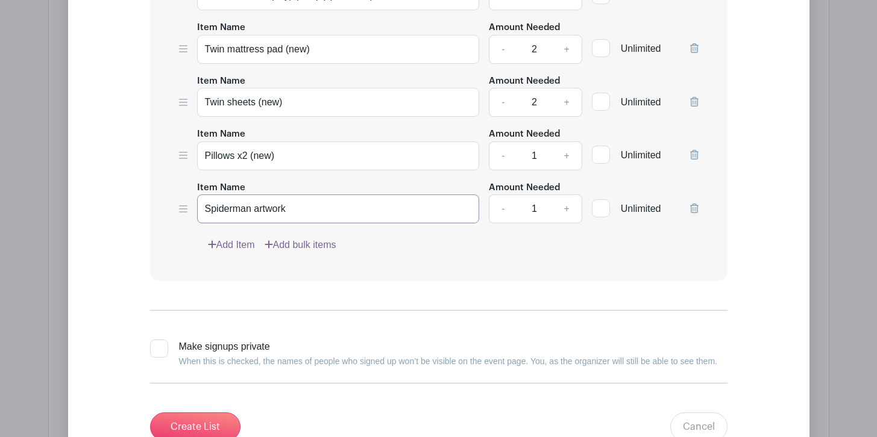
scroll to position [6233, 0]
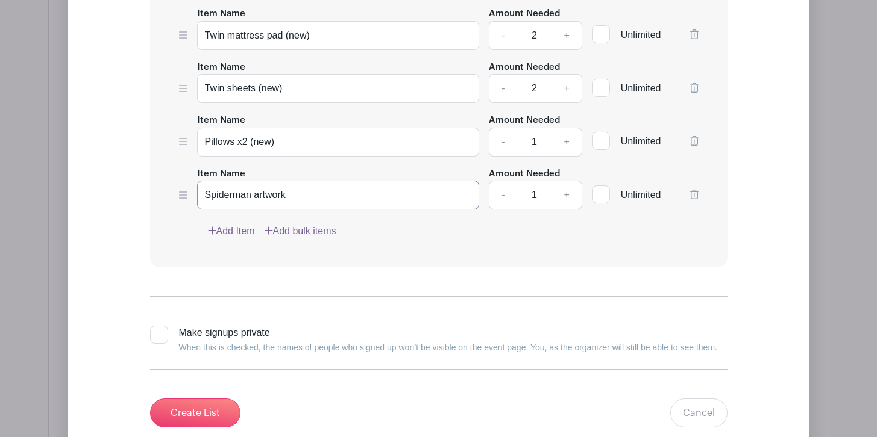
drag, startPoint x: 299, startPoint y: 211, endPoint x: 201, endPoint y: 205, distance: 99.0
click at [201, 205] on input "Spiderman artwork" at bounding box center [338, 195] width 283 height 29
type input "A"
click at [695, 199] on icon at bounding box center [694, 195] width 8 height 10
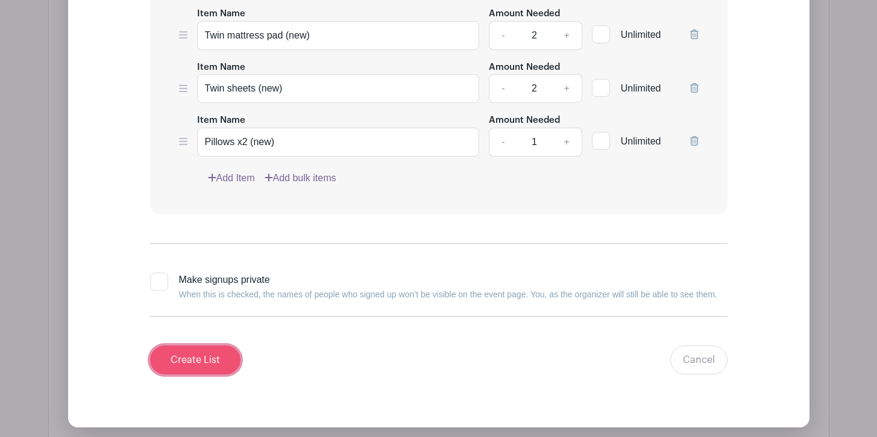
click at [207, 375] on input "Create List" at bounding box center [195, 360] width 90 height 29
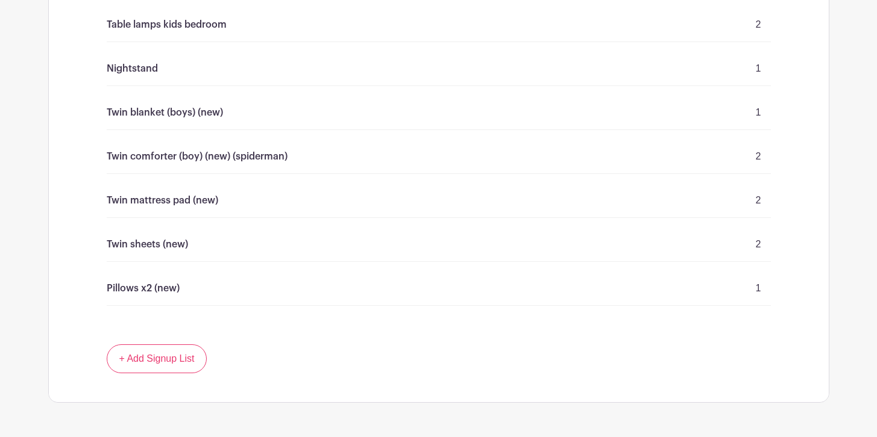
scroll to position [5850, 0]
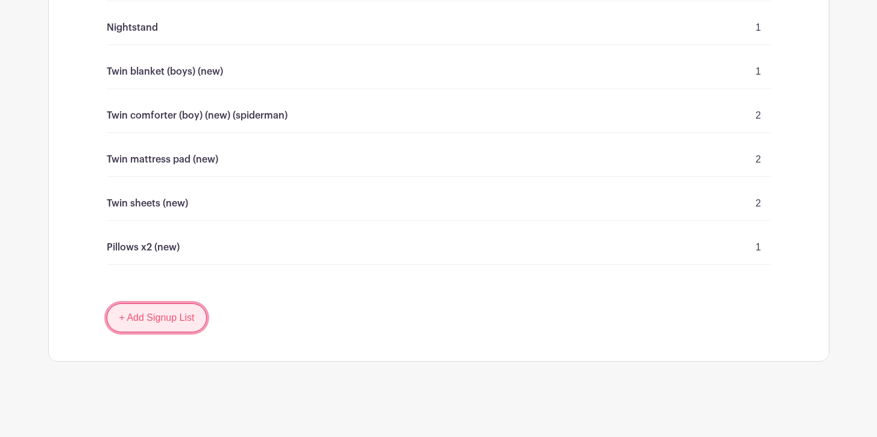
click at [164, 311] on link "+ Add Signup List" at bounding box center [157, 318] width 101 height 29
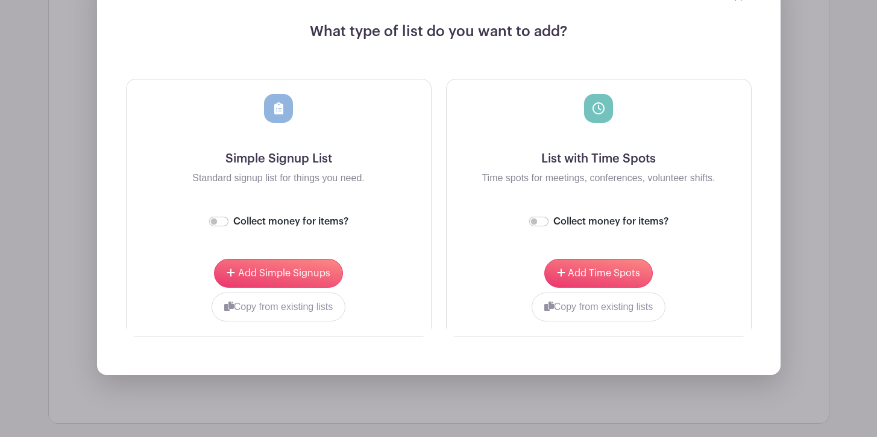
scroll to position [6232, 0]
click at [280, 305] on button "Copy from existing lists" at bounding box center [278, 306] width 134 height 29
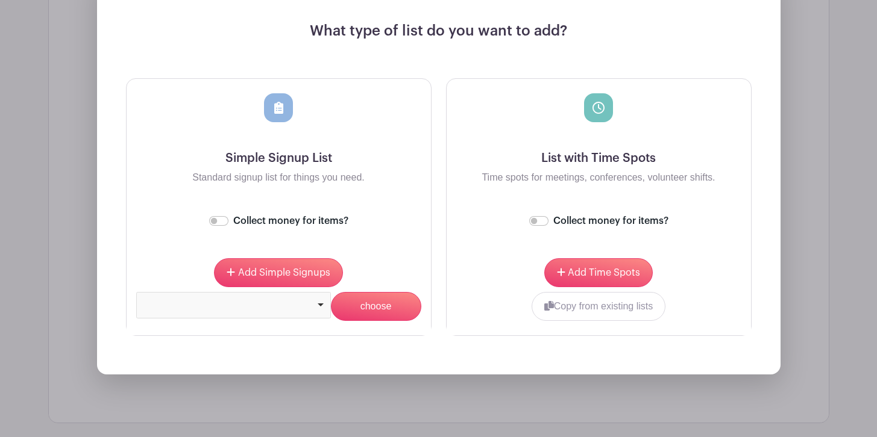
click at [276, 304] on div at bounding box center [233, 303] width 184 height 5
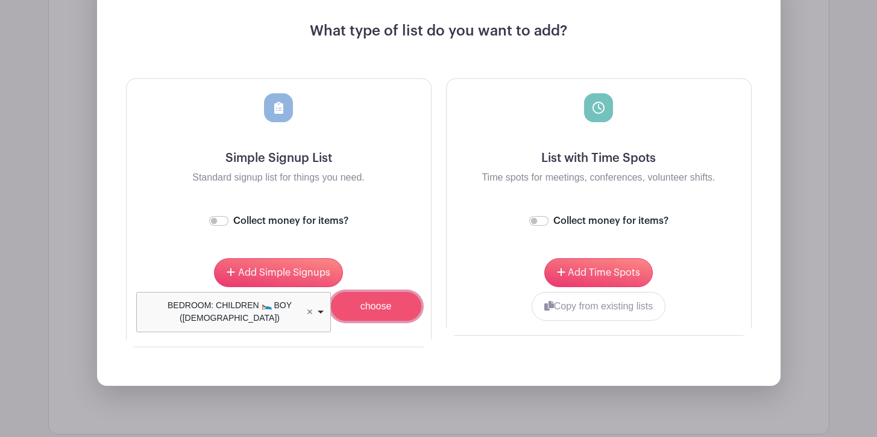
click at [379, 310] on input "choose" at bounding box center [376, 306] width 90 height 29
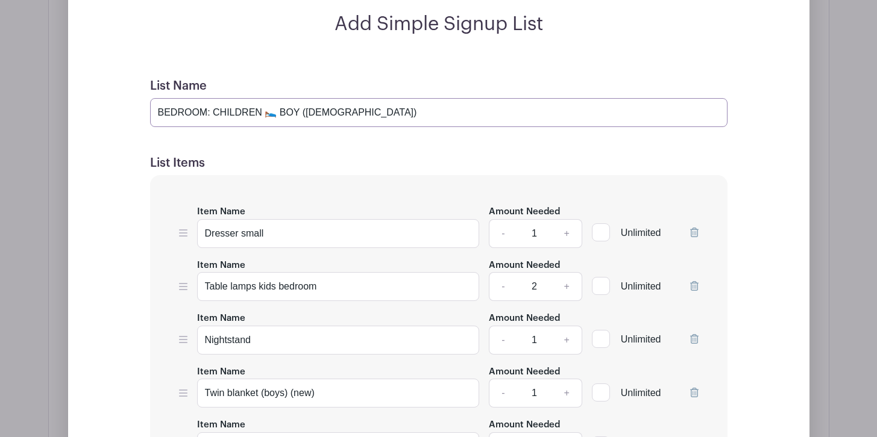
click at [307, 110] on input "BEDROOM: CHILDREN 🛌 BOY ([DEMOGRAPHIC_DATA])" at bounding box center [438, 112] width 577 height 29
type input "BEDROOM: CHILDREN 🛌 BOY ([DEMOGRAPHIC_DATA])"
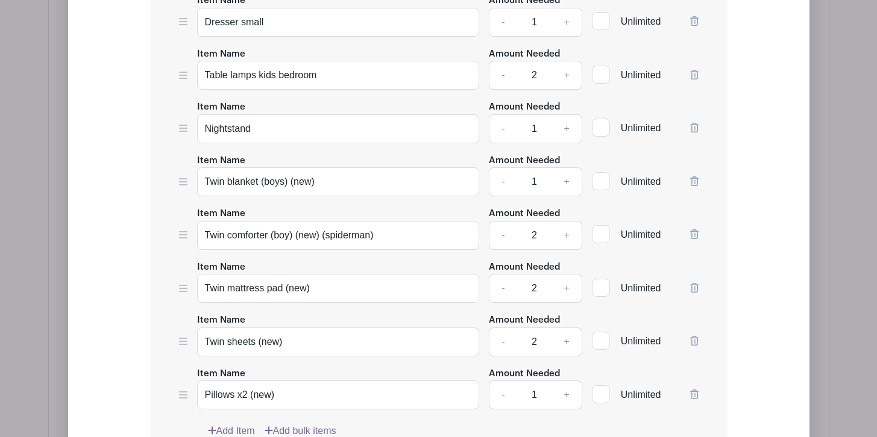
scroll to position [6541, 0]
drag, startPoint x: 395, startPoint y: 228, endPoint x: 321, endPoint y: 237, distance: 75.3
click at [321, 237] on input "Twin comforter (boy) (new) (spiderman)" at bounding box center [338, 234] width 283 height 29
type input "Twin comforter (boy) (new) (sports)"
click at [367, 267] on div "Item Name Twin mattress pad (new)" at bounding box center [338, 280] width 283 height 44
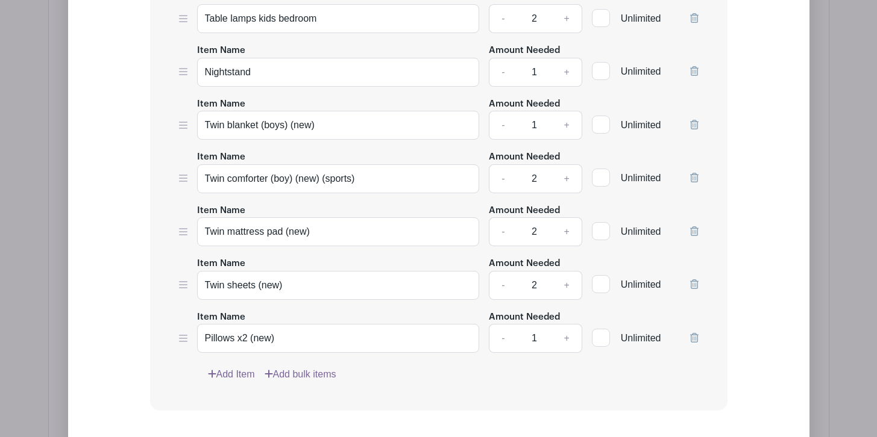
scroll to position [6597, 0]
click at [237, 372] on link "Add Item" at bounding box center [231, 374] width 47 height 14
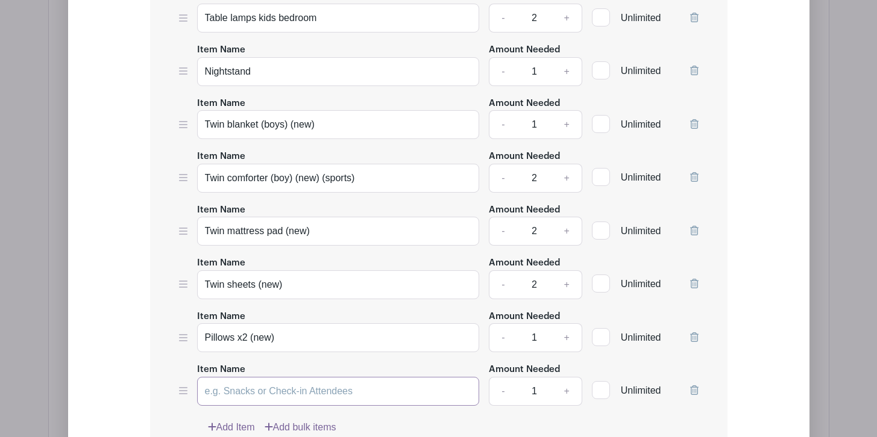
click at [243, 381] on input "Item Name" at bounding box center [338, 391] width 283 height 29
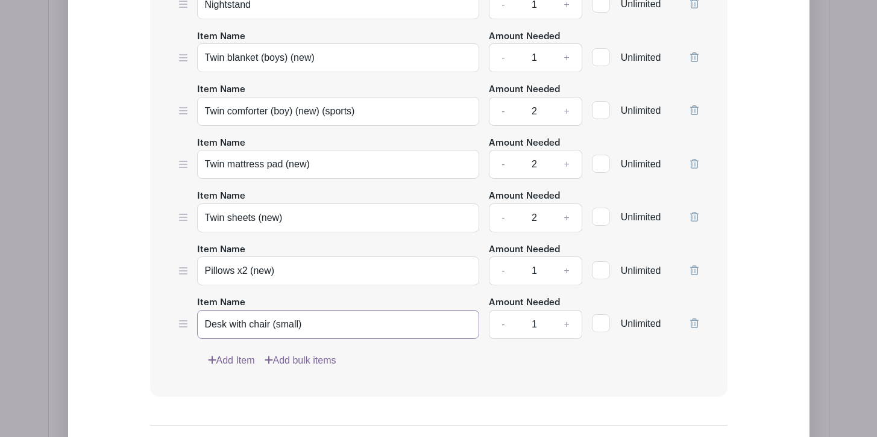
scroll to position [6568, 0]
type input "Desk with chair (small)"
click at [236, 360] on link "Add Item" at bounding box center [231, 360] width 47 height 14
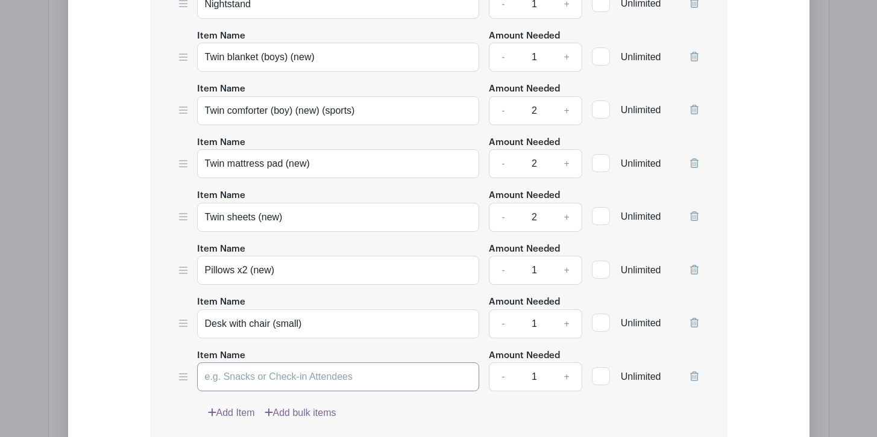
click at [239, 377] on input "Item Name" at bounding box center [338, 377] width 283 height 29
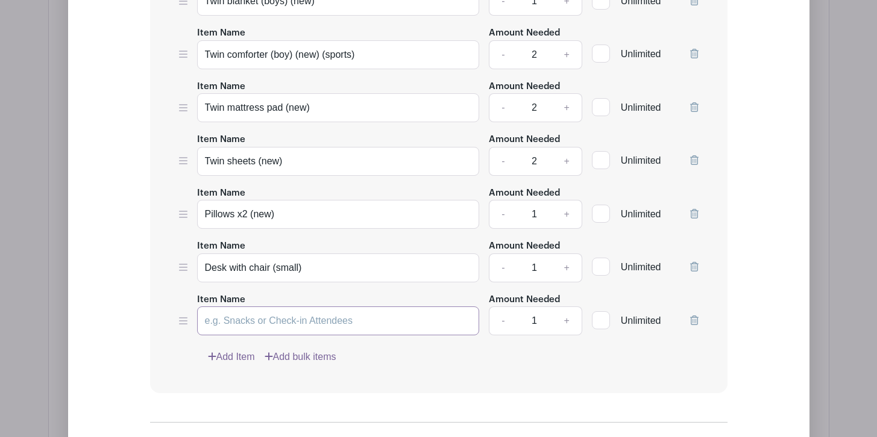
scroll to position [6625, 0]
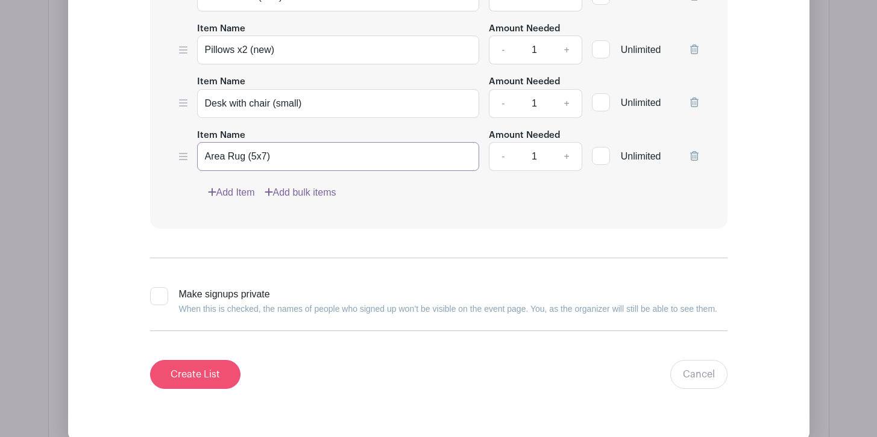
type input "Area Rug (5x7)"
click at [195, 367] on input "Create List" at bounding box center [195, 374] width 90 height 29
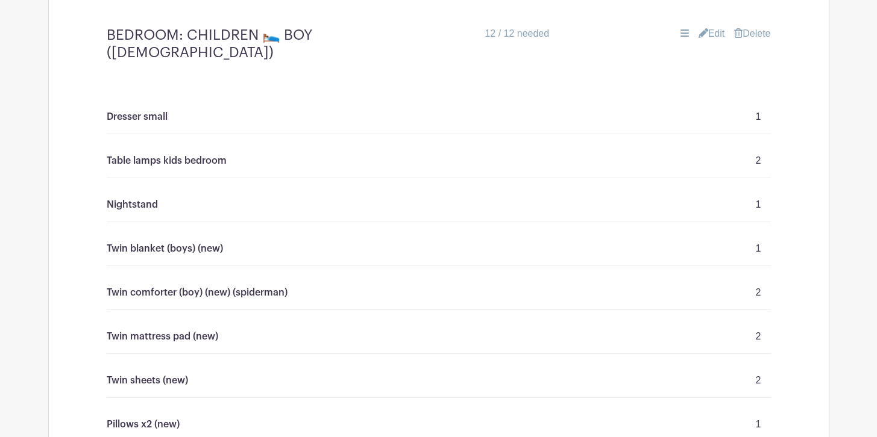
scroll to position [5669, 0]
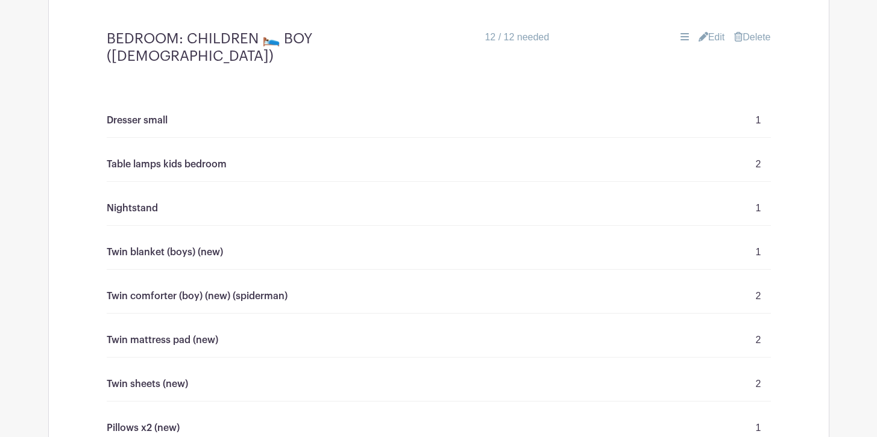
click at [710, 45] on link "Edit" at bounding box center [711, 37] width 27 height 14
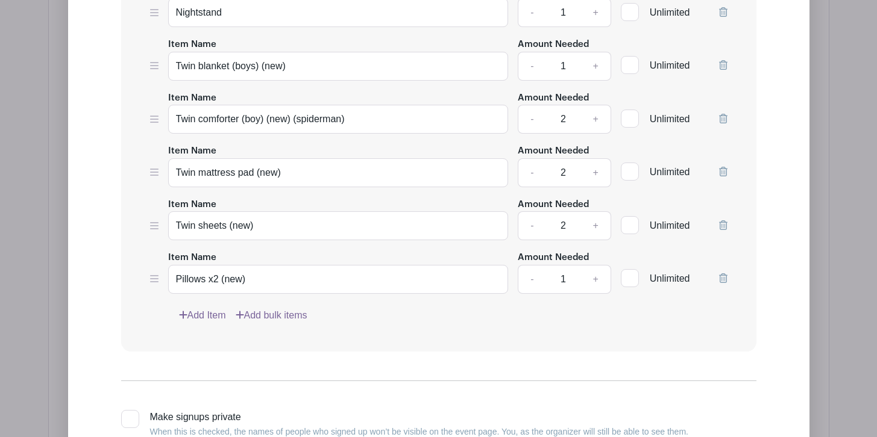
scroll to position [6102, 0]
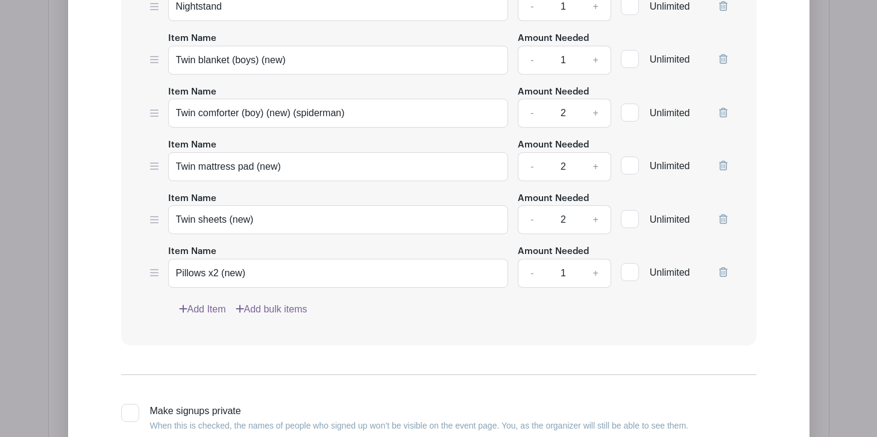
click at [202, 317] on link "Add Item" at bounding box center [202, 309] width 47 height 14
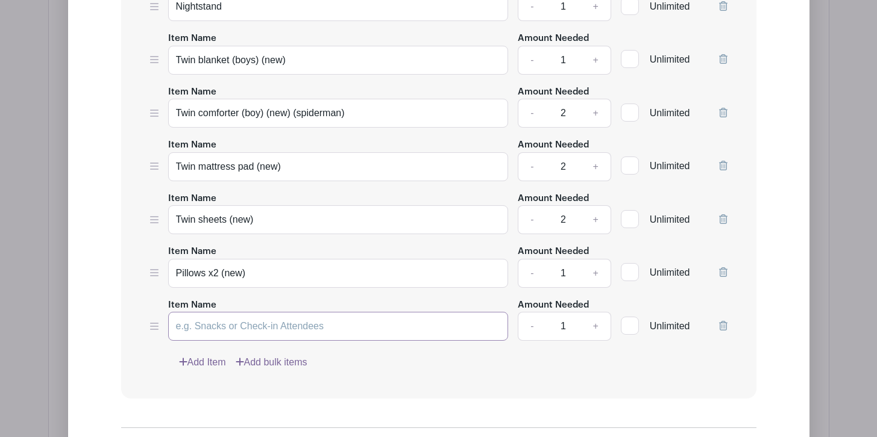
click at [198, 341] on input "Item Name" at bounding box center [338, 326] width 340 height 29
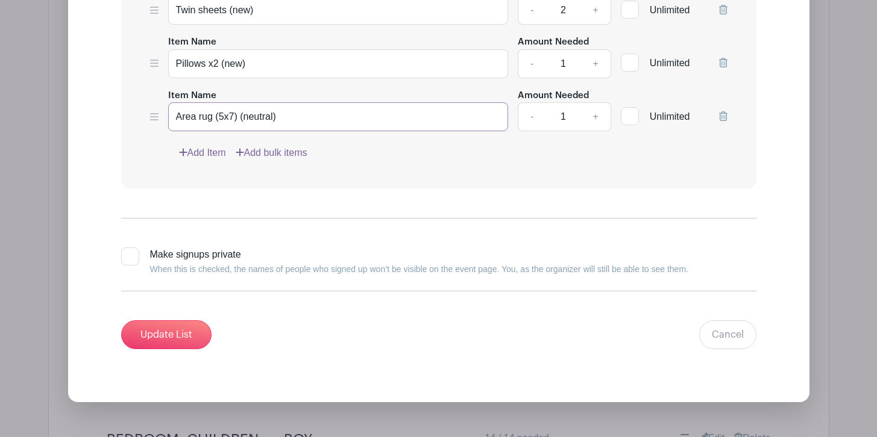
scroll to position [6313, 0]
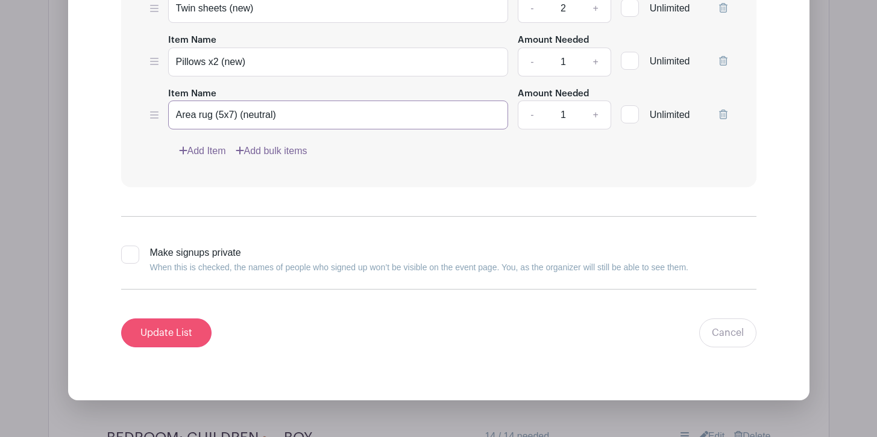
type input "Area rug (5x7) (neutral)"
click at [160, 348] on input "Update List" at bounding box center [166, 333] width 90 height 29
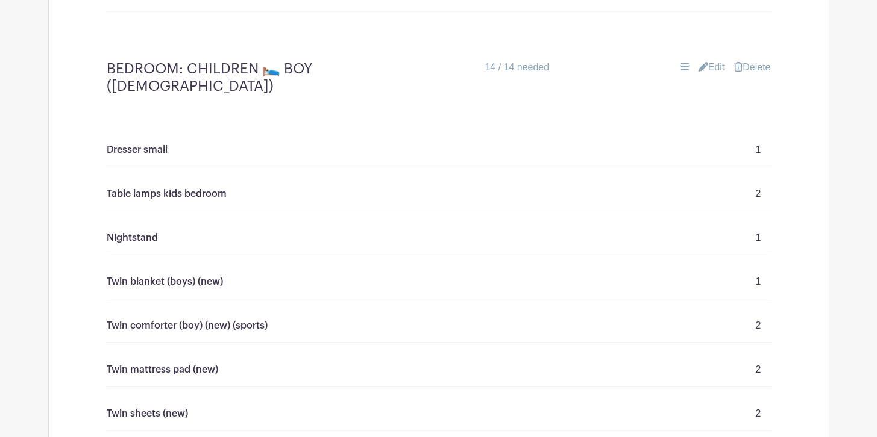
scroll to position [6146, 0]
click at [716, 66] on link "Edit" at bounding box center [711, 68] width 27 height 14
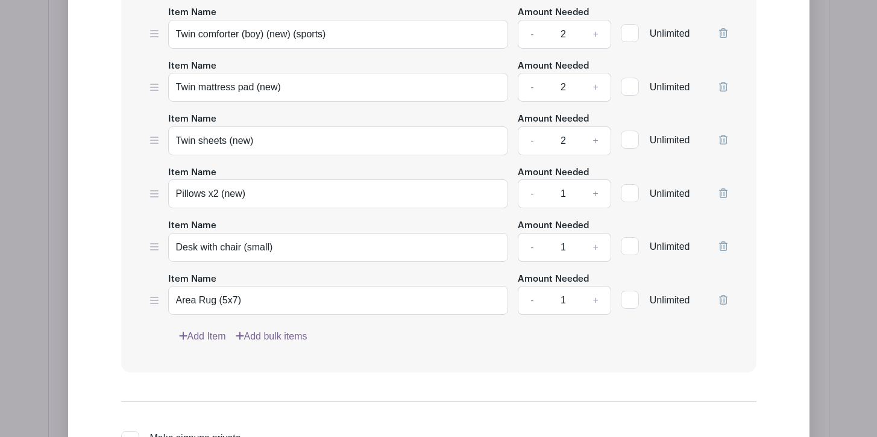
scroll to position [6711, 0]
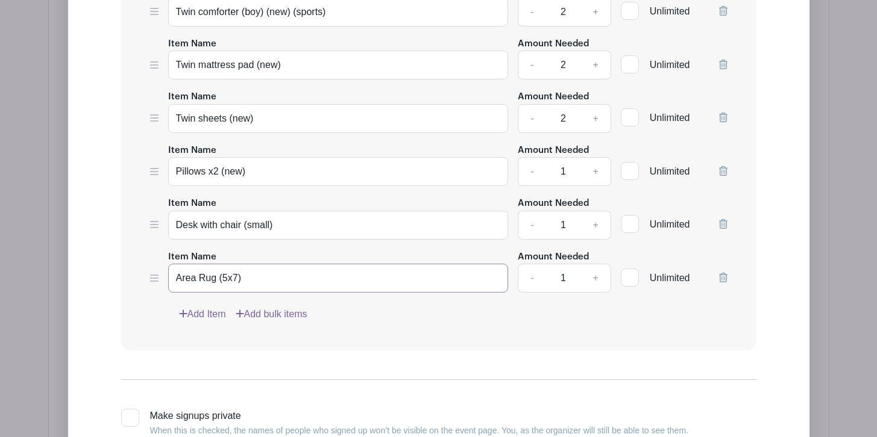
click at [299, 272] on input "Area Rug (5x7)" at bounding box center [338, 278] width 340 height 29
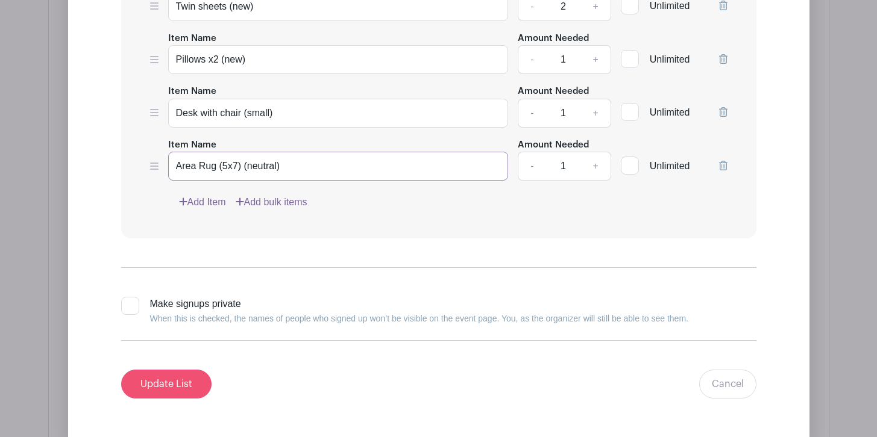
type input "Area Rug (5x7) (neutral)"
click at [161, 376] on input "Update List" at bounding box center [166, 384] width 90 height 29
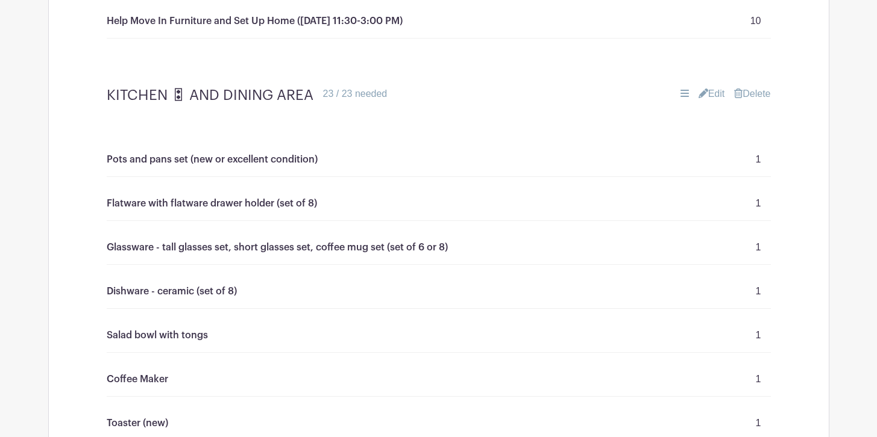
scroll to position [1384, 0]
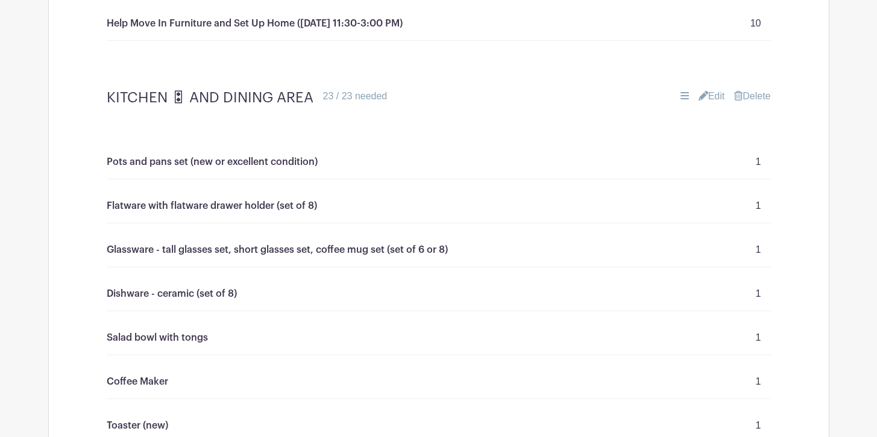
click at [715, 104] on link "Edit" at bounding box center [711, 96] width 27 height 14
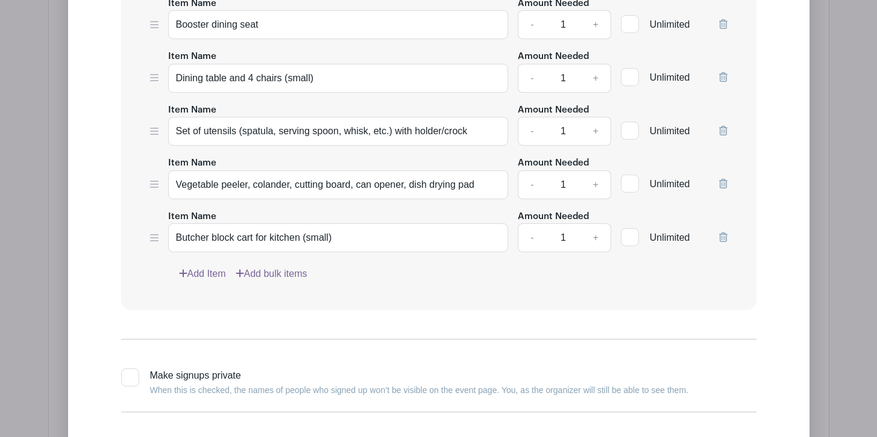
scroll to position [2712, 0]
click at [200, 281] on link "Add Item" at bounding box center [202, 273] width 47 height 14
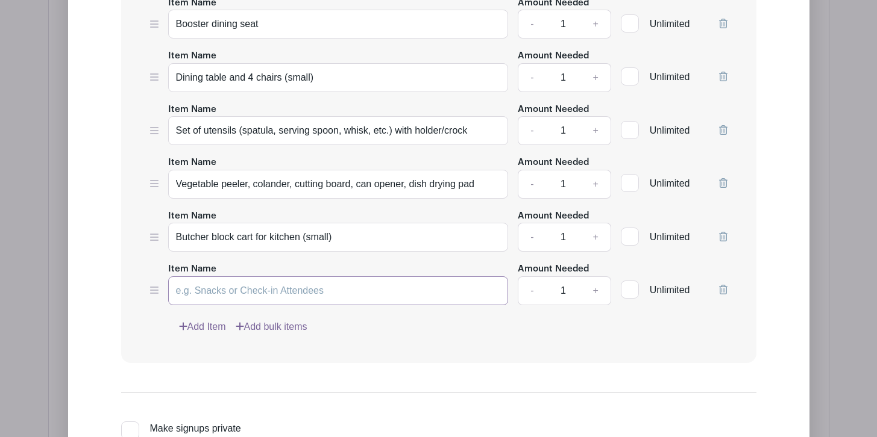
click at [214, 303] on input "Item Name" at bounding box center [338, 291] width 340 height 29
type input "Containers for cabinets for snacks"
click at [593, 299] on link "+" at bounding box center [595, 291] width 30 height 29
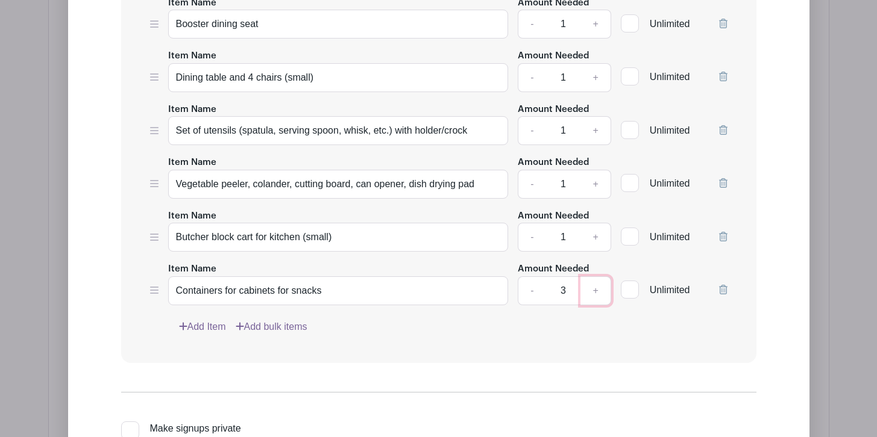
type input "4"
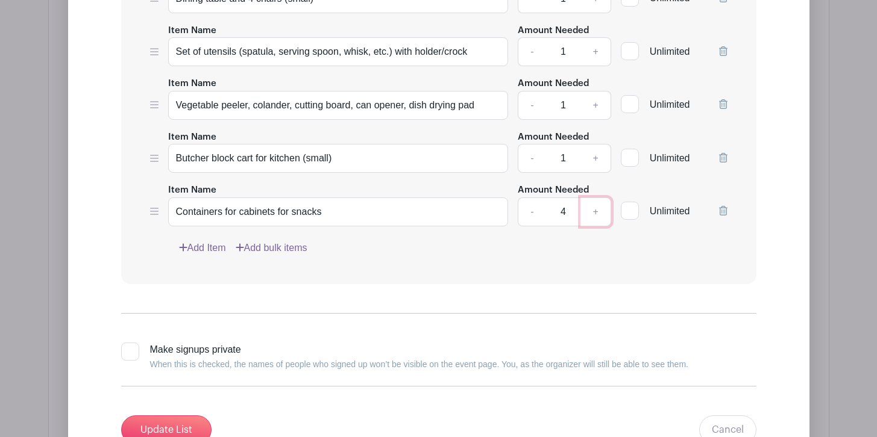
scroll to position [2802, 0]
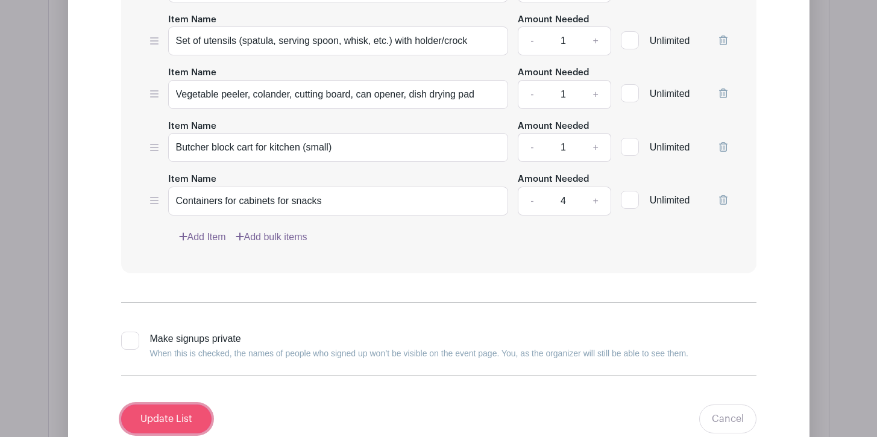
click at [175, 423] on input "Update List" at bounding box center [166, 419] width 90 height 29
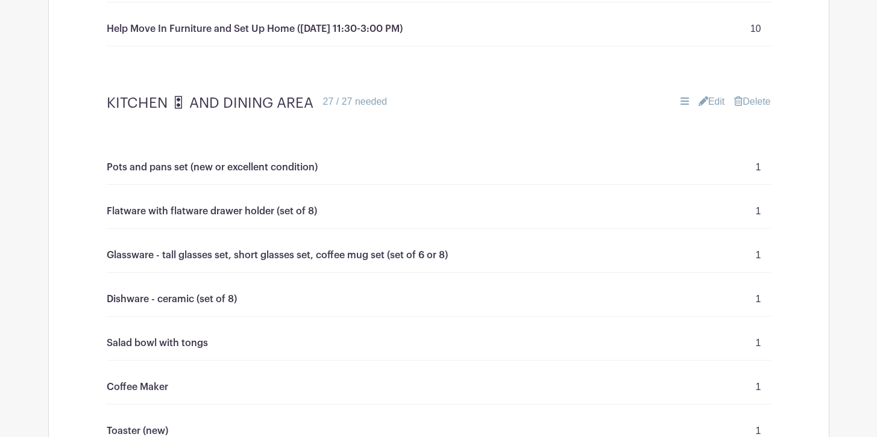
scroll to position [1376, 0]
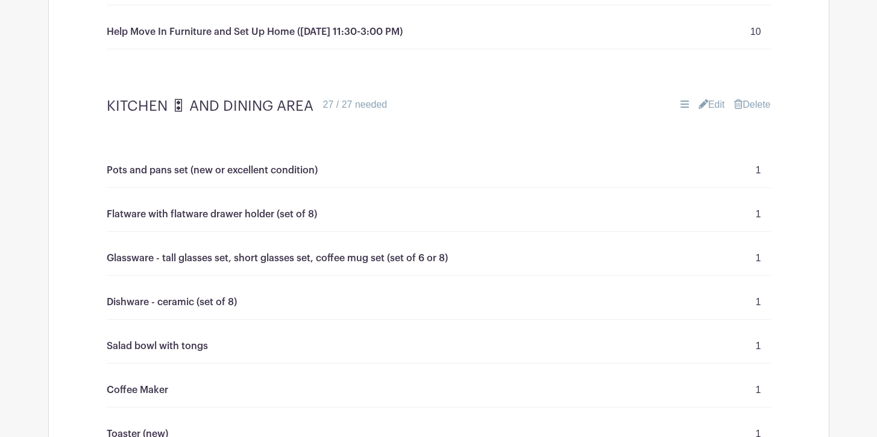
click at [718, 112] on link "Edit" at bounding box center [711, 105] width 27 height 14
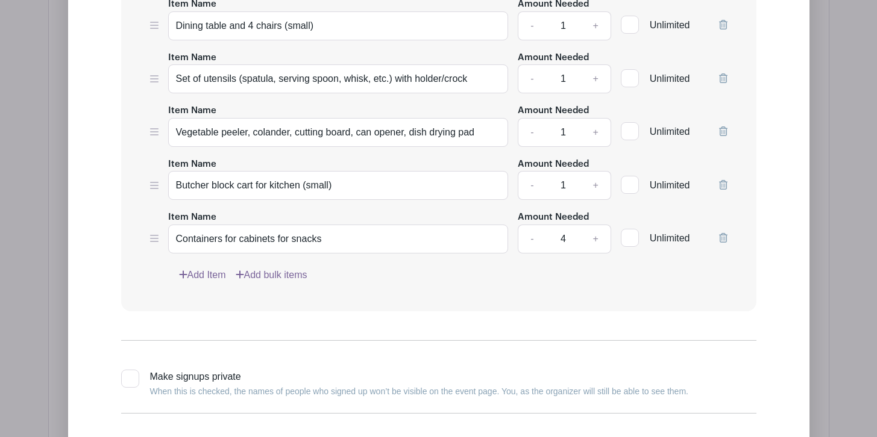
scroll to position [2784, 0]
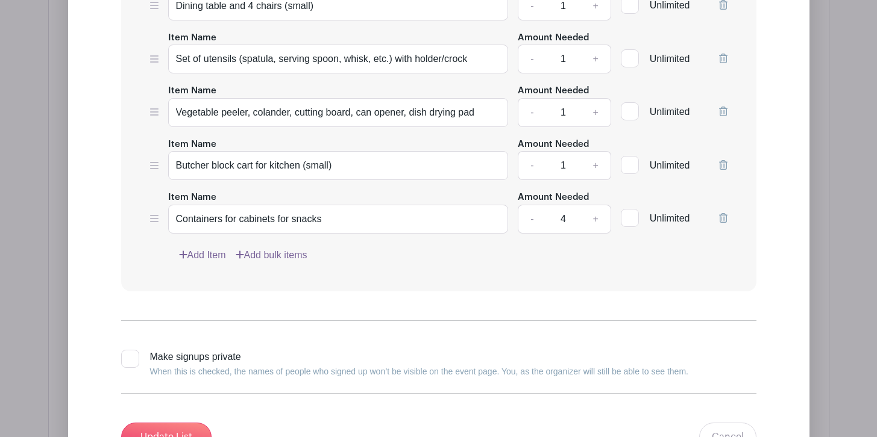
click at [205, 261] on link "Add Item" at bounding box center [202, 255] width 47 height 14
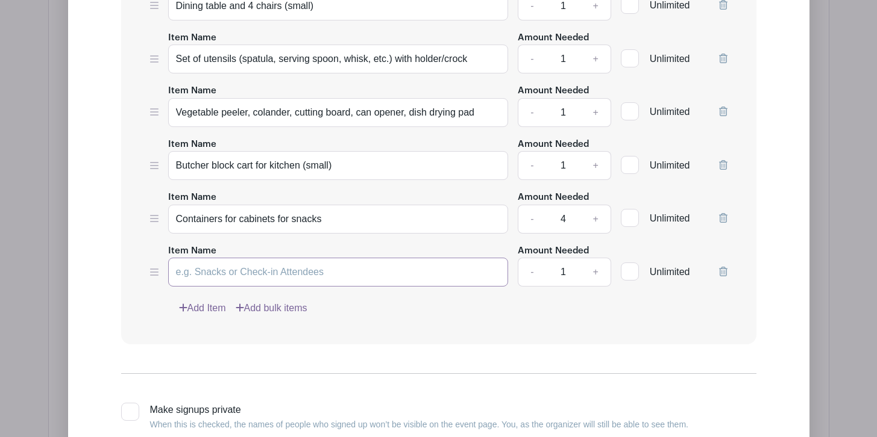
click at [240, 284] on input "Item Name" at bounding box center [338, 272] width 340 height 29
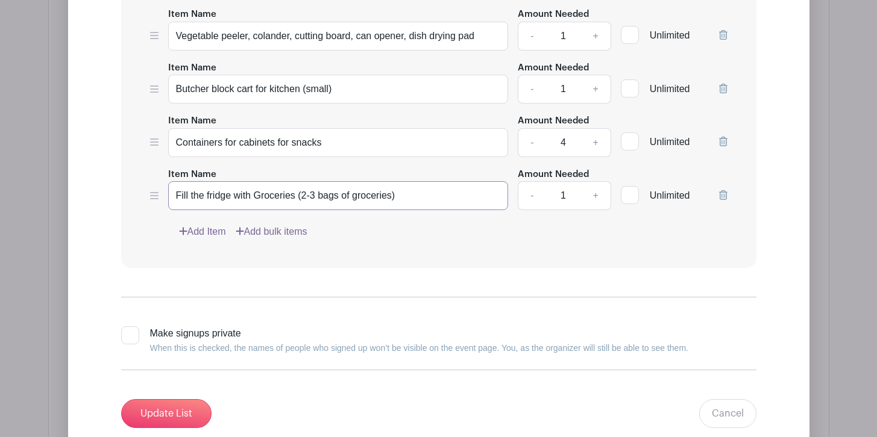
scroll to position [2864, 0]
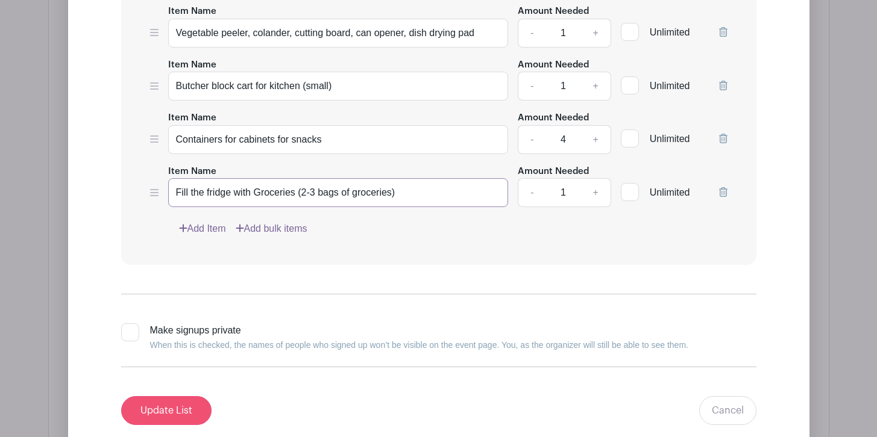
type input "Fill the fridge with Groceries (2-3 bags of groceries)"
click at [195, 418] on input "Update List" at bounding box center [166, 410] width 90 height 29
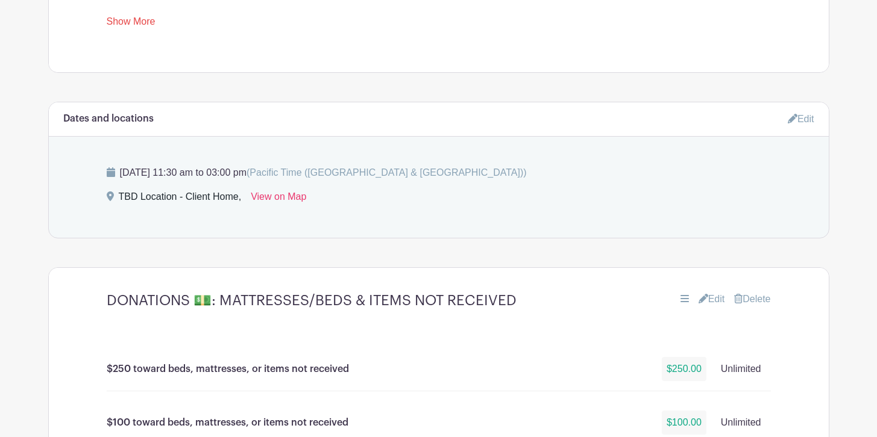
scroll to position [689, 0]
click at [807, 124] on link "Edit" at bounding box center [800, 120] width 27 height 20
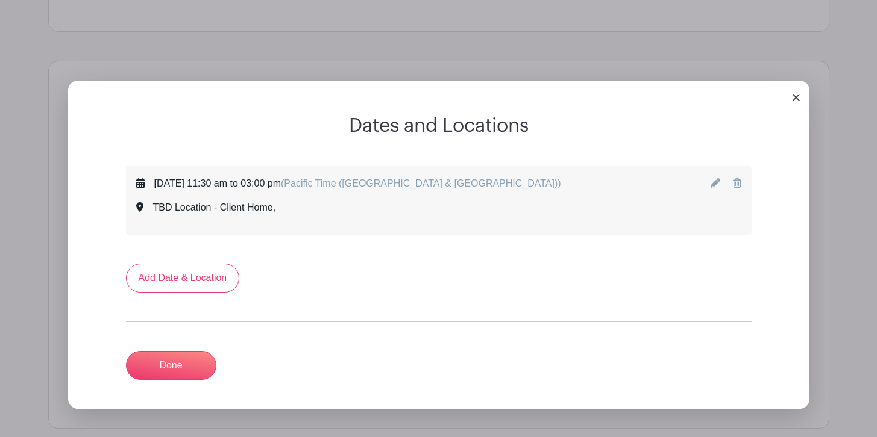
scroll to position [733, 0]
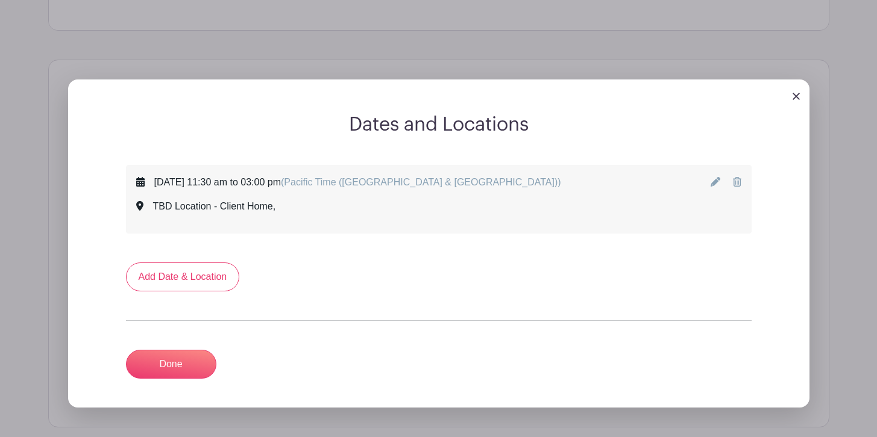
click at [717, 186] on icon at bounding box center [715, 182] width 10 height 10
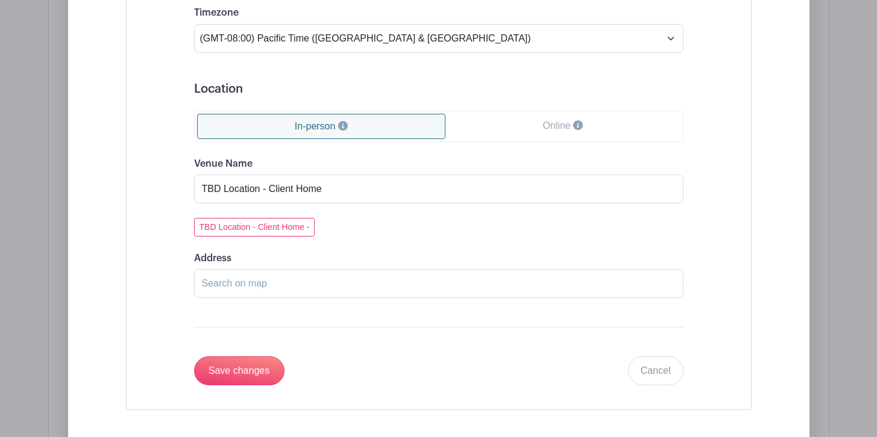
scroll to position [1116, 0]
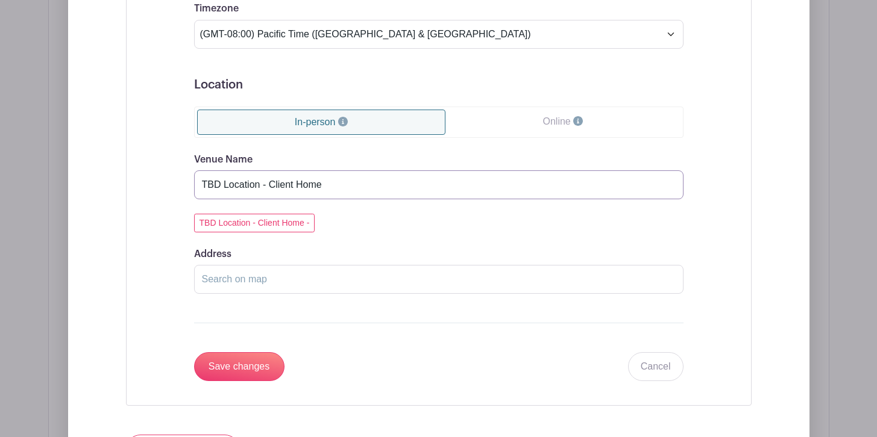
click at [357, 187] on input "TBD Location - Client Home" at bounding box center [438, 184] width 489 height 29
type input "TBD Location - Client Home - [GEOGRAPHIC_DATA]"
click at [259, 365] on input "Save changes" at bounding box center [239, 366] width 90 height 29
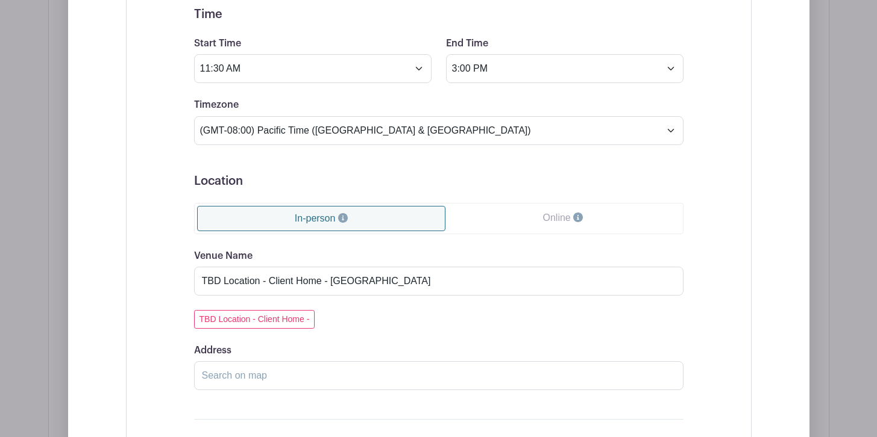
scroll to position [799, 0]
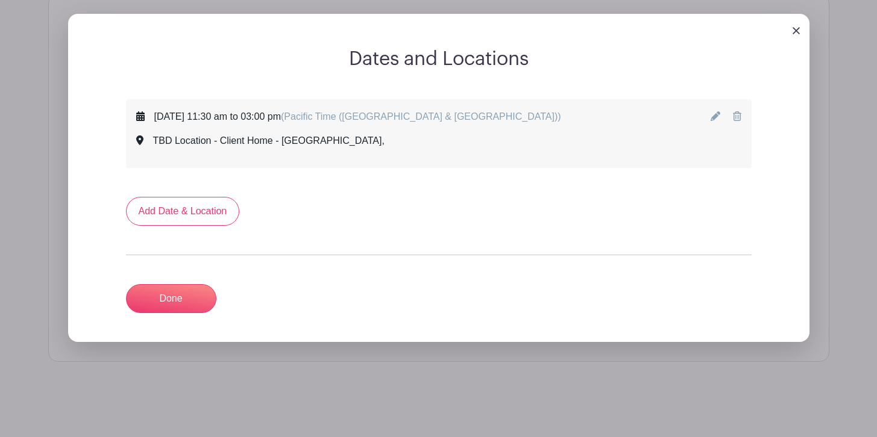
click at [795, 30] on img at bounding box center [795, 30] width 7 height 7
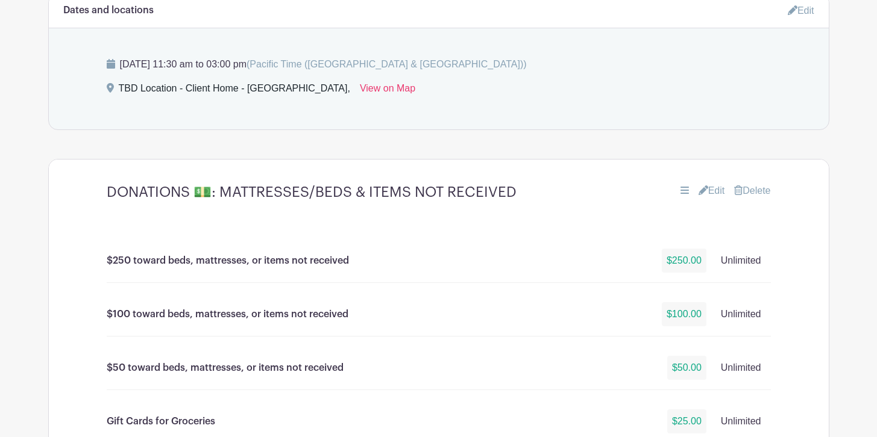
click at [798, 8] on link "Edit" at bounding box center [800, 11] width 27 height 20
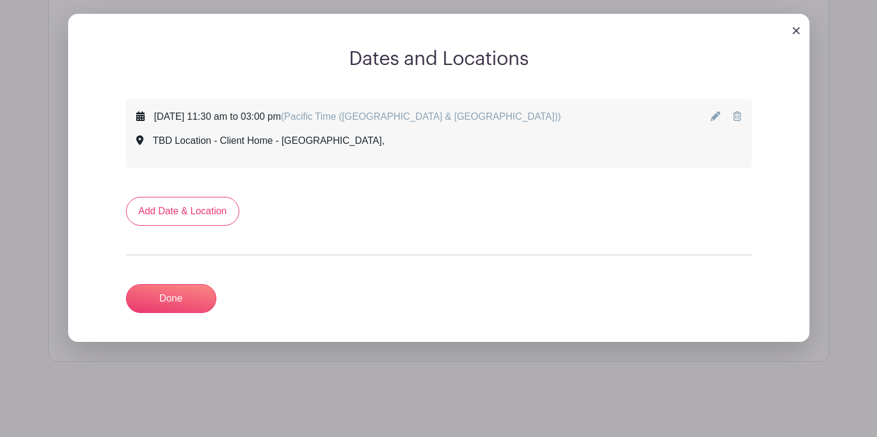
click at [330, 142] on div "TBD Location - Client Home - [GEOGRAPHIC_DATA]," at bounding box center [348, 141] width 425 height 14
click at [713, 116] on icon at bounding box center [715, 116] width 10 height 10
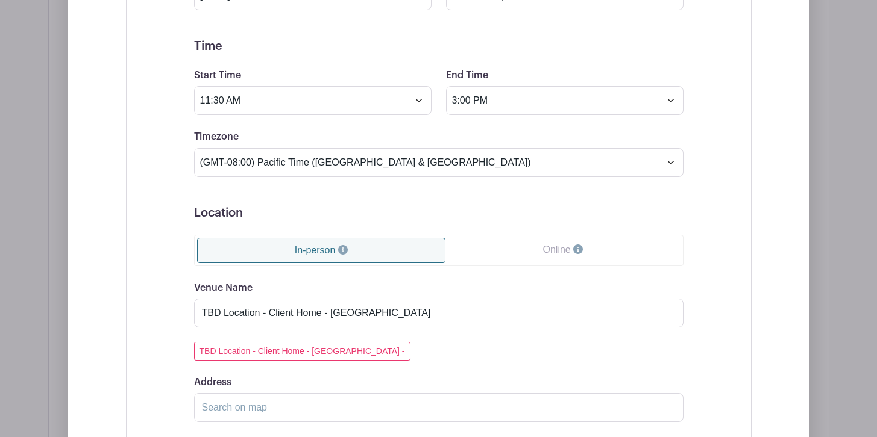
scroll to position [1001, 0]
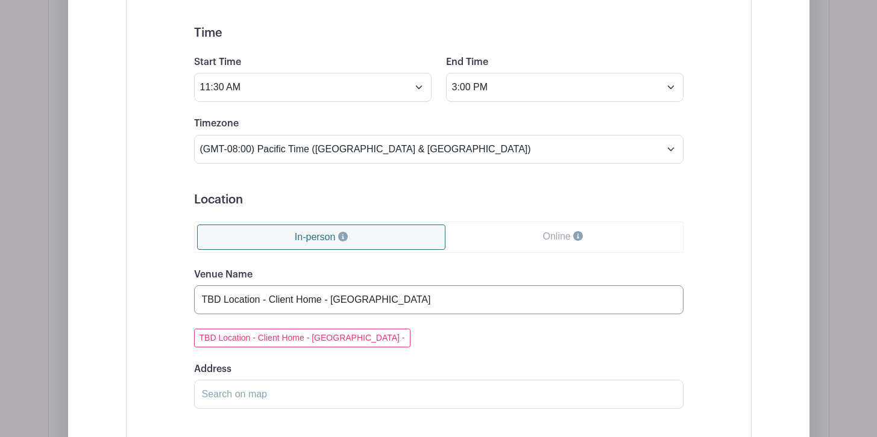
click at [378, 299] on input "TBD Location - Client Home - [GEOGRAPHIC_DATA]" at bounding box center [438, 300] width 489 height 29
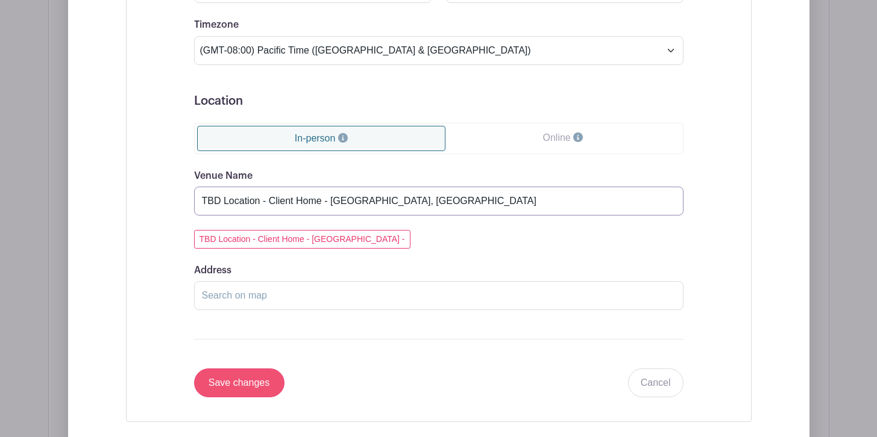
type input "TBD Location - Client Home - [GEOGRAPHIC_DATA], [GEOGRAPHIC_DATA]"
click at [248, 388] on input "Save changes" at bounding box center [239, 383] width 90 height 29
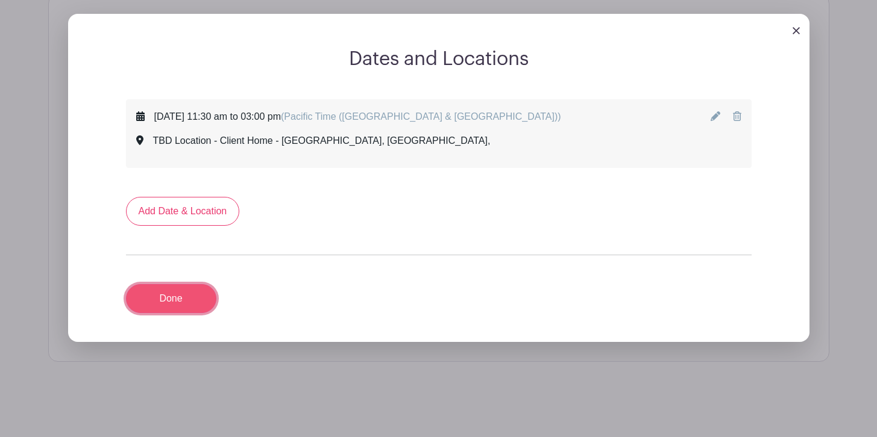
click at [182, 297] on link "Done" at bounding box center [171, 298] width 90 height 29
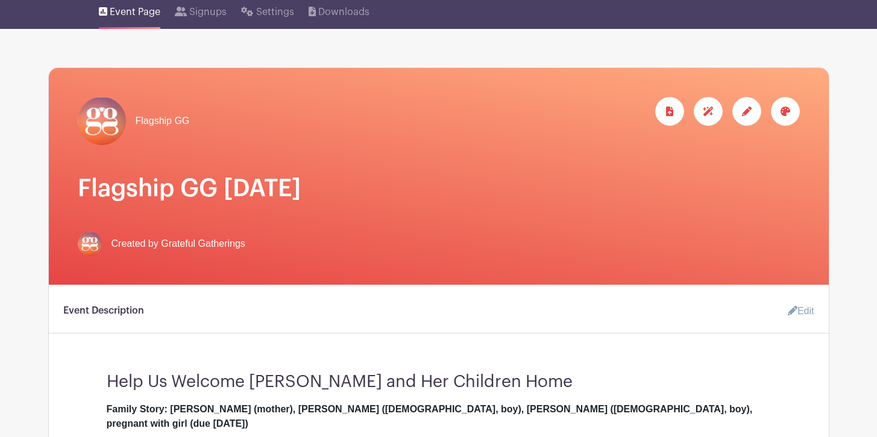
scroll to position [0, 0]
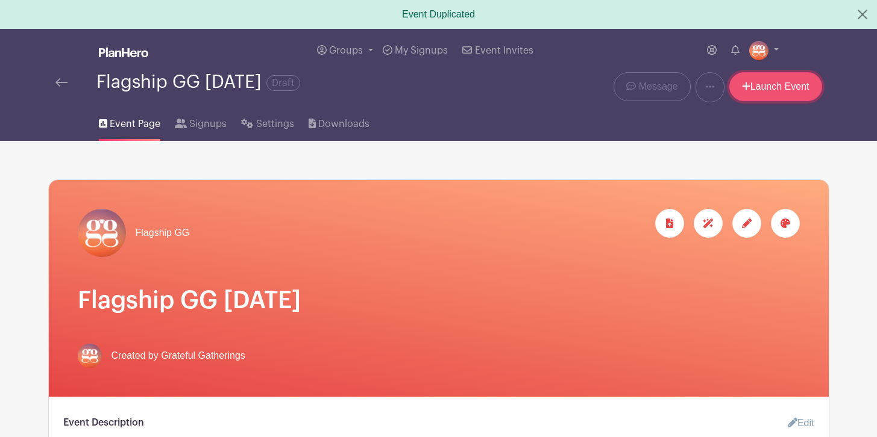
click at [769, 92] on link "Launch Event" at bounding box center [775, 86] width 93 height 29
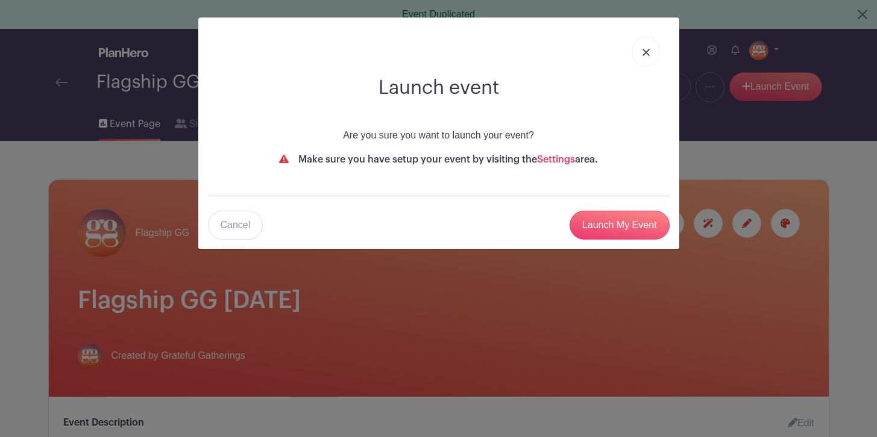
click at [646, 52] on img at bounding box center [645, 52] width 7 height 7
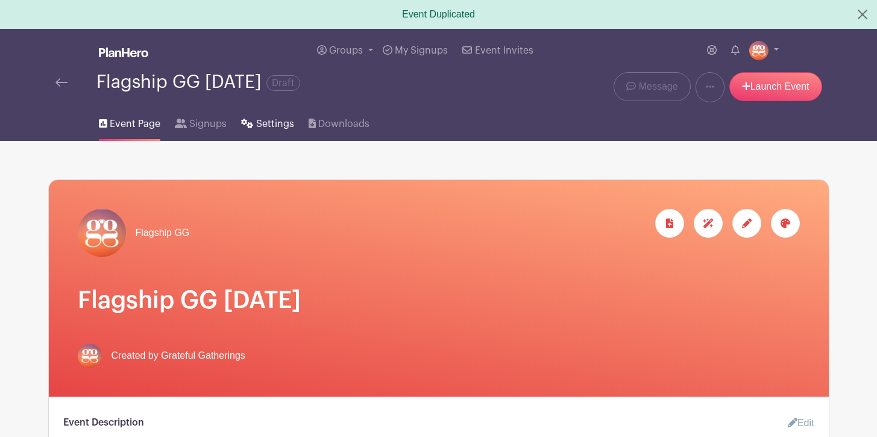
click at [263, 124] on span "Settings" at bounding box center [275, 124] width 38 height 14
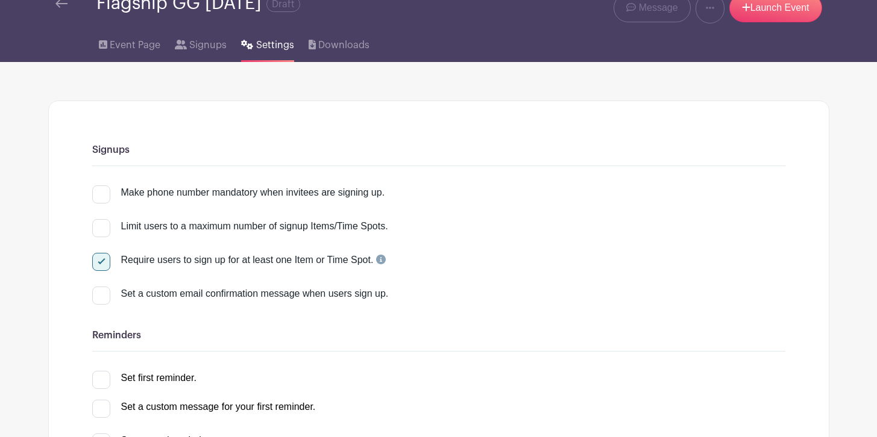
scroll to position [51, 0]
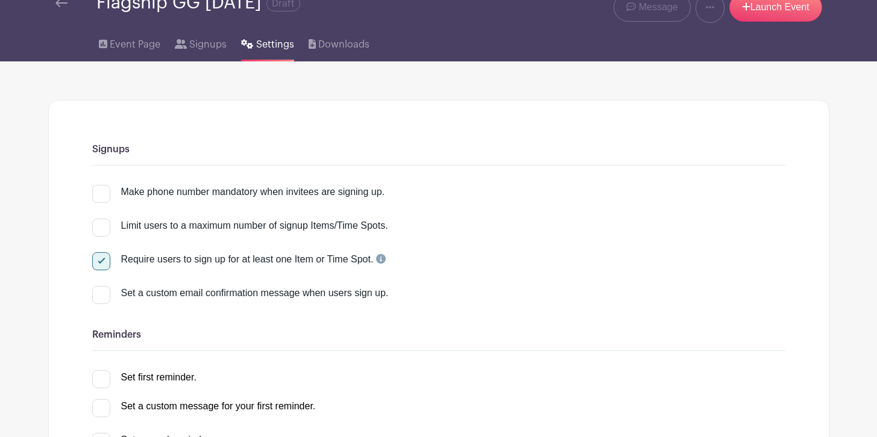
click at [101, 192] on div at bounding box center [101, 194] width 18 height 18
click at [100, 192] on input "Make phone number mandatory when invitees are signing up." at bounding box center [96, 189] width 8 height 8
checkbox input "true"
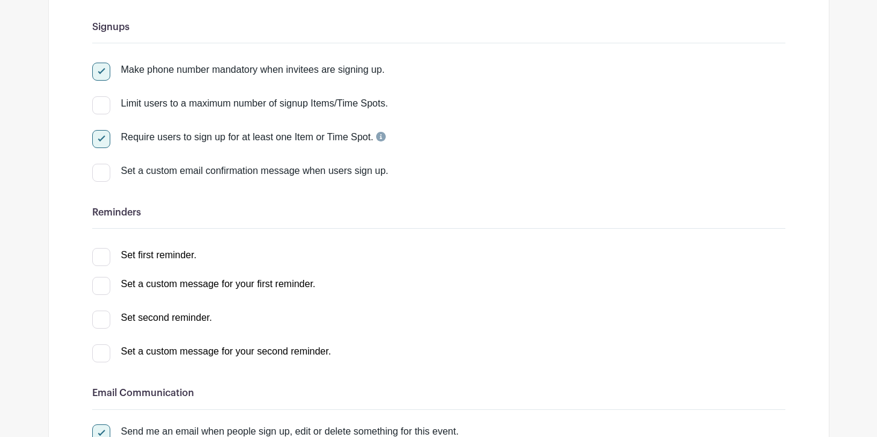
scroll to position [175, 0]
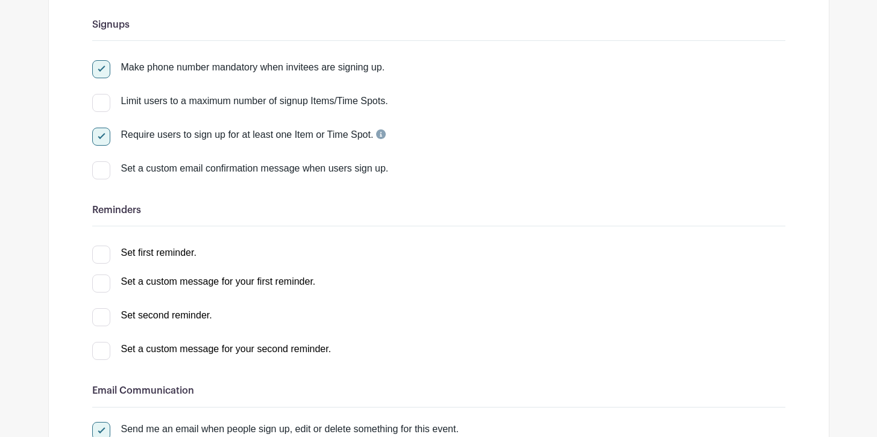
click at [105, 177] on div at bounding box center [101, 170] width 18 height 18
click at [100, 169] on input "Set a custom email confirmation message when users sign up." at bounding box center [96, 165] width 8 height 8
checkbox input "true"
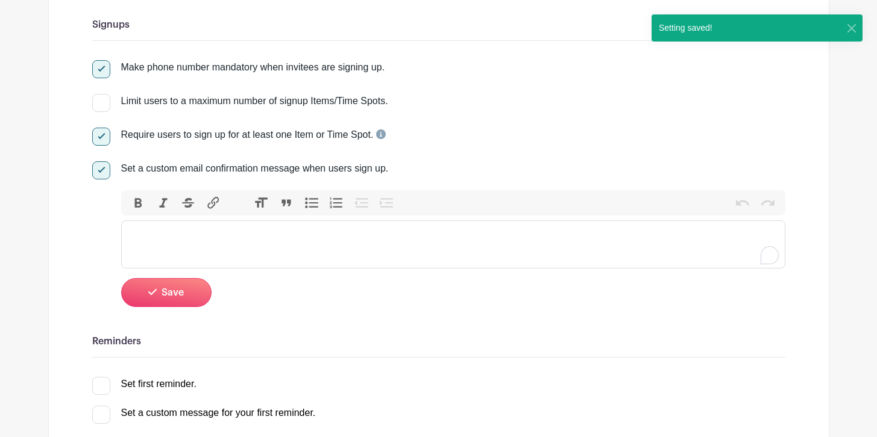
click at [217, 255] on trix-editor at bounding box center [453, 245] width 664 height 48
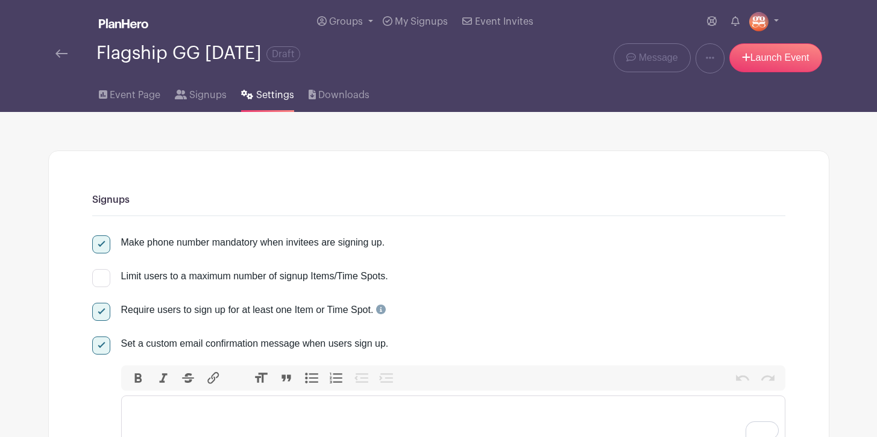
scroll to position [175, 0]
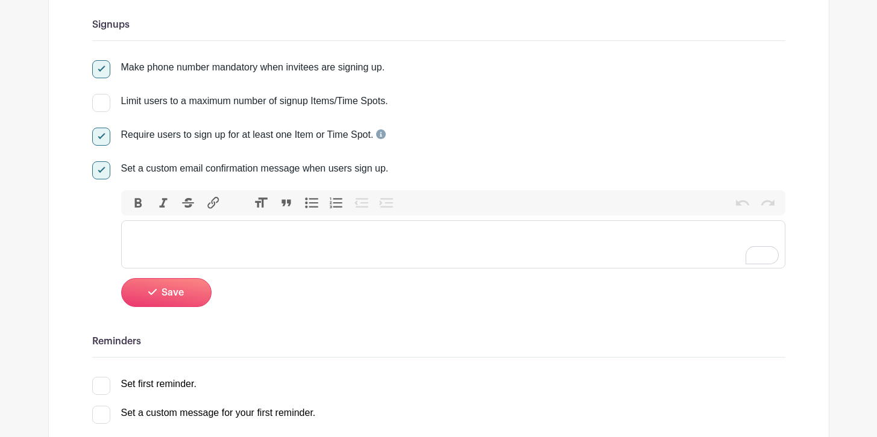
paste trix-editor "<lor>Ipsum dol sit ametcon ad el seddoei tem incididu Utlabore Etdolorema aliqu…"
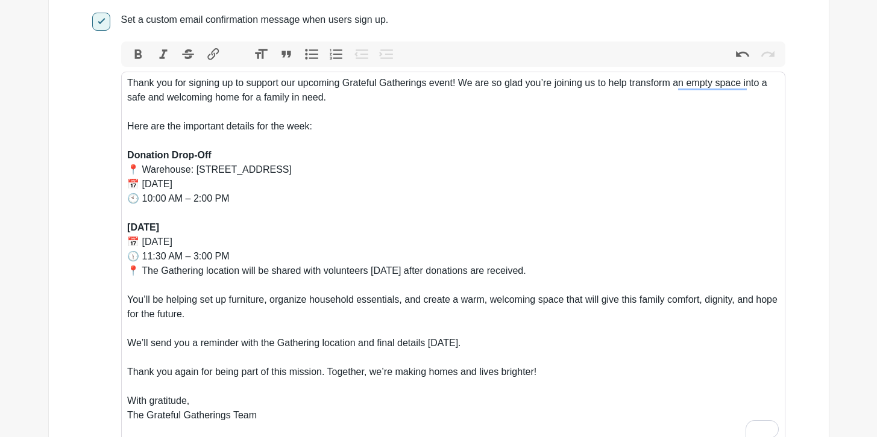
scroll to position [325, 0]
click at [334, 125] on div "Here are the important details for the week:" at bounding box center [452, 132] width 651 height 29
click at [323, 211] on div "Donation Drop-Off 📍 Warehouse: 1243 Boulevard Way, Walnut Creek, CA 94595 📅 Thu…" at bounding box center [452, 183] width 651 height 72
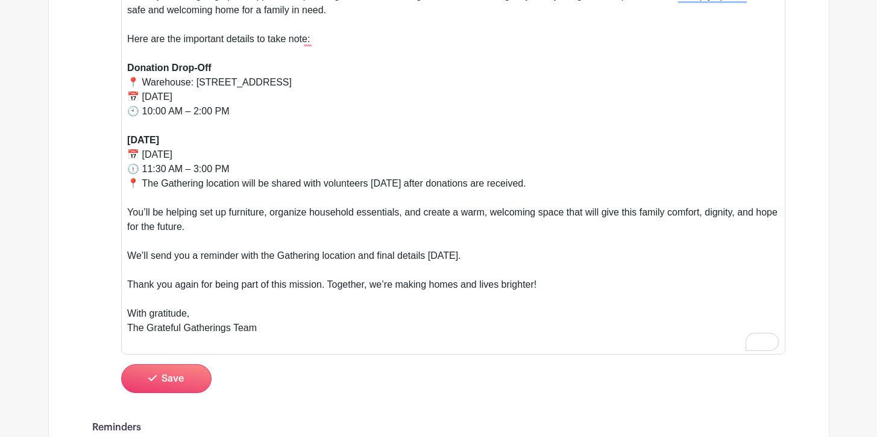
scroll to position [414, 0]
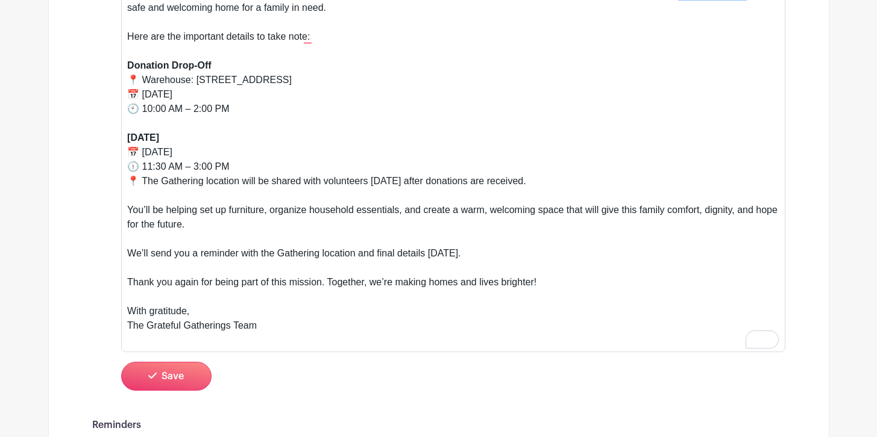
click at [272, 226] on div "You’ll be helping set up furniture, organize household essentials, and create a…" at bounding box center [452, 224] width 651 height 43
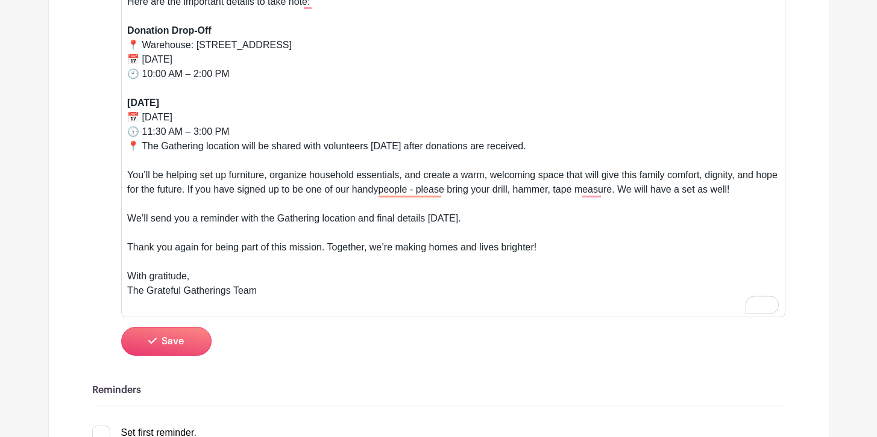
scroll to position [450, 0]
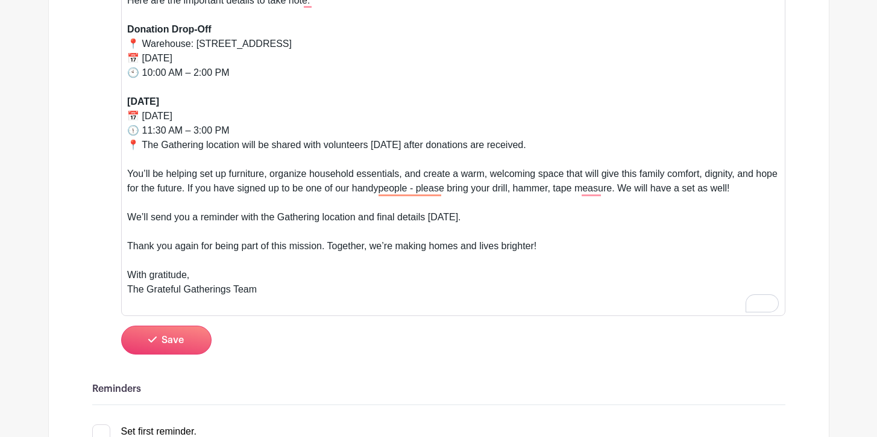
drag, startPoint x: 129, startPoint y: 291, endPoint x: 263, endPoint y: 289, distance: 134.4
click at [263, 289] on div "With gratitude, The Grateful Gatherings Team" at bounding box center [452, 289] width 651 height 43
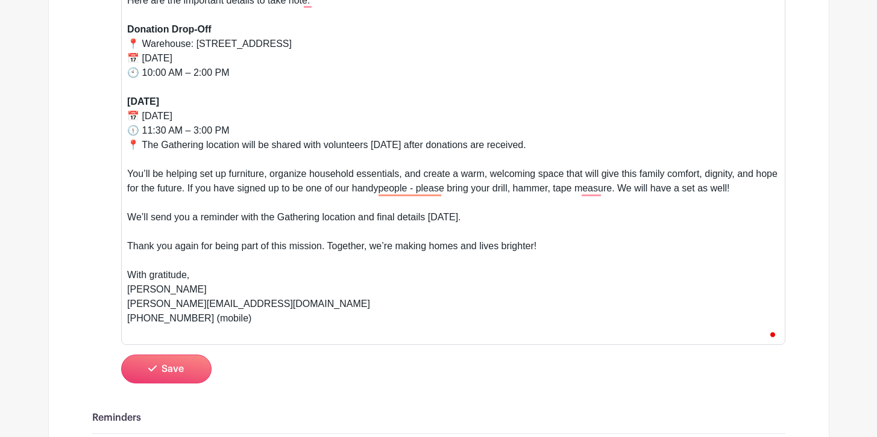
type trix-editor "<div>Thank you for signing up to support our upcoming Grateful Gatherings event…"
click at [189, 368] on button "Save" at bounding box center [166, 369] width 90 height 29
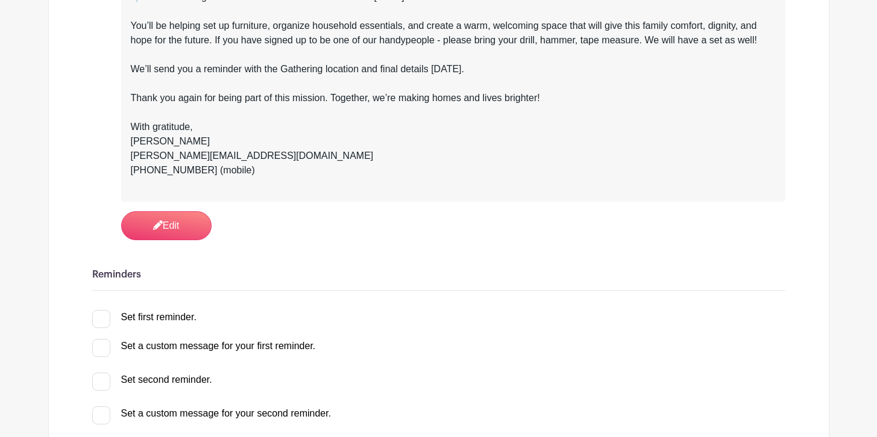
scroll to position [595, 0]
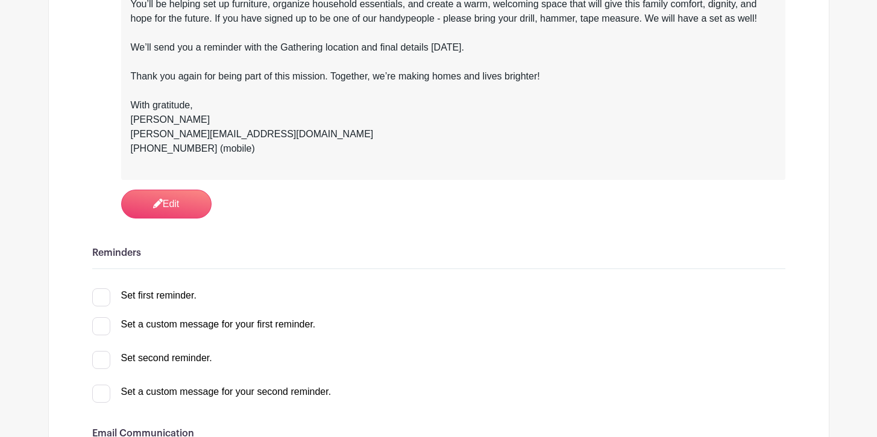
click at [96, 299] on div at bounding box center [101, 298] width 18 height 18
click at [96, 296] on input "Set first reminder." at bounding box center [96, 293] width 8 height 8
checkbox input "true"
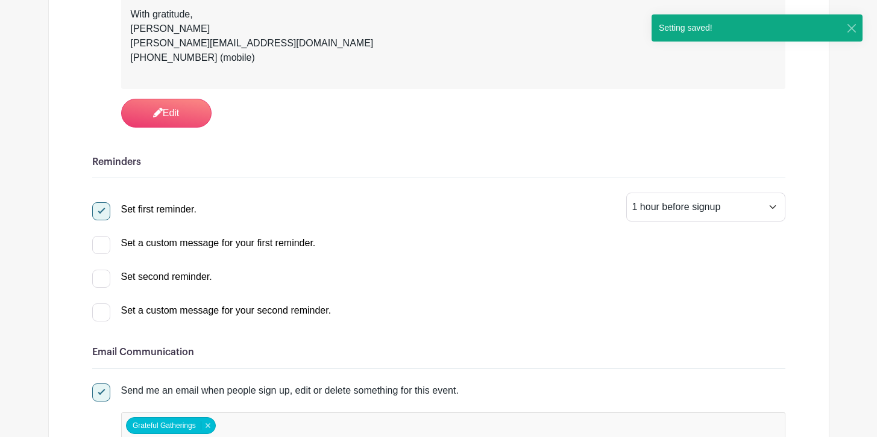
scroll to position [689, 0]
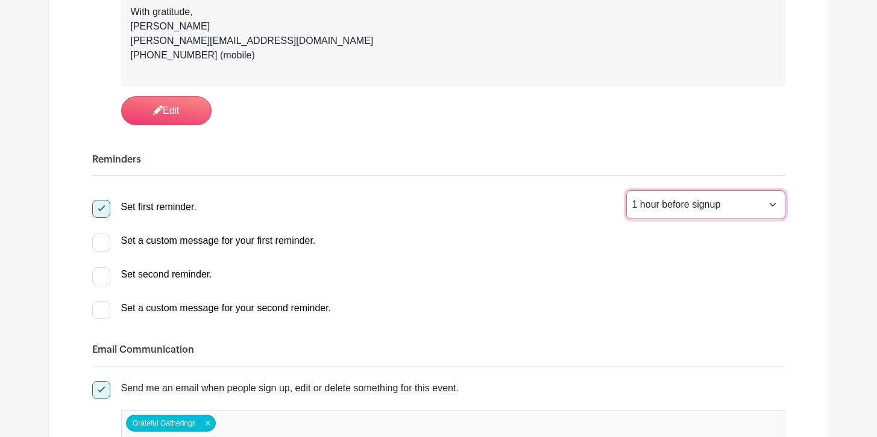
click at [676, 205] on select "1 hour before signup 2 hours before signup 3 hours before signup 4 hours before…" at bounding box center [705, 204] width 159 height 29
select select "48"
click at [626, 192] on select "1 hour before signup 2 hours before signup 3 hours before signup 4 hours before…" at bounding box center [705, 204] width 159 height 29
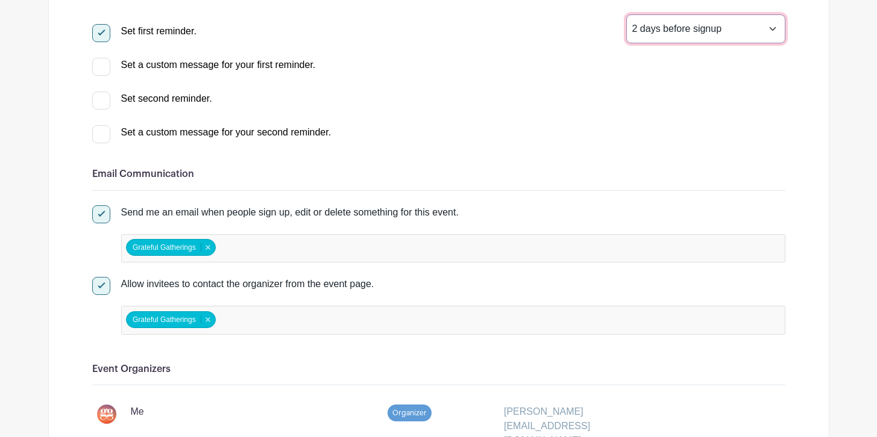
scroll to position [866, 0]
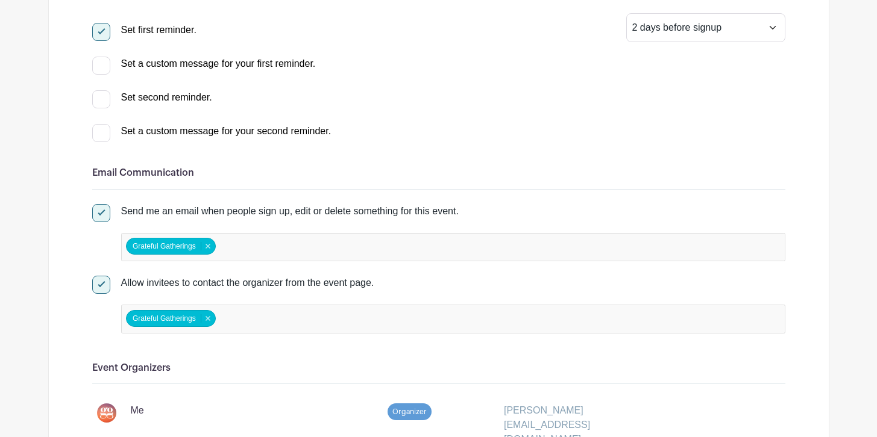
click at [102, 104] on div at bounding box center [101, 99] width 18 height 18
click at [100, 98] on input "Set second reminder." at bounding box center [96, 94] width 8 height 8
checkbox input "true"
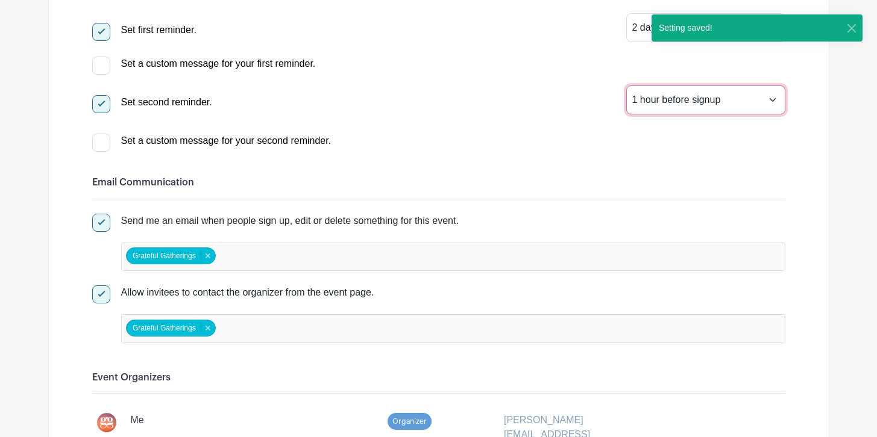
click at [679, 98] on select "1 hour before signup 2 hours before signup 3 hours before signup 4 hours before…" at bounding box center [705, 100] width 159 height 29
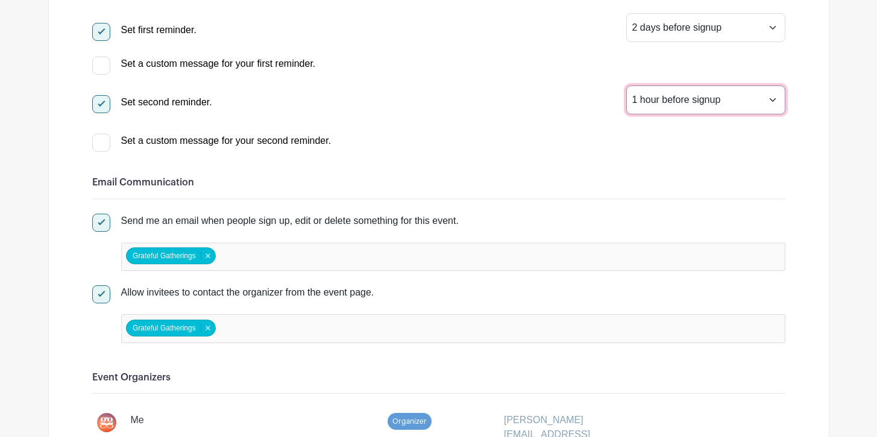
select select "24"
click at [626, 87] on select "1 hour before signup 2 hours before signup 3 hours before signup 4 hours before…" at bounding box center [705, 100] width 159 height 29
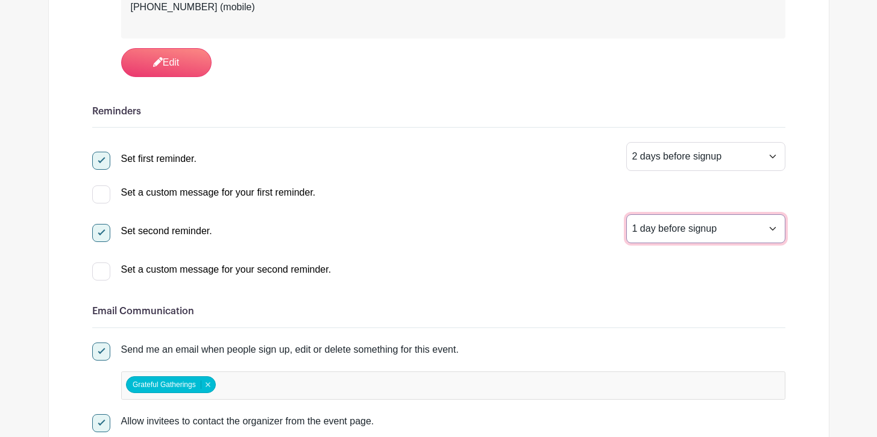
scroll to position [736, 0]
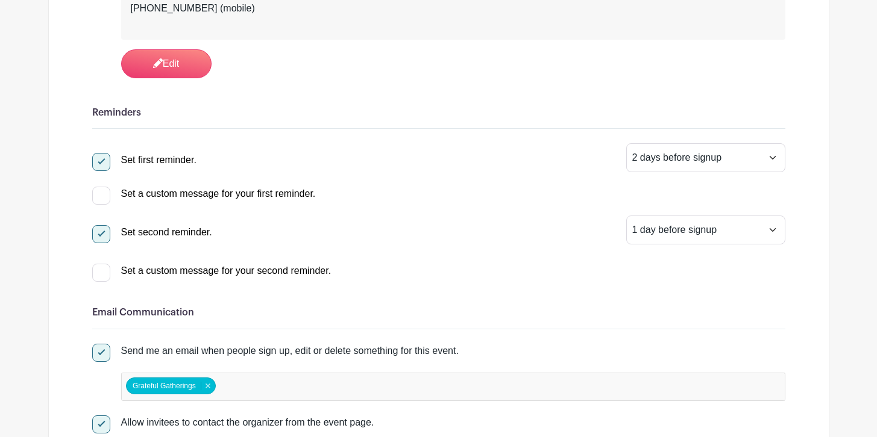
click at [104, 196] on div at bounding box center [101, 196] width 18 height 18
click at [100, 195] on input "Set a custom message for your first reminder." at bounding box center [96, 191] width 8 height 8
checkbox input "true"
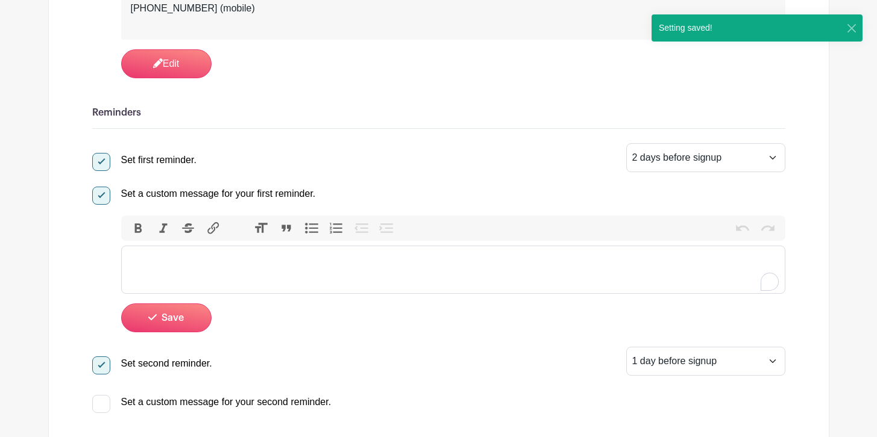
click at [204, 271] on trix-editor at bounding box center [453, 270] width 664 height 48
paste trix-editor "<div>Thank you for signing up to support our upcoming Grateful Gatherings event…"
type trix-editor "<div>Thank you for signing up to support our upcoming Grateful Gatherings event…"
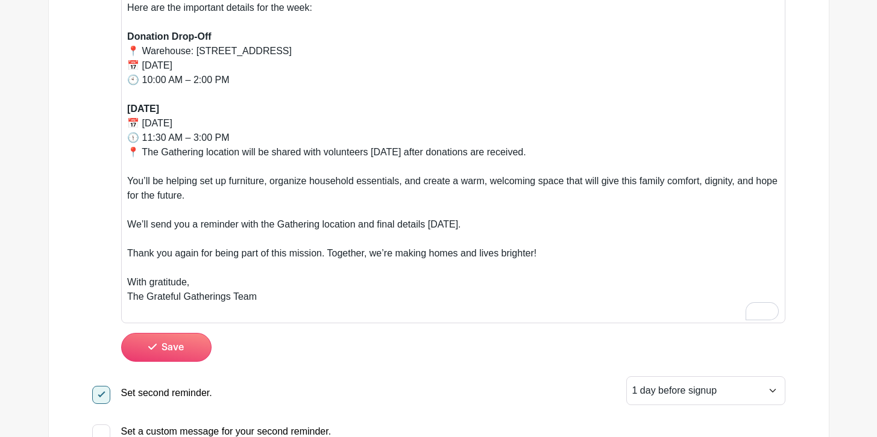
scroll to position [1031, 0]
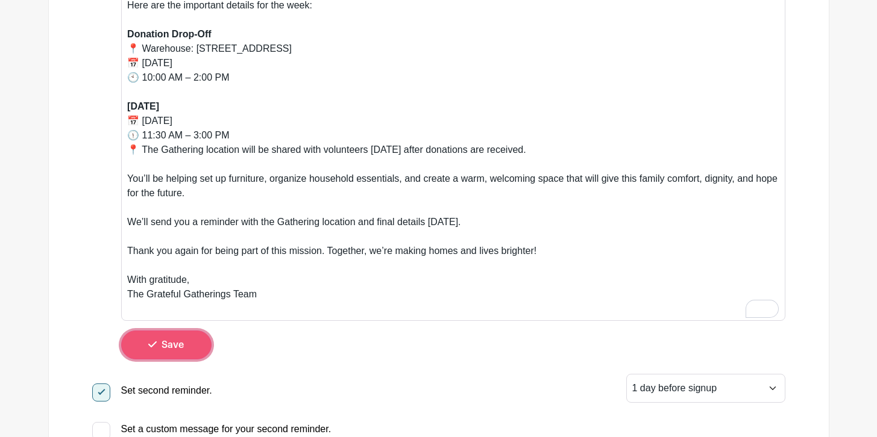
click at [174, 352] on button "Save" at bounding box center [166, 345] width 90 height 29
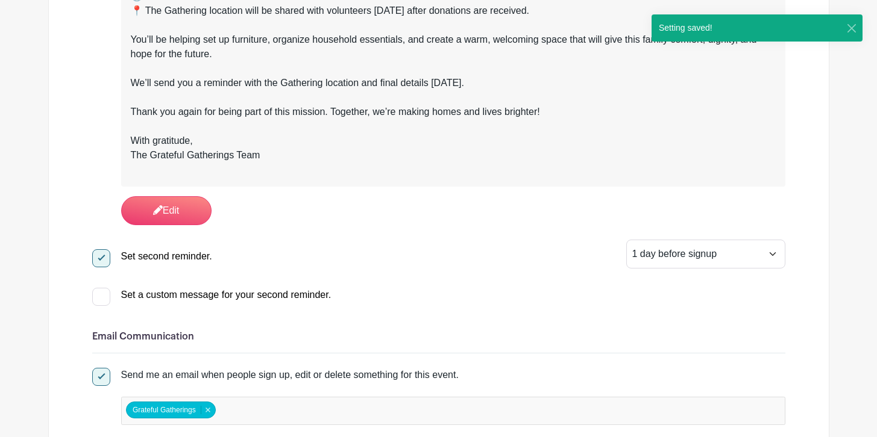
scroll to position [1148, 0]
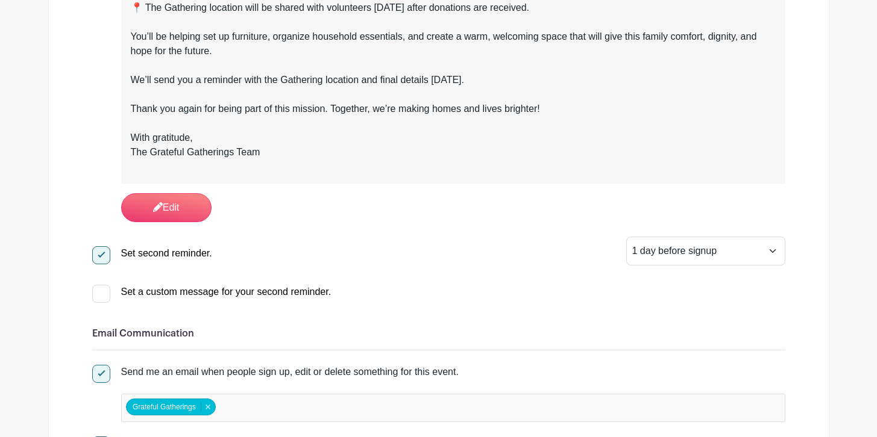
click at [100, 298] on div at bounding box center [101, 294] width 18 height 18
click at [100, 293] on input "Set a custom message for your second reminder." at bounding box center [96, 289] width 8 height 8
checkbox input "true"
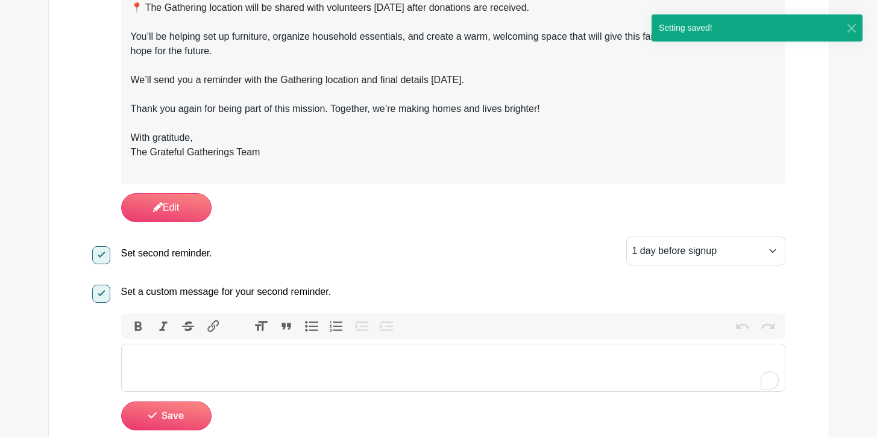
click at [210, 360] on trix-editor at bounding box center [453, 368] width 664 height 48
paste trix-editor "<div>Thank you for signing up to support our upcoming Grateful Gatherings event…"
type trix-editor "<div>Thank you for signing up to support our upcoming Grateful Gatherings event…"
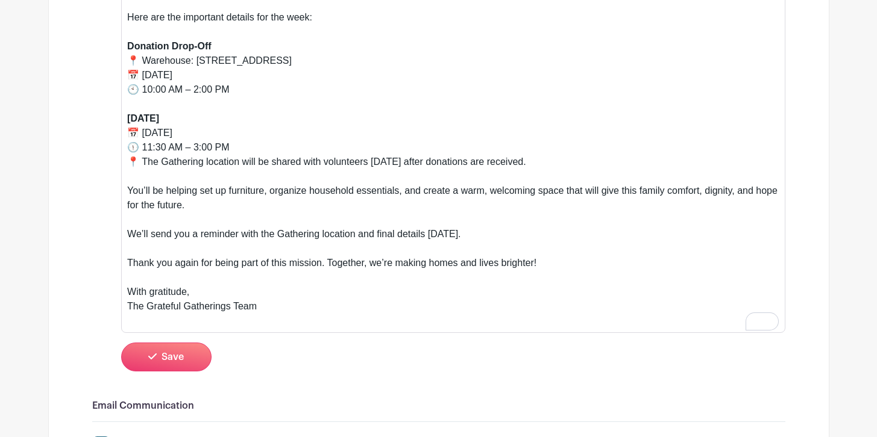
scroll to position [1531, 0]
click at [175, 361] on span "Save" at bounding box center [172, 356] width 22 height 10
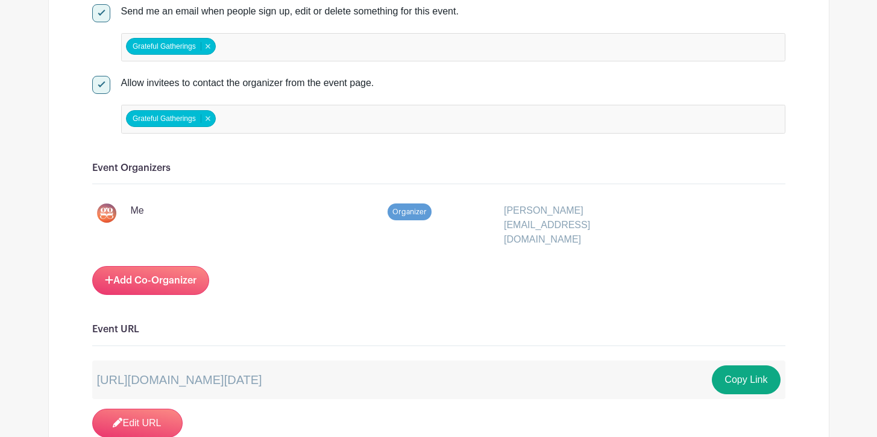
scroll to position [1944, 0]
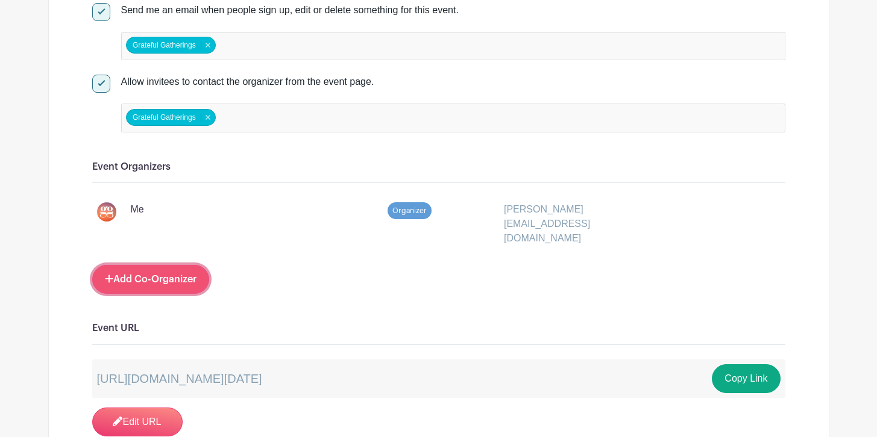
click at [163, 265] on link "Add Co-Organizer" at bounding box center [150, 279] width 117 height 29
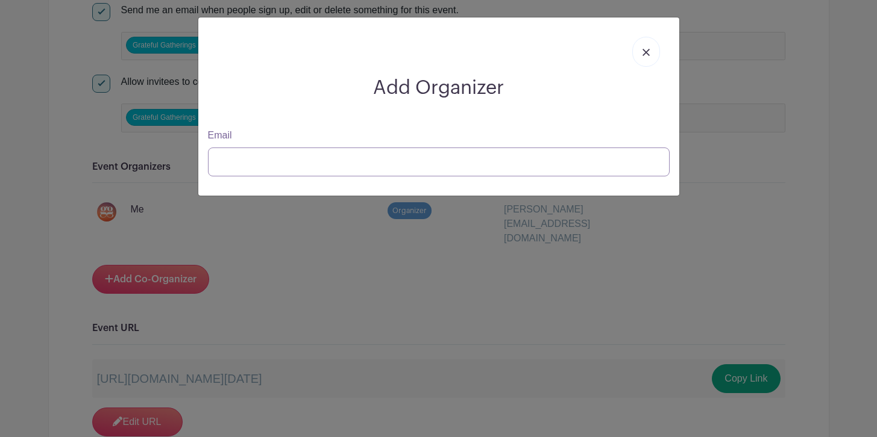
click at [317, 162] on input "Email" at bounding box center [438, 162] width 461 height 29
type input "kelly@gratefulgatherings.org"
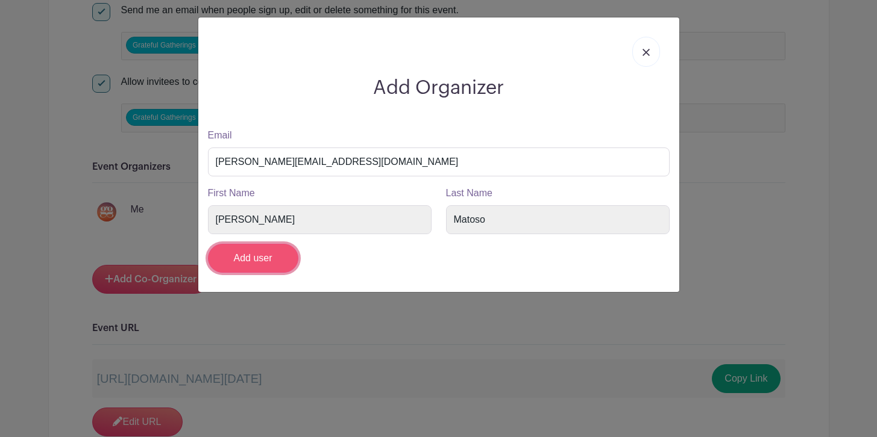
click at [257, 258] on input "Add user" at bounding box center [253, 258] width 90 height 29
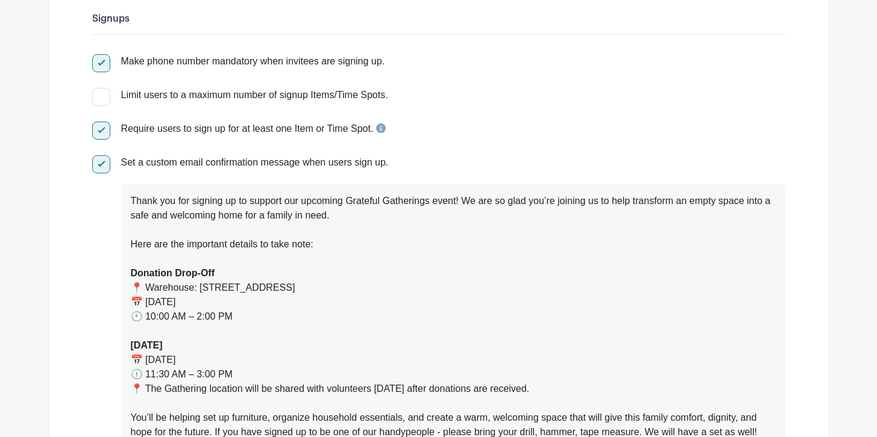
scroll to position [0, 0]
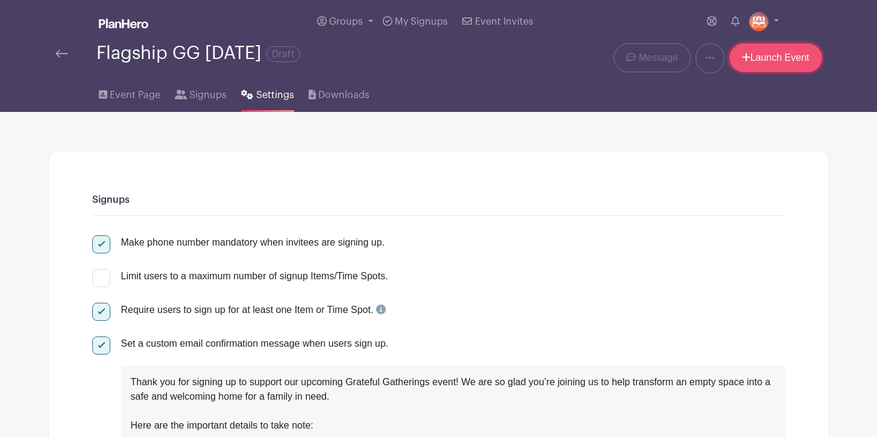
click at [782, 66] on link "Launch Event" at bounding box center [775, 57] width 93 height 29
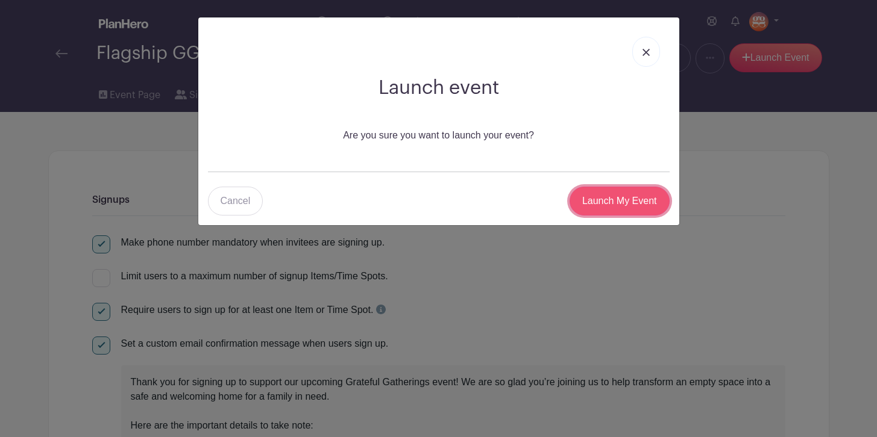
click at [633, 202] on input "Launch My Event" at bounding box center [619, 201] width 100 height 29
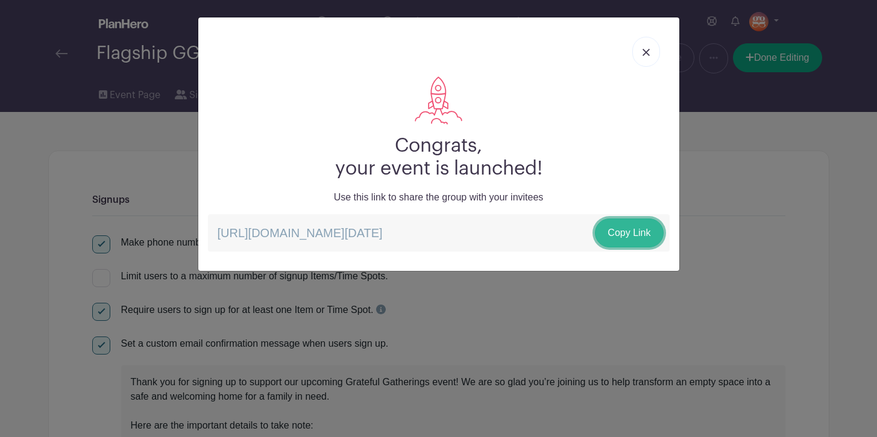
click at [629, 231] on link "Copy Link" at bounding box center [629, 233] width 68 height 29
click at [604, 302] on div "Congrats, your event is launched! Use this link to share the group with your in…" at bounding box center [438, 218] width 877 height 437
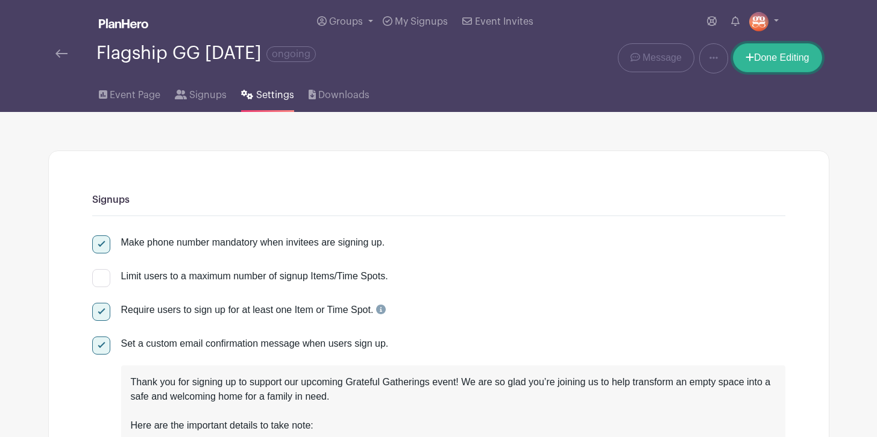
click at [799, 49] on link "Done Editing" at bounding box center [777, 57] width 89 height 29
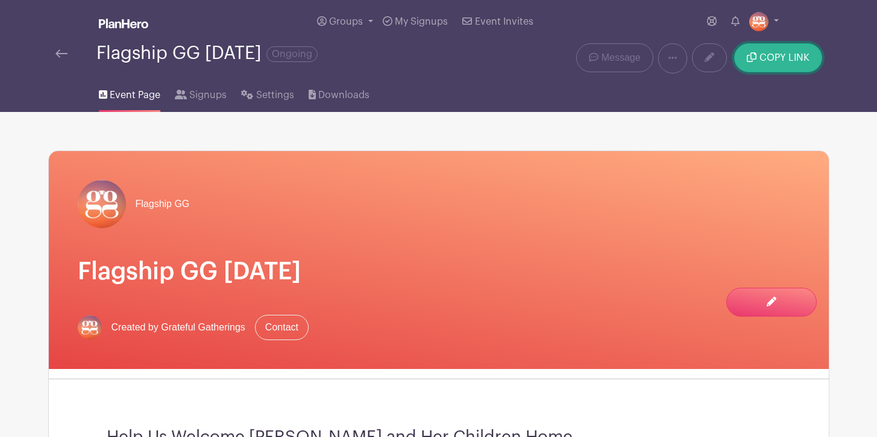
click at [763, 59] on span "COPY LINK" at bounding box center [784, 58] width 50 height 10
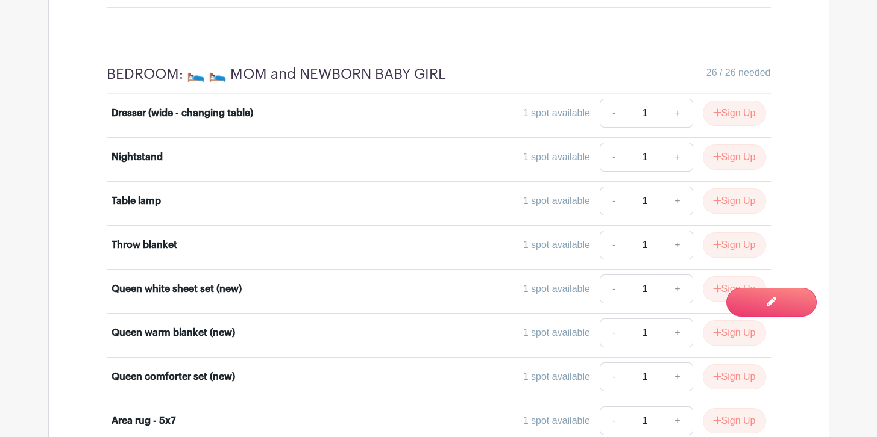
scroll to position [3256, 0]
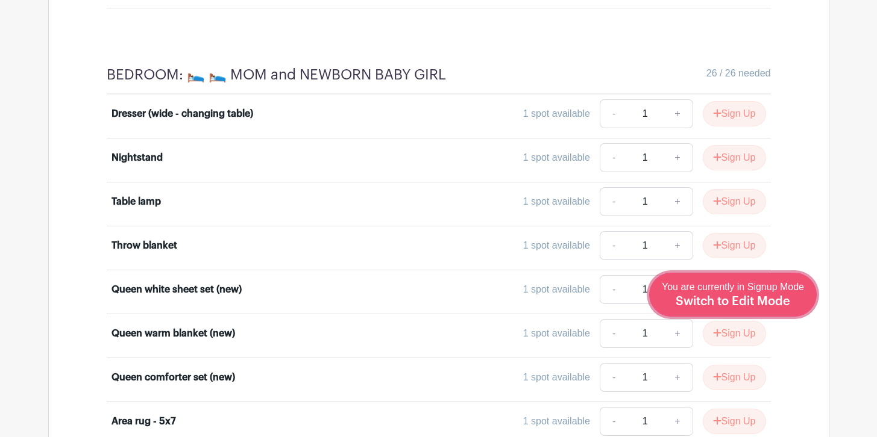
click at [766, 305] on span "Switch to Edit Mode" at bounding box center [732, 302] width 114 height 12
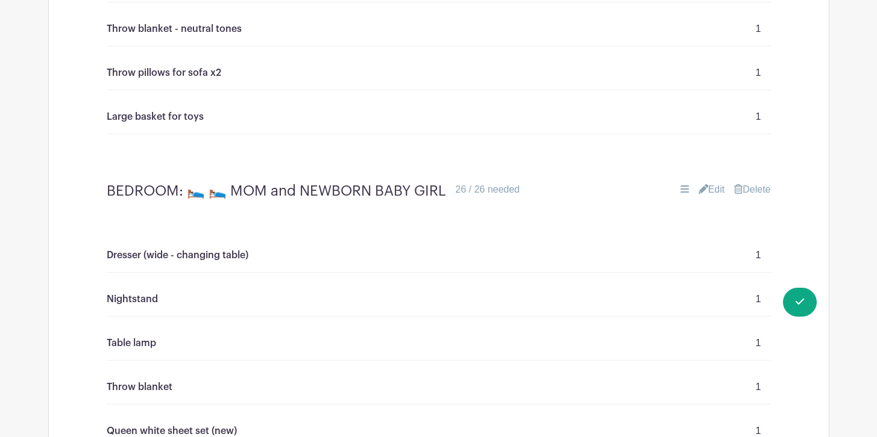
scroll to position [3127, 0]
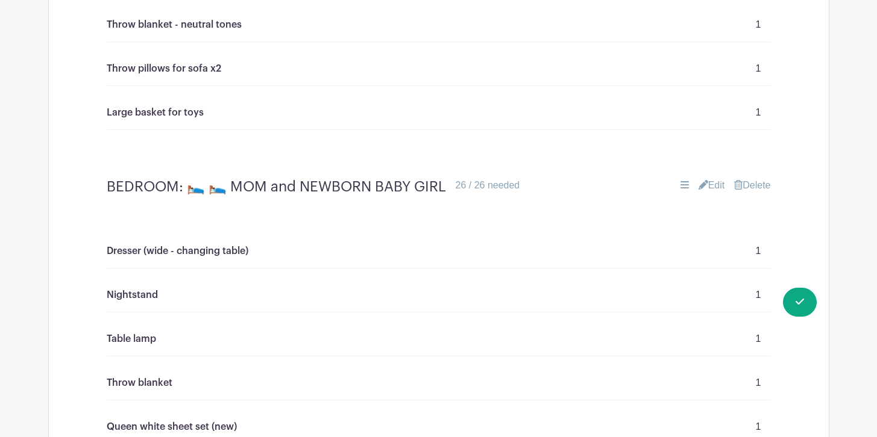
click at [710, 193] on link "Edit" at bounding box center [711, 185] width 27 height 14
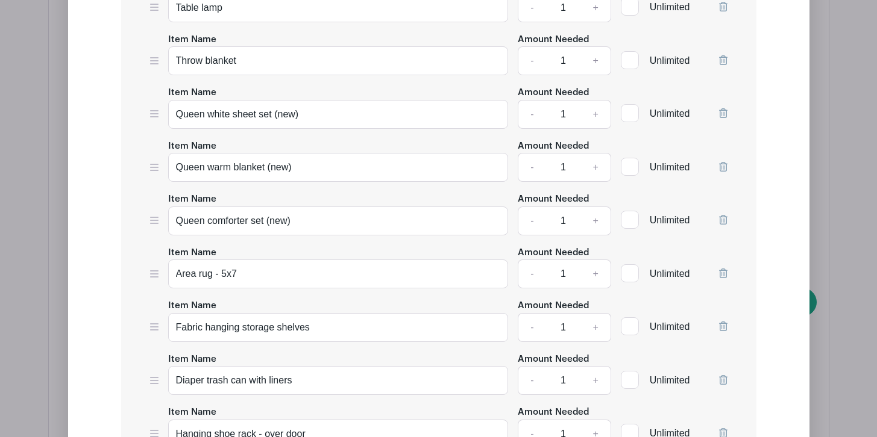
scroll to position [3725, 0]
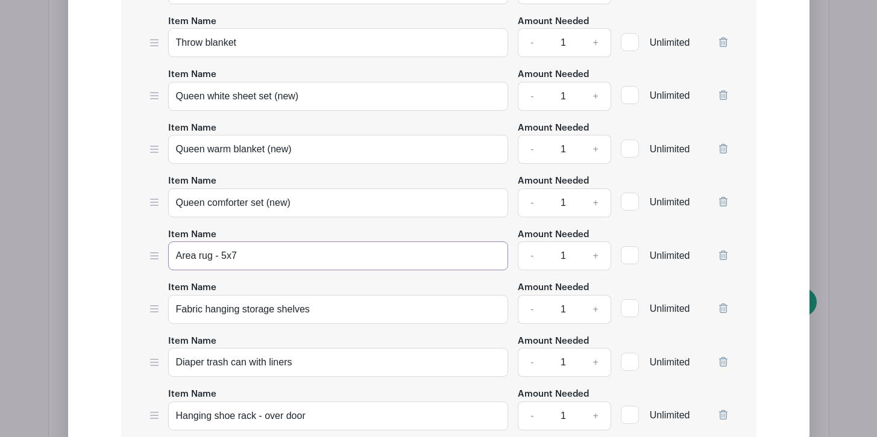
click at [326, 271] on input "Area rug - 5x7" at bounding box center [338, 256] width 340 height 29
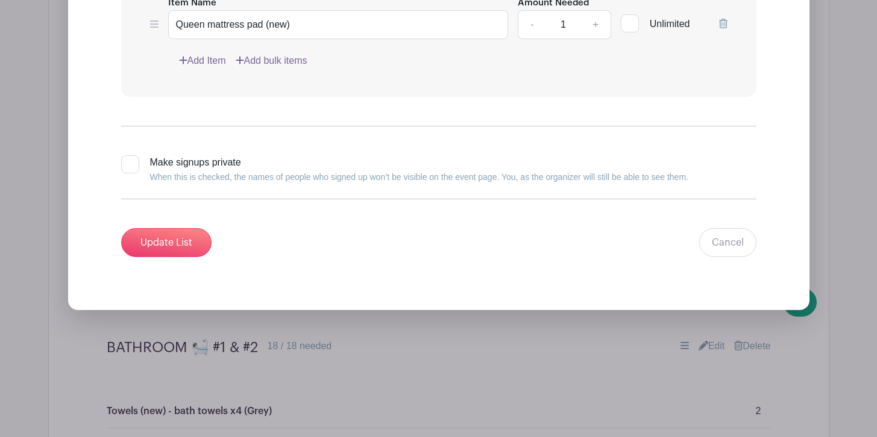
scroll to position [4649, 0]
type input "Area rug - 4x6 (small cozy rug)"
click at [159, 257] on input "Update List" at bounding box center [166, 244] width 90 height 29
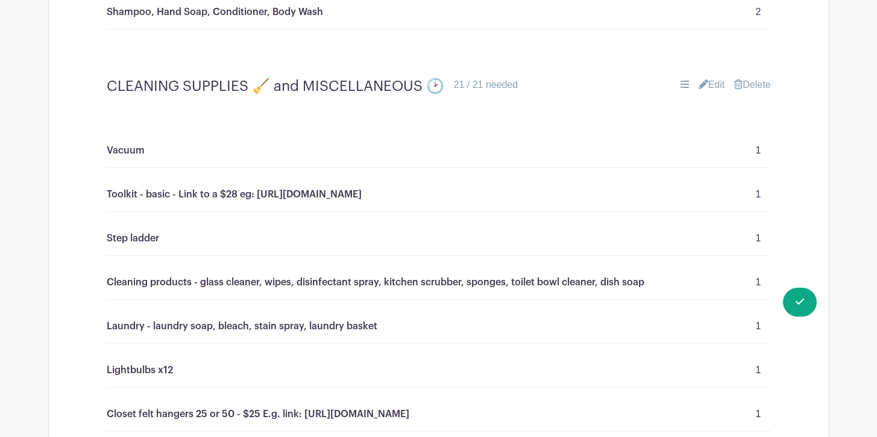
scroll to position [4732, 0]
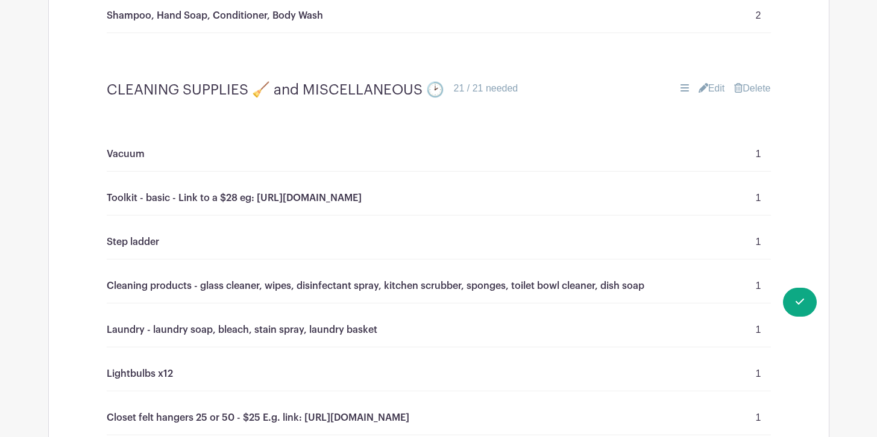
click at [710, 96] on link "Edit" at bounding box center [711, 88] width 27 height 14
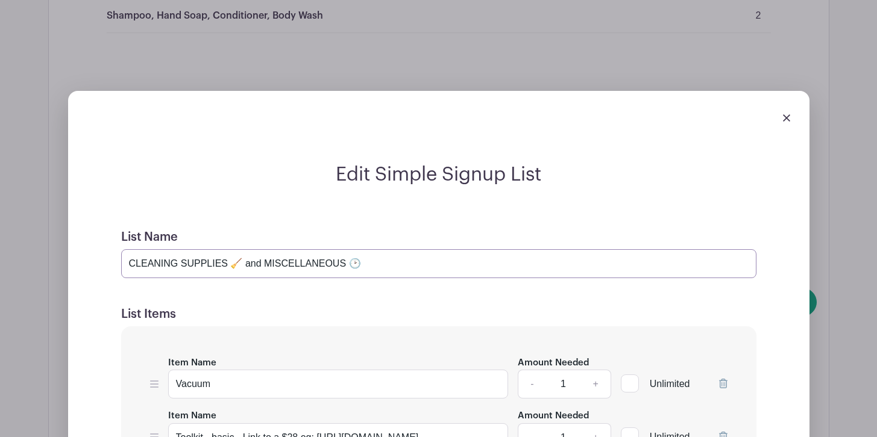
drag, startPoint x: 341, startPoint y: 279, endPoint x: 262, endPoint y: 280, distance: 78.9
click at [262, 278] on input "CLEANING SUPPLIES 🧹 and MISCELLANEOUS 🕑" at bounding box center [438, 263] width 635 height 29
type input "CLEANING SUPPLIES 🧹 and BABY ITEMS 🕑"
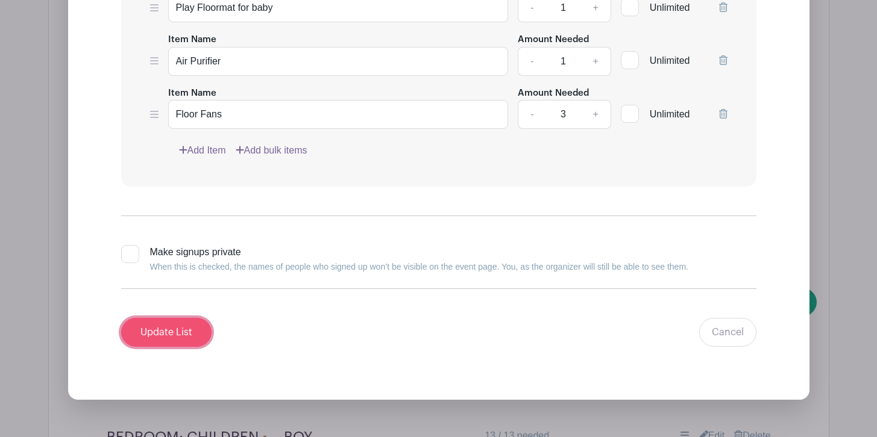
click at [179, 343] on input "Update List" at bounding box center [166, 332] width 90 height 29
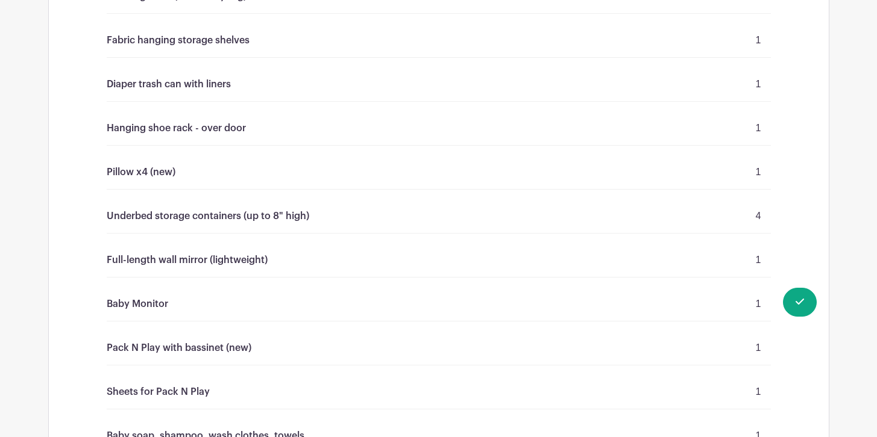
scroll to position [3591, 0]
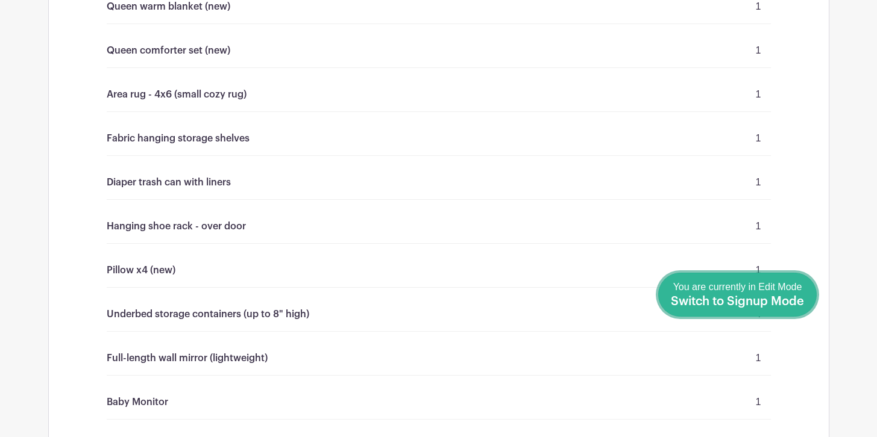
click at [751, 301] on span "Switch to Signup Mode" at bounding box center [737, 302] width 133 height 12
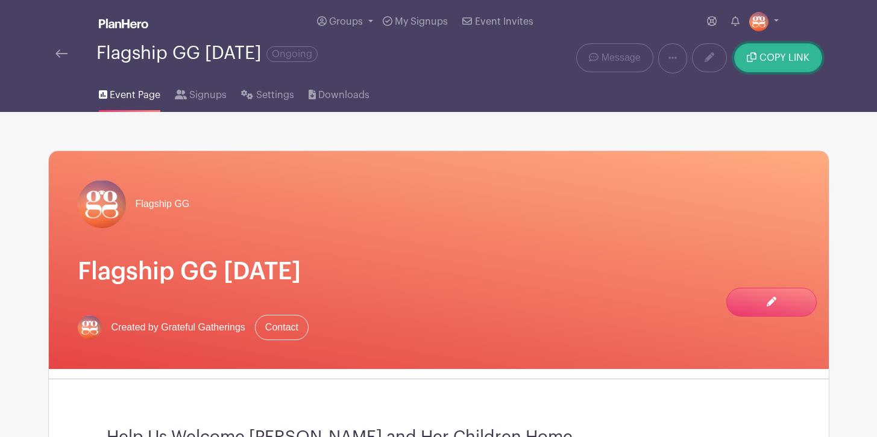
click at [772, 58] on span "COPY LINK" at bounding box center [784, 58] width 50 height 10
